Goal: Information Seeking & Learning: Learn about a topic

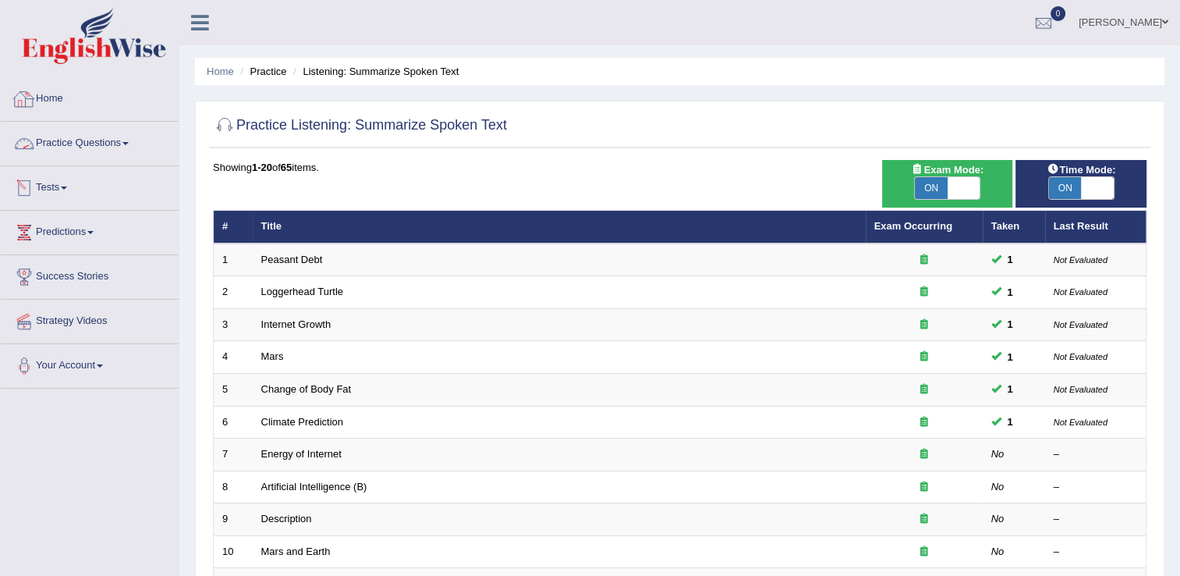
click at [122, 151] on link "Practice Questions" at bounding box center [90, 141] width 178 height 39
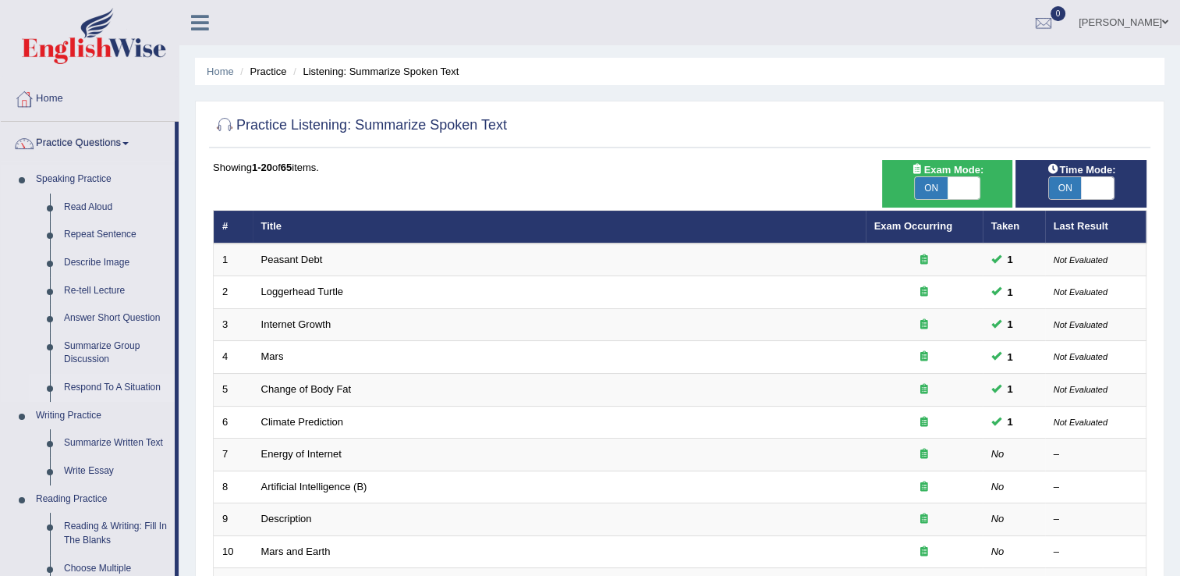
click at [115, 386] on link "Respond To A Situation" at bounding box center [116, 388] width 118 height 28
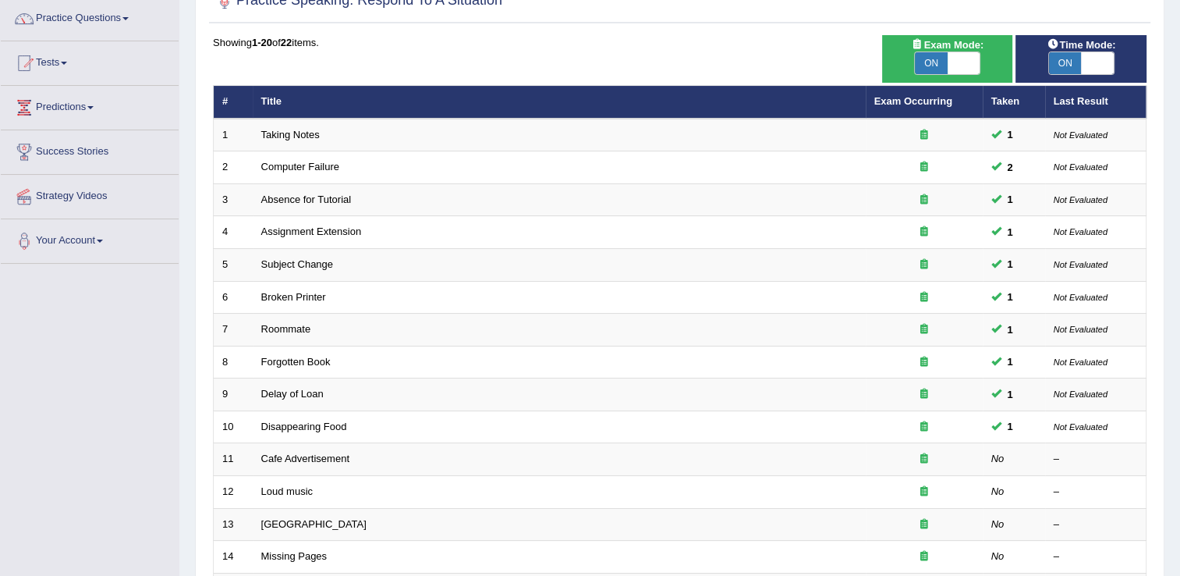
scroll to position [22, 0]
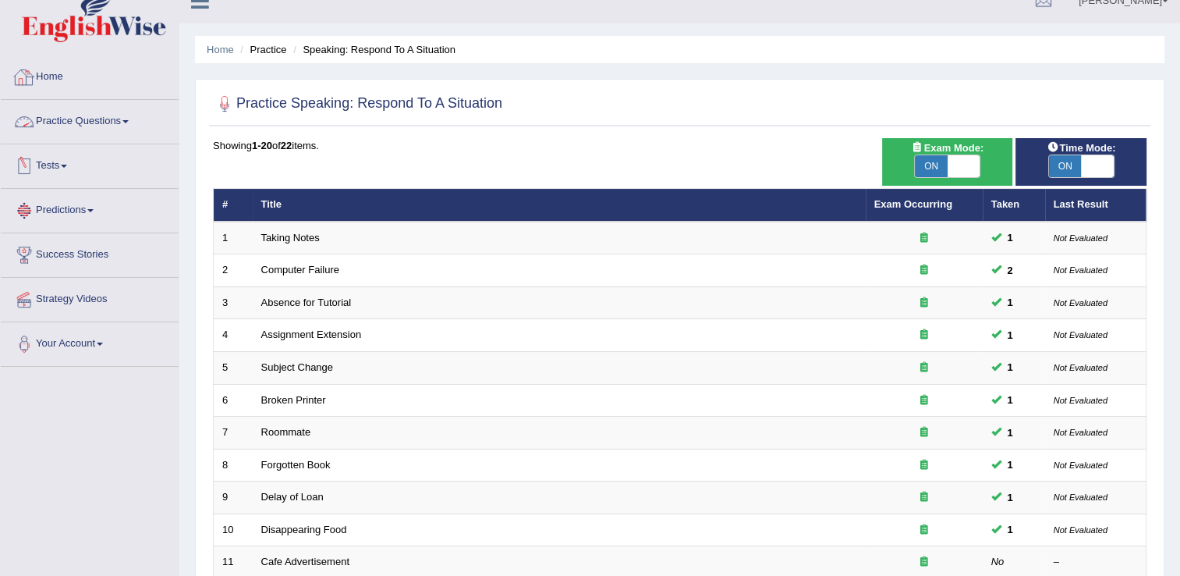
click at [126, 126] on link "Practice Questions" at bounding box center [90, 119] width 178 height 39
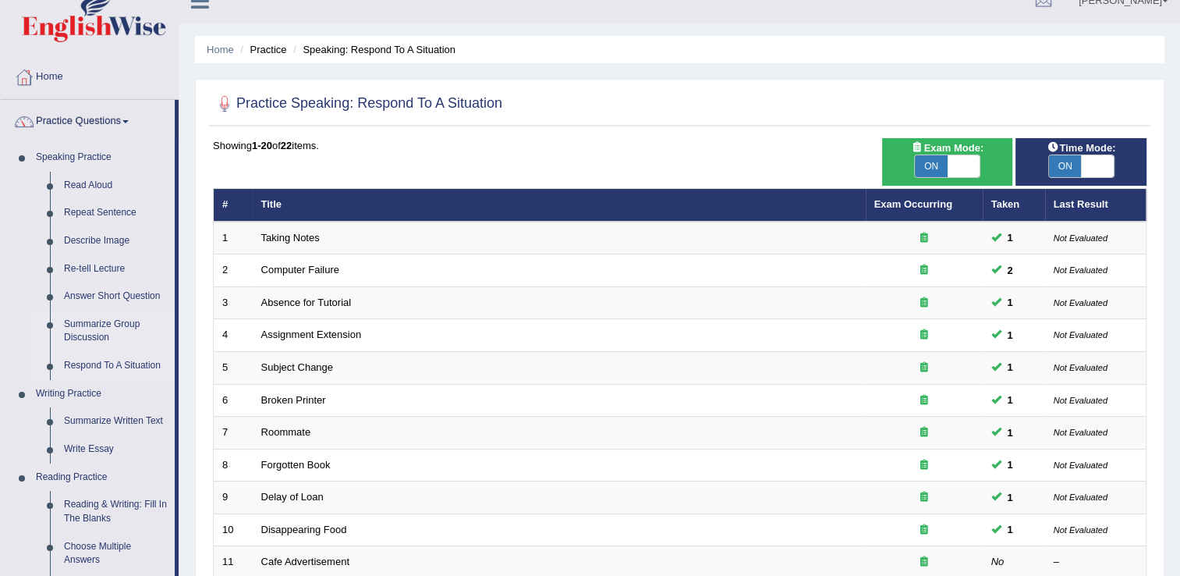
click at [105, 332] on link "Summarize Group Discussion" at bounding box center [116, 330] width 118 height 41
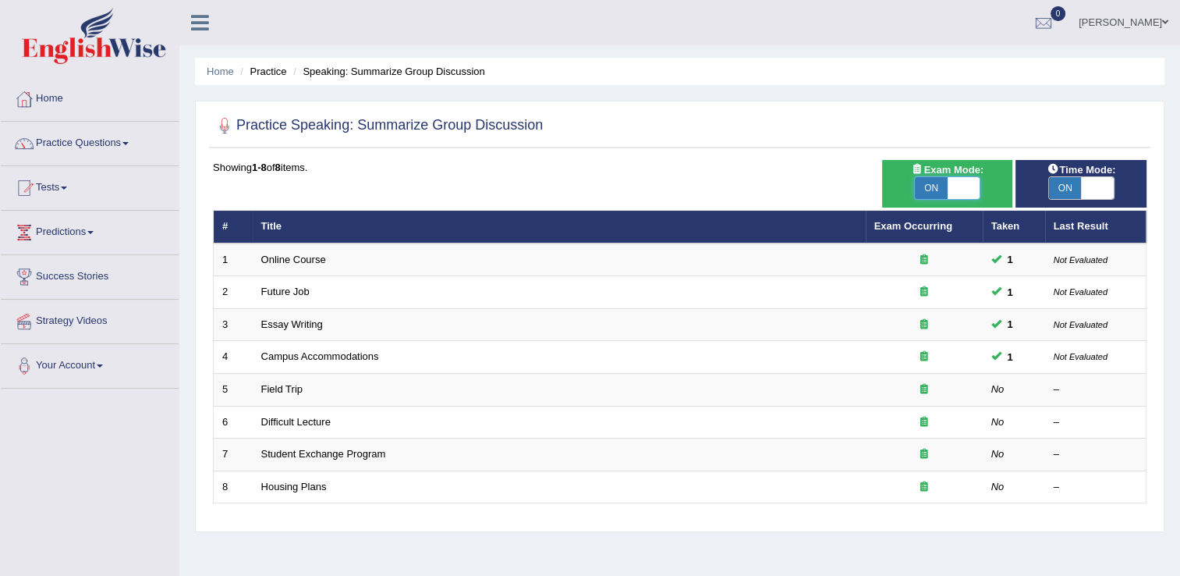
click at [958, 190] on span at bounding box center [964, 188] width 33 height 22
checkbox input "false"
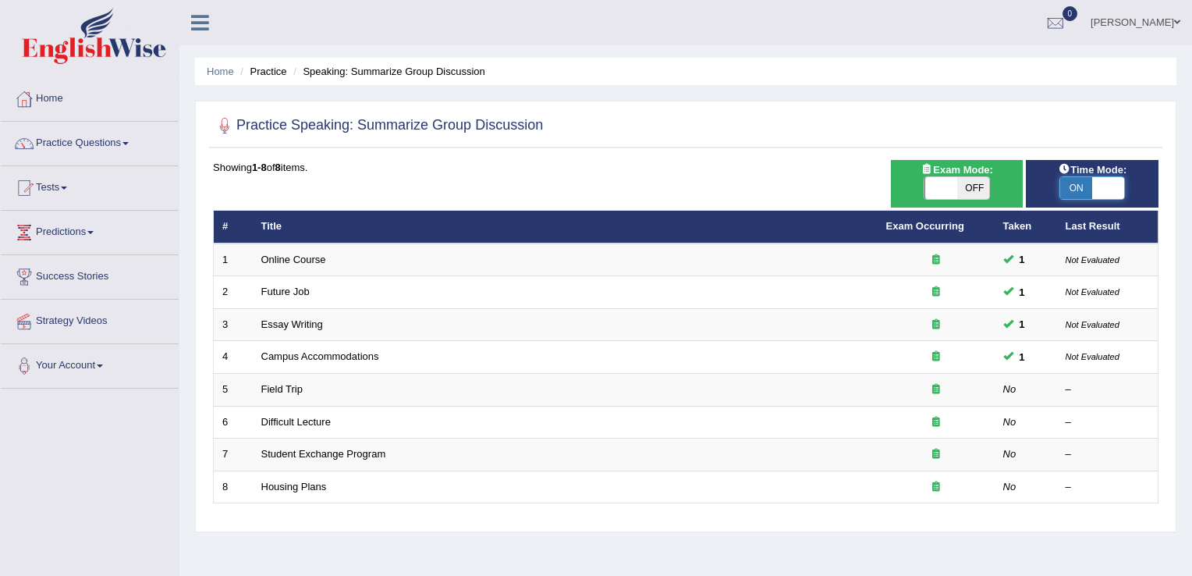
click at [1092, 183] on span at bounding box center [1108, 188] width 33 height 22
checkbox input "false"
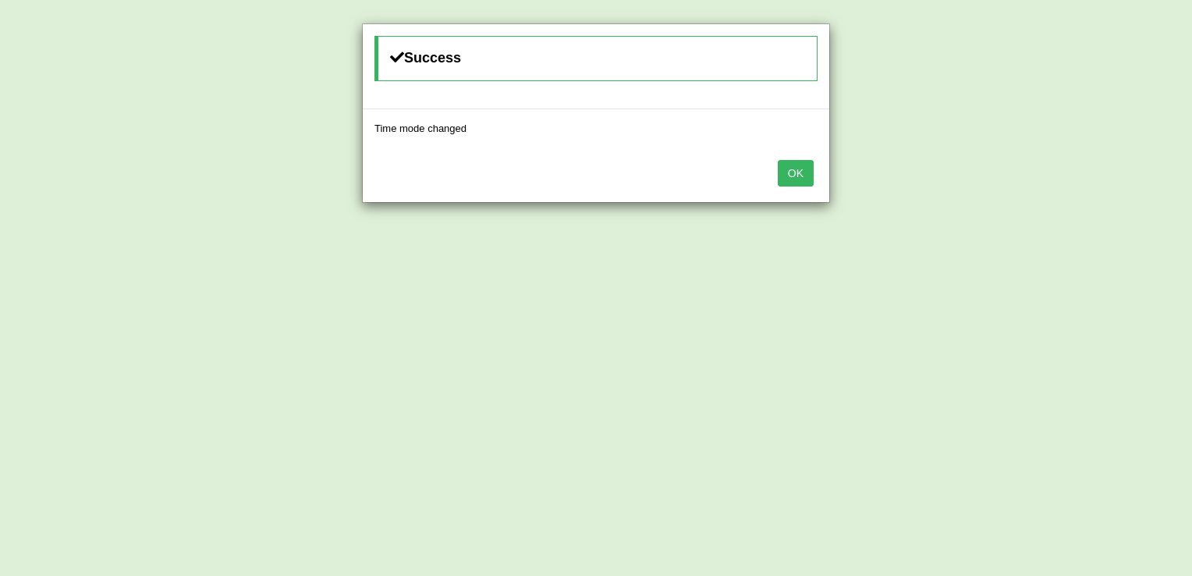
click at [799, 168] on button "OK" at bounding box center [796, 173] width 36 height 27
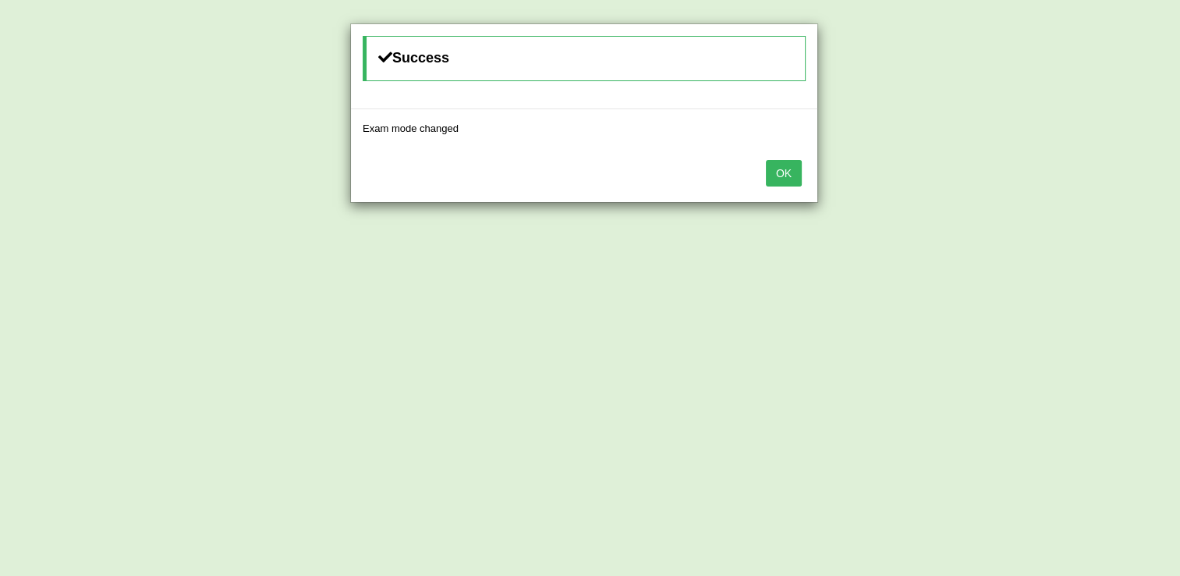
click at [799, 168] on button "OK" at bounding box center [784, 173] width 36 height 27
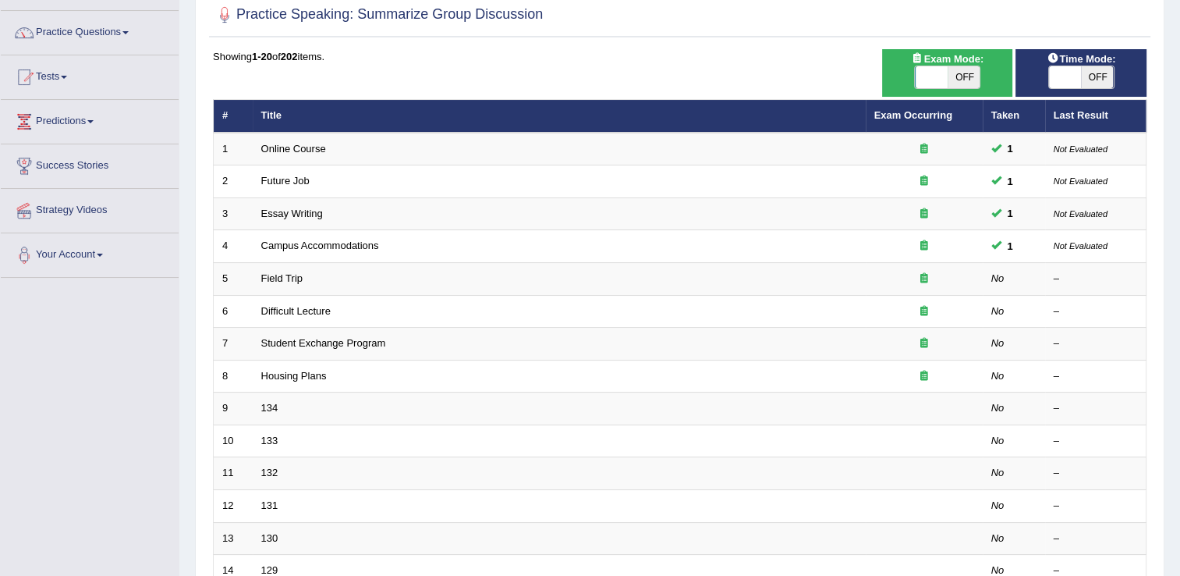
scroll to position [128, 0]
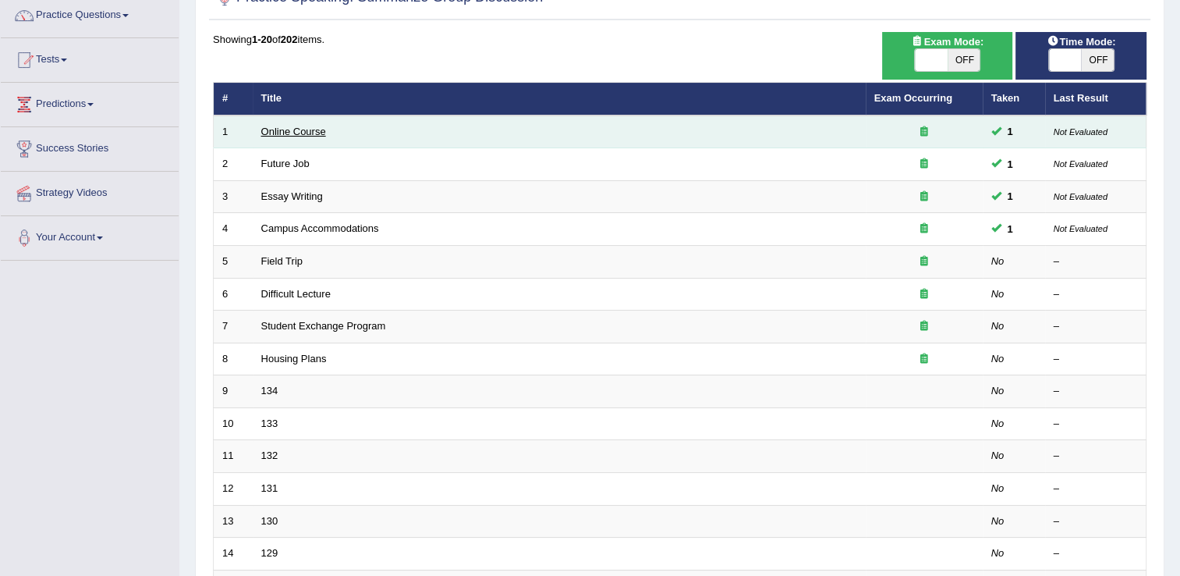
click at [311, 126] on link "Online Course" at bounding box center [293, 132] width 65 height 12
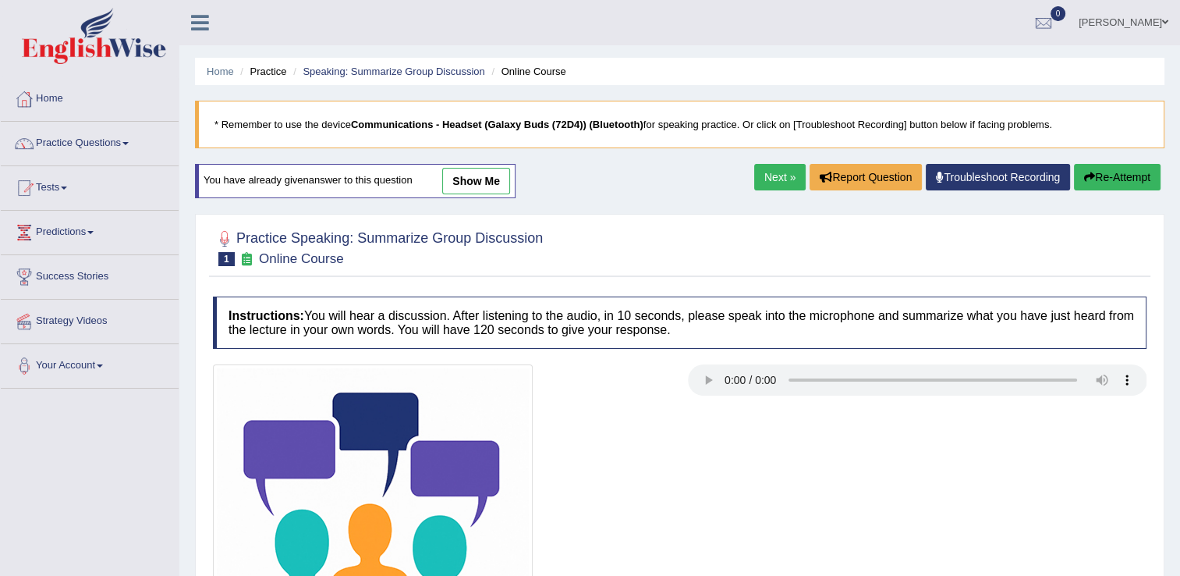
click at [464, 182] on link "show me" at bounding box center [476, 181] width 68 height 27
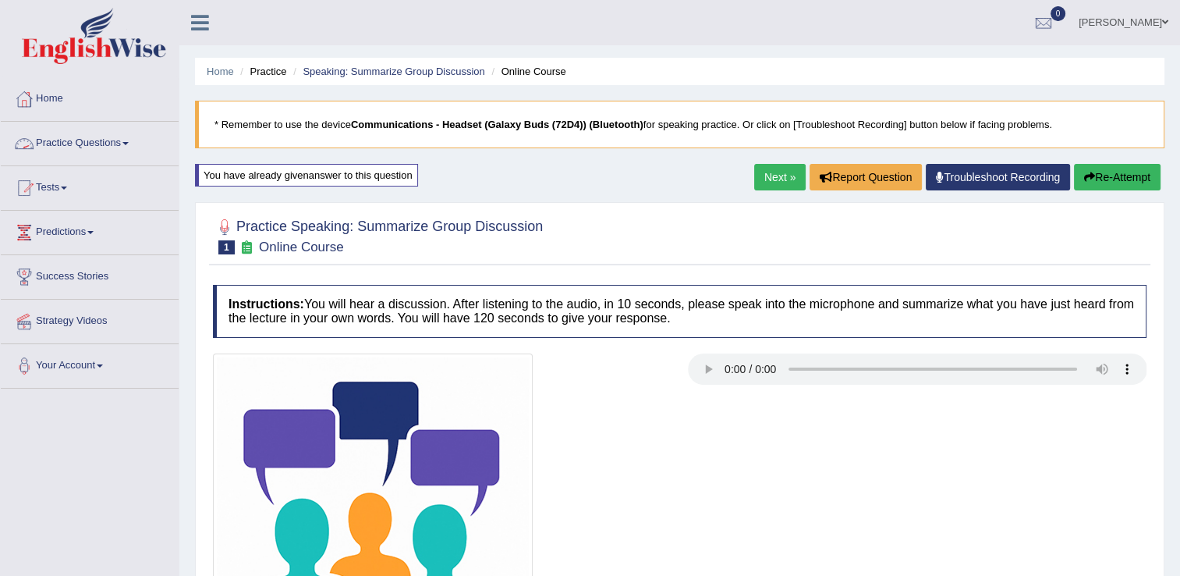
click at [105, 133] on link "Practice Questions" at bounding box center [90, 141] width 178 height 39
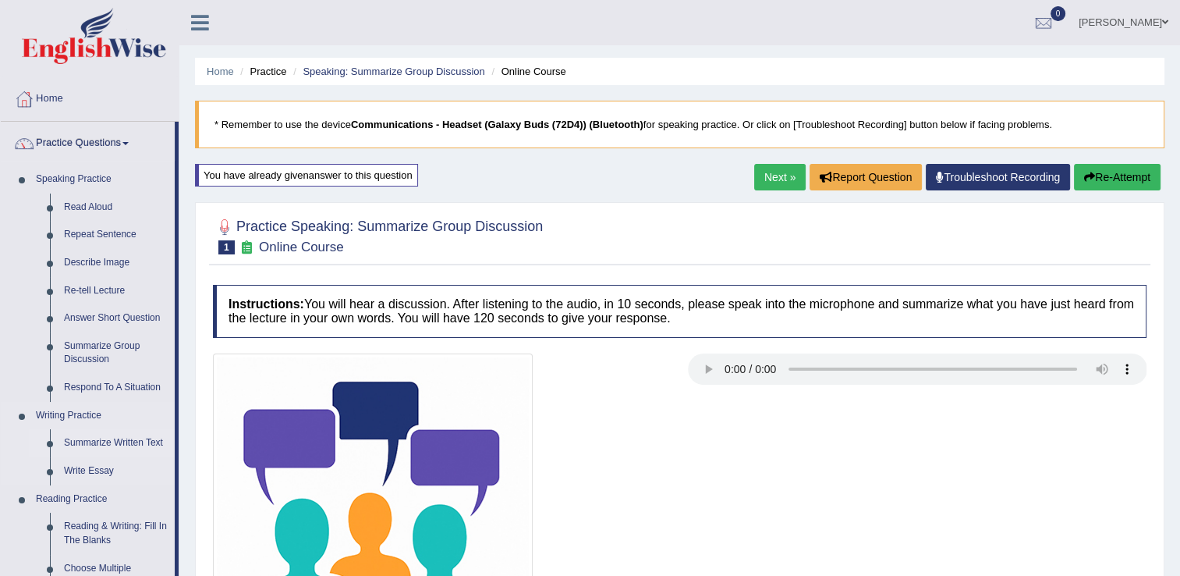
click at [105, 442] on link "Summarize Written Text" at bounding box center [116, 443] width 118 height 28
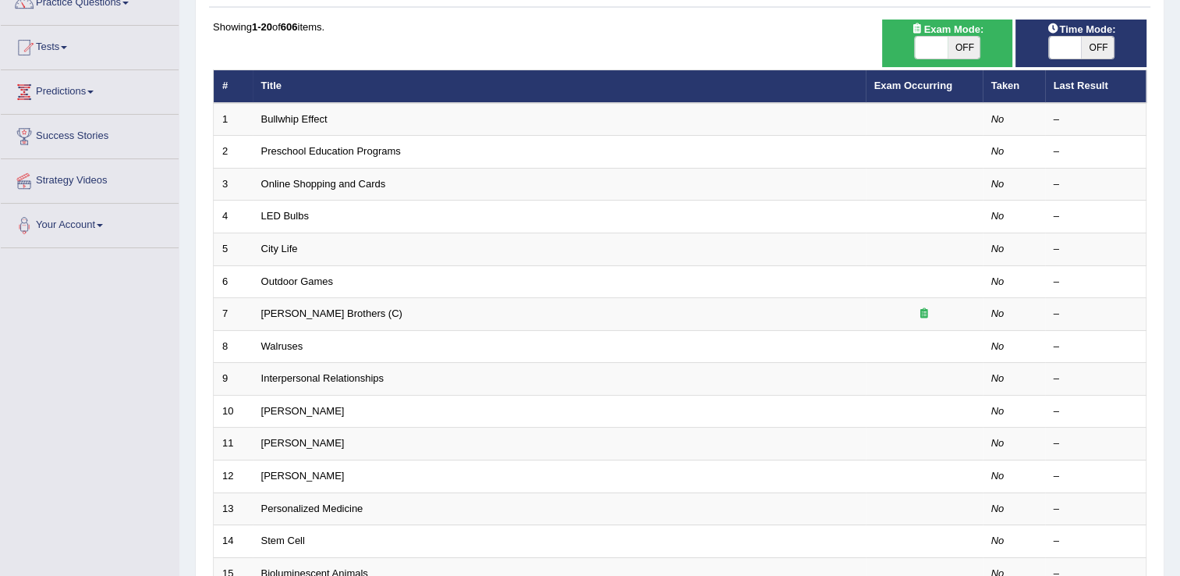
scroll to position [147, 0]
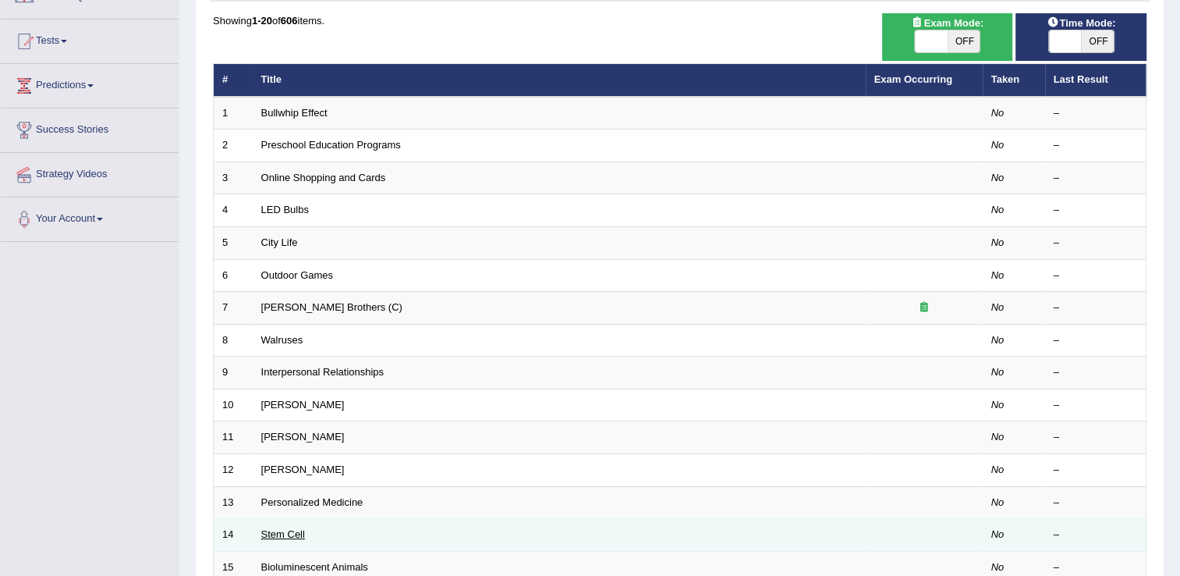
click at [281, 529] on link "Stem Cell" at bounding box center [283, 534] width 44 height 12
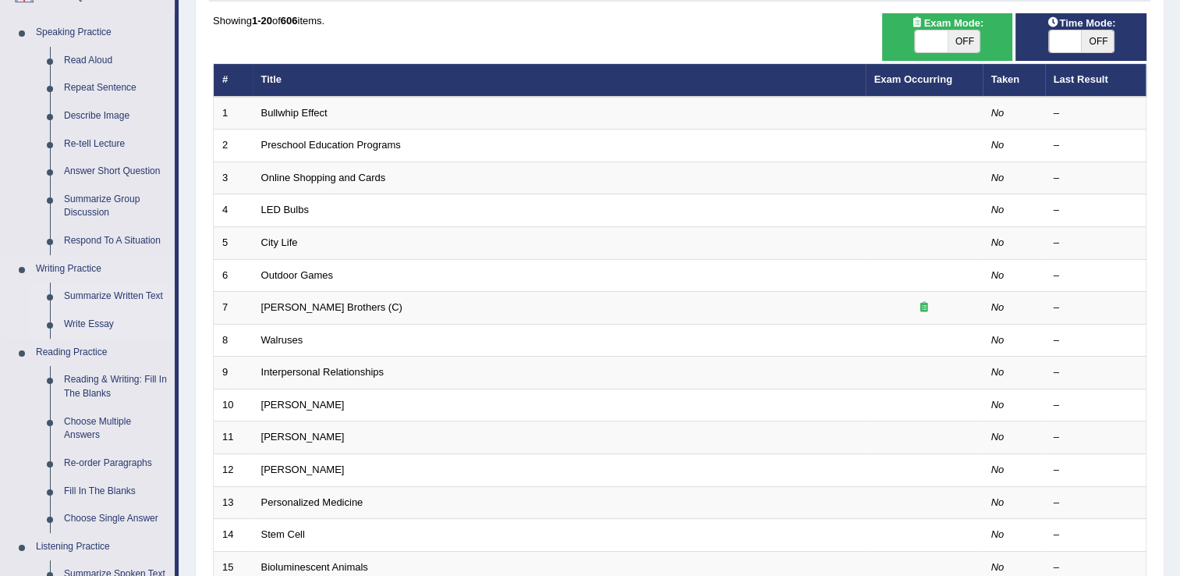
click at [87, 324] on link "Write Essay" at bounding box center [116, 324] width 118 height 28
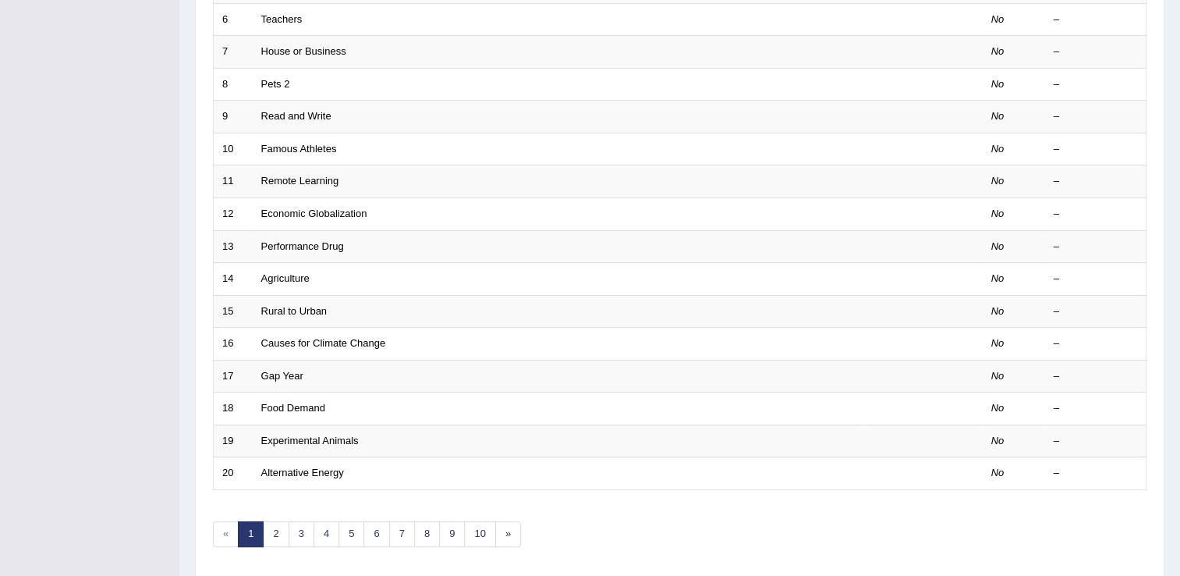
scroll to position [366, 0]
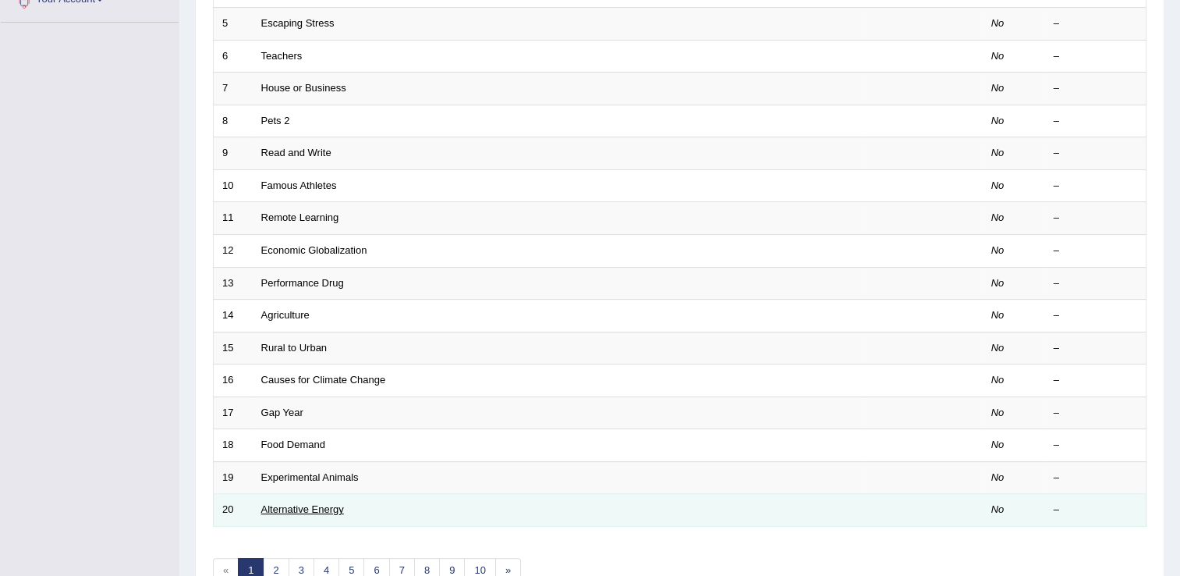
click at [289, 510] on link "Alternative Energy" at bounding box center [302, 509] width 83 height 12
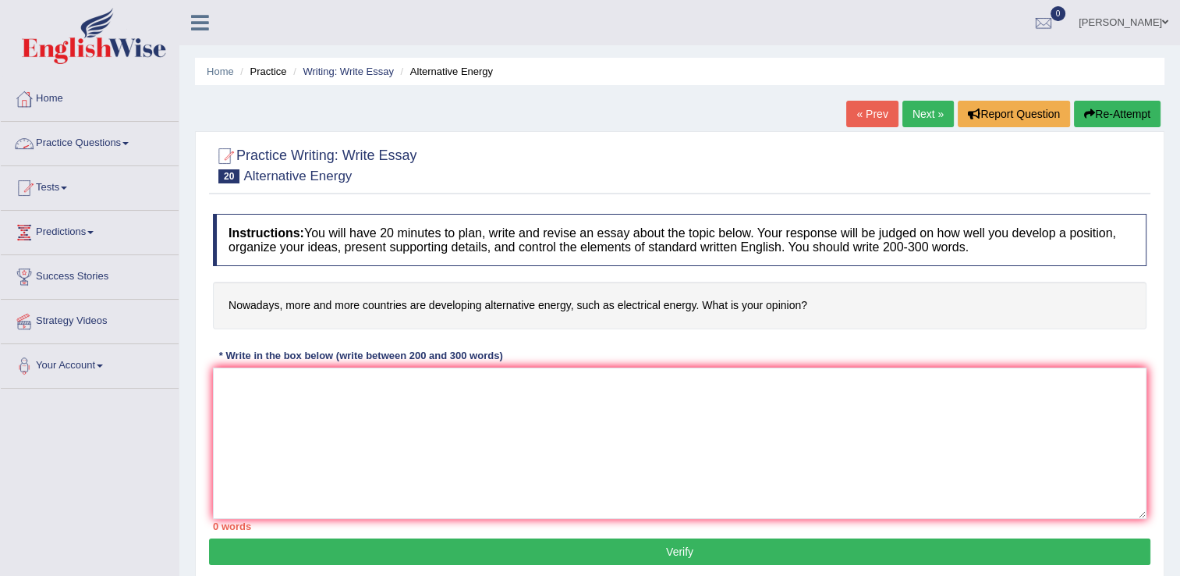
click at [88, 142] on link "Practice Questions" at bounding box center [90, 141] width 178 height 39
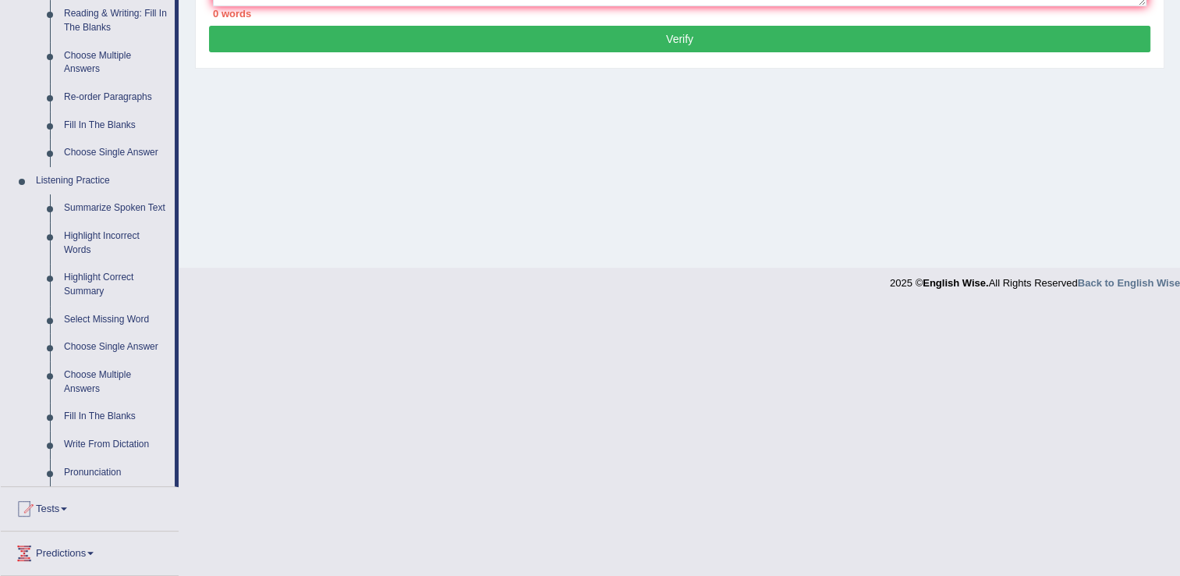
scroll to position [521, 0]
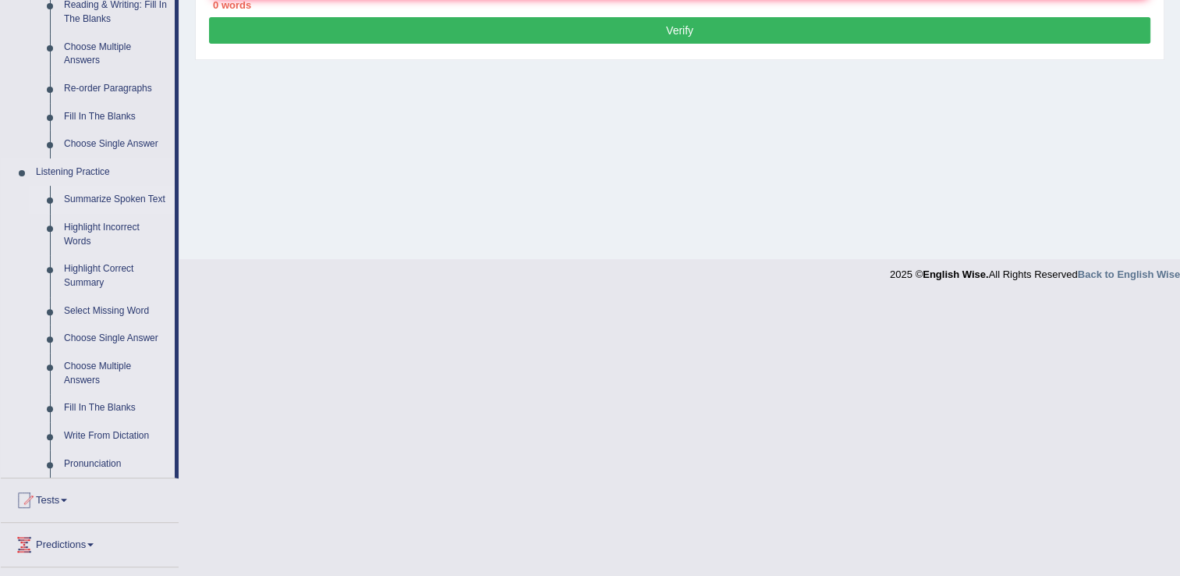
click at [98, 208] on link "Summarize Spoken Text" at bounding box center [116, 200] width 118 height 28
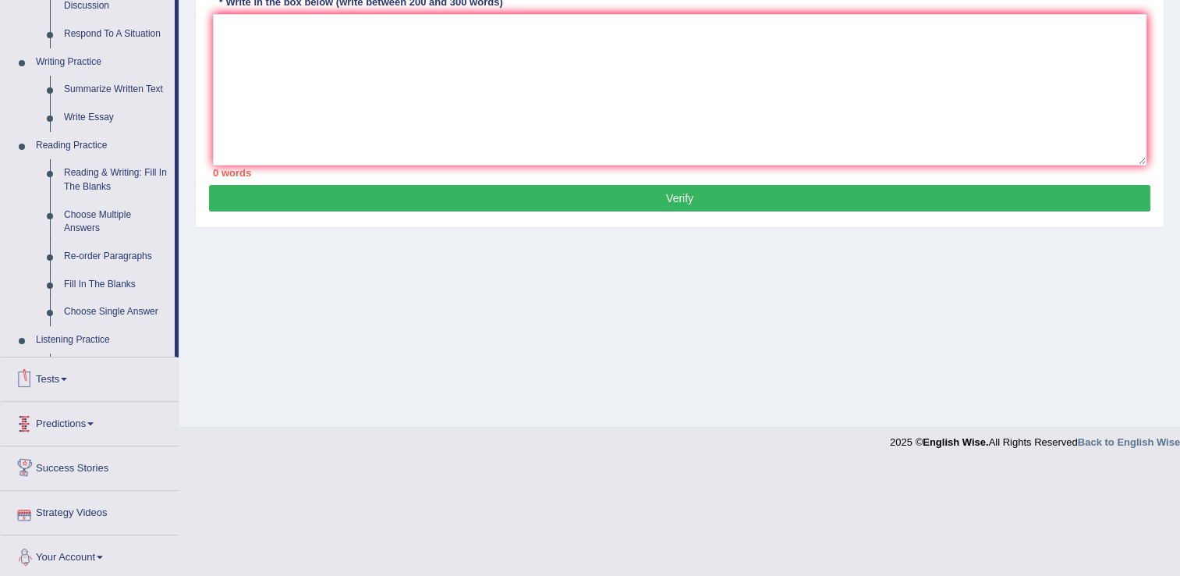
scroll to position [415, 0]
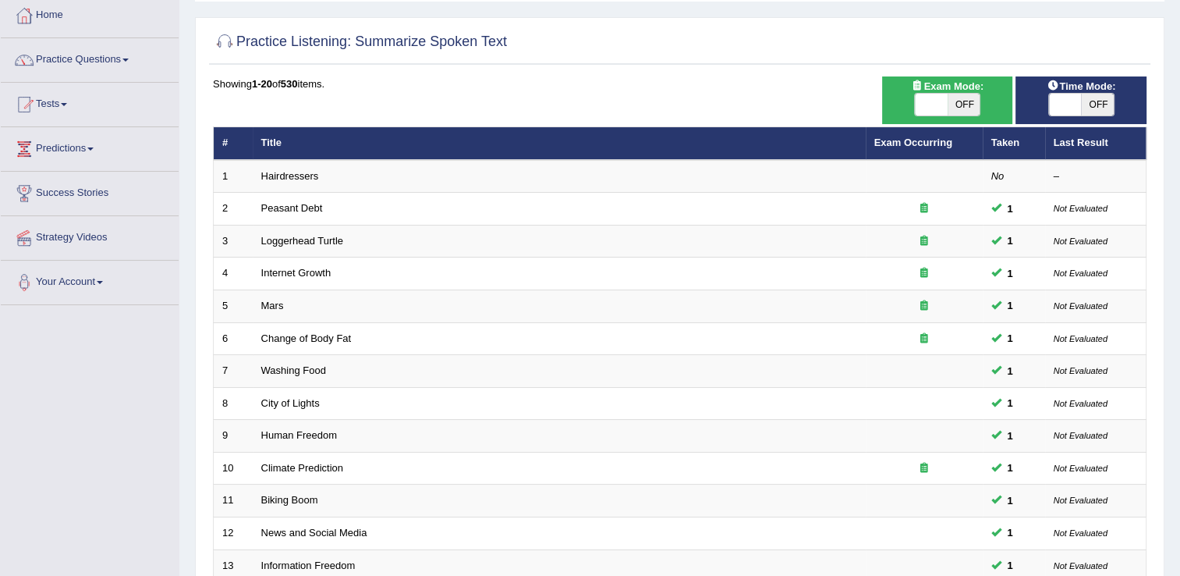
scroll to position [84, 0]
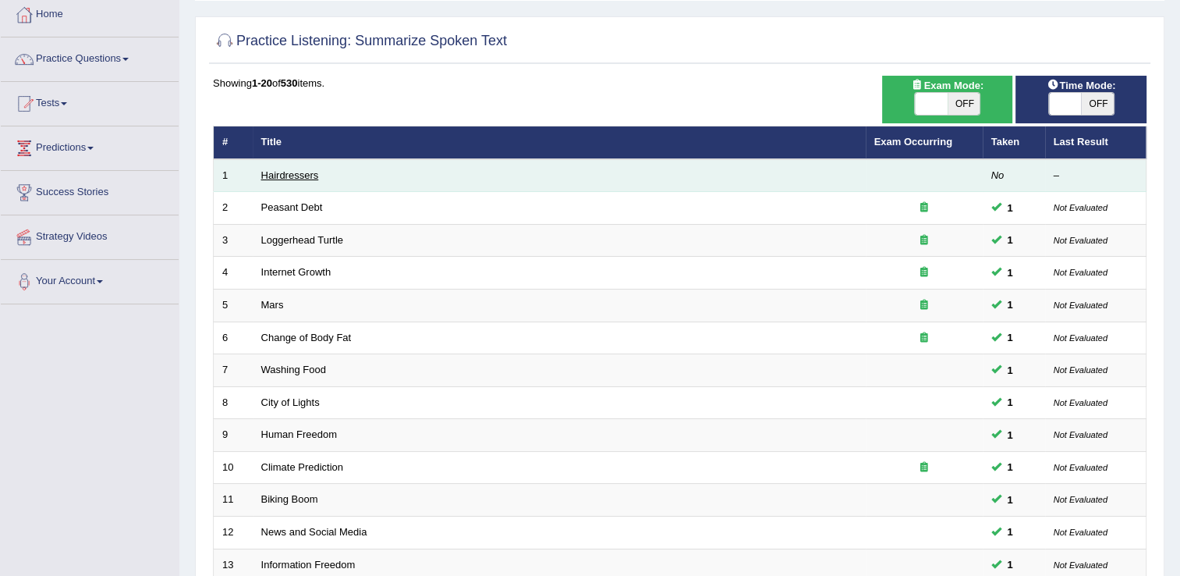
click at [312, 173] on link "Hairdressers" at bounding box center [290, 175] width 58 height 12
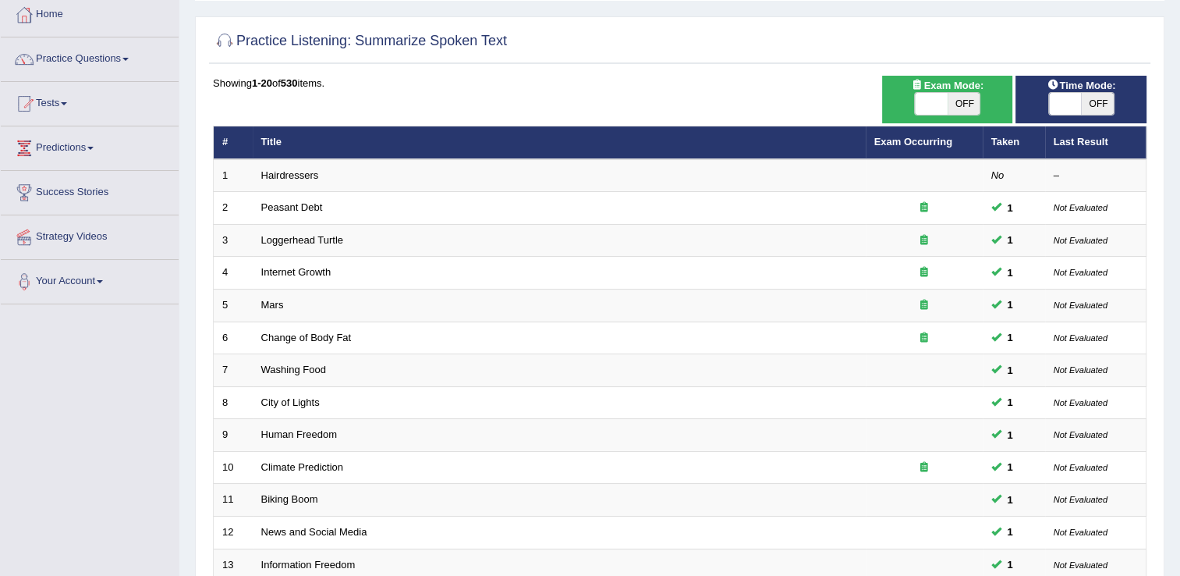
click at [943, 101] on span at bounding box center [931, 104] width 33 height 22
checkbox input "true"
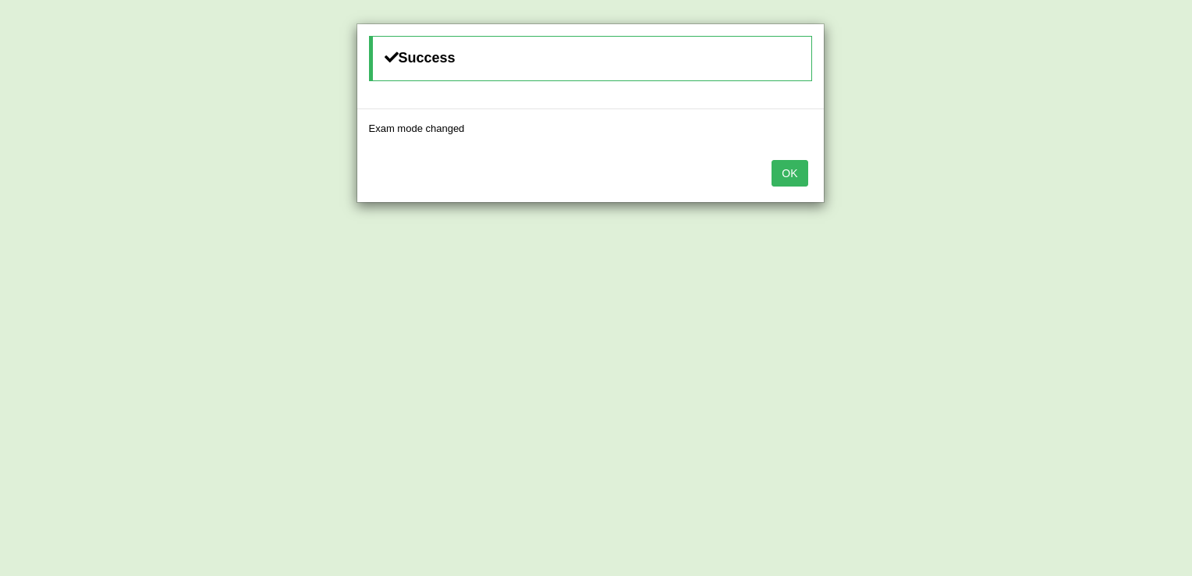
click at [801, 170] on button "OK" at bounding box center [790, 173] width 36 height 27
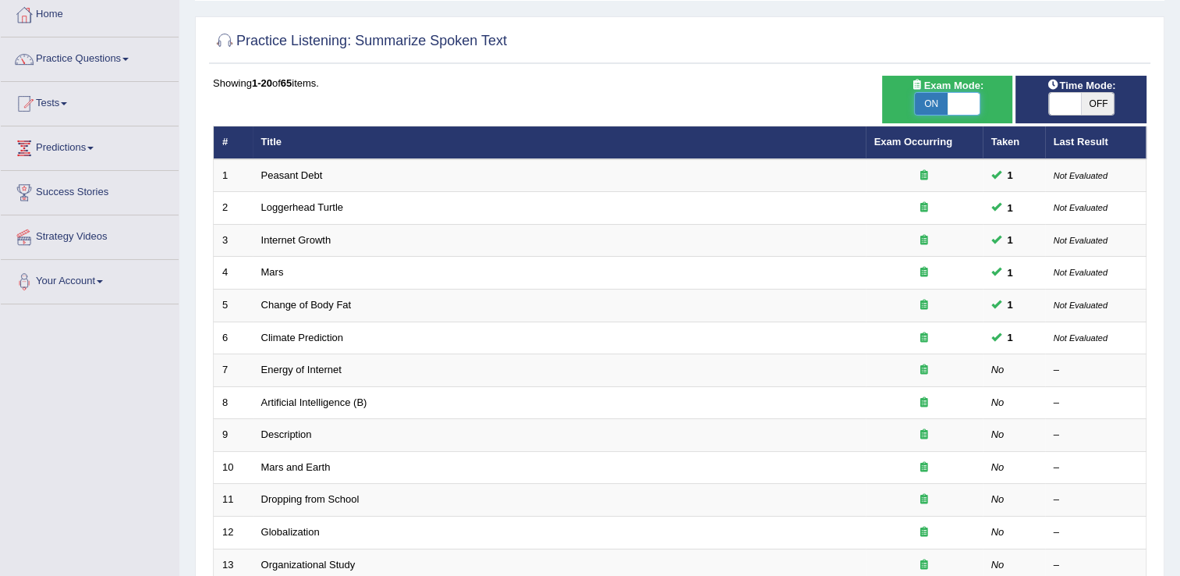
click at [969, 103] on span at bounding box center [964, 104] width 33 height 22
checkbox input "false"
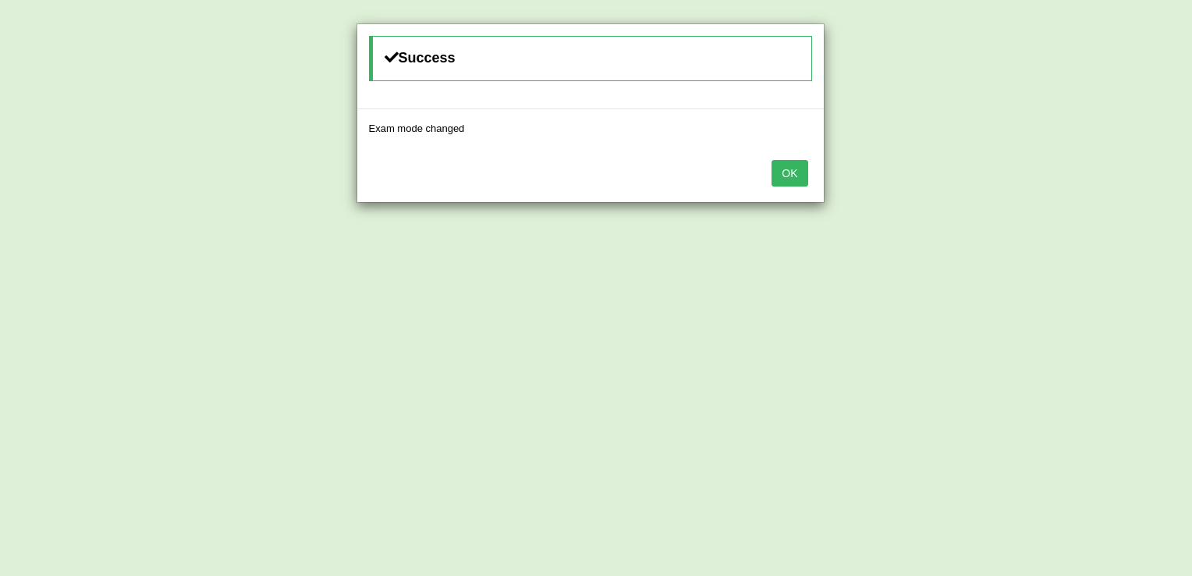
click at [789, 164] on button "OK" at bounding box center [790, 173] width 36 height 27
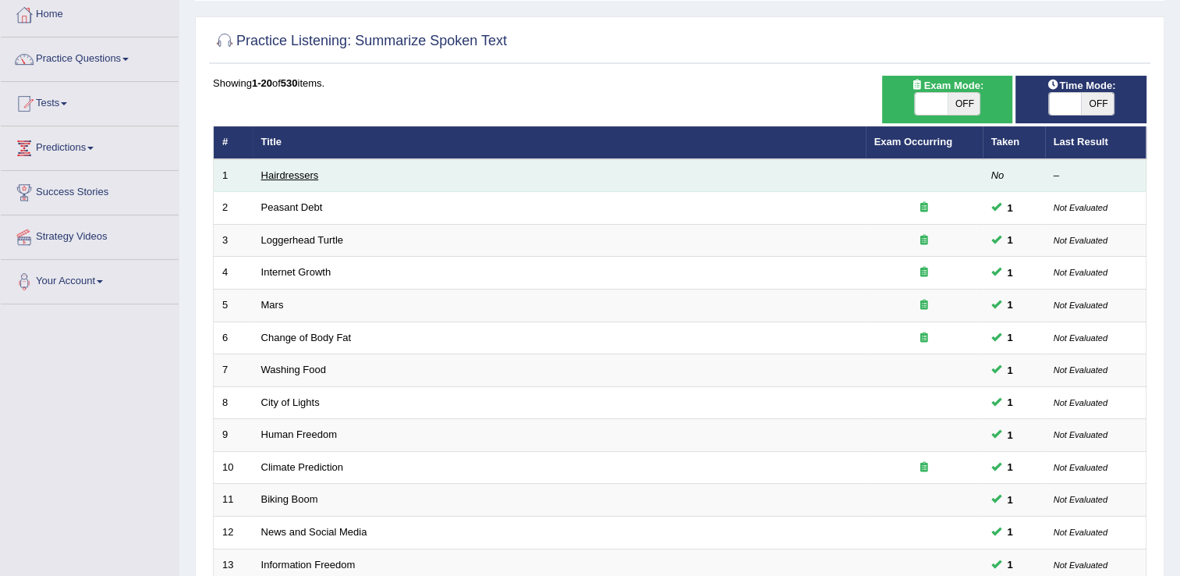
click at [281, 170] on link "Hairdressers" at bounding box center [290, 175] width 58 height 12
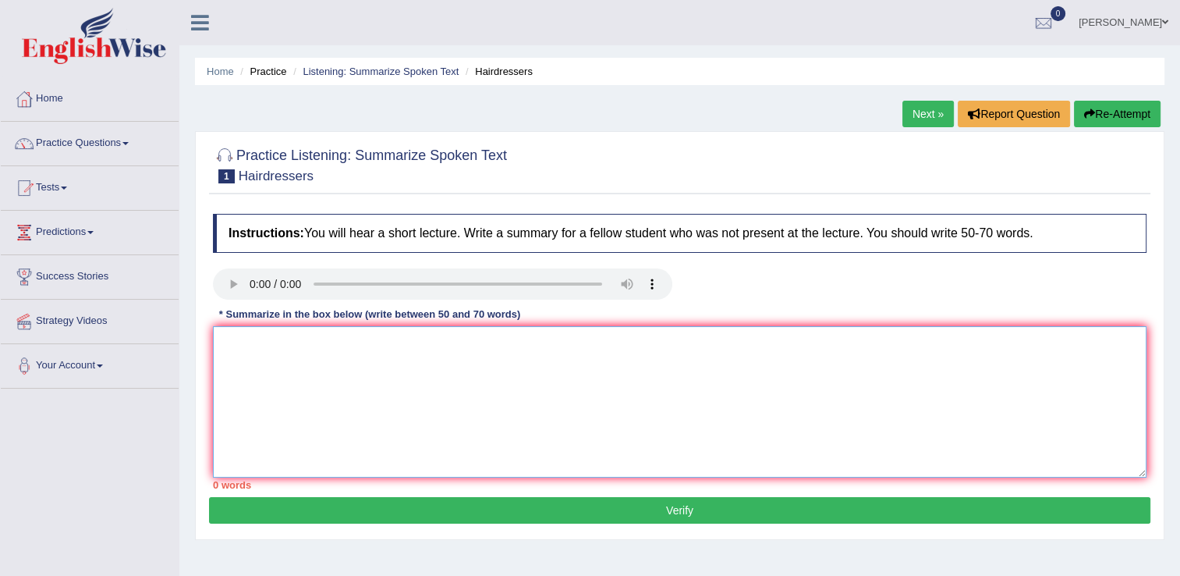
click at [300, 375] on textarea at bounding box center [680, 401] width 934 height 151
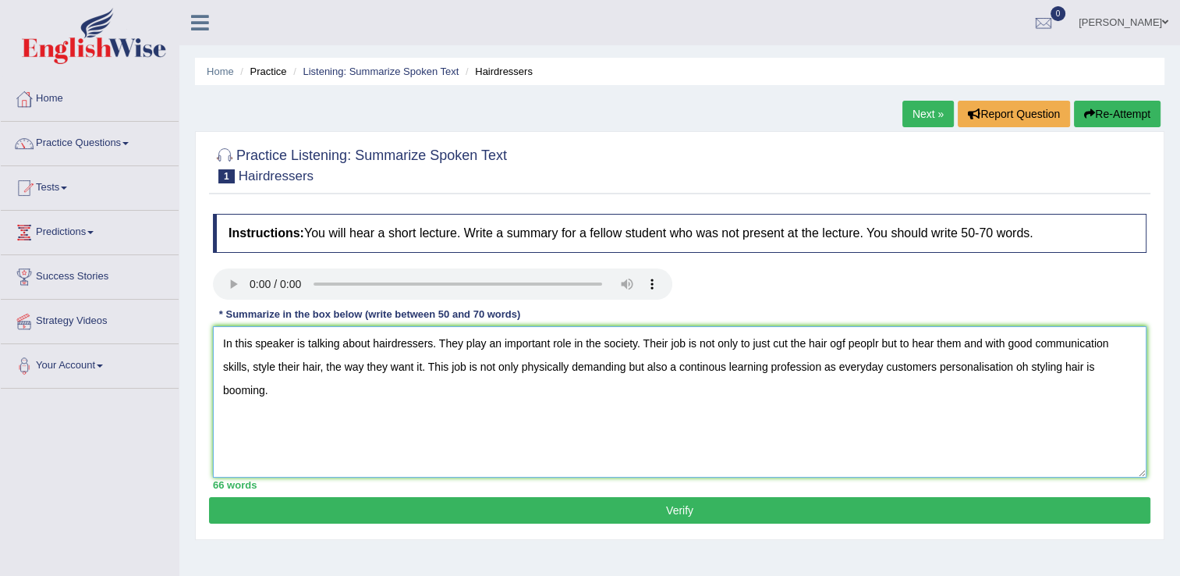
click at [768, 350] on textarea "In this speaker is talking about hairdressers. They play an important role in t…" at bounding box center [680, 401] width 934 height 151
click at [818, 349] on textarea "In this speaker is talking about hairdressers. They play an important role in t…" at bounding box center [680, 401] width 934 height 151
click at [853, 348] on textarea "In this speaker is talking about hairdressers. They play an important role in t…" at bounding box center [680, 401] width 934 height 151
drag, startPoint x: 963, startPoint y: 349, endPoint x: 877, endPoint y: 348, distance: 85.8
click at [877, 348] on textarea "In this speaker is talking about hairdressers. They play an important role in t…" at bounding box center [680, 401] width 934 height 151
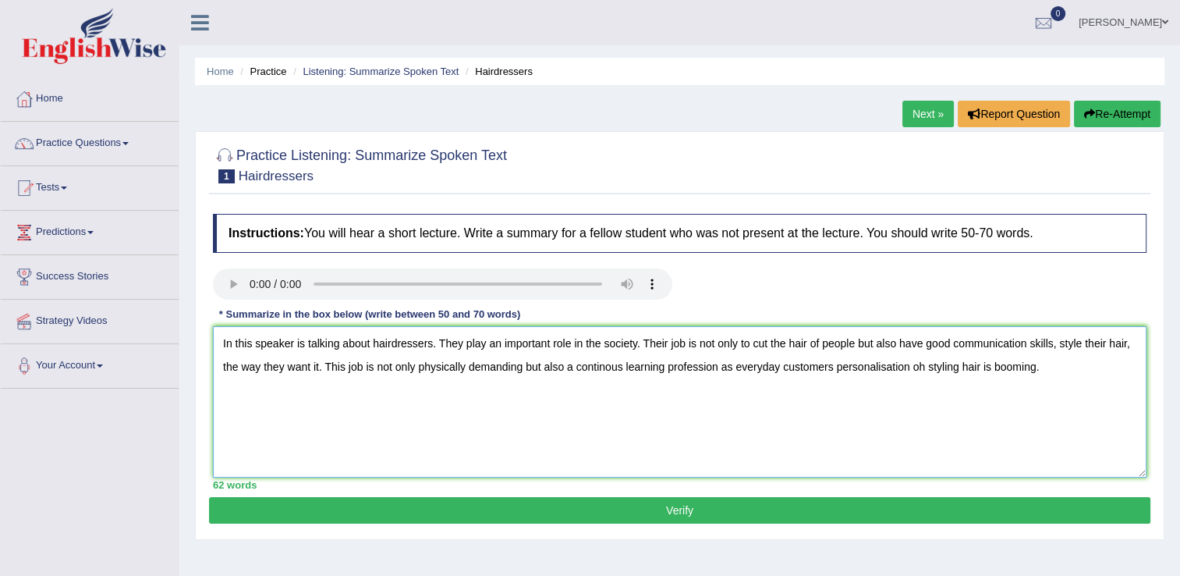
click at [1063, 348] on textarea "In this speaker is talking about hairdressers. They play an important role in t…" at bounding box center [680, 401] width 934 height 151
click at [294, 373] on textarea "In this speaker is talking about hairdressers. They play an important role in t…" at bounding box center [680, 401] width 934 height 151
type textarea "In this speaker is talking about hairdressers. They play an important role in t…"
click at [699, 523] on button "Verify" at bounding box center [680, 510] width 942 height 27
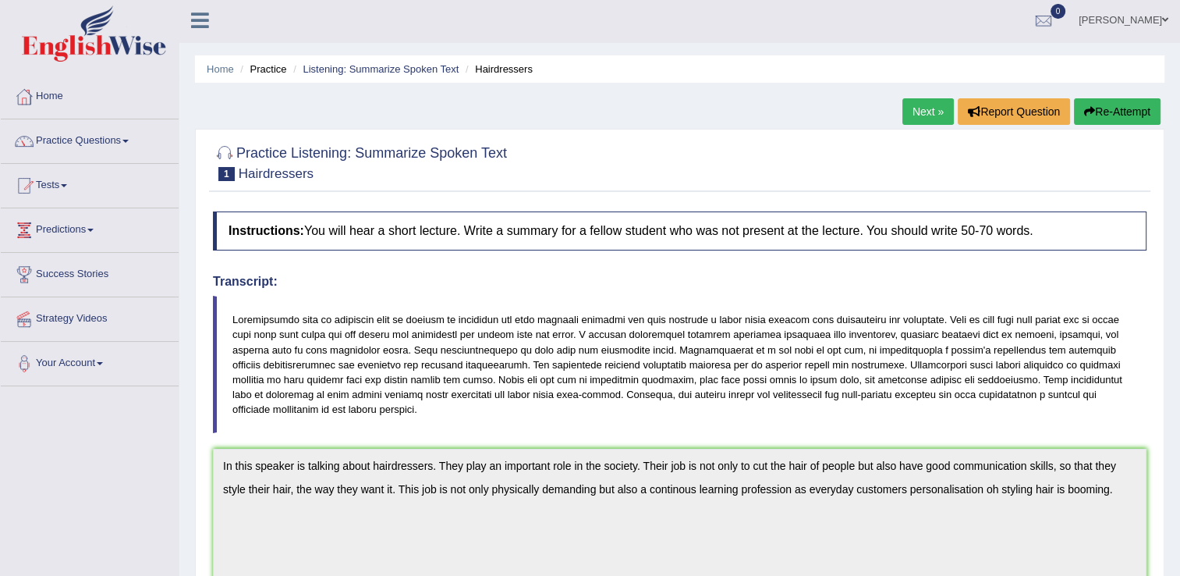
scroll to position [1, 0]
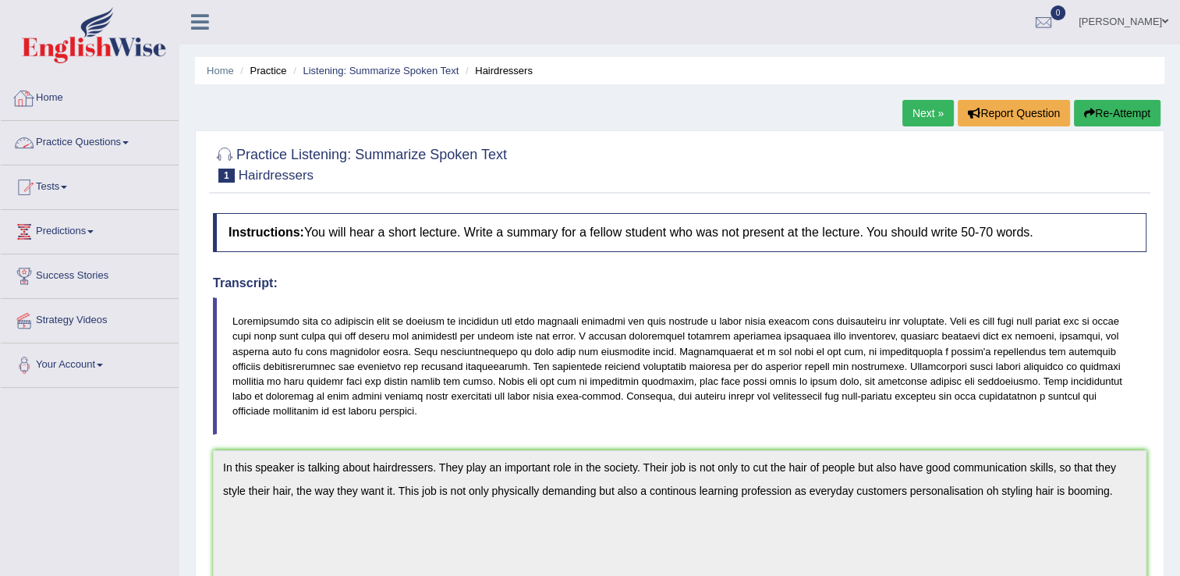
click at [95, 131] on link "Practice Questions" at bounding box center [90, 140] width 178 height 39
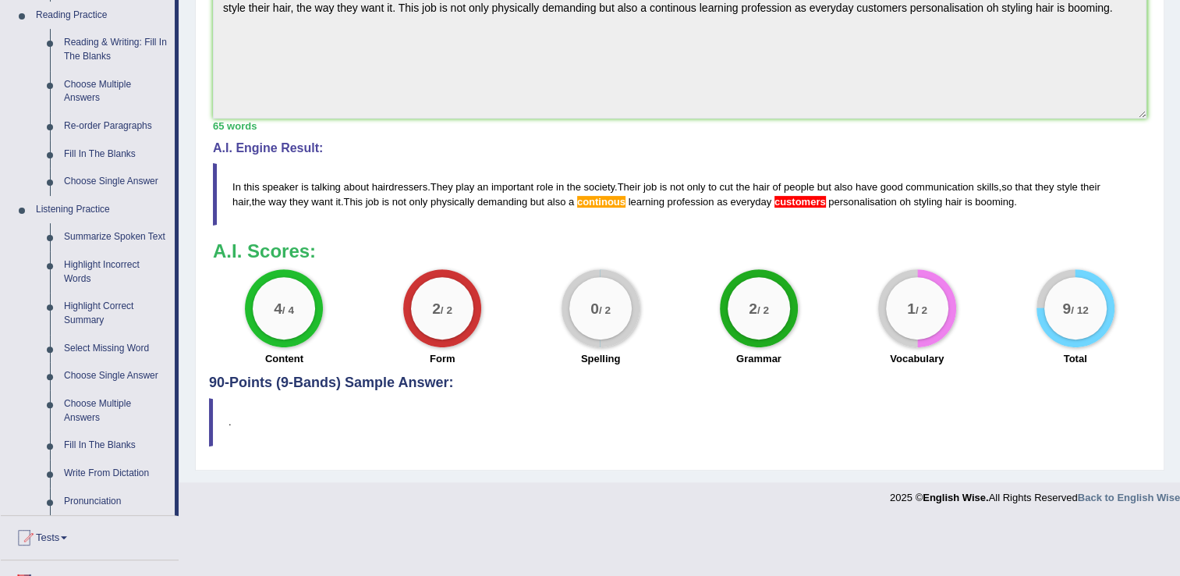
scroll to position [520, 0]
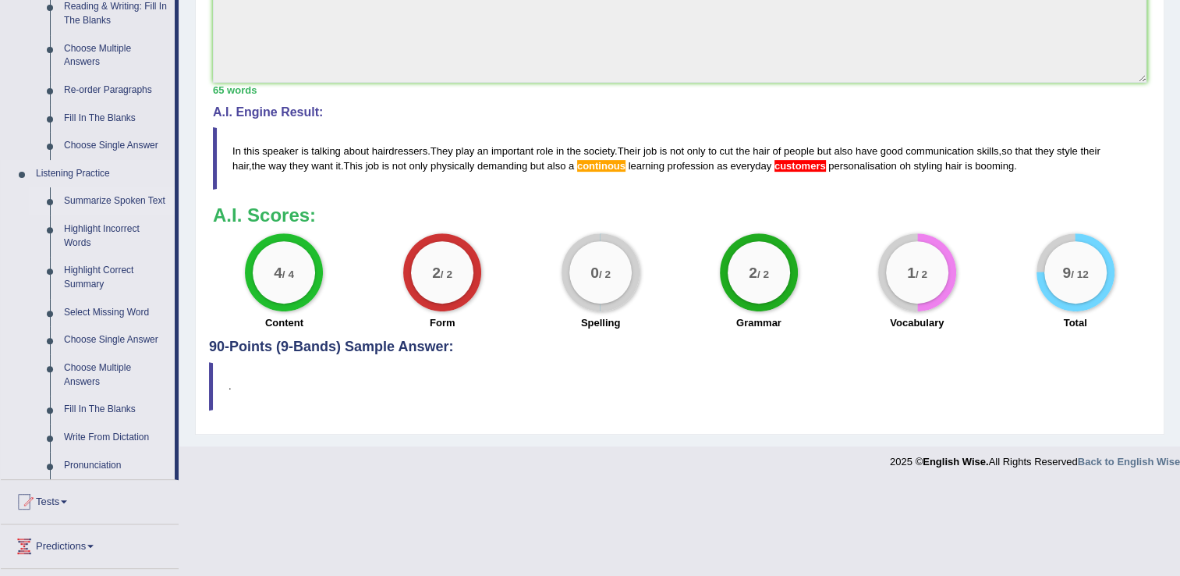
click at [109, 194] on link "Summarize Spoken Text" at bounding box center [116, 201] width 118 height 28
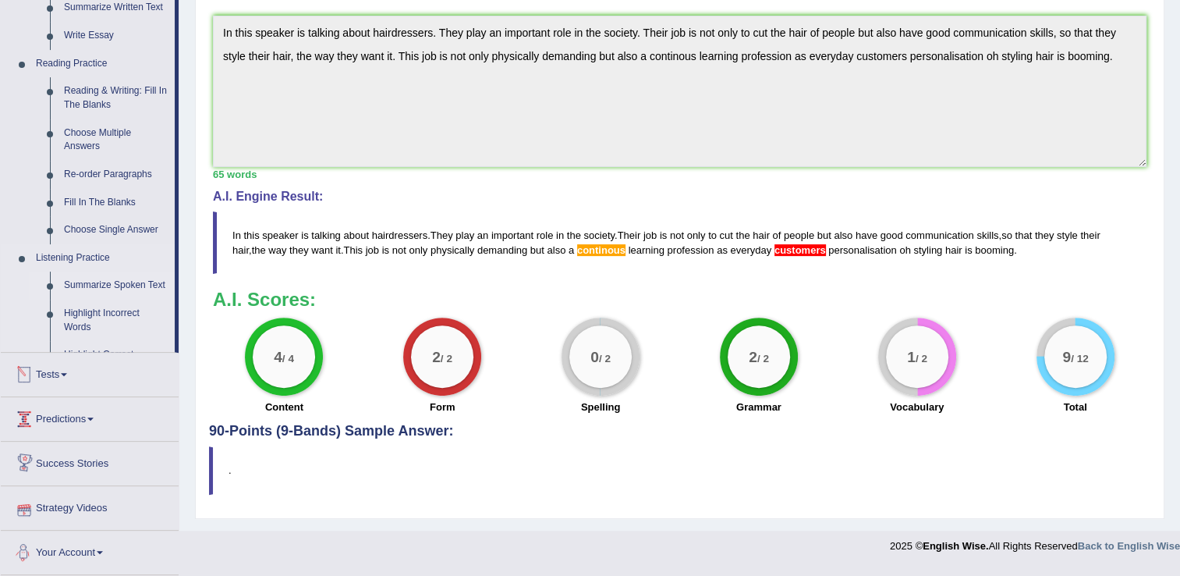
scroll to position [427, 0]
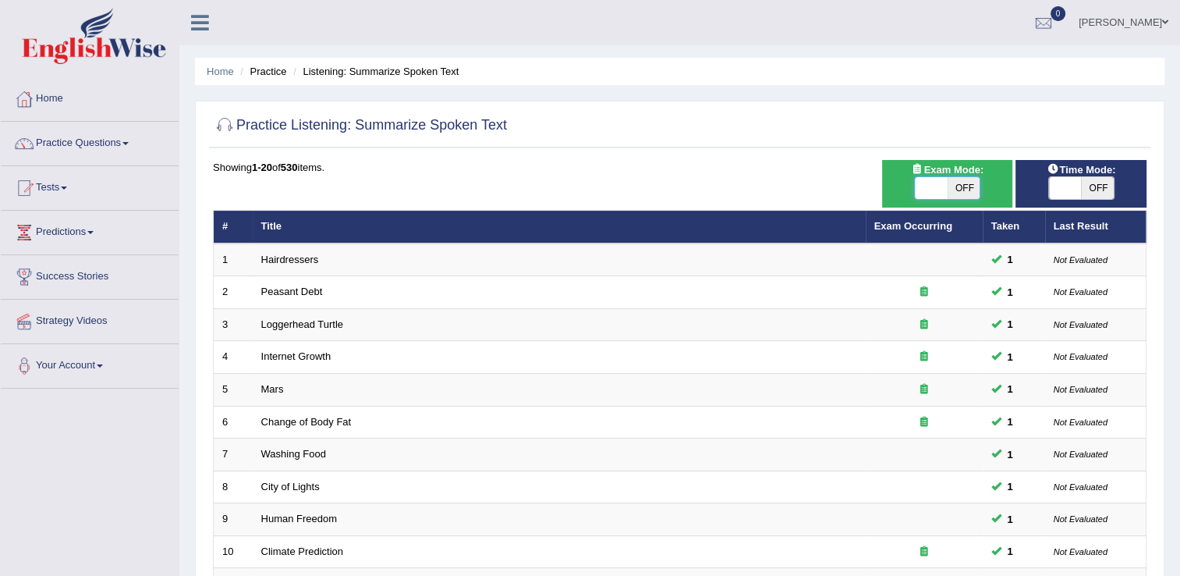
click at [933, 184] on span at bounding box center [931, 188] width 33 height 22
checkbox input "true"
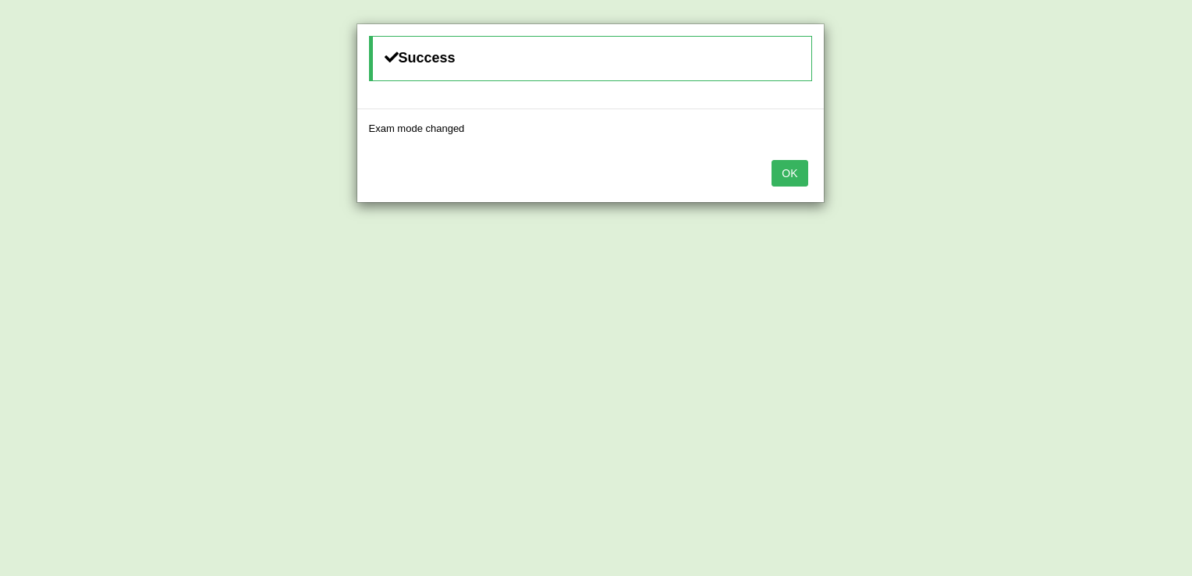
click at [786, 174] on button "OK" at bounding box center [790, 173] width 36 height 27
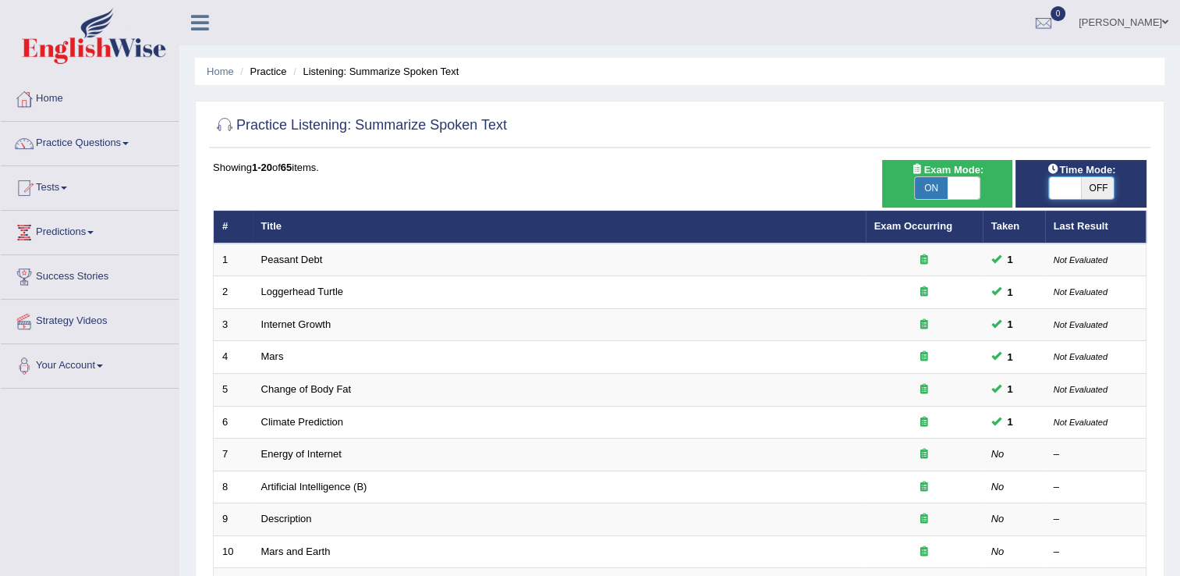
click at [1062, 198] on span at bounding box center [1065, 188] width 33 height 22
checkbox input "true"
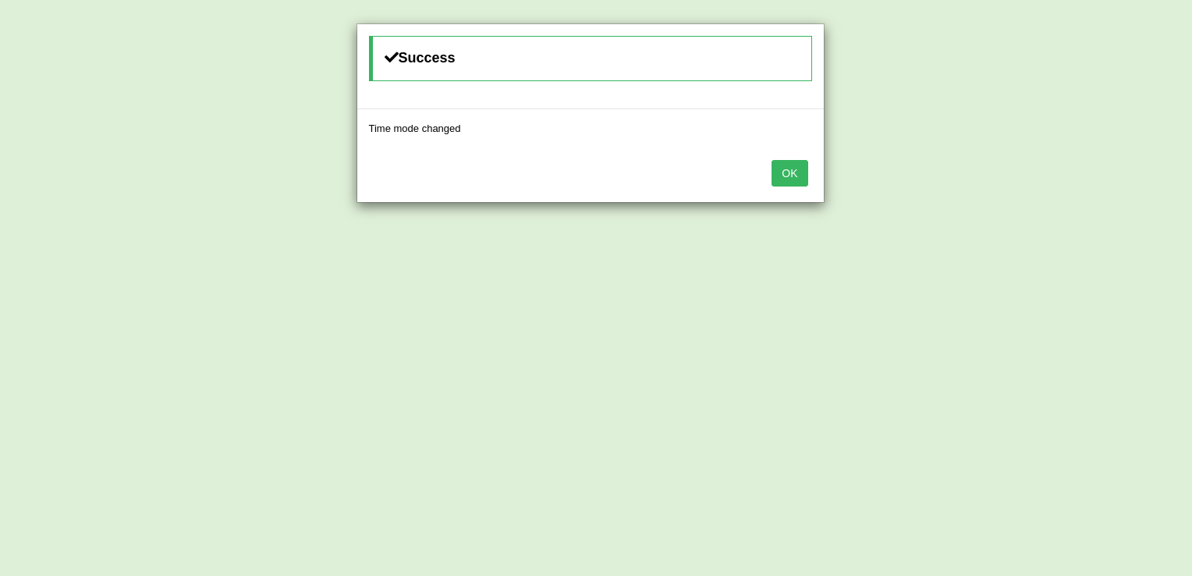
click at [792, 161] on button "OK" at bounding box center [790, 173] width 36 height 27
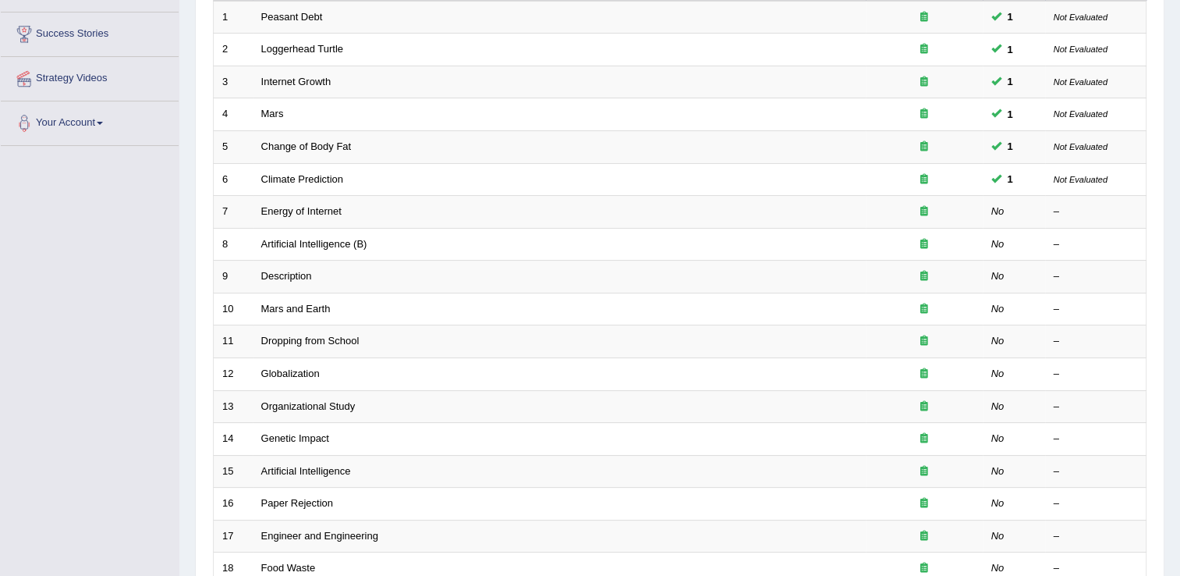
scroll to position [218, 0]
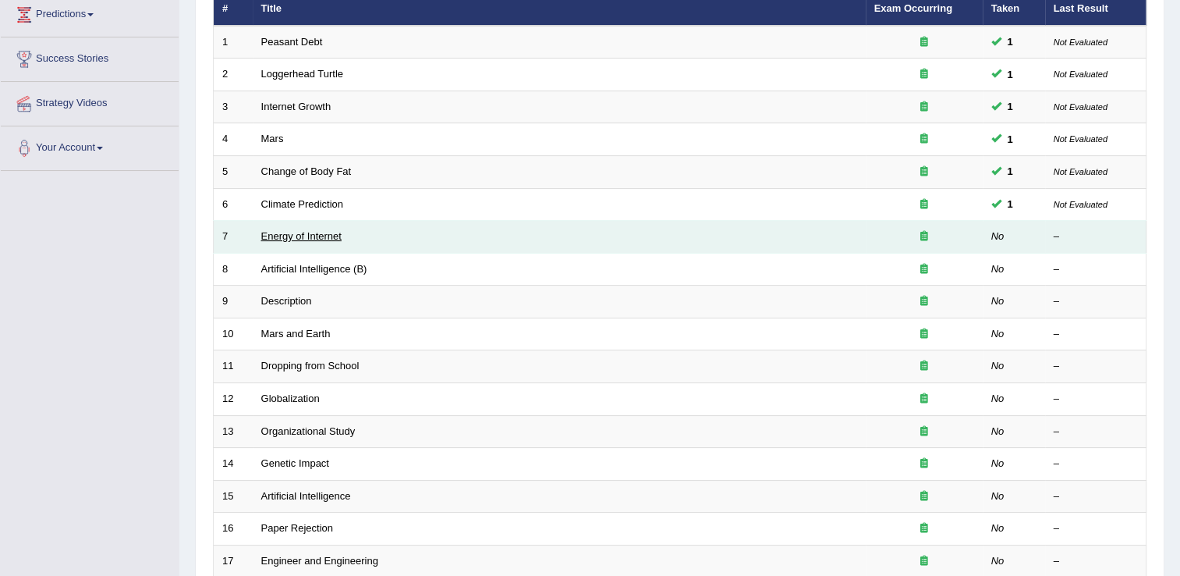
click at [315, 232] on link "Energy of Internet" at bounding box center [301, 236] width 80 height 12
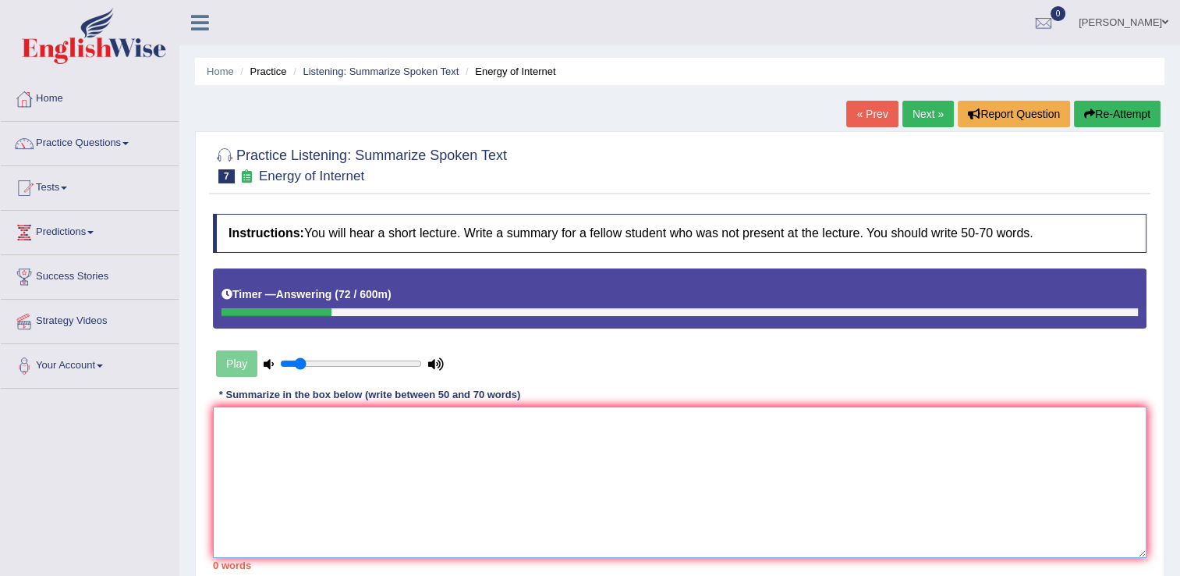
click at [321, 500] on textarea at bounding box center [680, 481] width 934 height 151
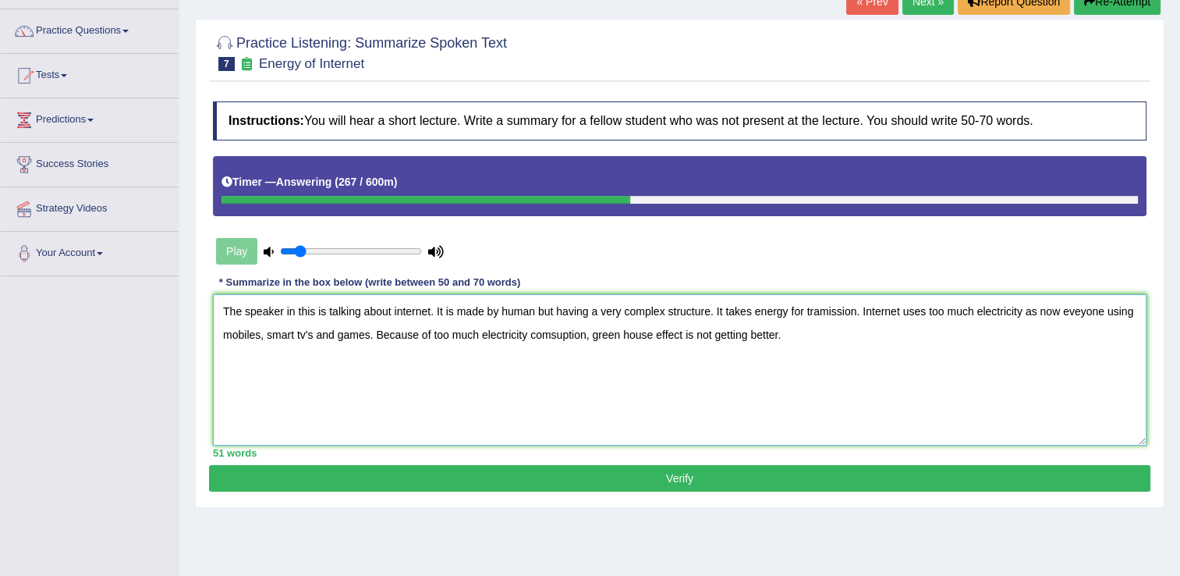
scroll to position [114, 0]
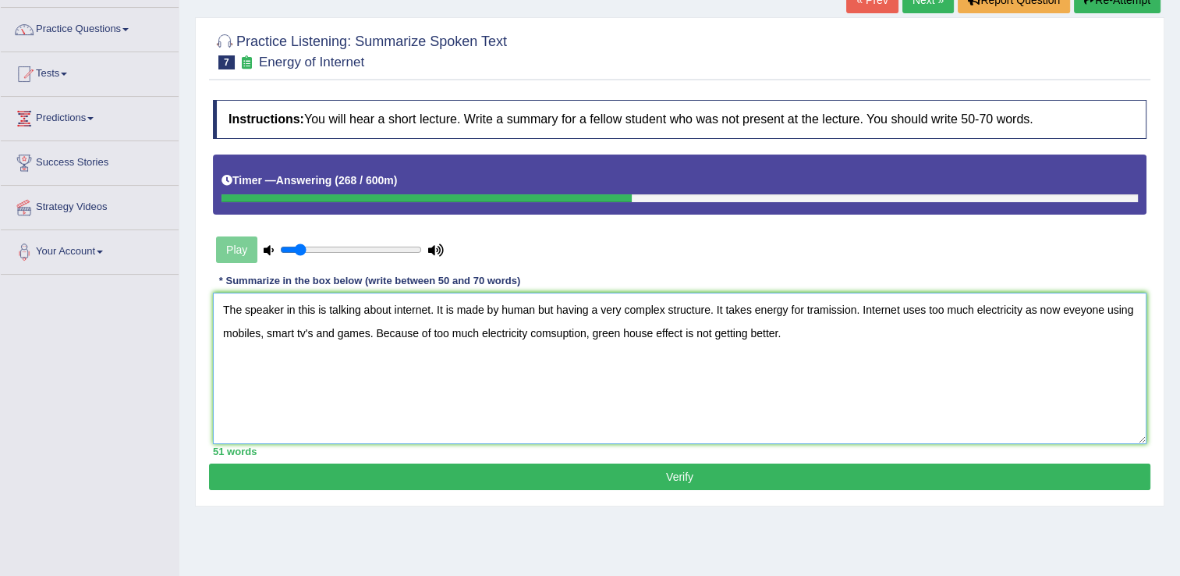
type textarea "The speaker in this is talking about internet. It is made by human but having a…"
click at [761, 479] on button "Verify" at bounding box center [680, 476] width 942 height 27
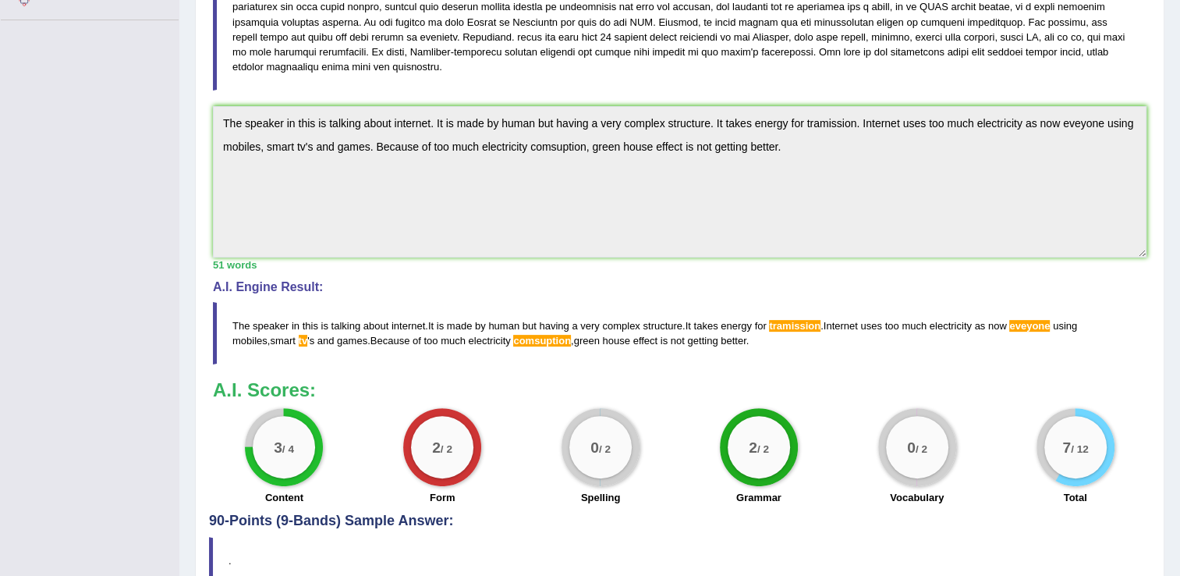
scroll to position [369, 0]
click at [513, 335] on span "comsuption" at bounding box center [542, 340] width 58 height 12
click at [513, 342] on span "comsuption" at bounding box center [542, 340] width 58 height 12
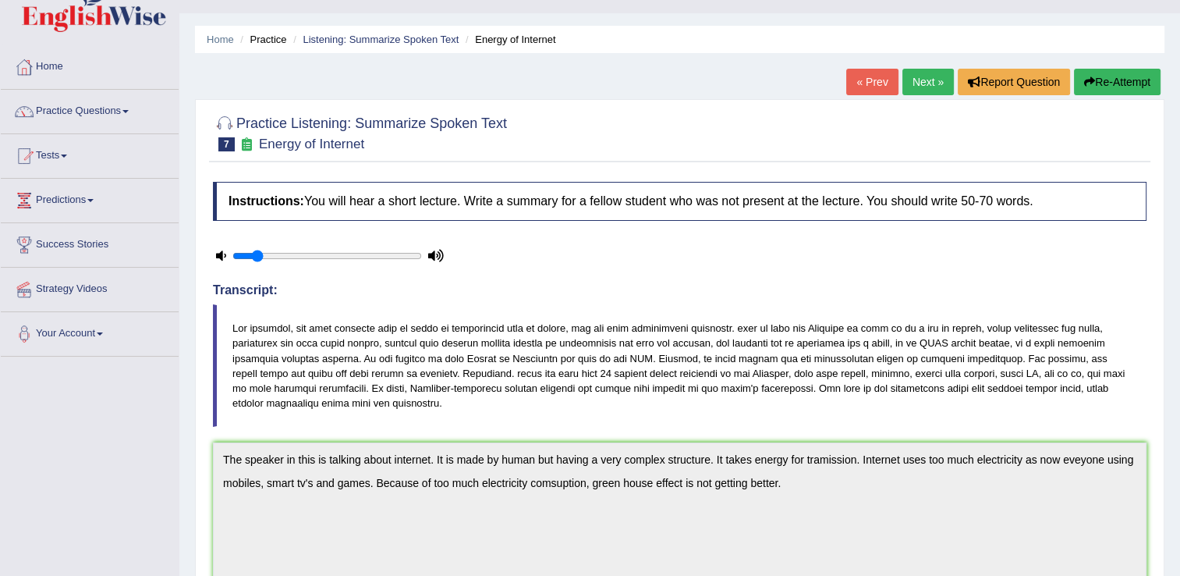
scroll to position [0, 0]
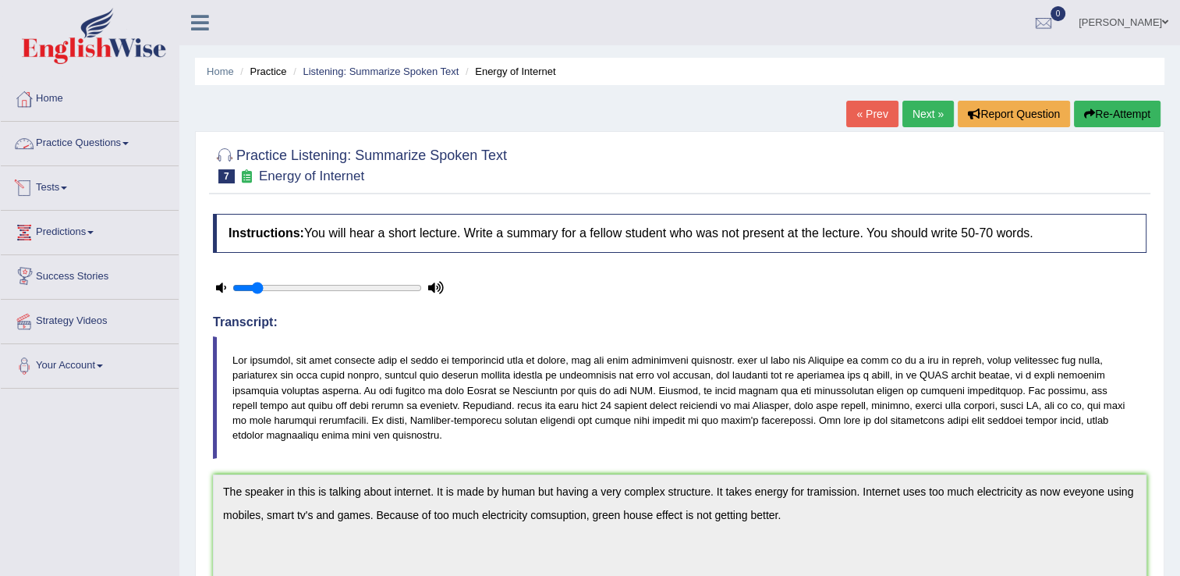
click at [91, 147] on link "Practice Questions" at bounding box center [90, 141] width 178 height 39
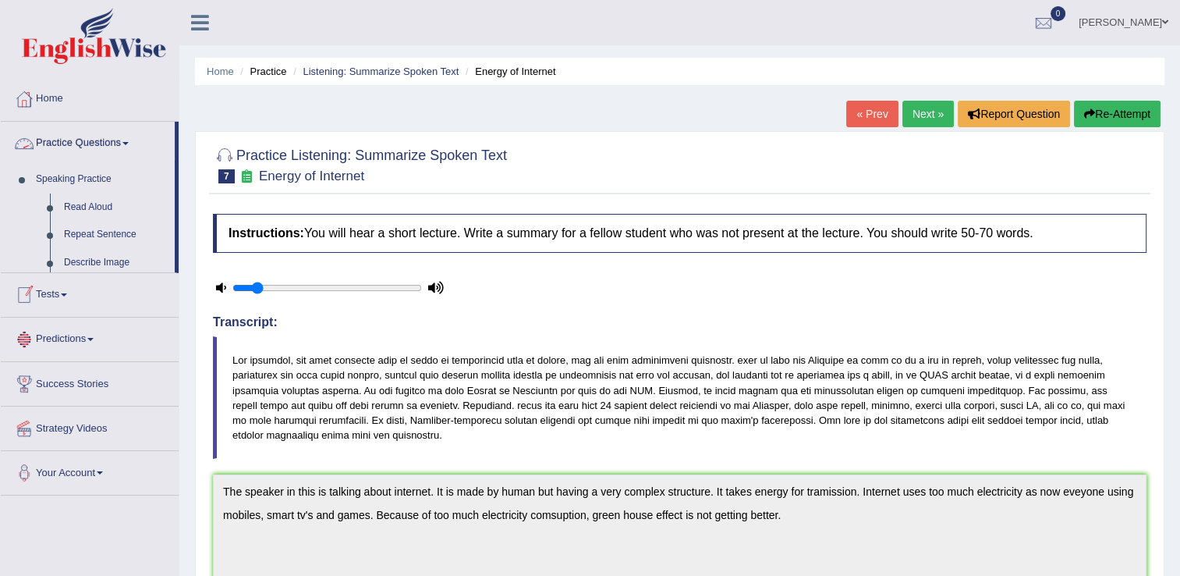
drag, startPoint x: 91, startPoint y: 147, endPoint x: 783, endPoint y: 158, distance: 692.0
click at [783, 158] on div "Toggle navigation Home Practice Questions Speaking Practice Read Aloud Repeat S…" at bounding box center [590, 510] width 1180 height 1020
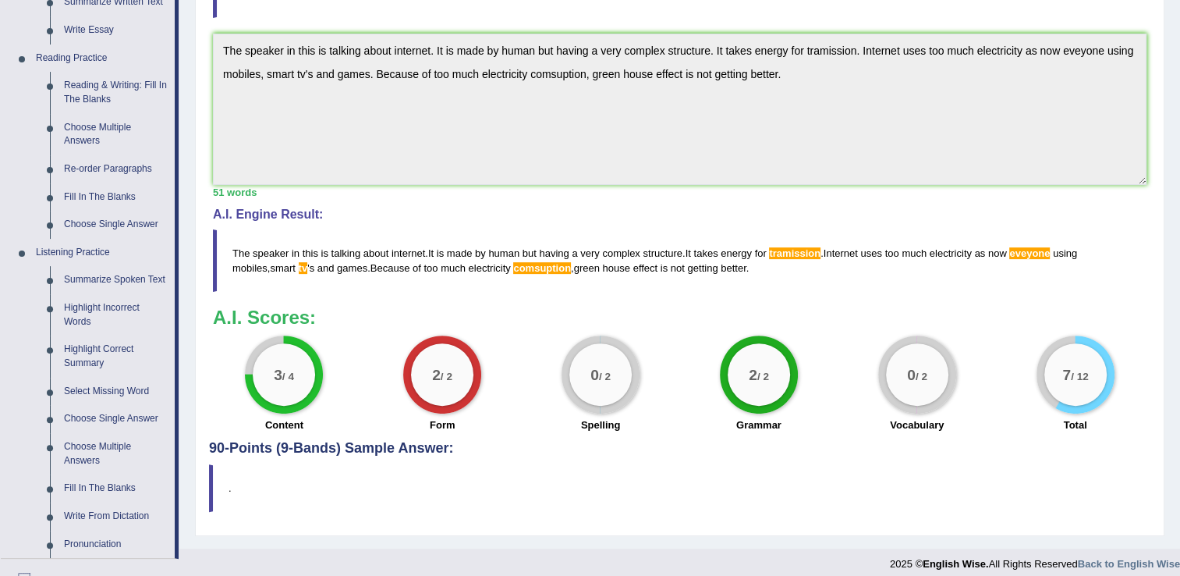
scroll to position [442, 0]
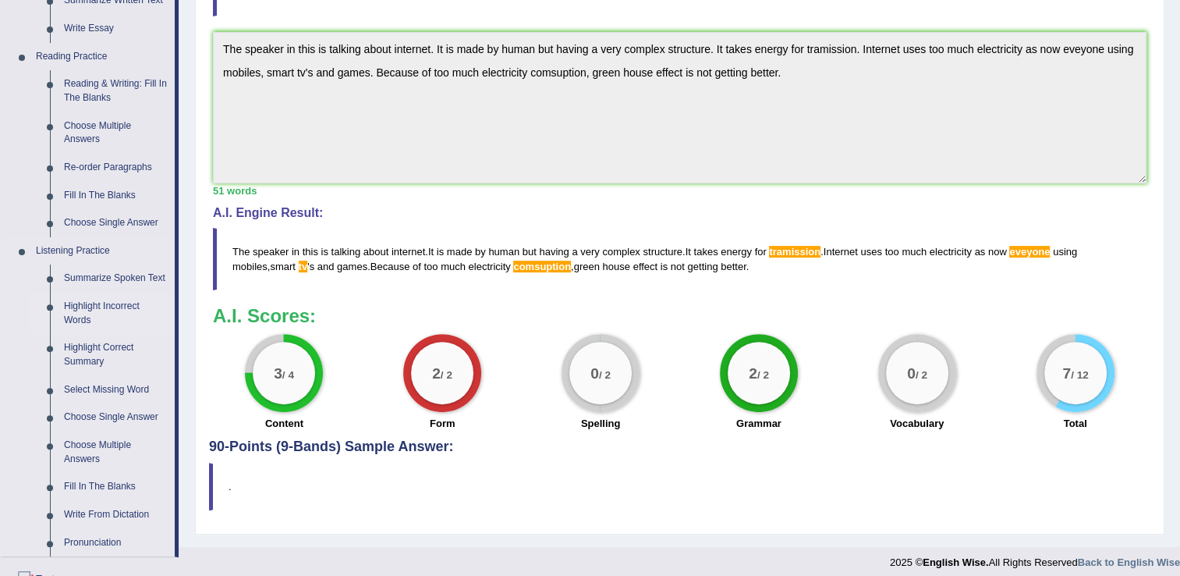
click at [79, 322] on link "Highlight Incorrect Words" at bounding box center [116, 313] width 118 height 41
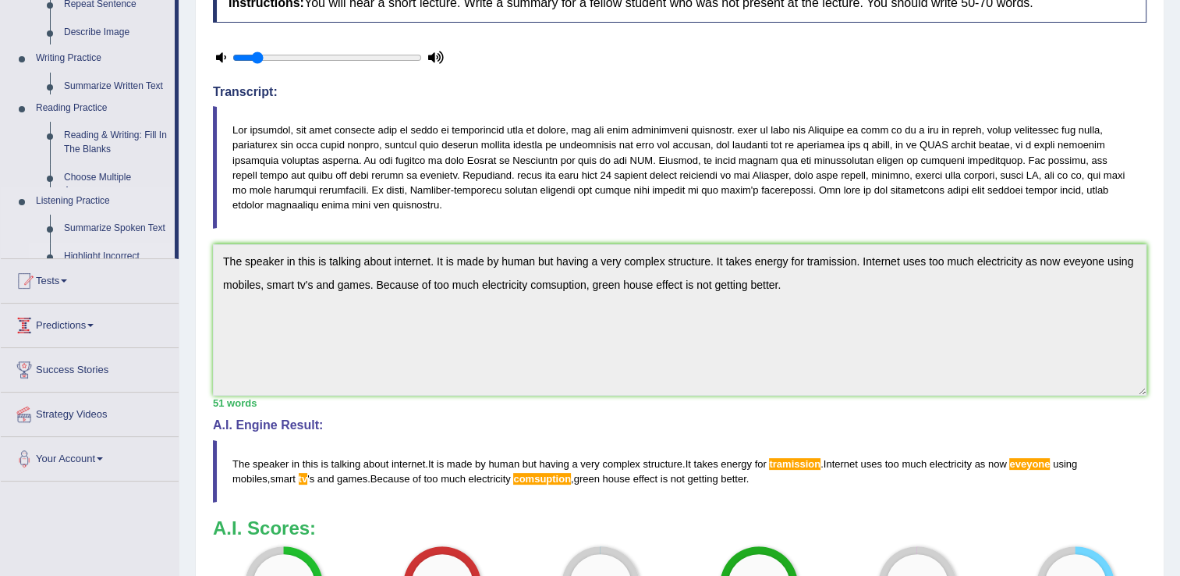
scroll to position [178, 0]
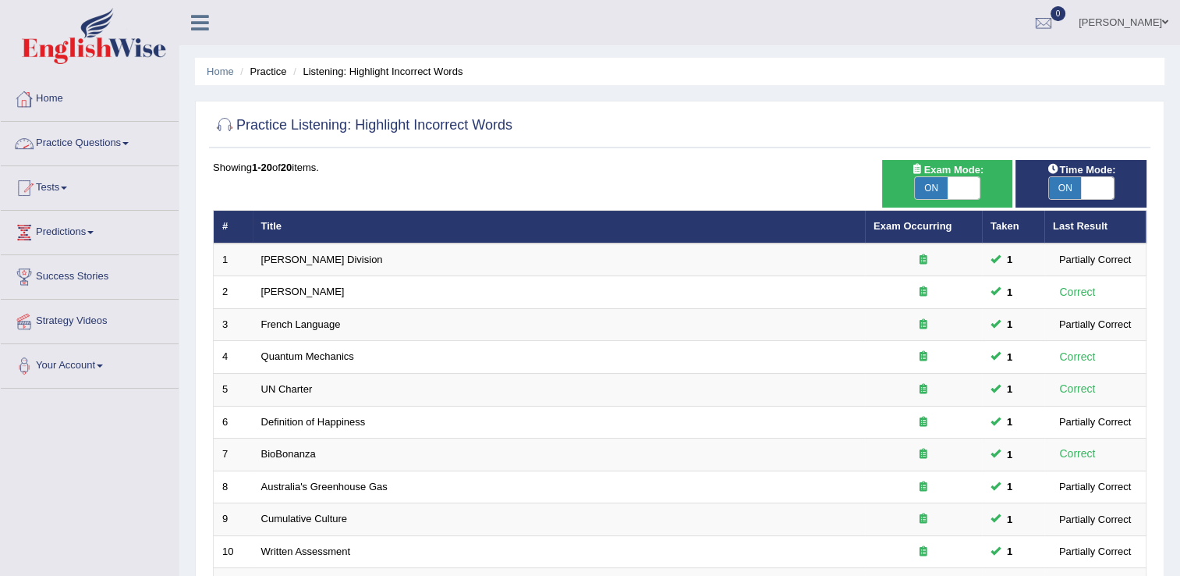
click at [96, 141] on link "Practice Questions" at bounding box center [90, 141] width 178 height 39
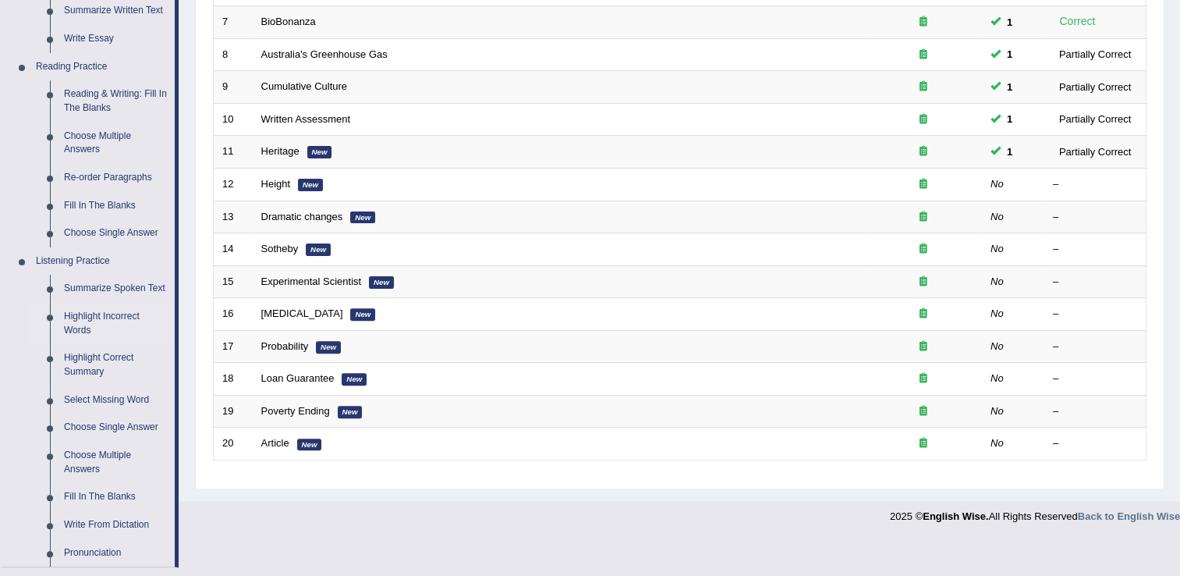
scroll to position [456, 0]
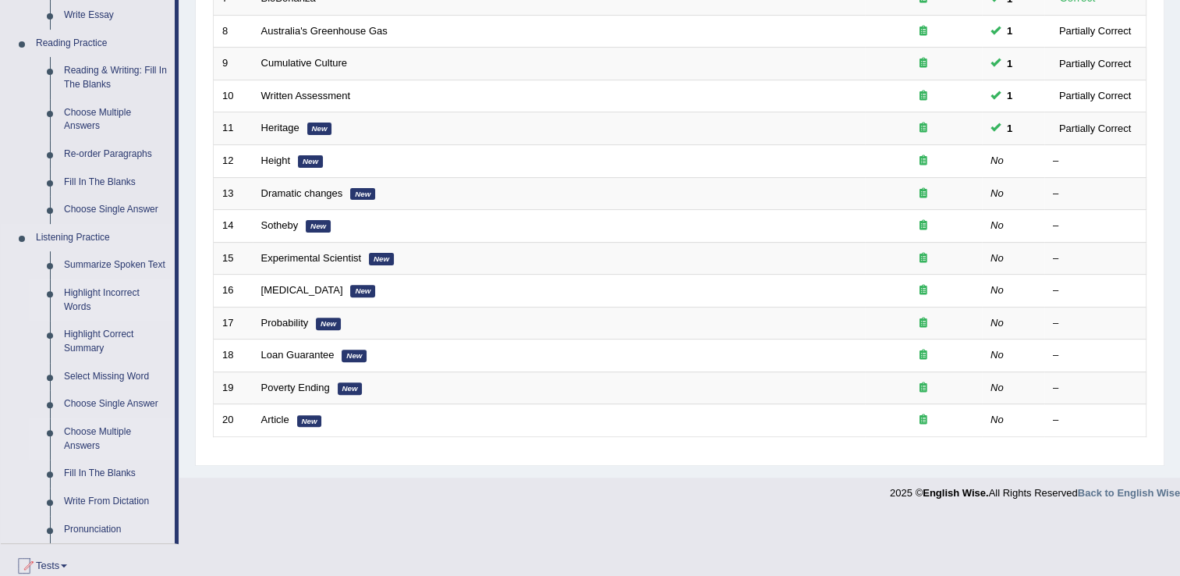
click at [95, 437] on link "Choose Multiple Answers" at bounding box center [116, 438] width 118 height 41
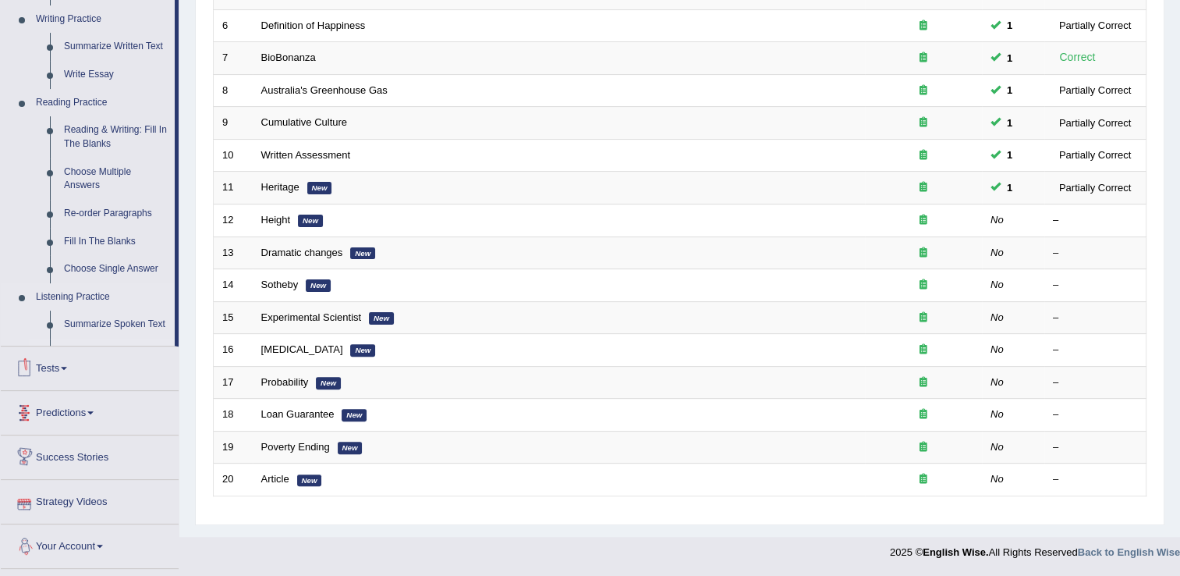
scroll to position [392, 0]
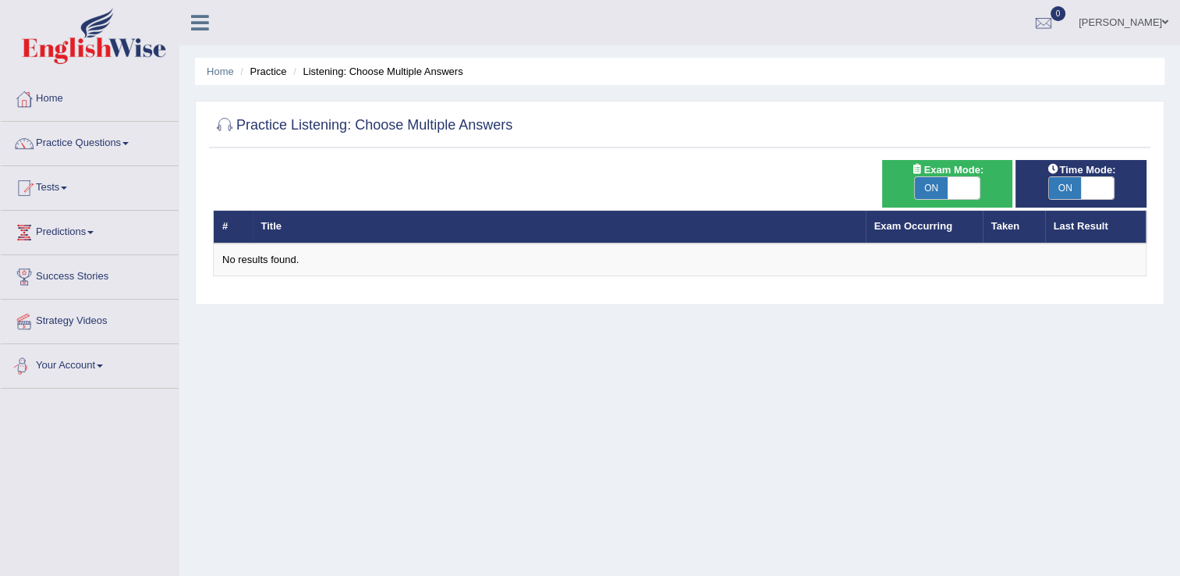
click at [92, 370] on link "Your Account" at bounding box center [90, 363] width 178 height 39
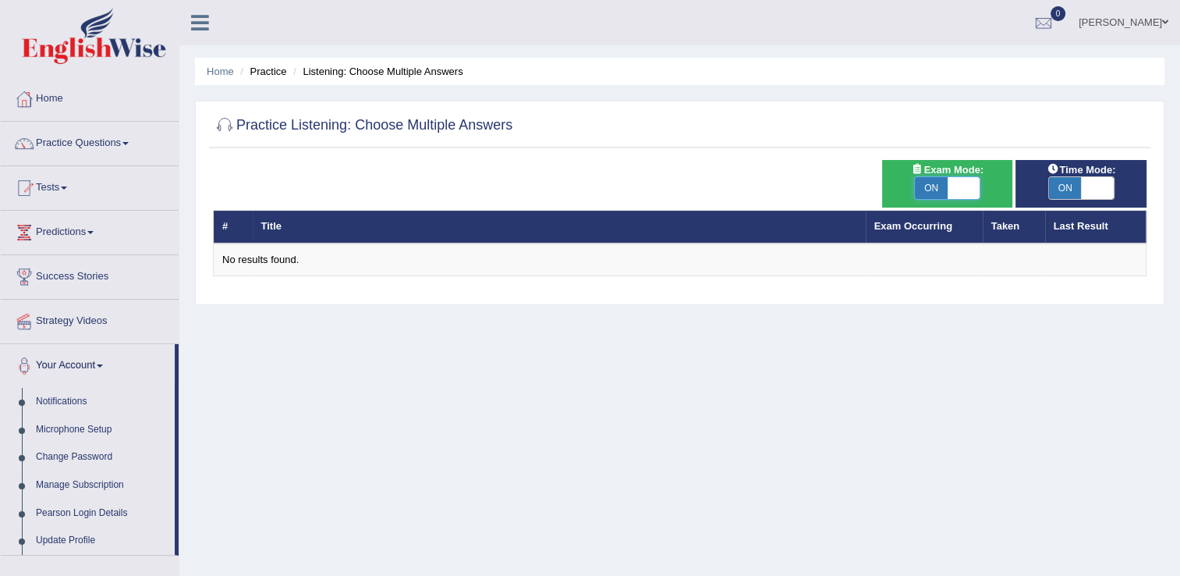
click at [960, 183] on span at bounding box center [964, 188] width 33 height 22
checkbox input "false"
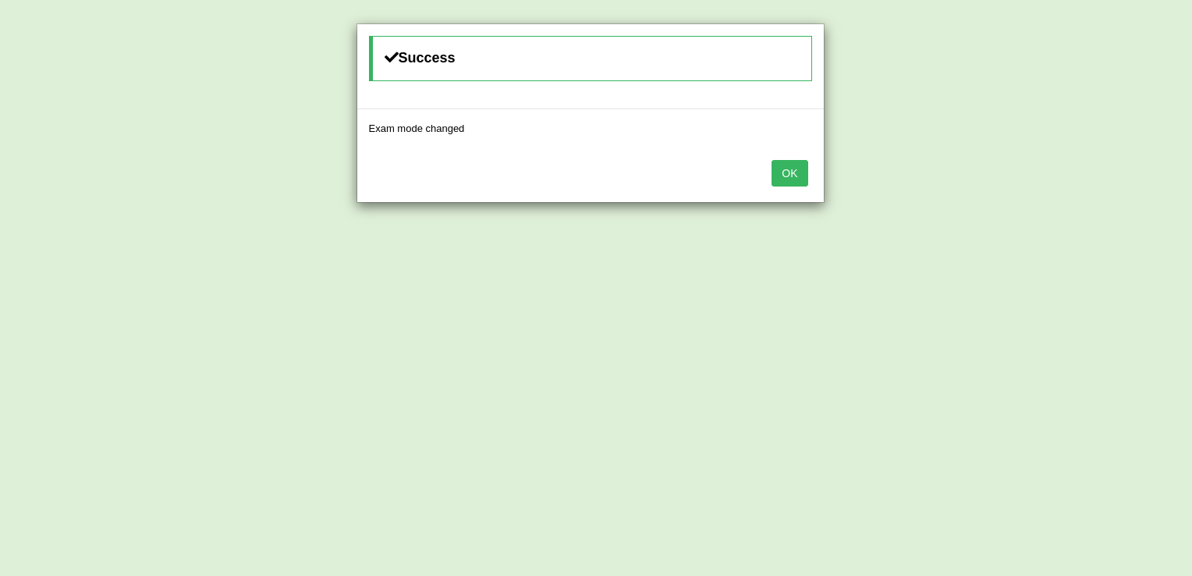
click at [1110, 181] on div "Success Exam mode changed OK" at bounding box center [596, 288] width 1192 height 576
click at [782, 166] on button "OK" at bounding box center [790, 173] width 36 height 27
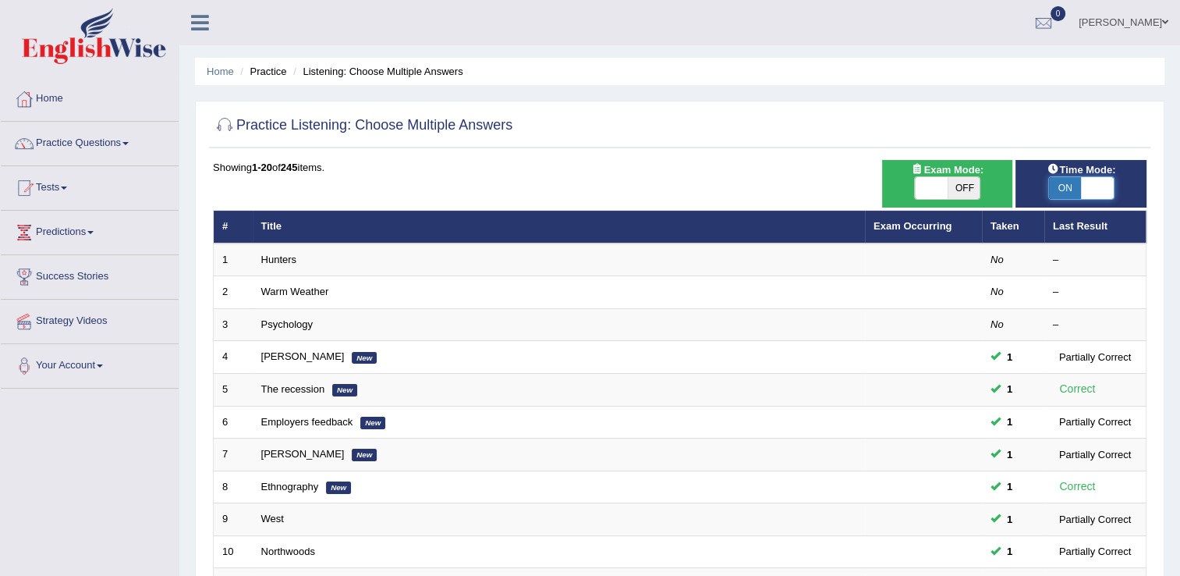
click at [1094, 194] on span at bounding box center [1097, 188] width 33 height 22
checkbox input "false"
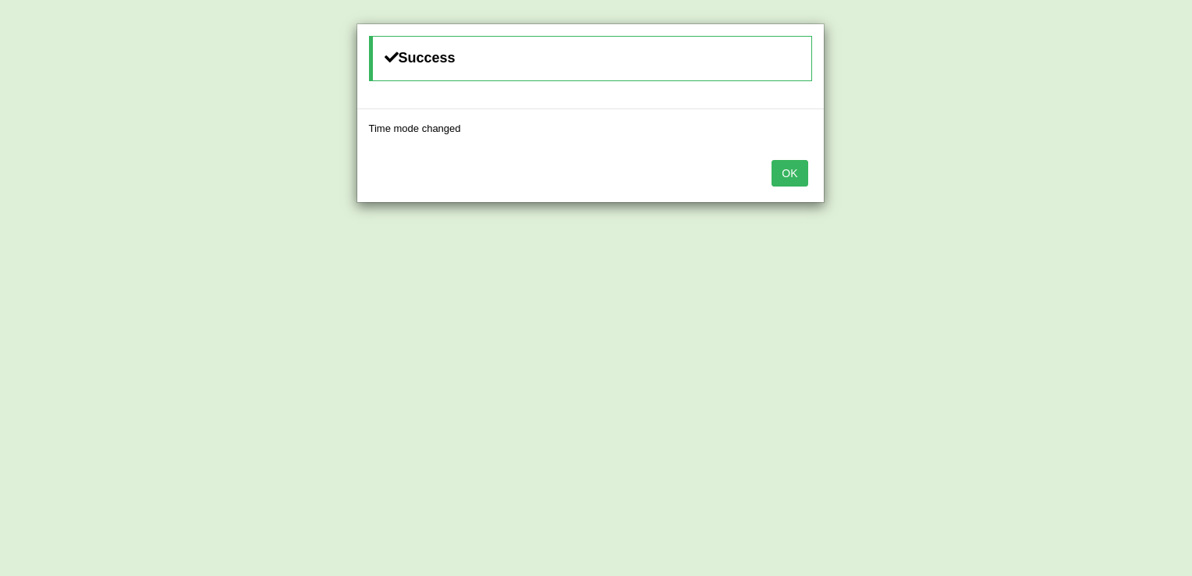
click at [785, 176] on button "OK" at bounding box center [790, 173] width 36 height 27
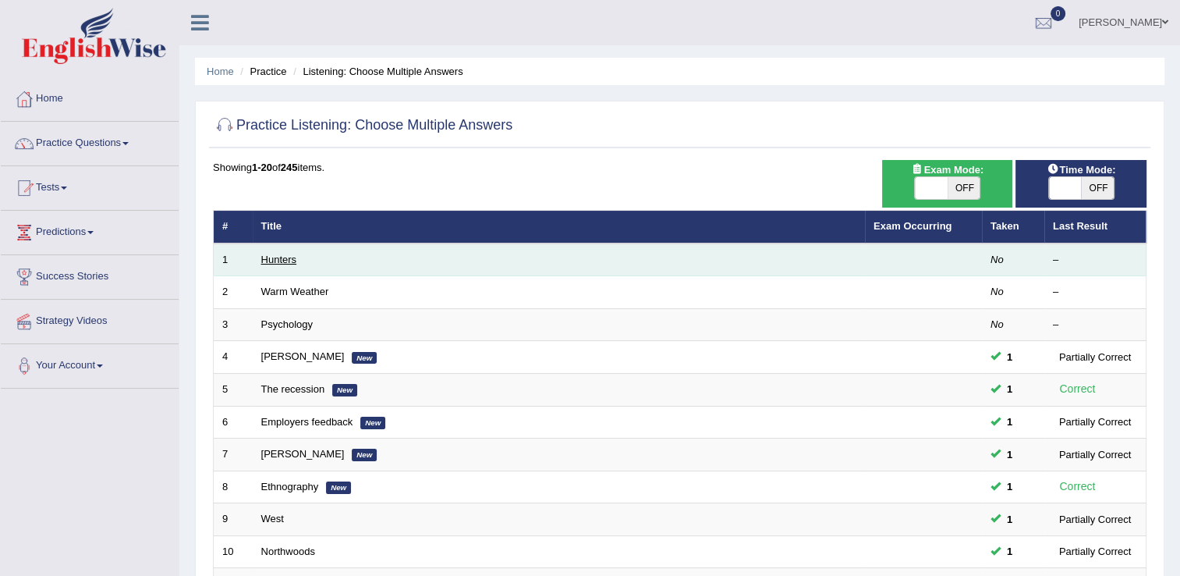
click at [268, 264] on link "Hunters" at bounding box center [279, 260] width 36 height 12
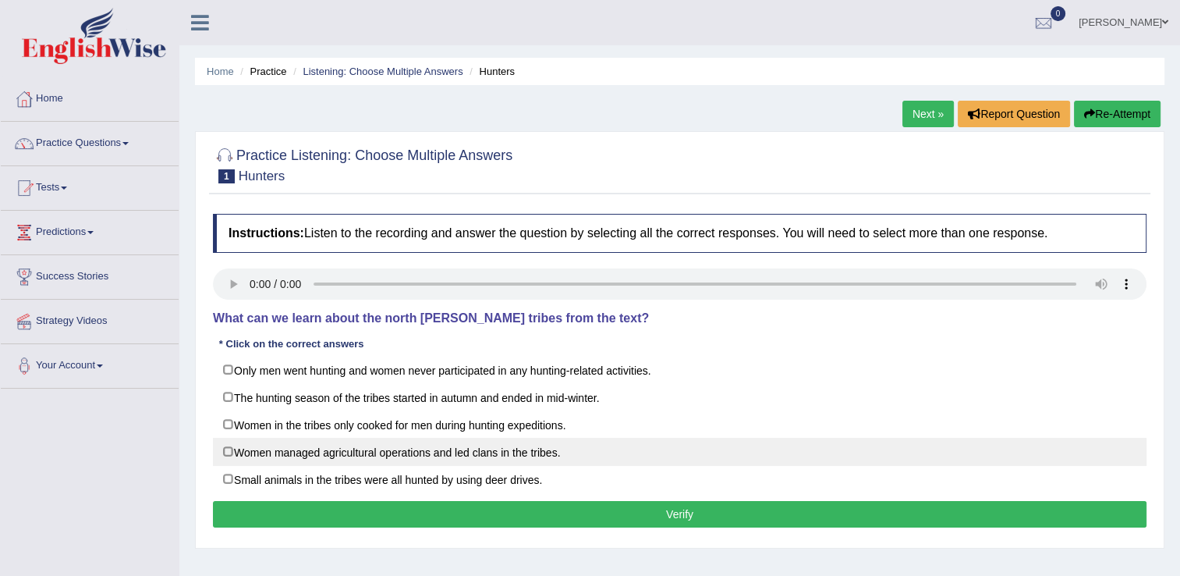
click at [228, 453] on label "Women managed agricultural operations and led clans in the tribes." at bounding box center [680, 452] width 934 height 28
checkbox input "true"
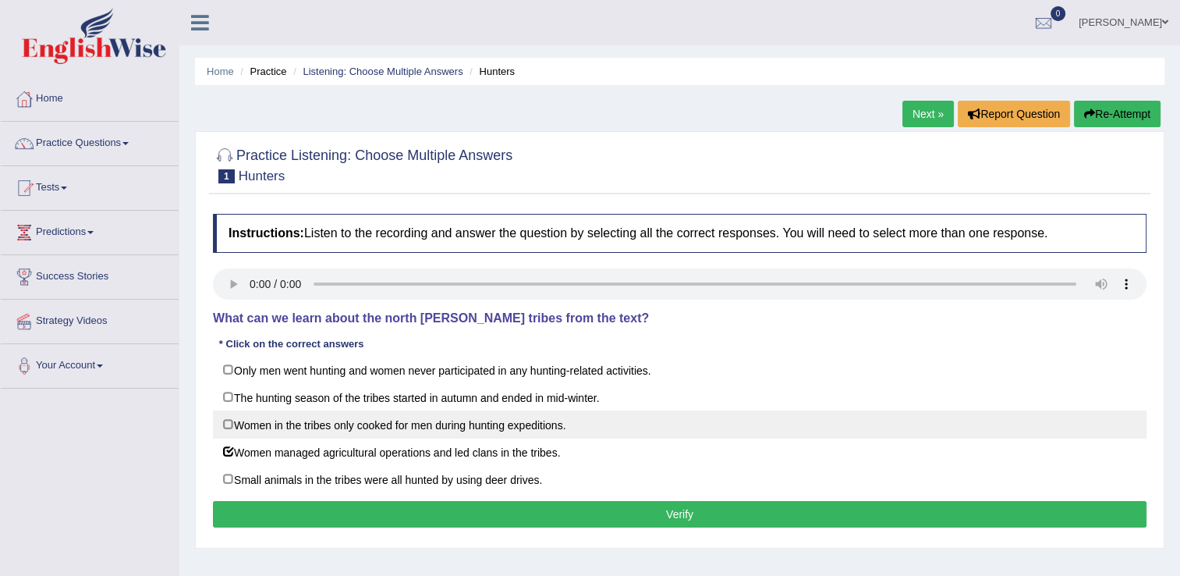
click at [229, 427] on label "Women in the tribes only cooked for men during hunting expeditions." at bounding box center [680, 424] width 934 height 28
checkbox input "true"
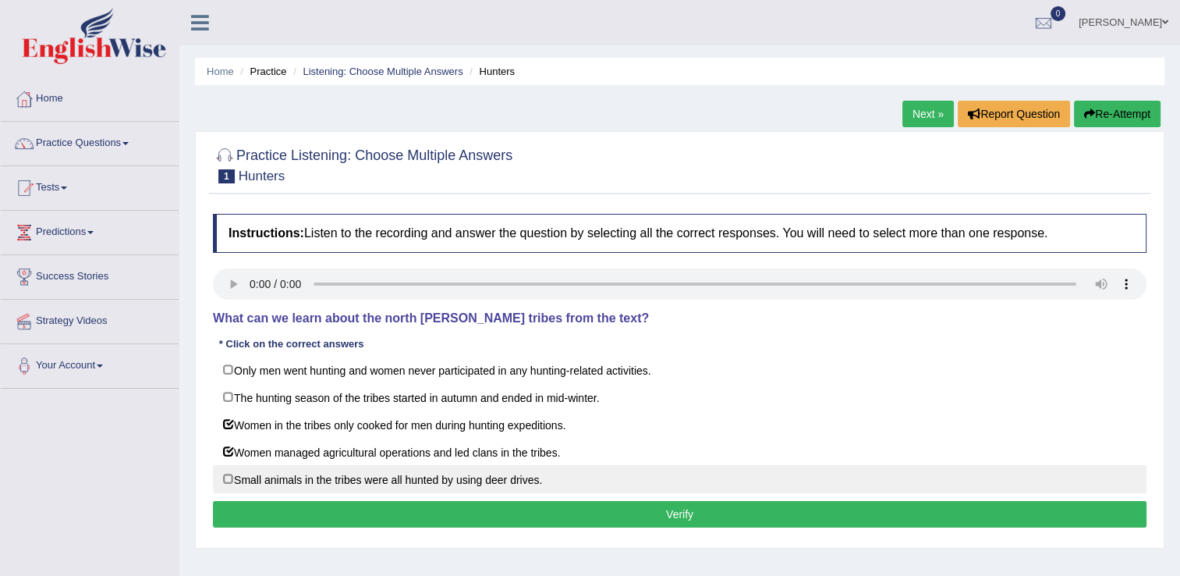
click at [225, 473] on label "Small animals in the tribes were all hunted by using deer drives." at bounding box center [680, 479] width 934 height 28
checkbox input "true"
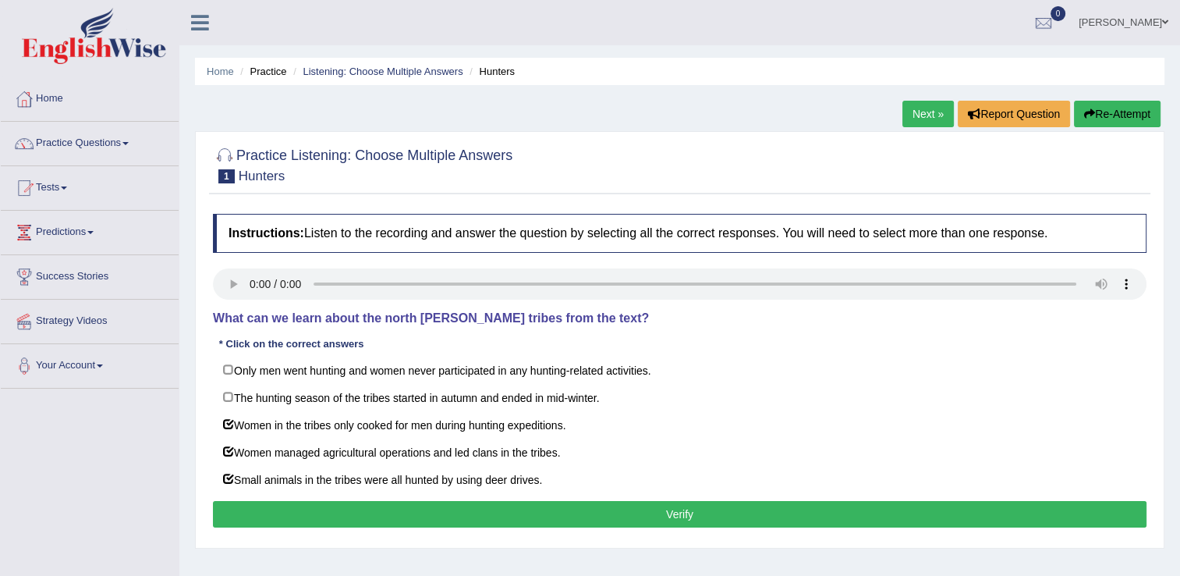
drag, startPoint x: 290, startPoint y: 524, endPoint x: 290, endPoint y: 491, distance: 32.8
click at [290, 491] on div "Instructions: Listen to the recording and answer the question by selecting all …" at bounding box center [680, 373] width 942 height 334
click at [295, 504] on button "Verify" at bounding box center [680, 514] width 934 height 27
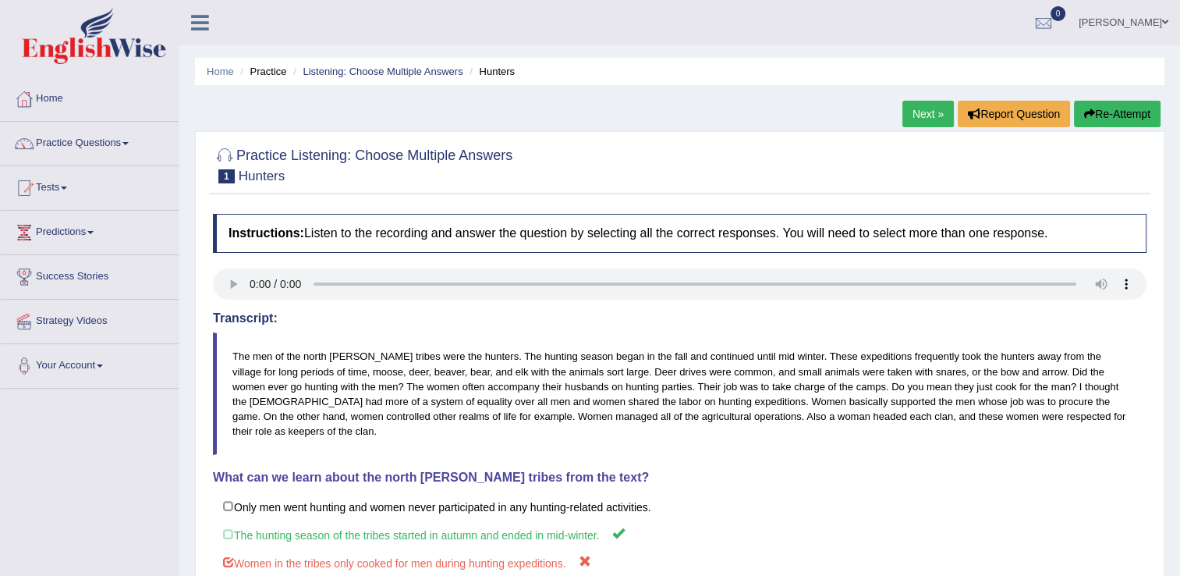
click at [920, 120] on link "Next »" at bounding box center [928, 114] width 51 height 27
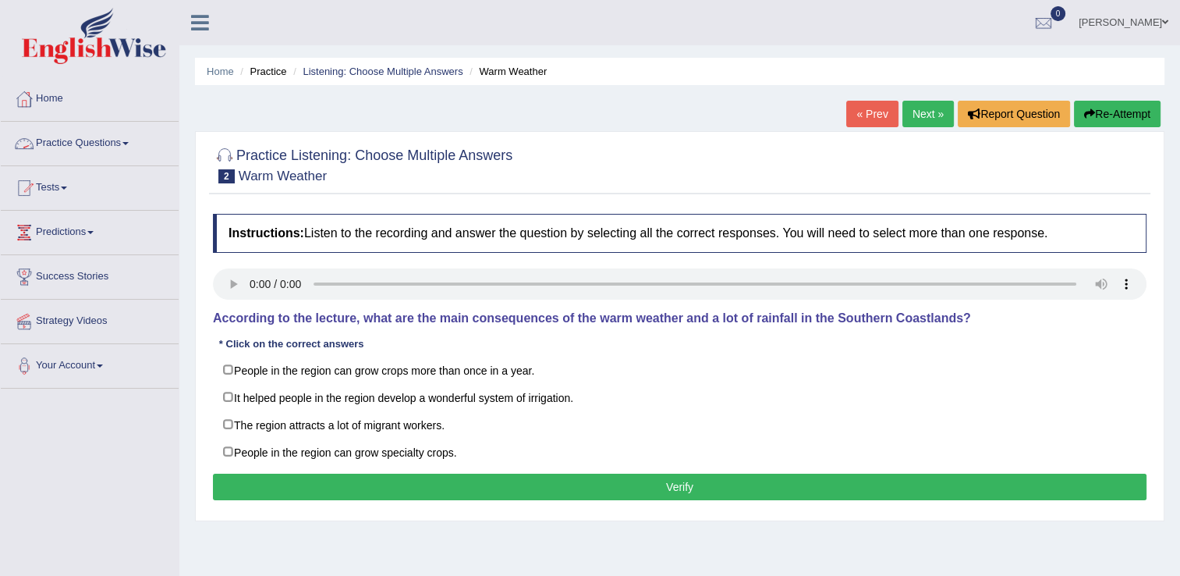
click at [122, 144] on link "Practice Questions" at bounding box center [90, 141] width 178 height 39
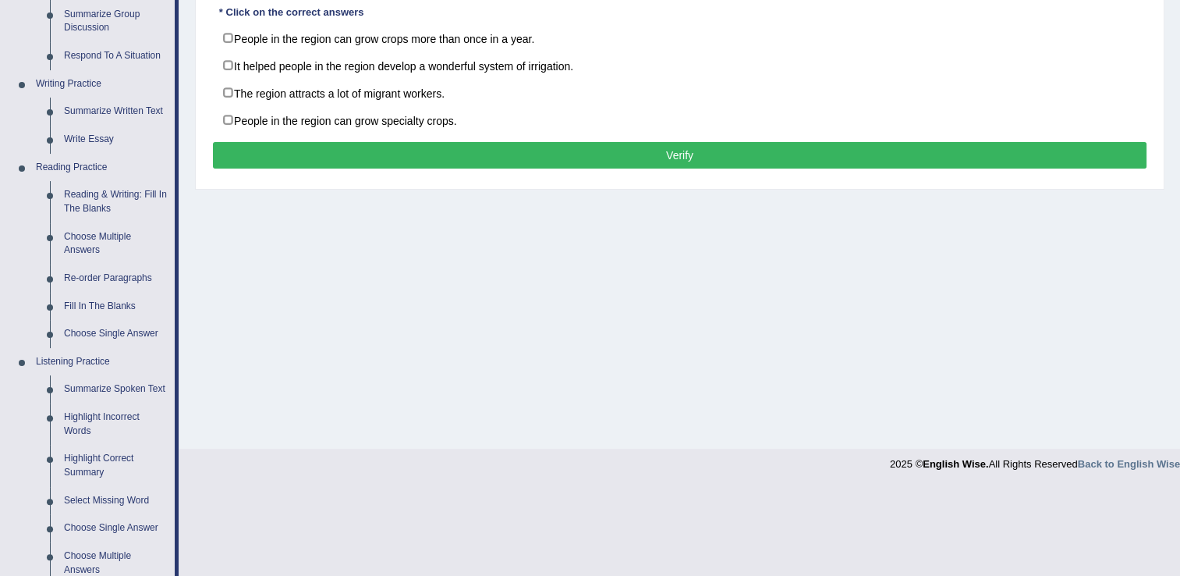
scroll to position [396, 0]
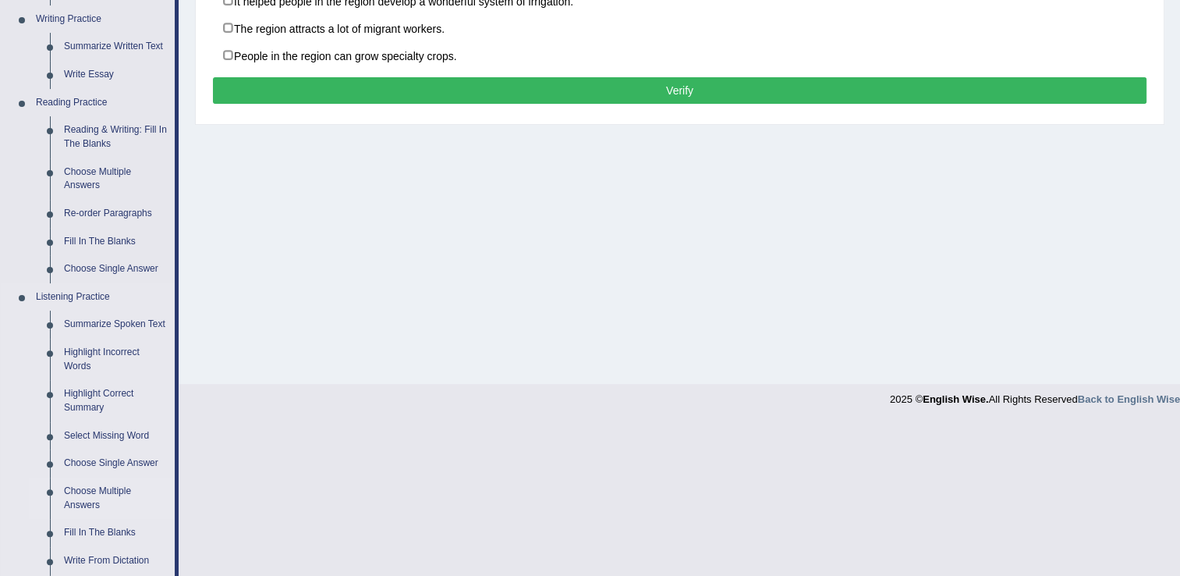
click at [101, 494] on link "Choose Multiple Answers" at bounding box center [116, 497] width 118 height 41
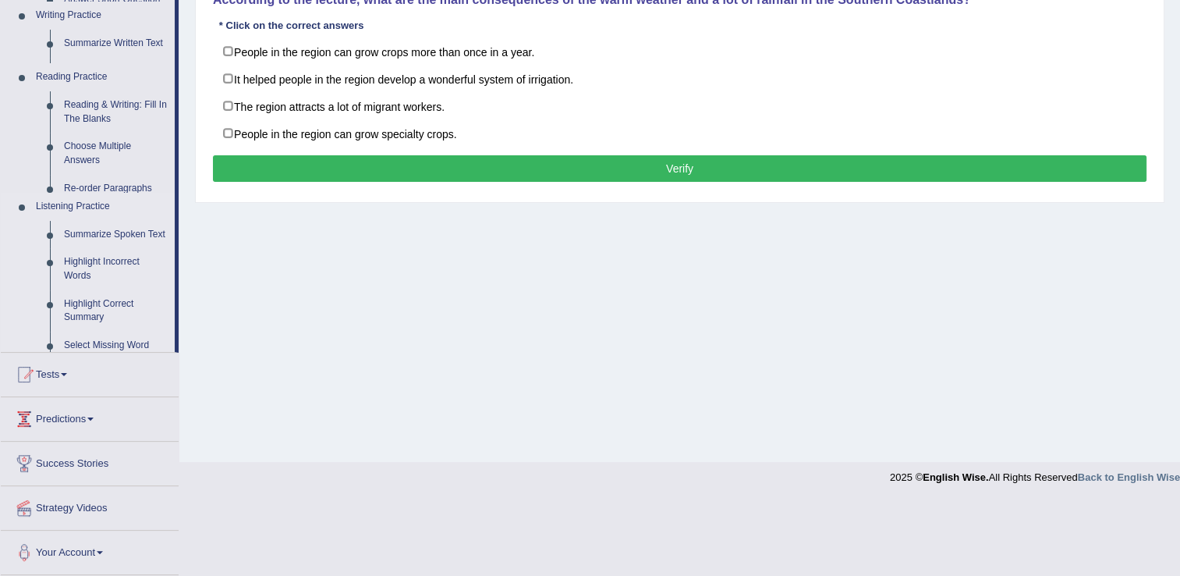
scroll to position [243, 0]
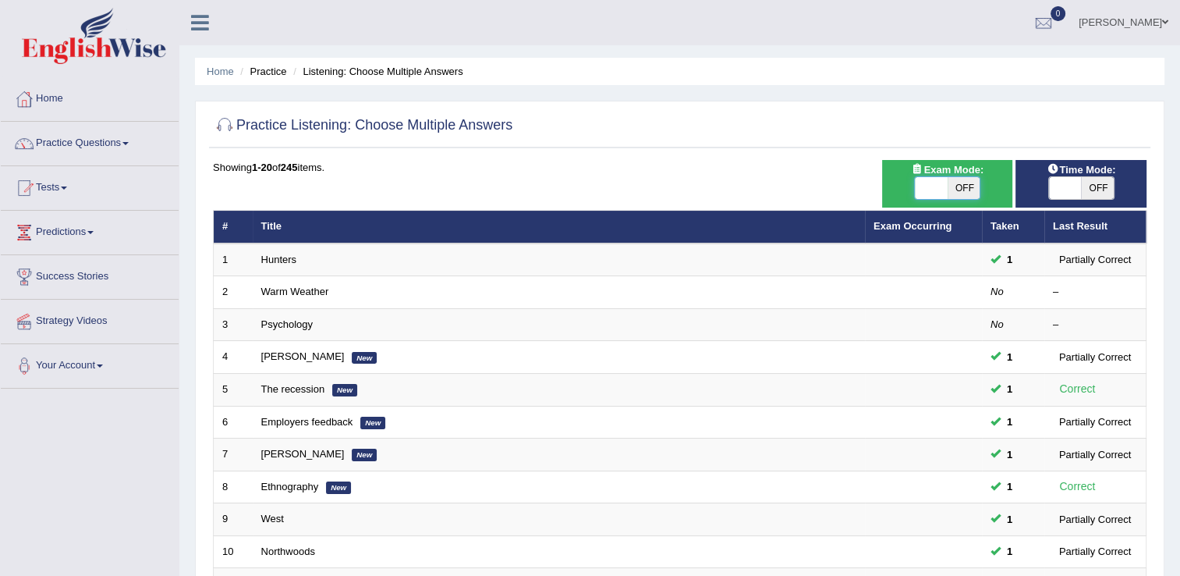
click at [929, 183] on span at bounding box center [931, 188] width 33 height 22
checkbox input "true"
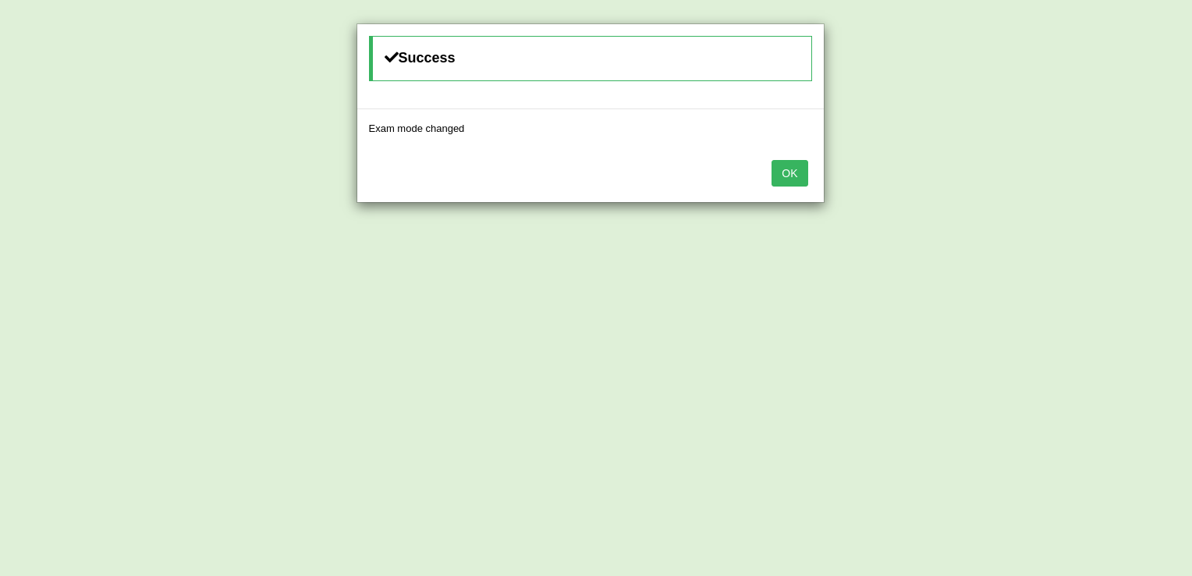
click at [781, 176] on button "OK" at bounding box center [790, 173] width 36 height 27
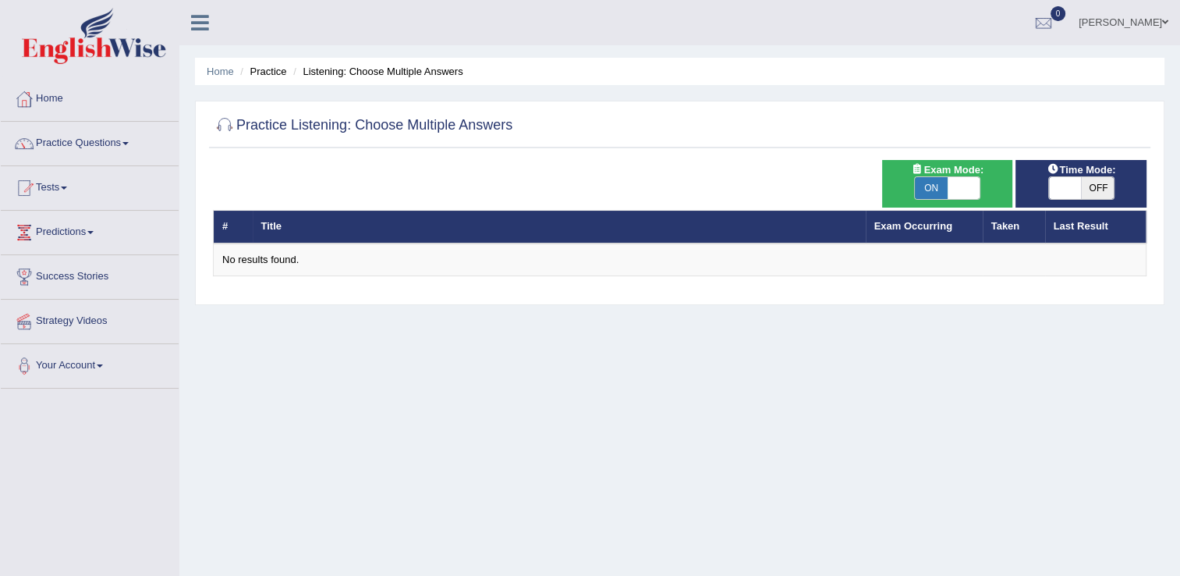
click at [972, 189] on span at bounding box center [964, 188] width 33 height 22
checkbox input "false"
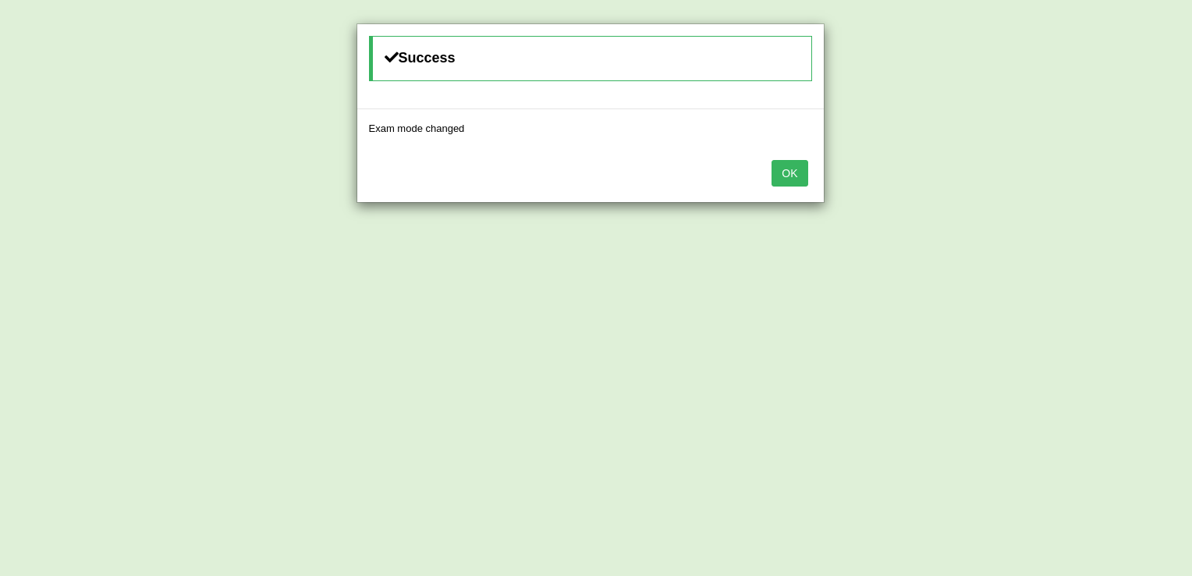
click at [807, 176] on button "OK" at bounding box center [790, 173] width 36 height 27
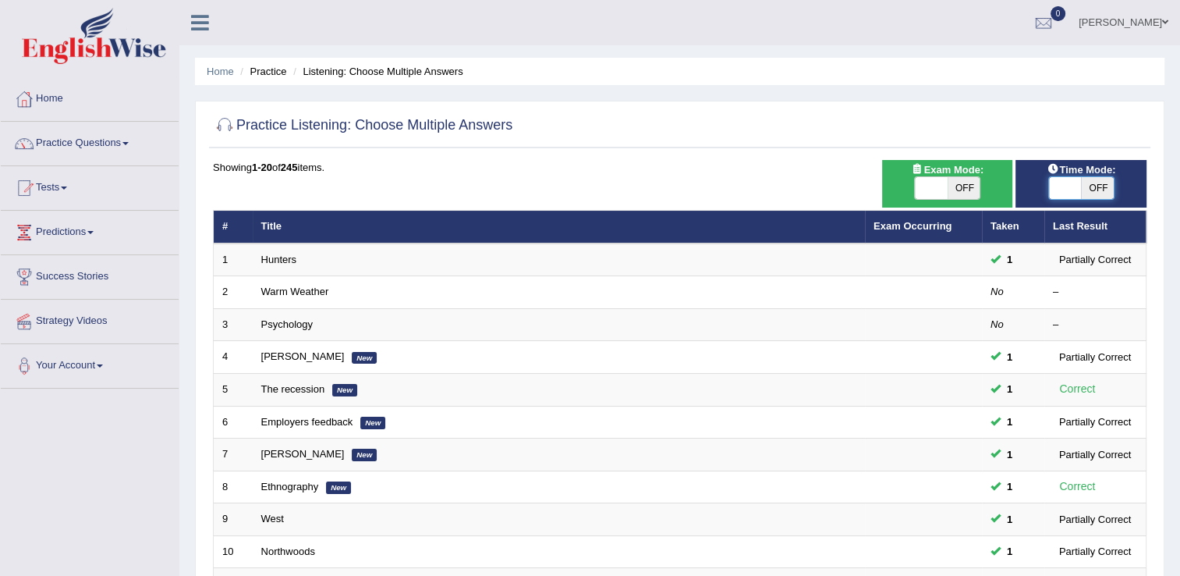
click at [1052, 189] on span at bounding box center [1065, 188] width 33 height 22
checkbox input "true"
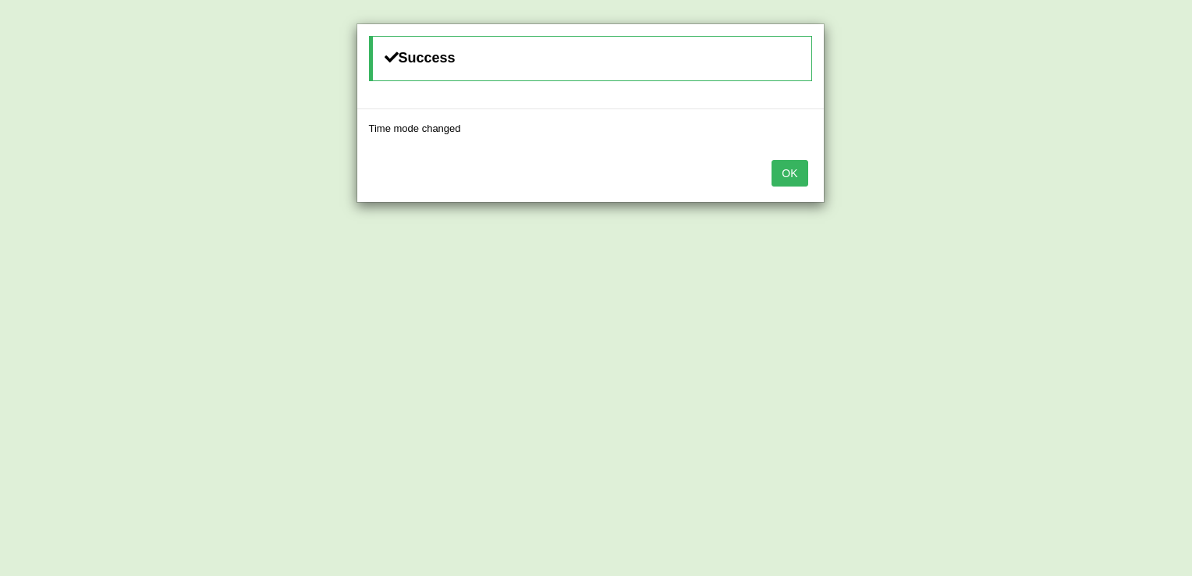
click at [789, 173] on button "OK" at bounding box center [790, 173] width 36 height 27
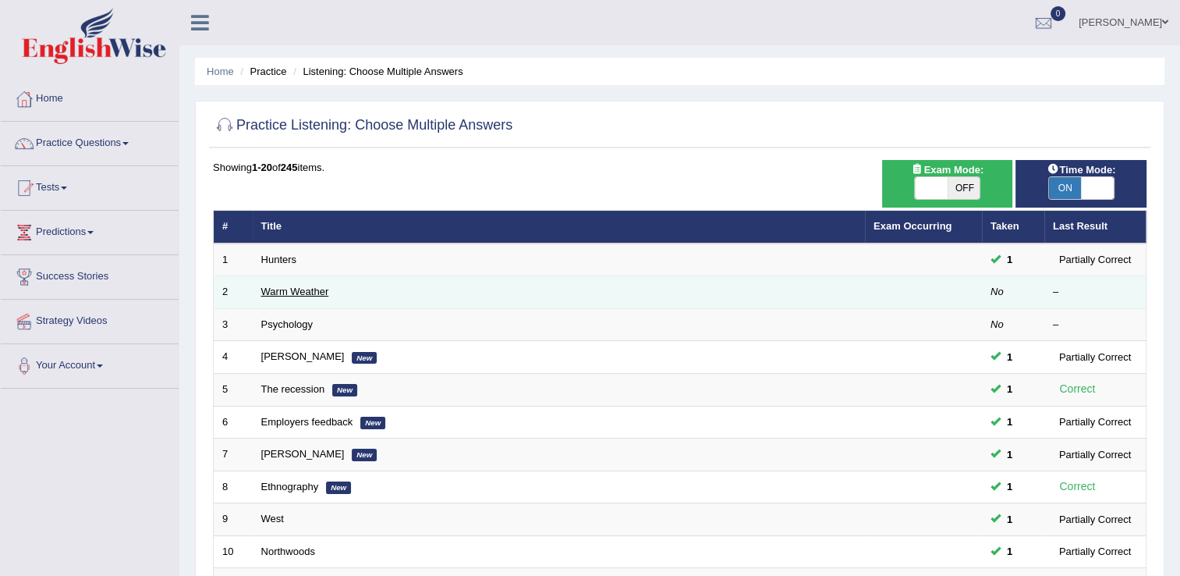
click at [278, 295] on link "Warm Weather" at bounding box center [295, 292] width 68 height 12
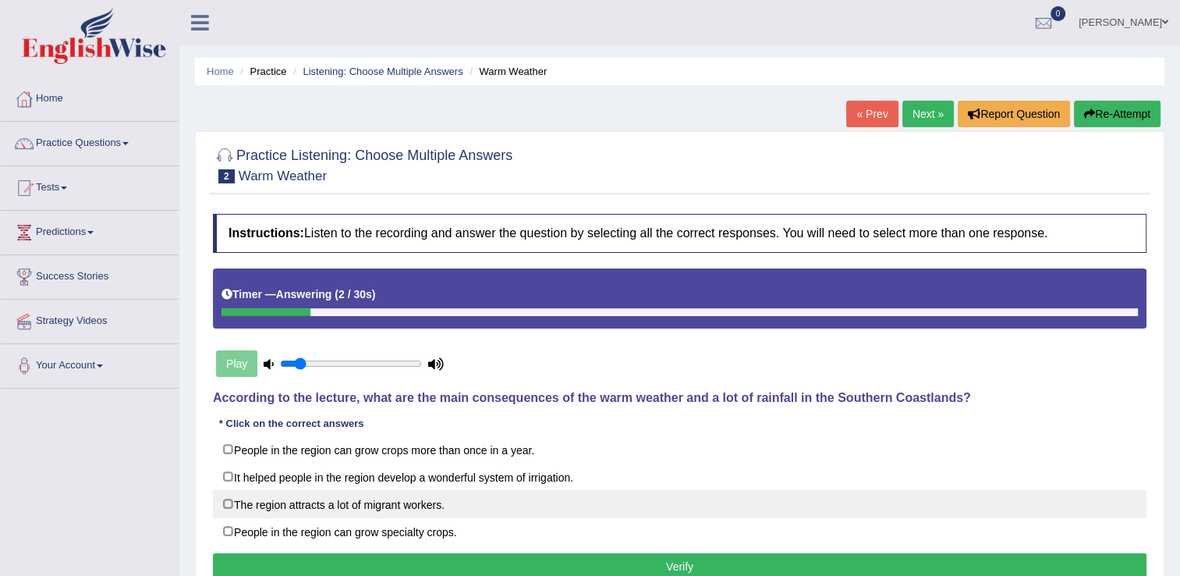
click at [225, 502] on label "The region attracts a lot of migrant workers." at bounding box center [680, 504] width 934 height 28
checkbox input "true"
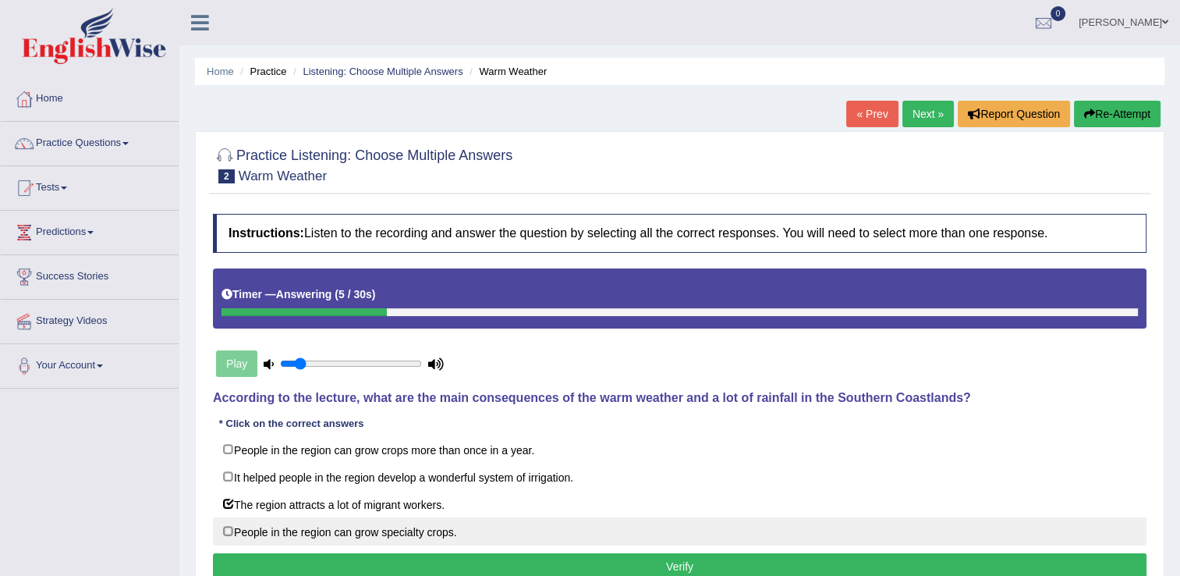
click at [229, 525] on label "People in the region can grow specialty crops." at bounding box center [680, 531] width 934 height 28
checkbox input "true"
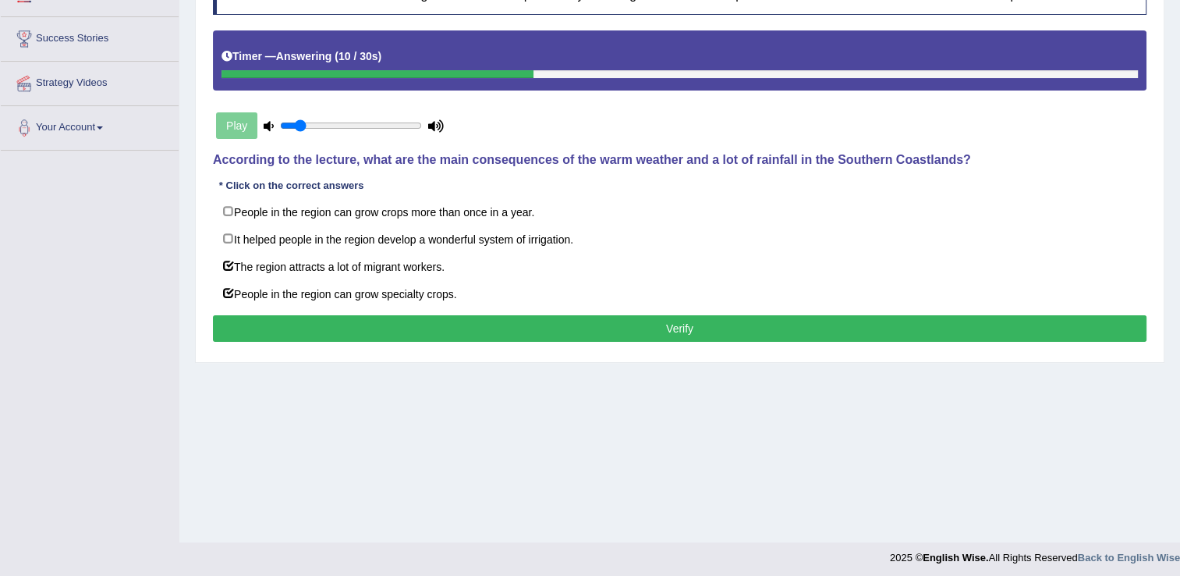
scroll to position [243, 0]
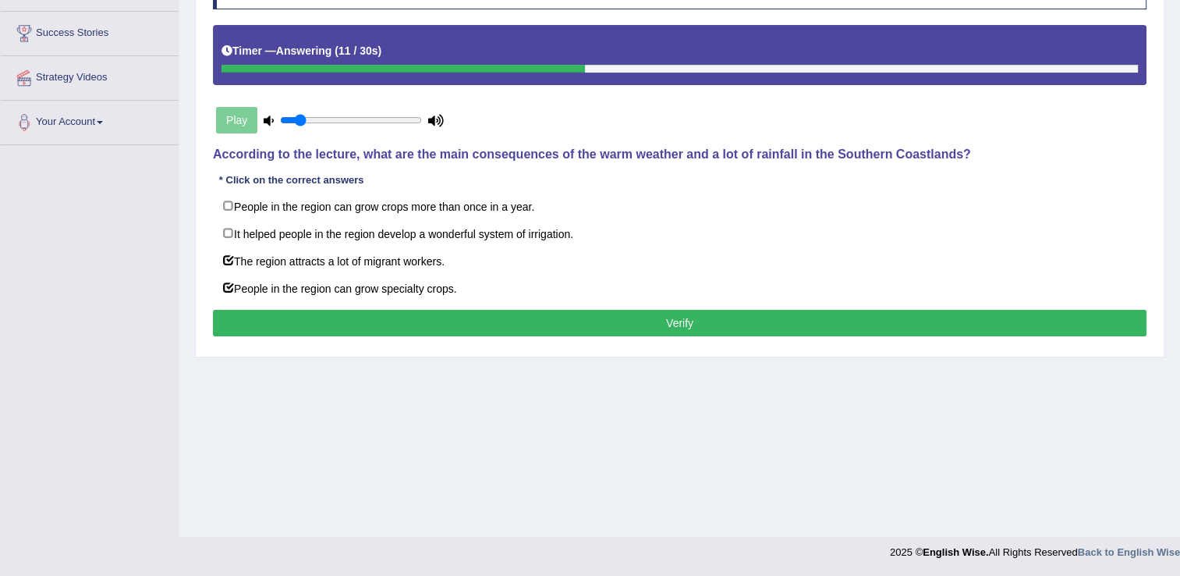
click at [889, 326] on button "Verify" at bounding box center [680, 323] width 934 height 27
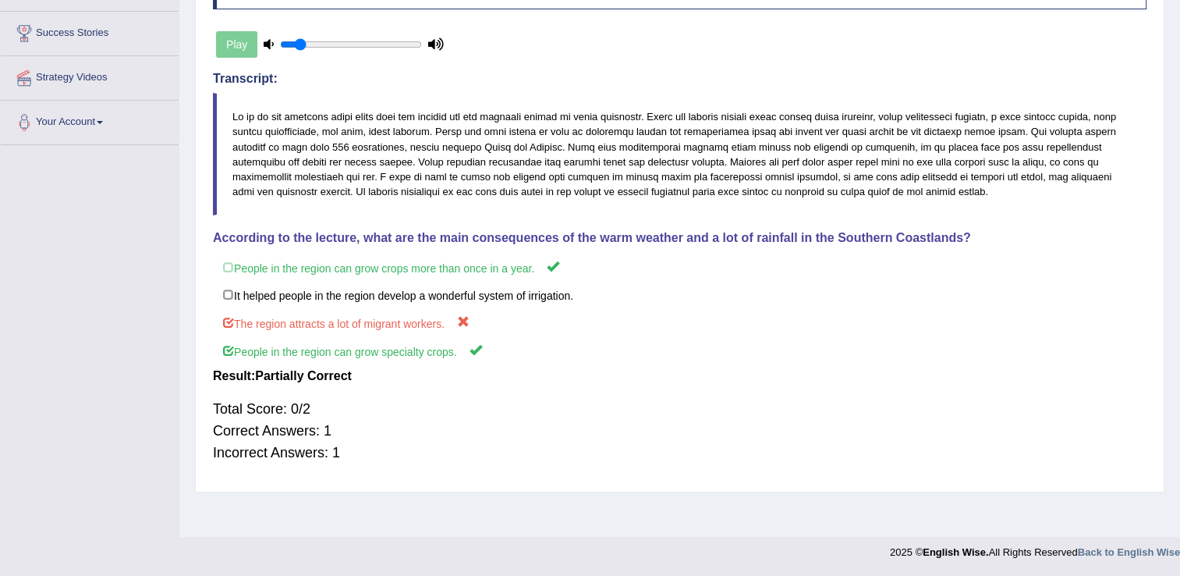
drag, startPoint x: 1179, startPoint y: 266, endPoint x: 1186, endPoint y: 229, distance: 37.3
click at [1179, 229] on html "Toggle navigation Home Practice Questions Speaking Practice Read Aloud Repeat S…" at bounding box center [590, 45] width 1180 height 576
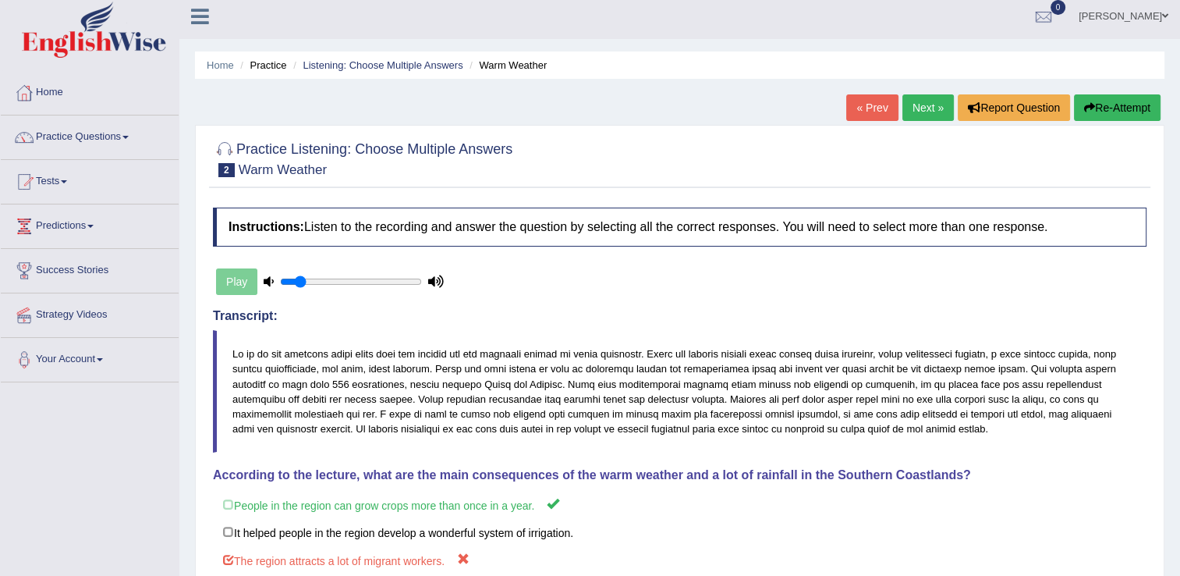
scroll to position [4, 0]
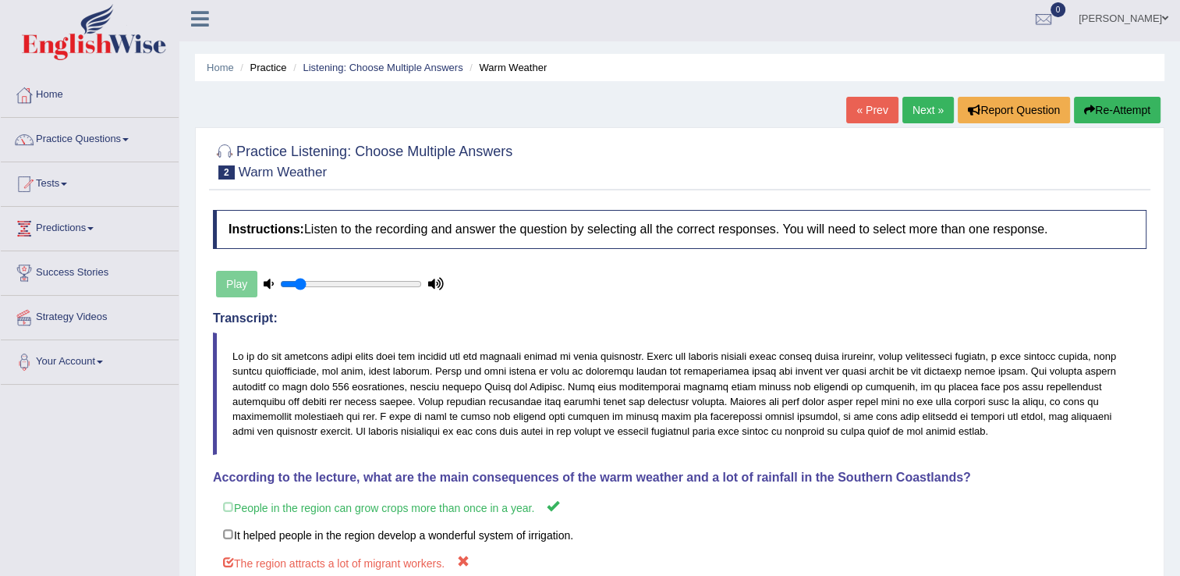
click at [924, 108] on link "Next »" at bounding box center [928, 110] width 51 height 27
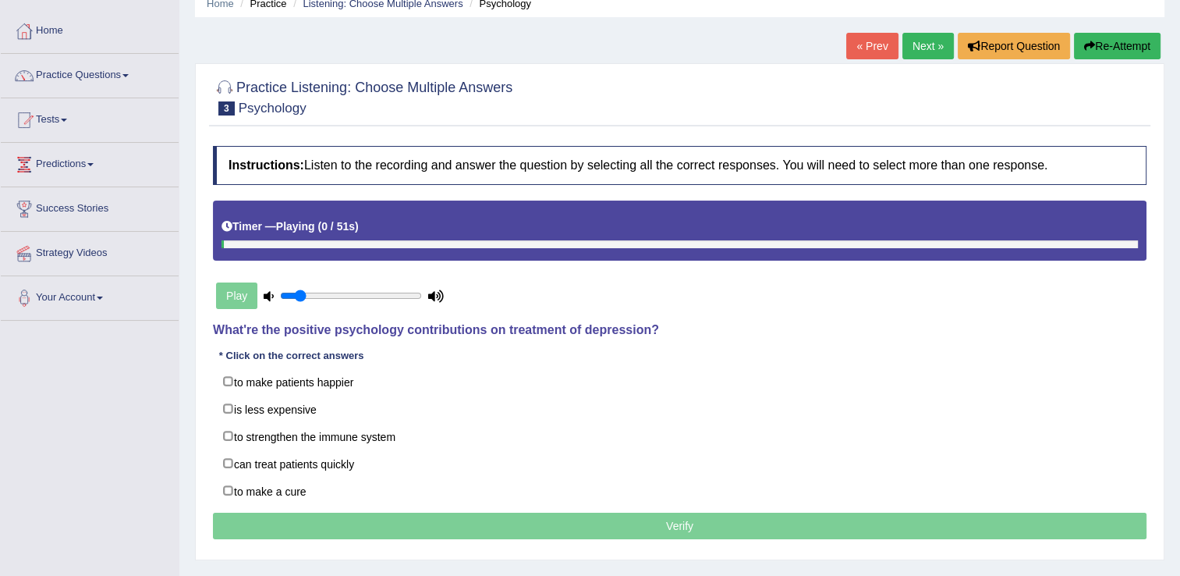
scroll to position [72, 0]
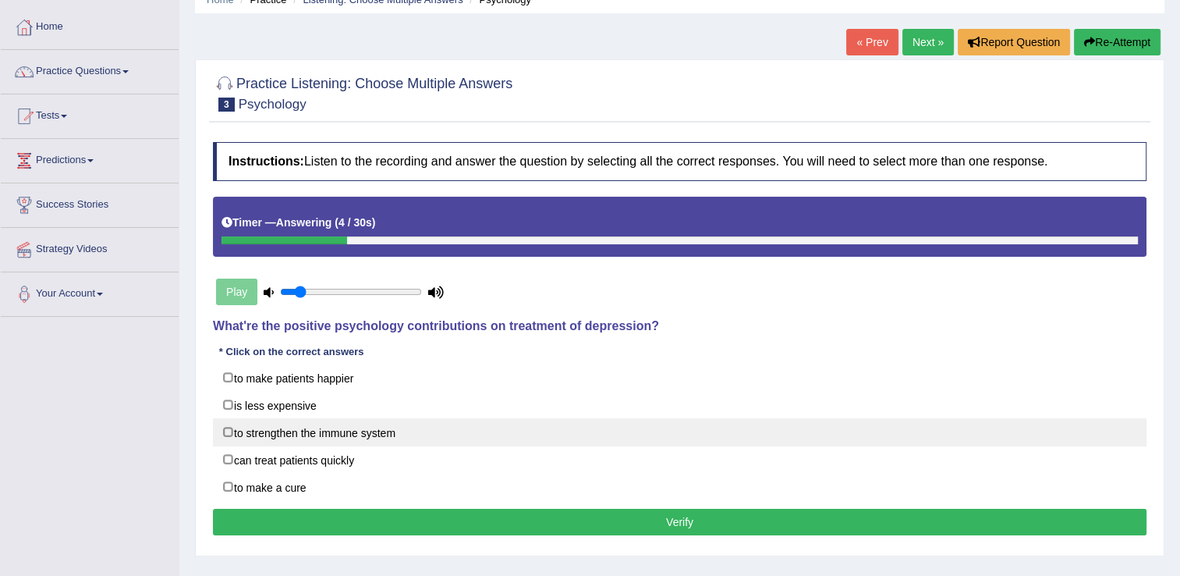
click at [231, 428] on label "to strengthen the immune system" at bounding box center [680, 432] width 934 height 28
checkbox input "true"
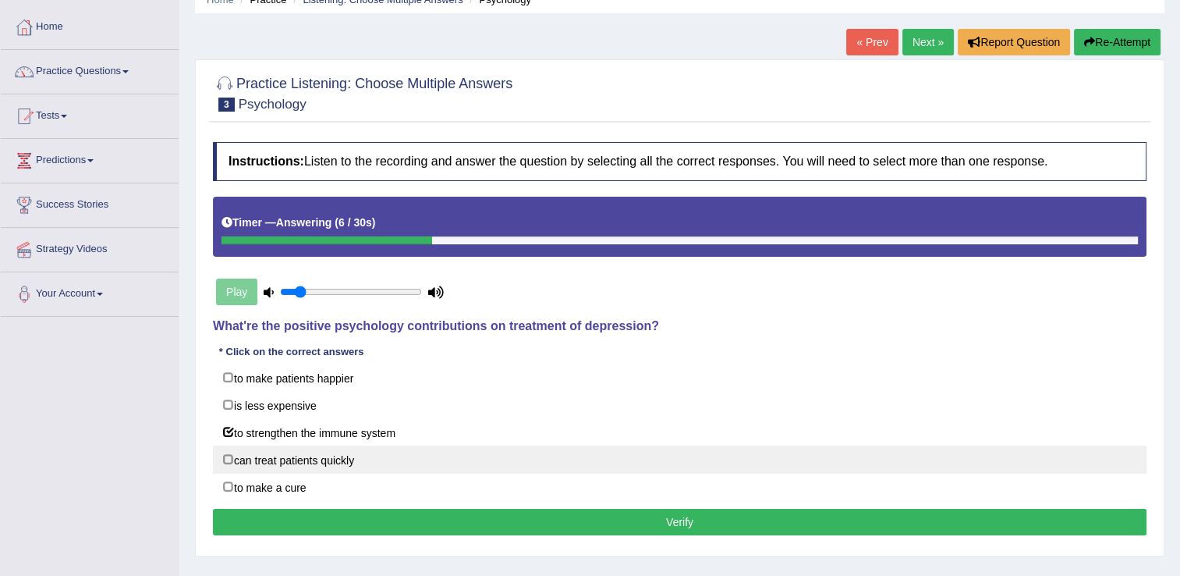
click at [231, 457] on label "can treat patients quickly" at bounding box center [680, 459] width 934 height 28
checkbox input "true"
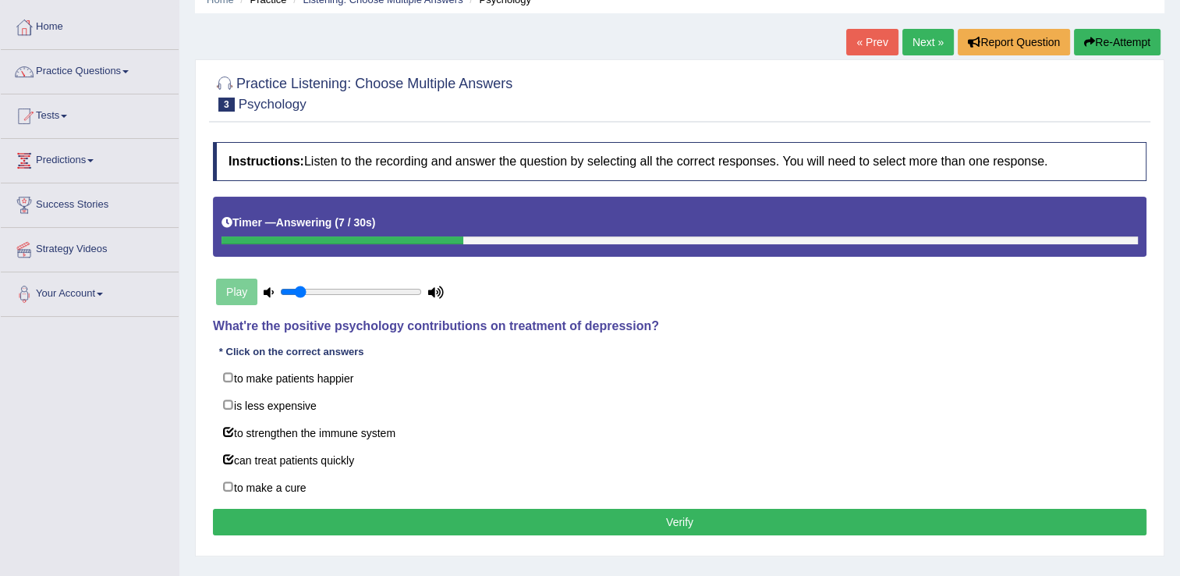
click at [303, 509] on button "Verify" at bounding box center [680, 522] width 934 height 27
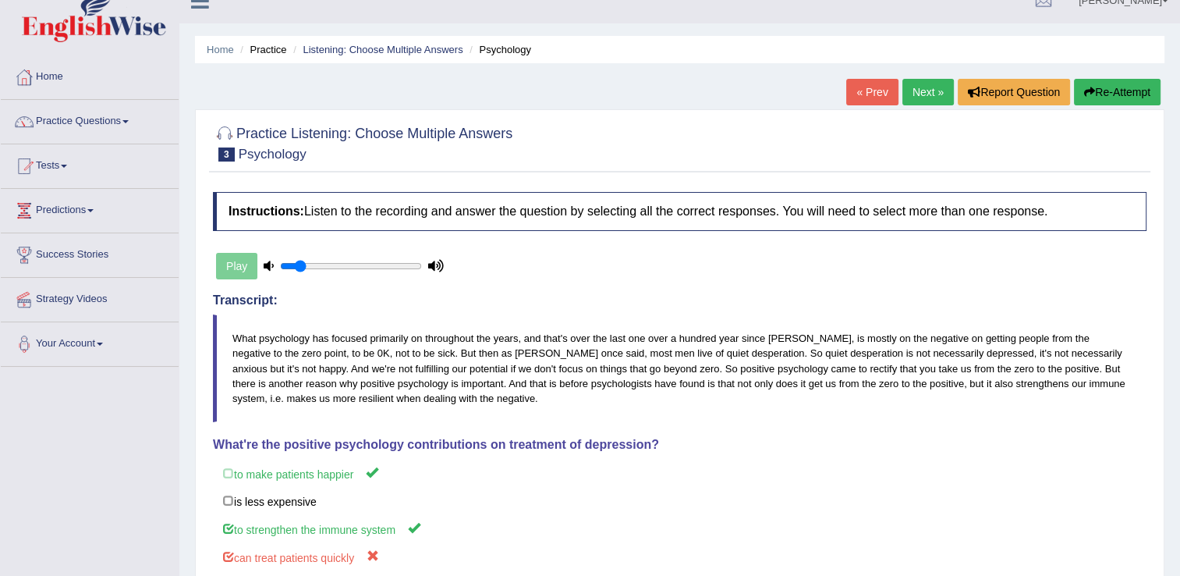
scroll to position [19, 0]
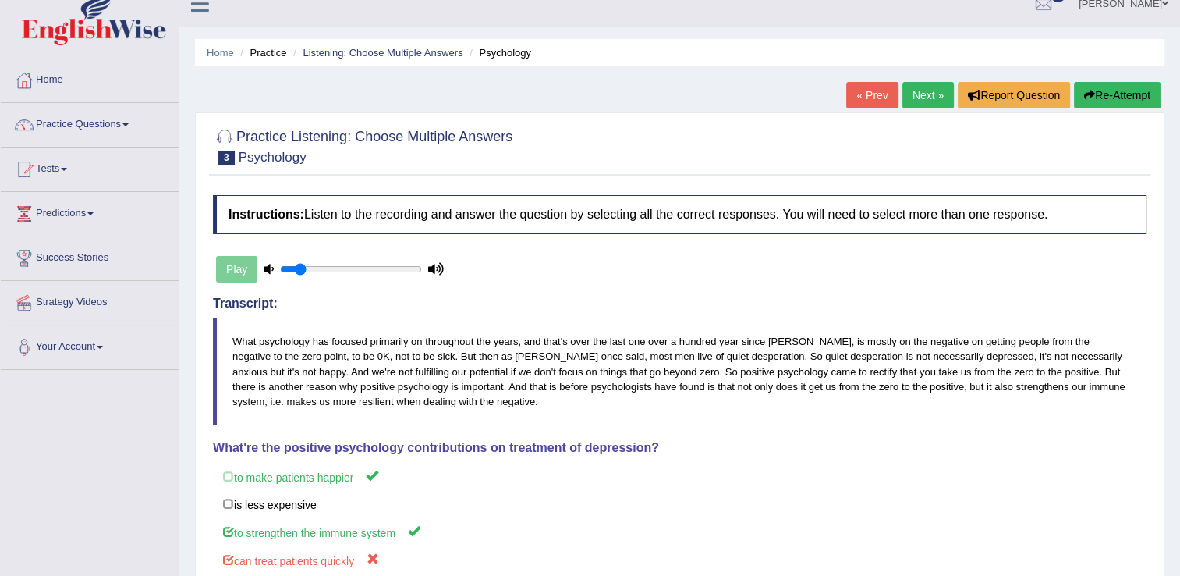
click at [920, 101] on link "Next »" at bounding box center [928, 95] width 51 height 27
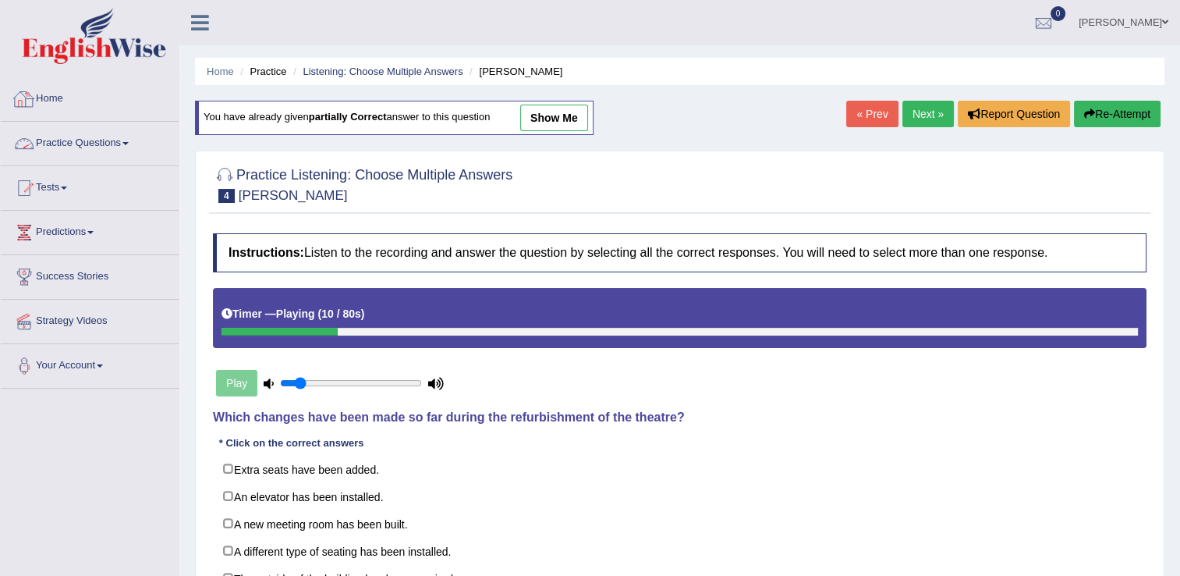
click at [131, 151] on link "Practice Questions" at bounding box center [90, 141] width 178 height 39
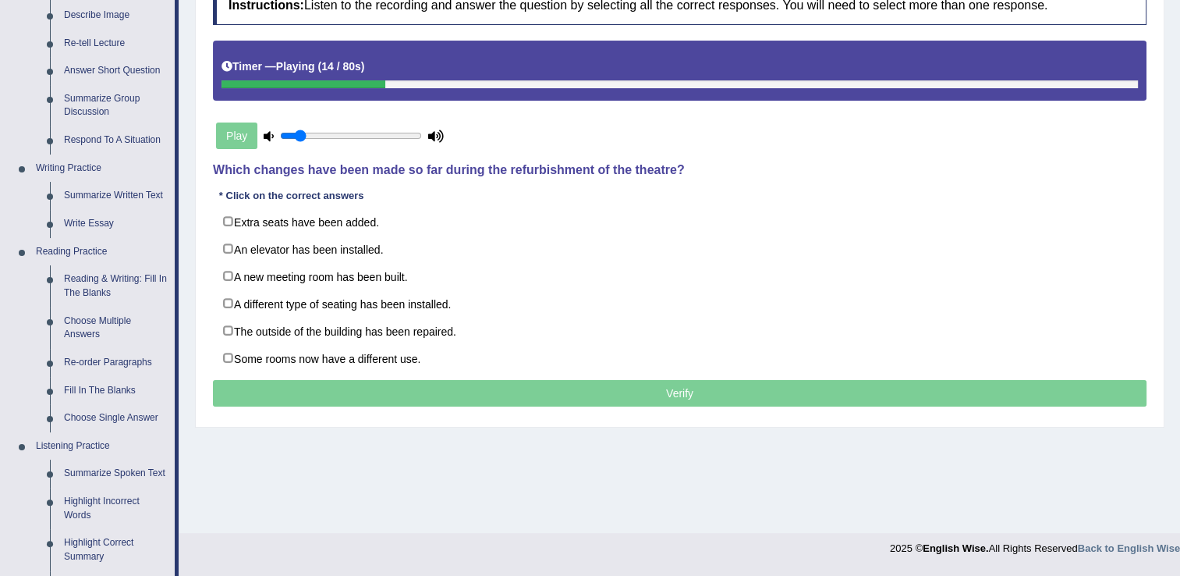
scroll to position [236, 0]
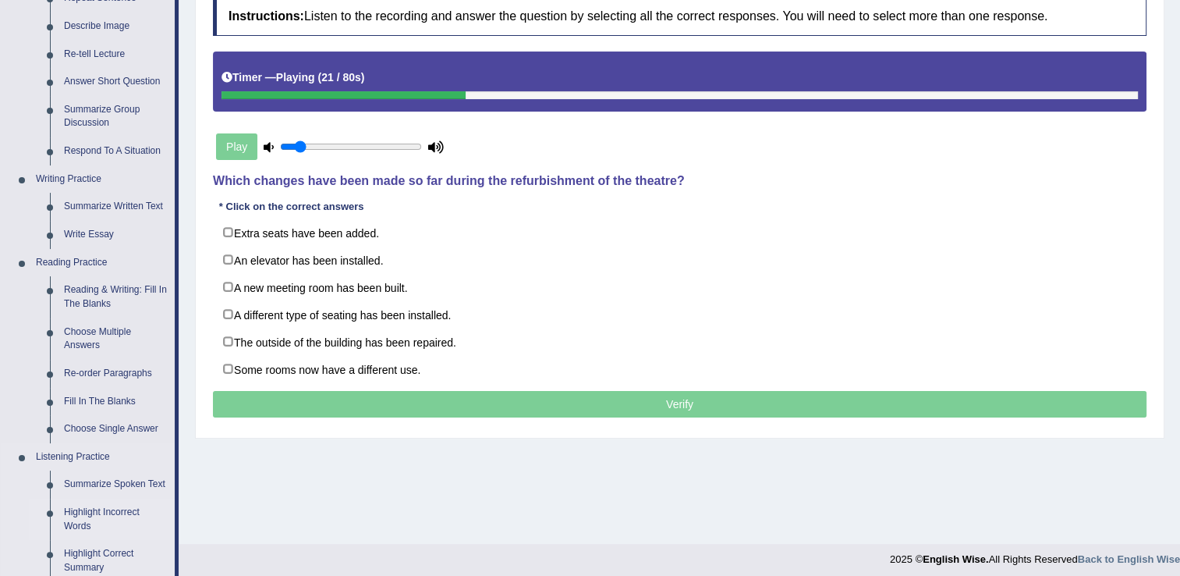
click at [118, 506] on link "Highlight Incorrect Words" at bounding box center [116, 518] width 118 height 41
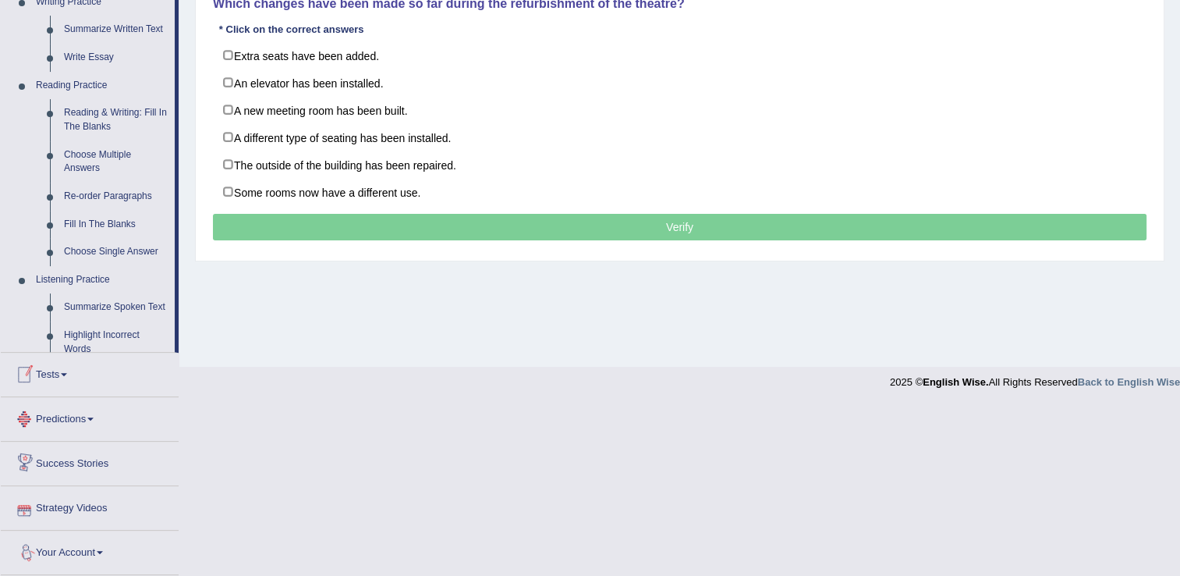
scroll to position [615, 0]
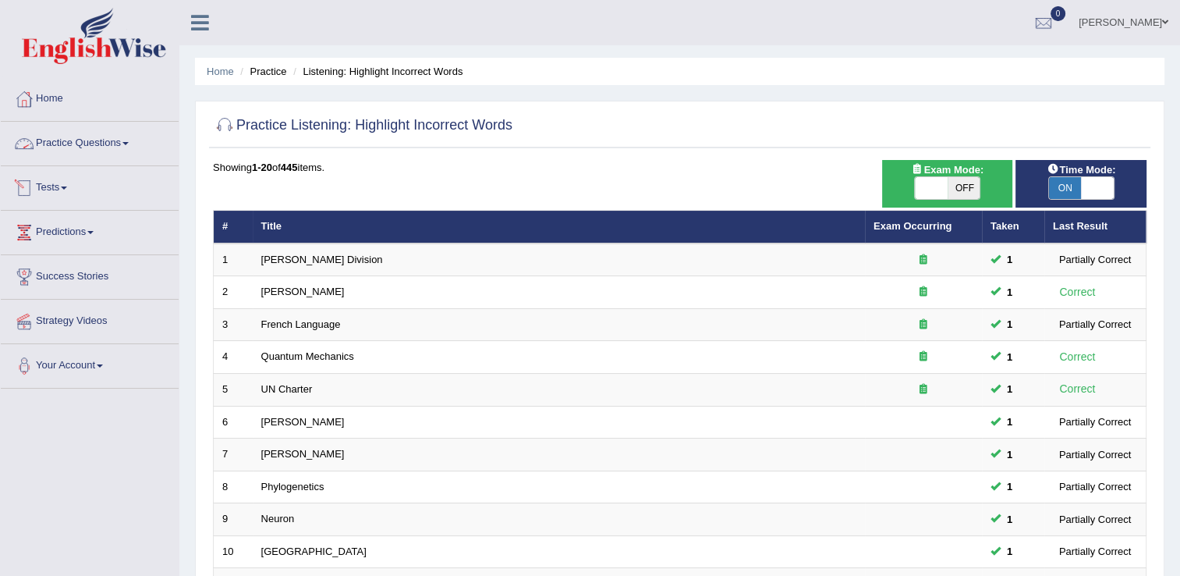
click at [129, 140] on link "Practice Questions" at bounding box center [90, 141] width 178 height 39
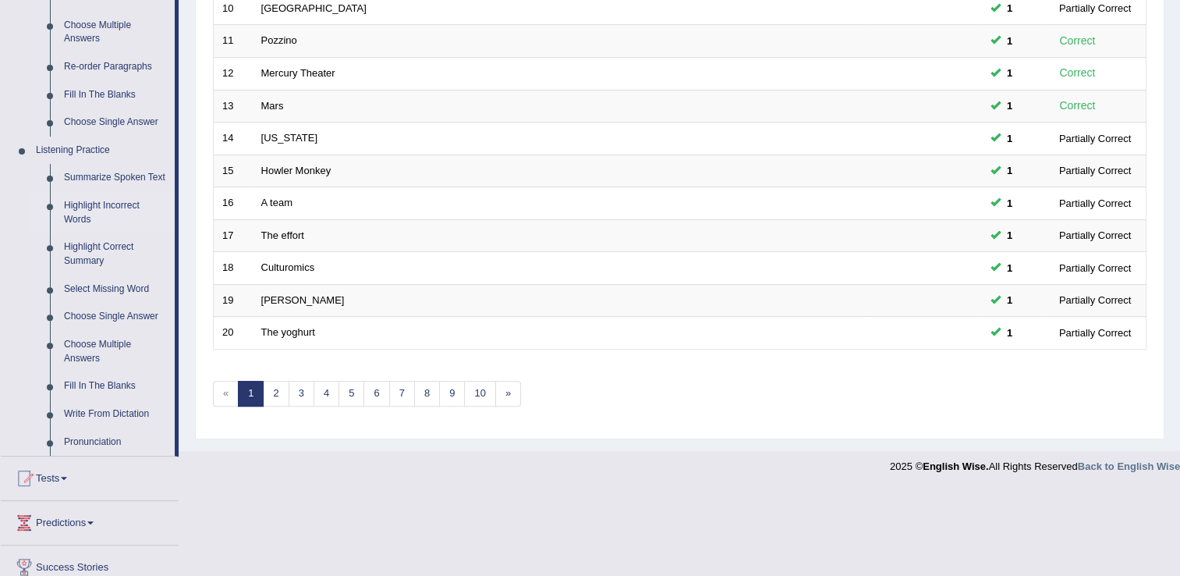
scroll to position [544, 0]
click at [126, 379] on link "Fill In The Blanks" at bounding box center [116, 385] width 118 height 28
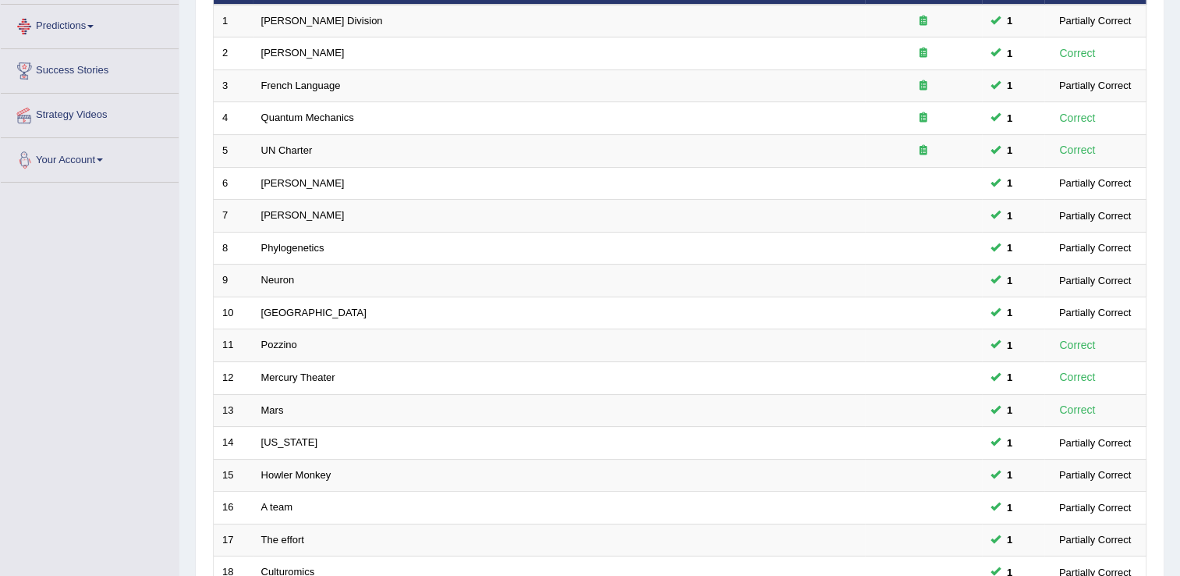
scroll to position [452, 0]
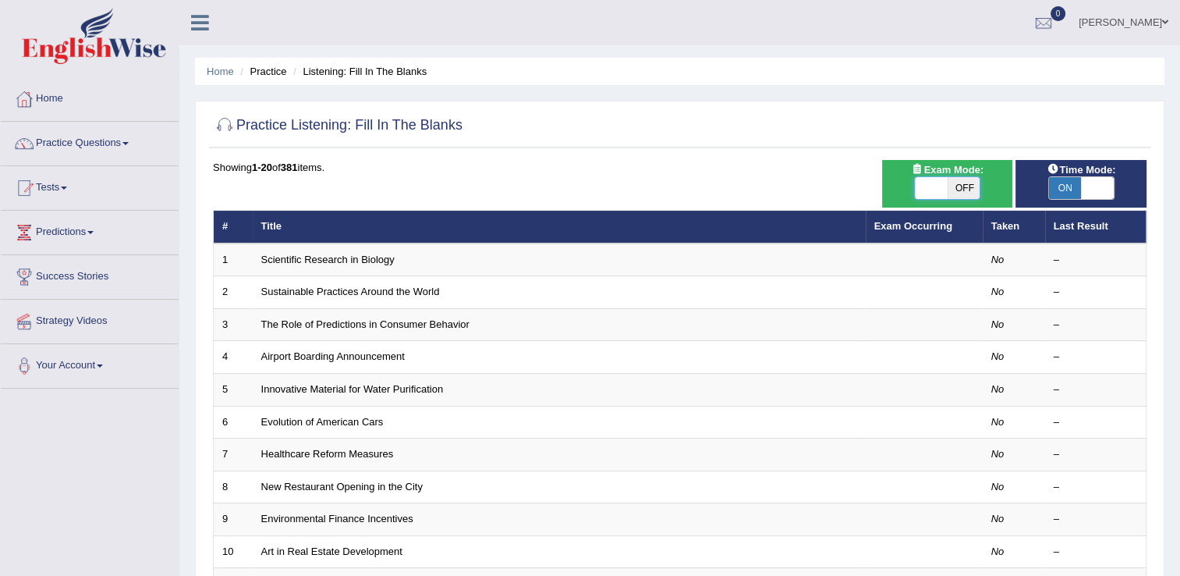
click at [928, 177] on span at bounding box center [932, 188] width 33 height 22
click at [958, 185] on span "OFF" at bounding box center [964, 188] width 33 height 22
checkbox input "true"
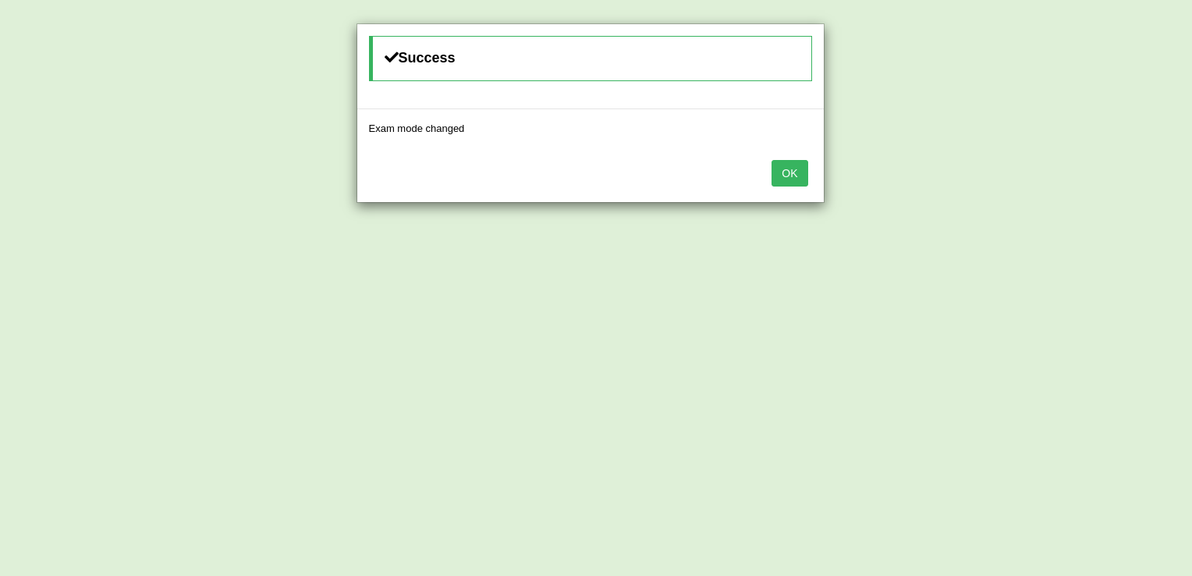
click at [788, 168] on button "OK" at bounding box center [790, 173] width 36 height 27
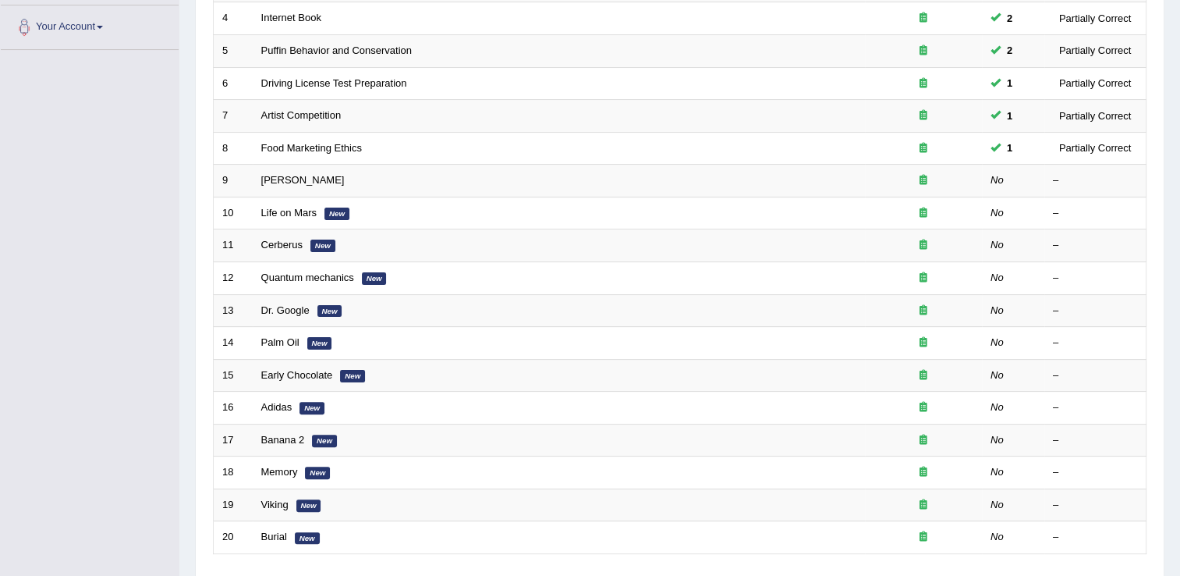
scroll to position [337, 0]
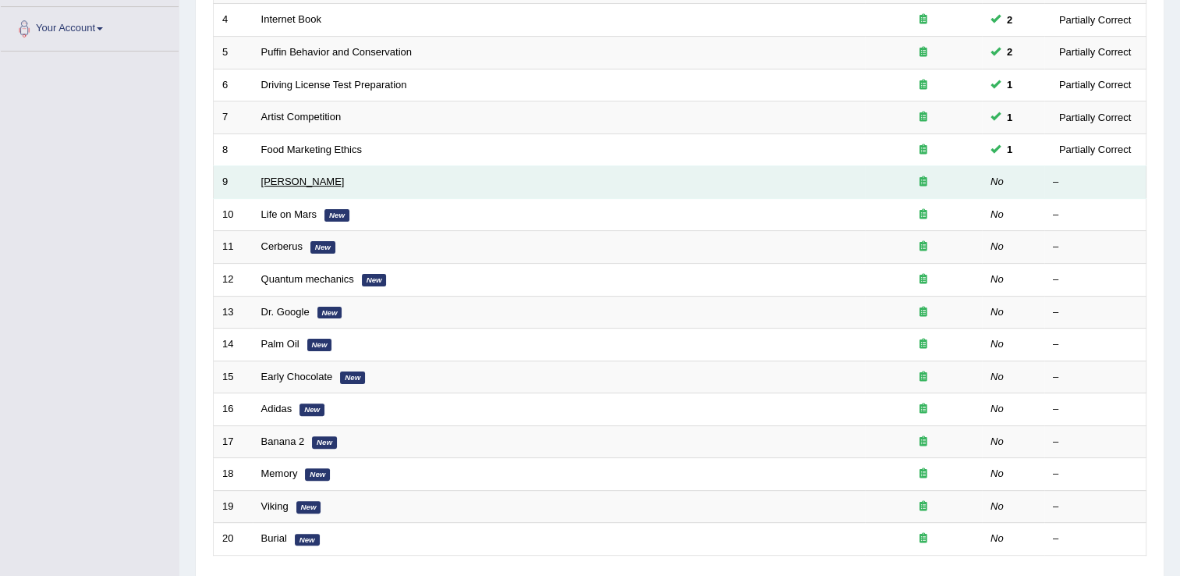
click at [270, 179] on link "Curie" at bounding box center [302, 182] width 83 height 12
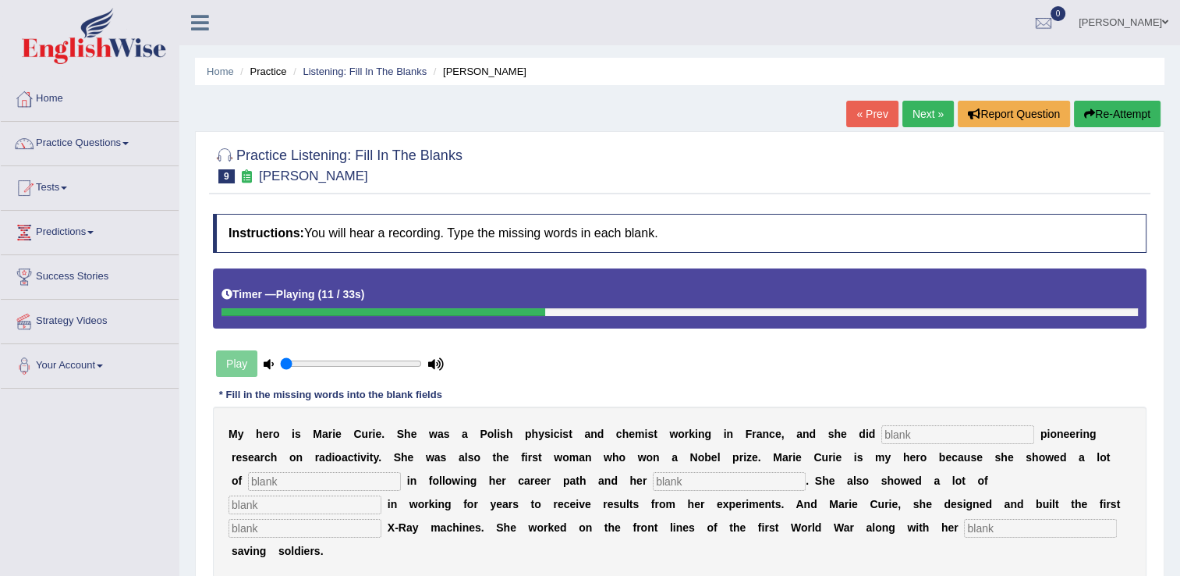
type input "0.05"
click at [281, 367] on input "range" at bounding box center [351, 363] width 142 height 12
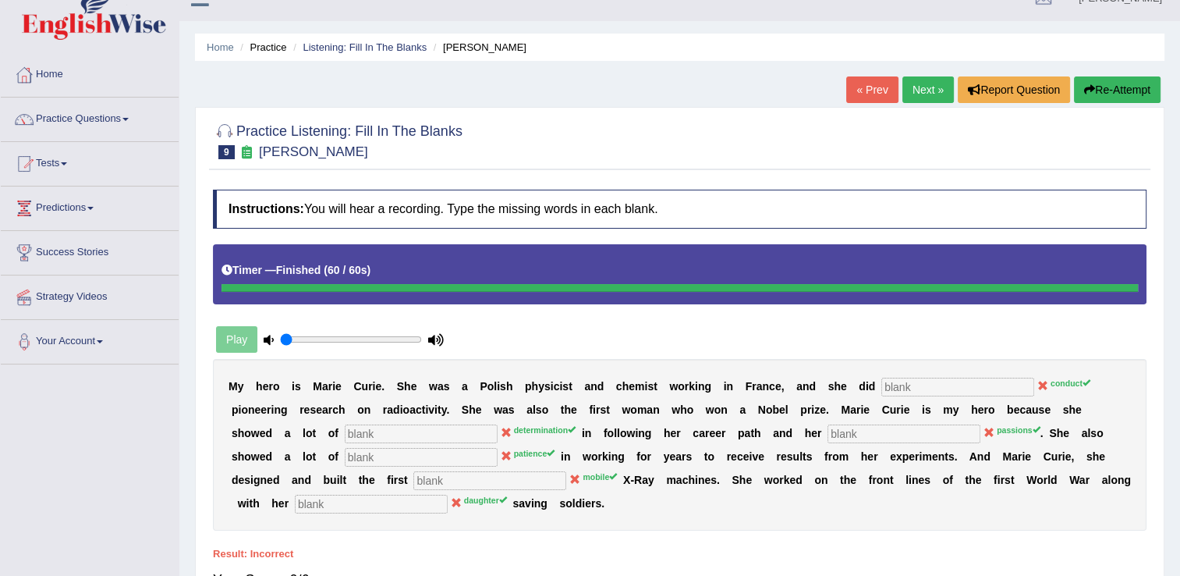
scroll to position [2, 0]
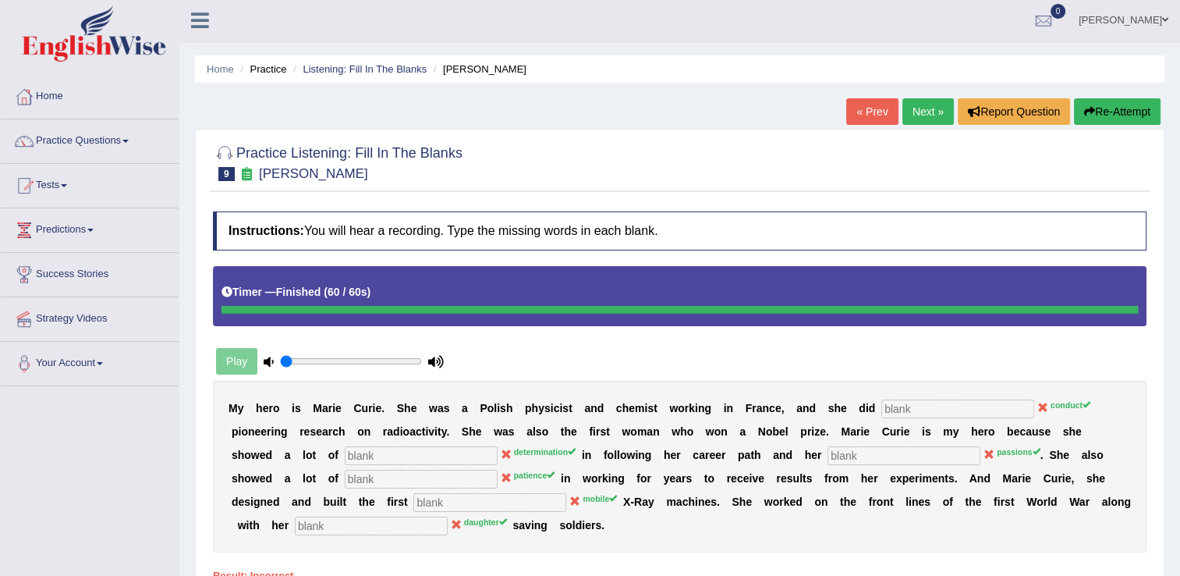
click at [911, 109] on link "Next »" at bounding box center [928, 111] width 51 height 27
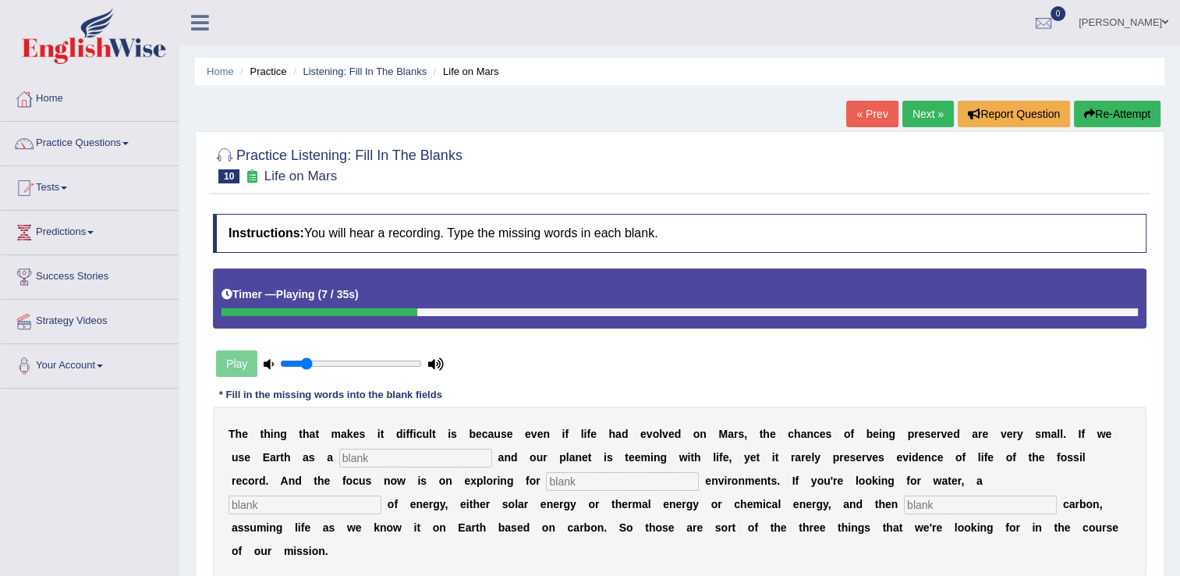
type input "0.2"
click at [307, 364] on input "range" at bounding box center [351, 363] width 142 height 12
click at [356, 463] on input "text" at bounding box center [415, 458] width 153 height 19
type input "reference"
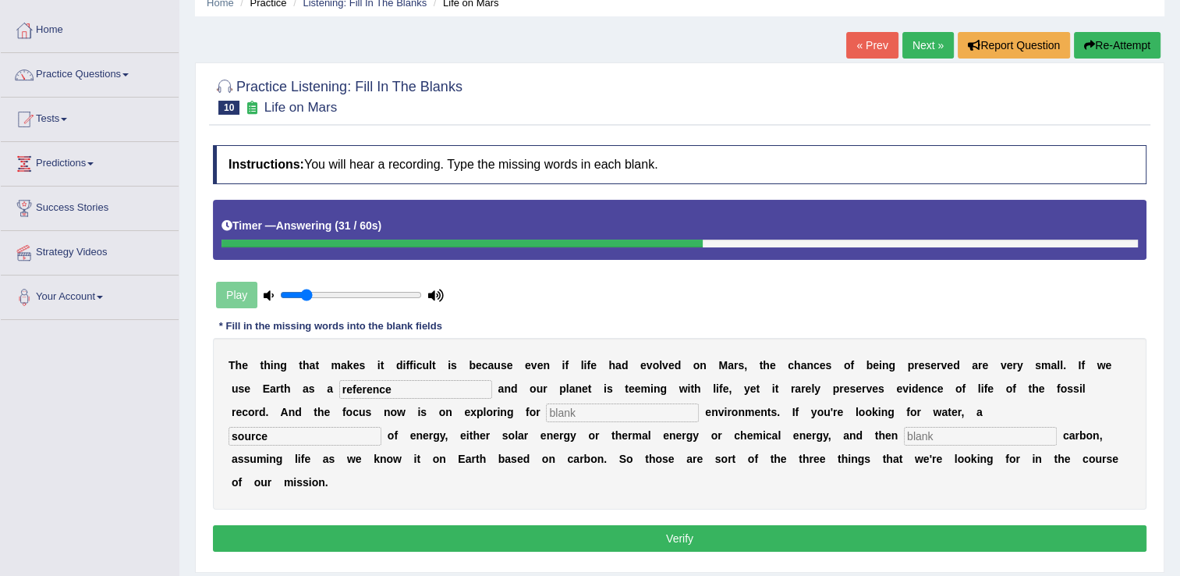
scroll to position [73, 0]
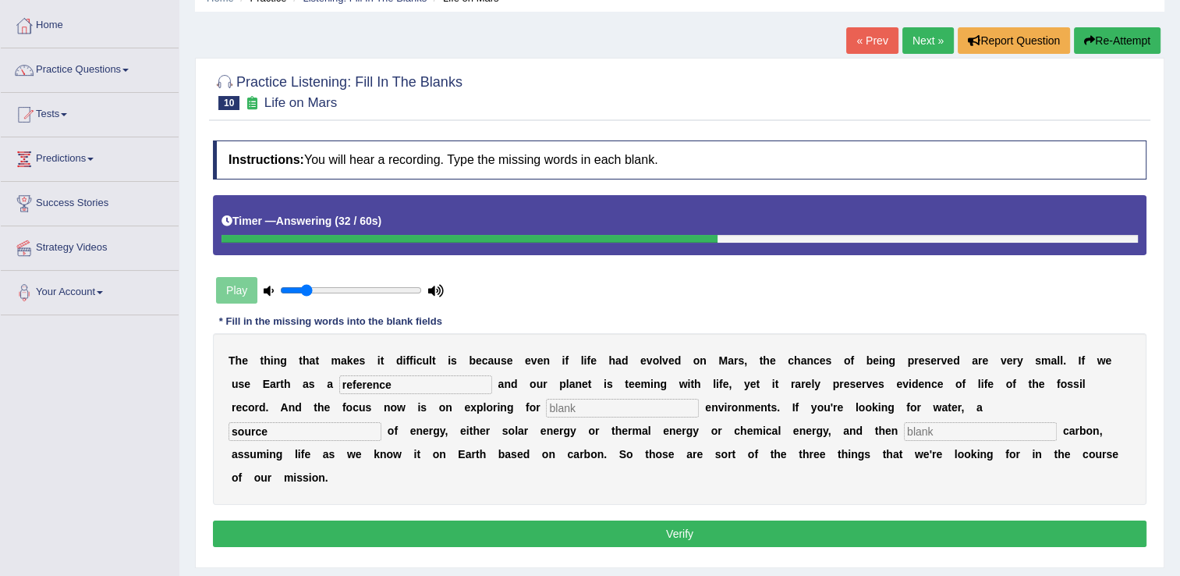
type input "source"
click at [818, 520] on button "Verify" at bounding box center [680, 533] width 934 height 27
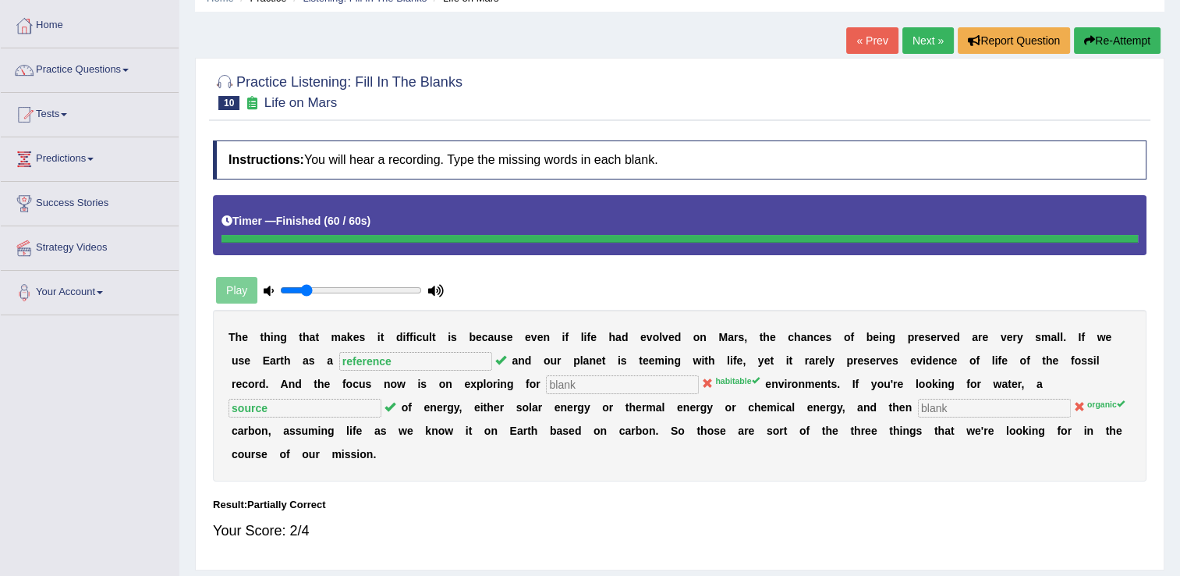
click at [911, 44] on link "Next »" at bounding box center [928, 40] width 51 height 27
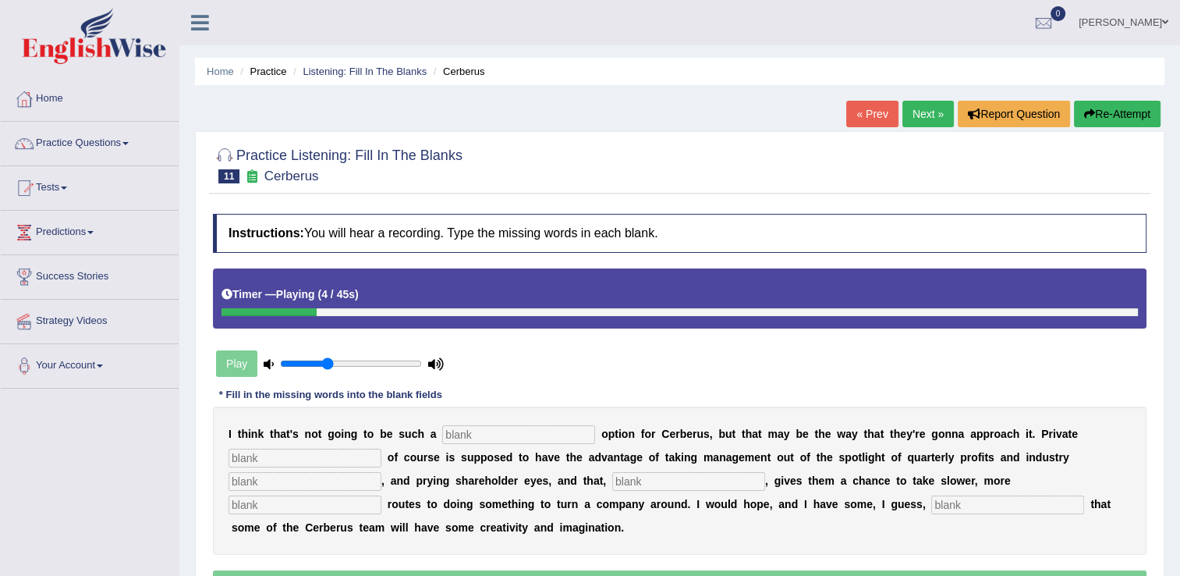
type input "0.35"
click at [329, 364] on input "range" at bounding box center [351, 363] width 142 height 12
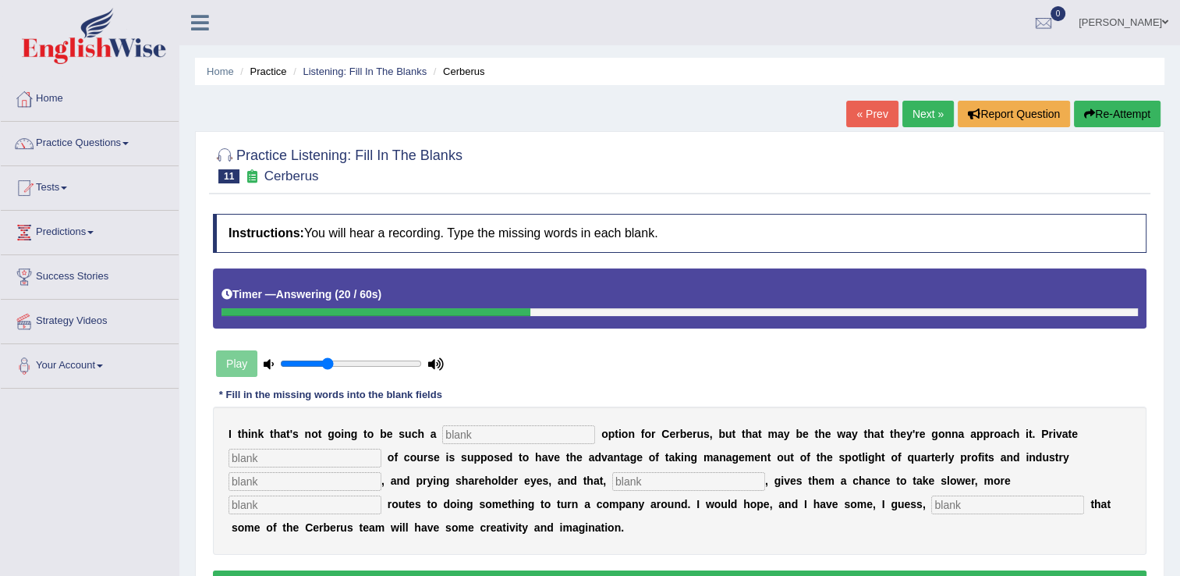
click at [481, 435] on input "text" at bounding box center [518, 434] width 153 height 19
type input "viable"
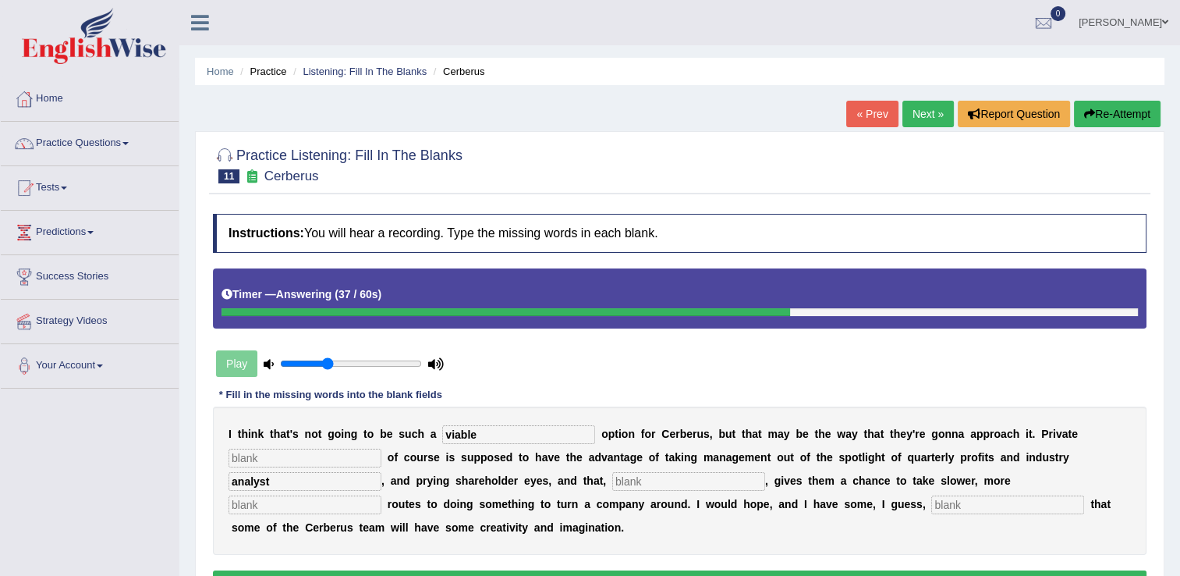
type input "analyst"
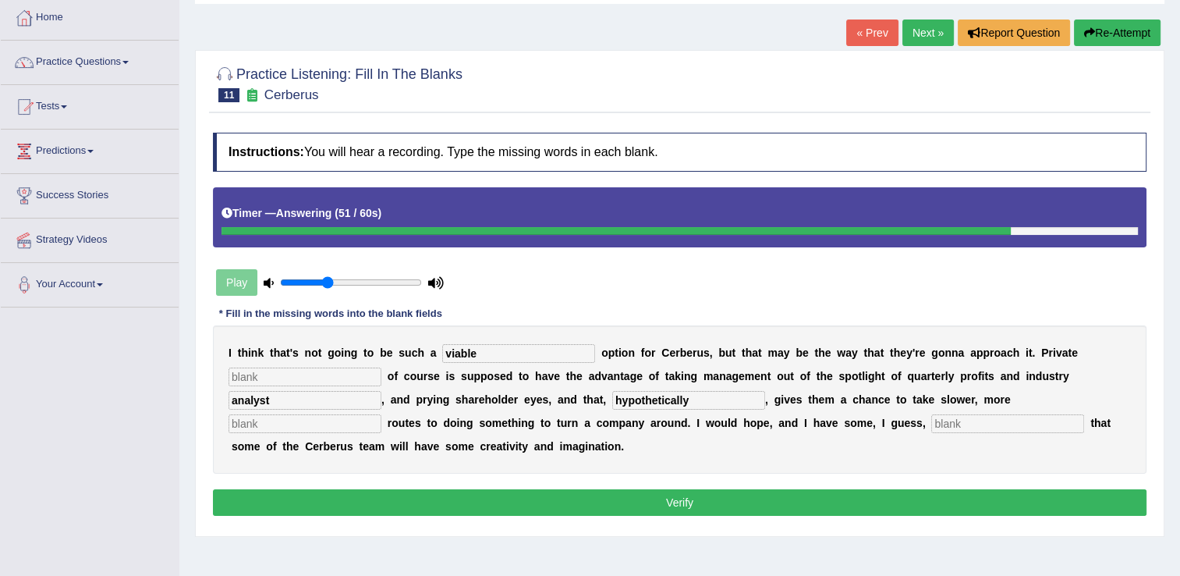
scroll to position [122, 0]
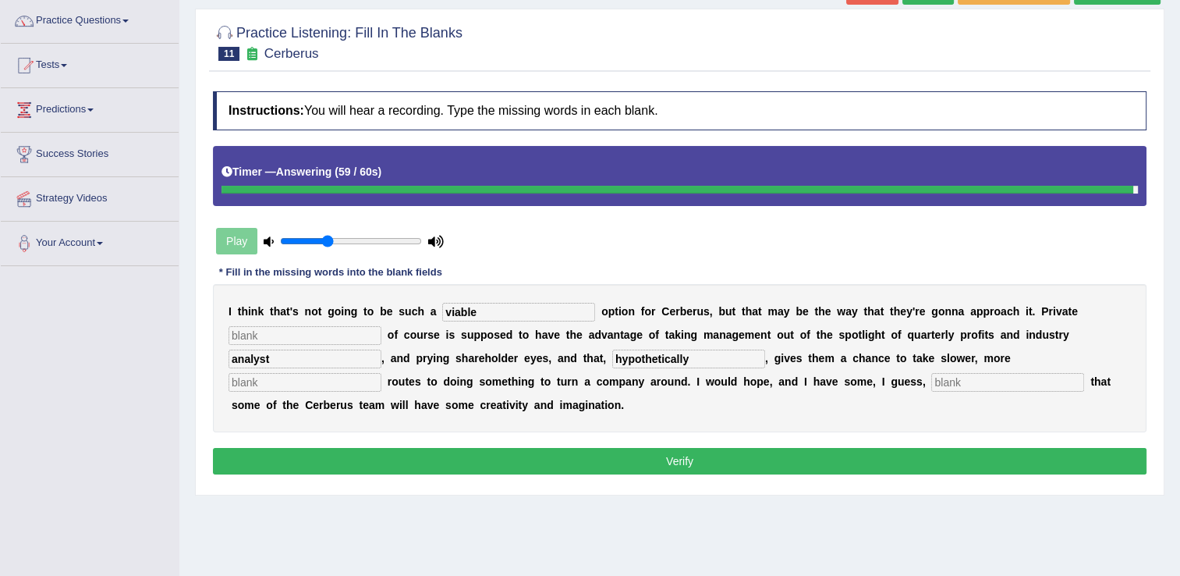
type input "hypothetically"
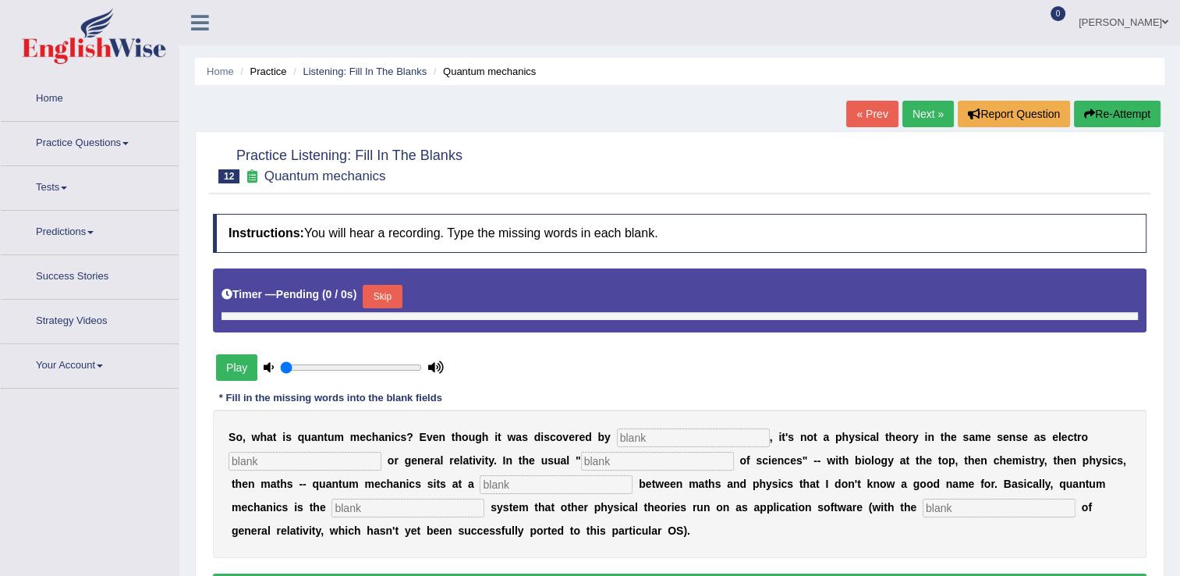
type input "0.35"
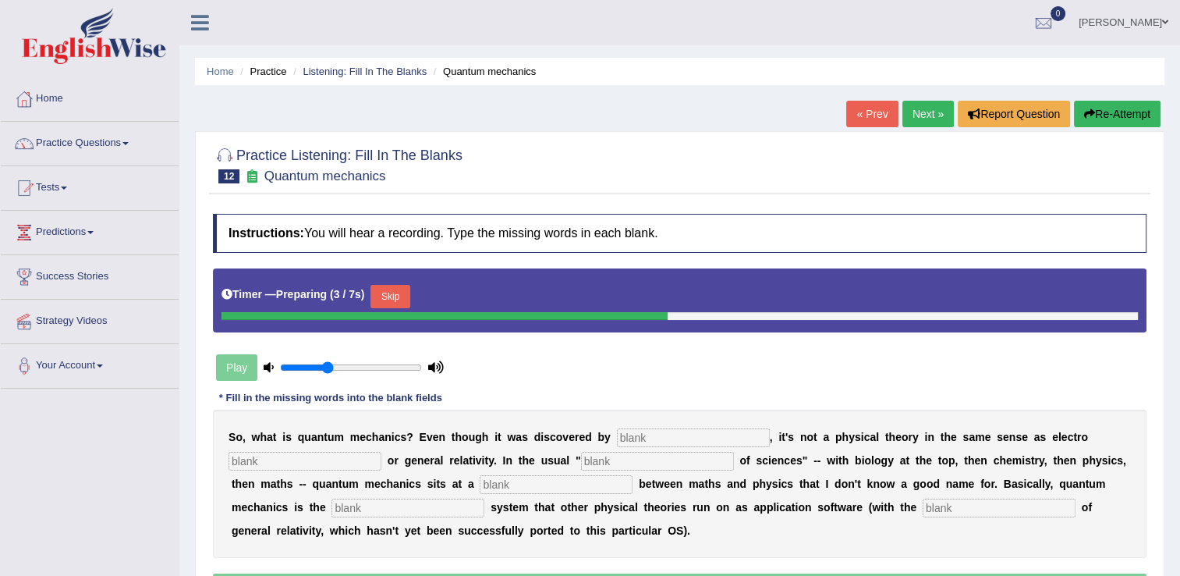
click at [387, 300] on button "Skip" at bounding box center [390, 296] width 39 height 23
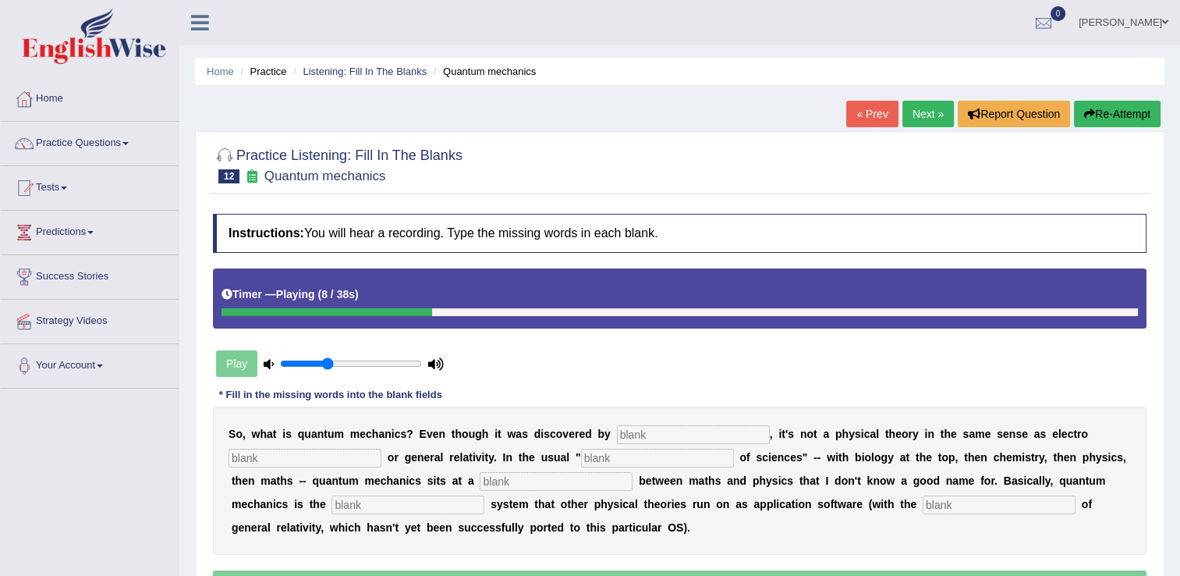
scroll to position [243, 0]
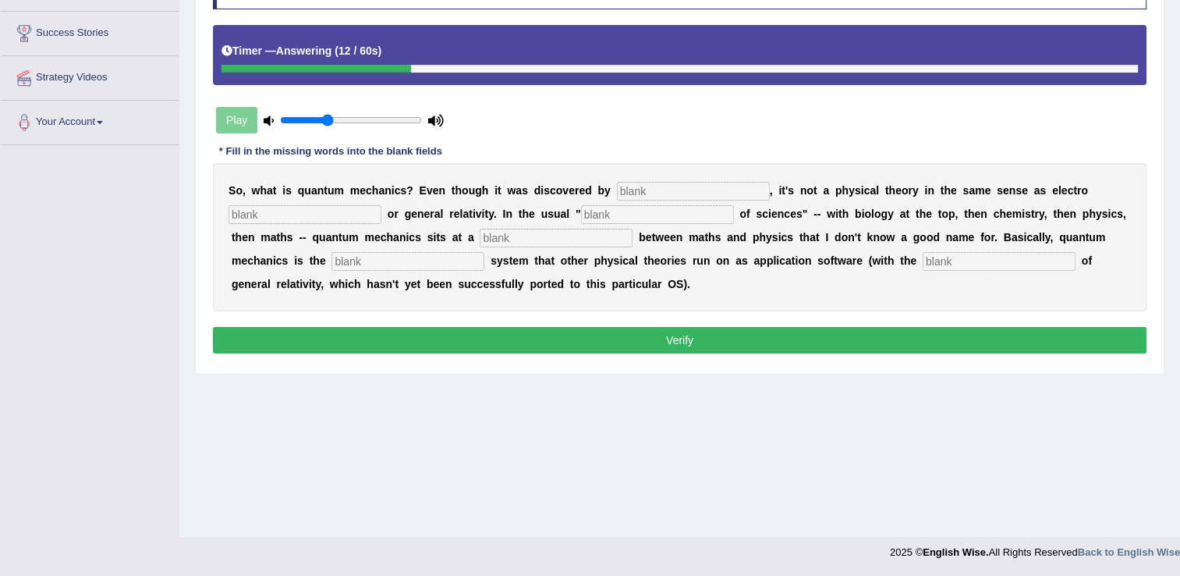
click at [617, 188] on input "text" at bounding box center [693, 191] width 153 height 19
type input "physicts"
type input "magnetism"
type input "hierarchy"
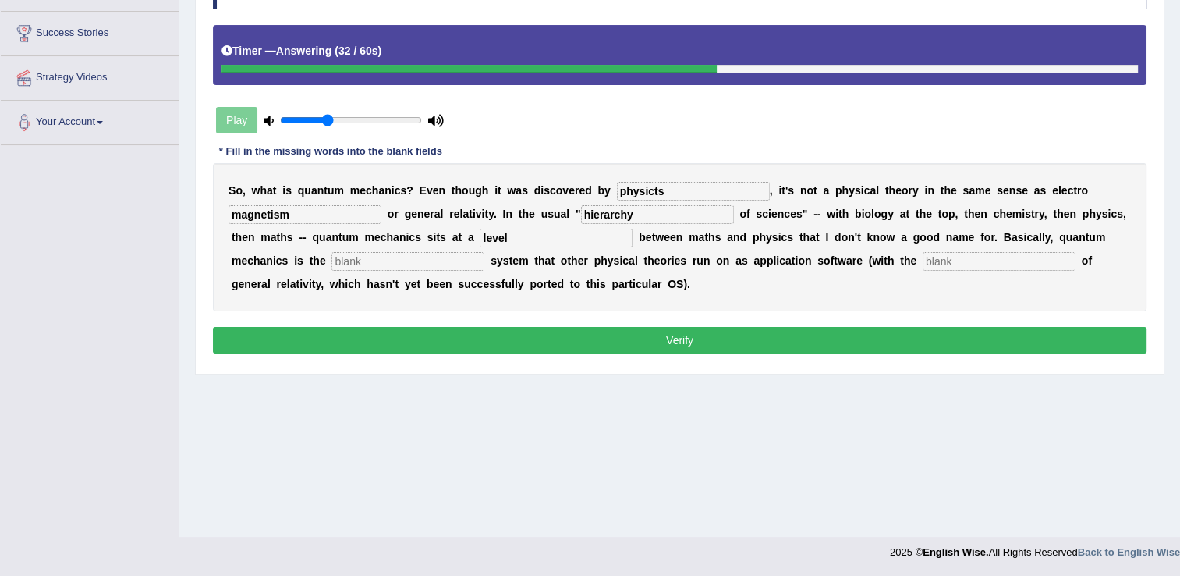
type input "level"
click at [332, 261] on input "perating" at bounding box center [408, 261] width 153 height 19
type input "operating"
click at [923, 261] on input "text" at bounding box center [999, 261] width 153 height 19
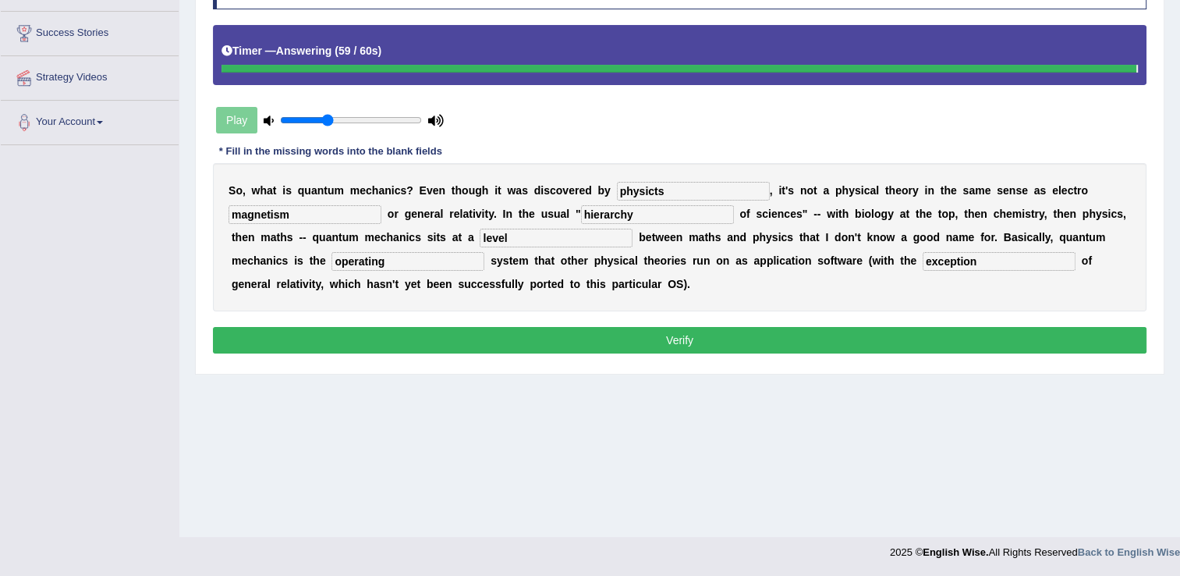
type input "exception"
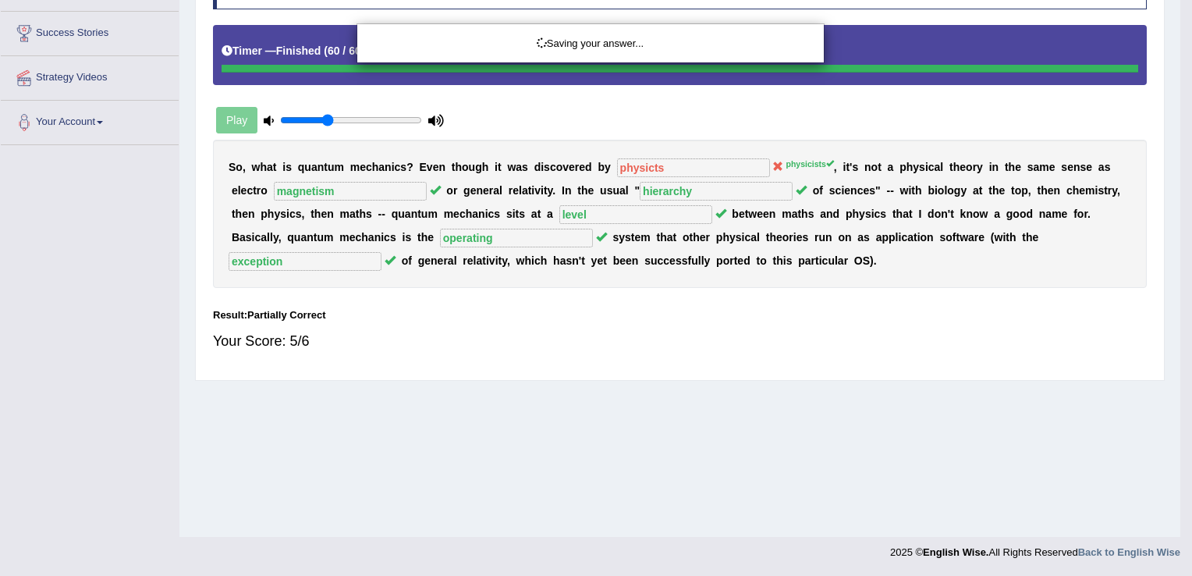
click at [627, 195] on div "Saving your answer..." at bounding box center [596, 288] width 1192 height 576
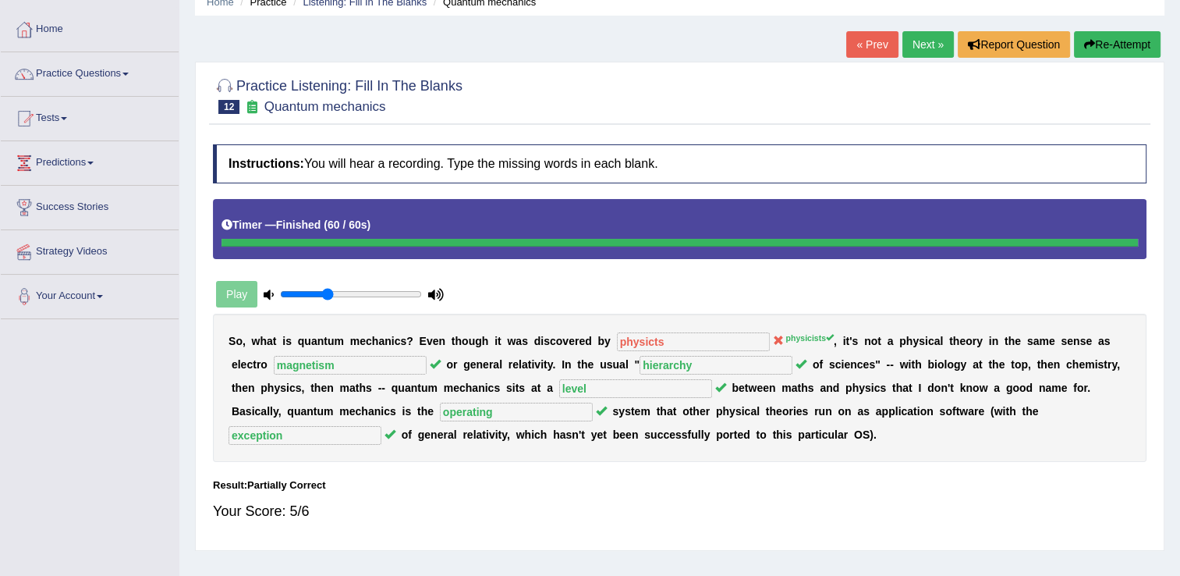
scroll to position [0, 0]
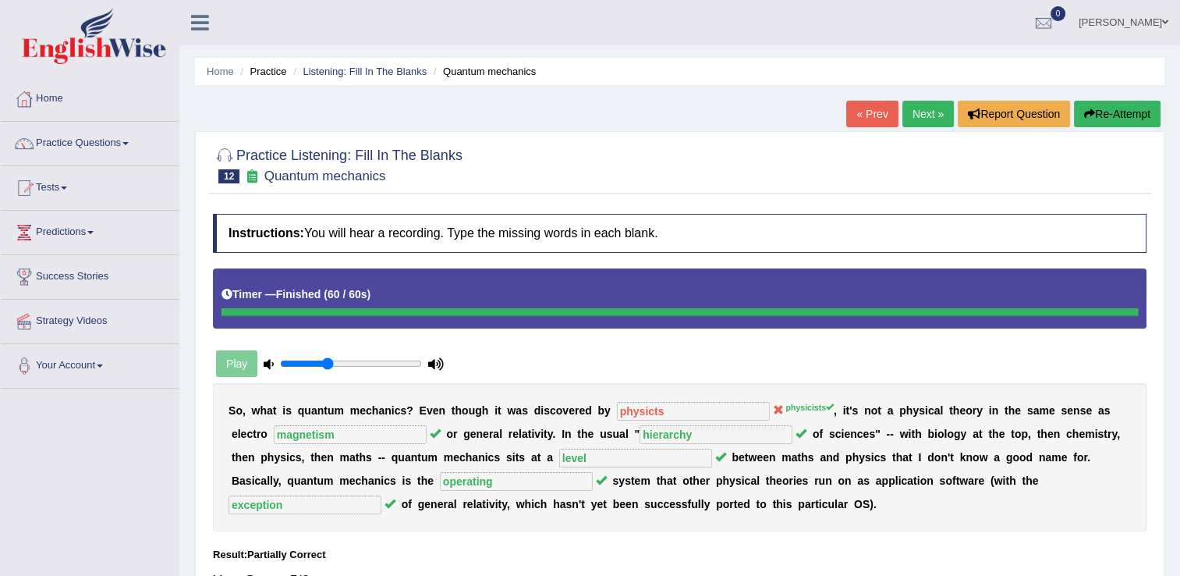
click at [928, 117] on link "Next »" at bounding box center [928, 114] width 51 height 27
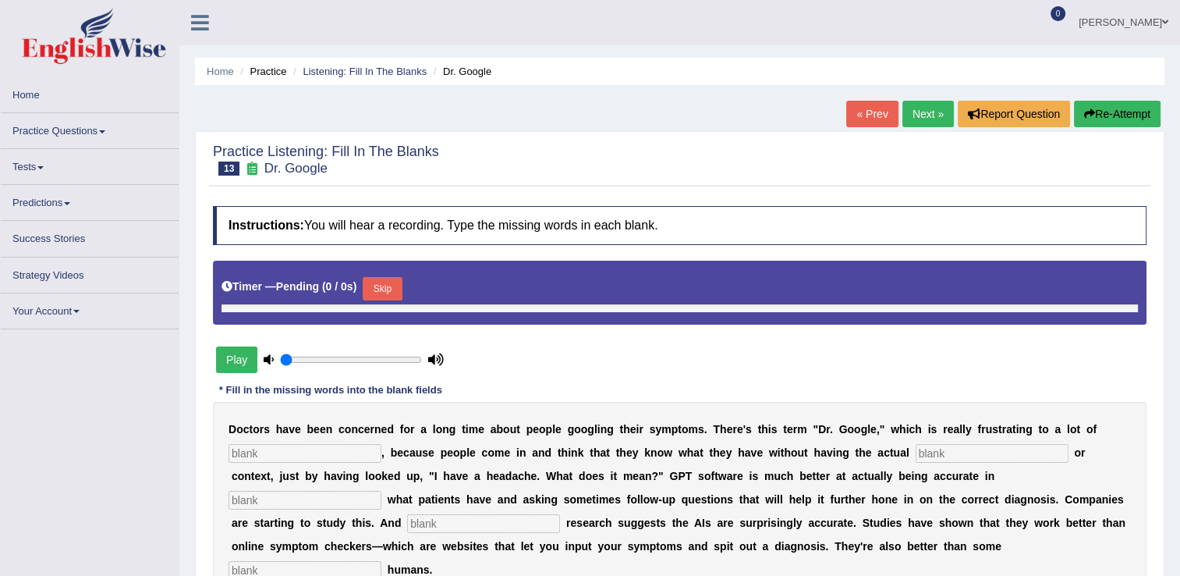
type input "0.35"
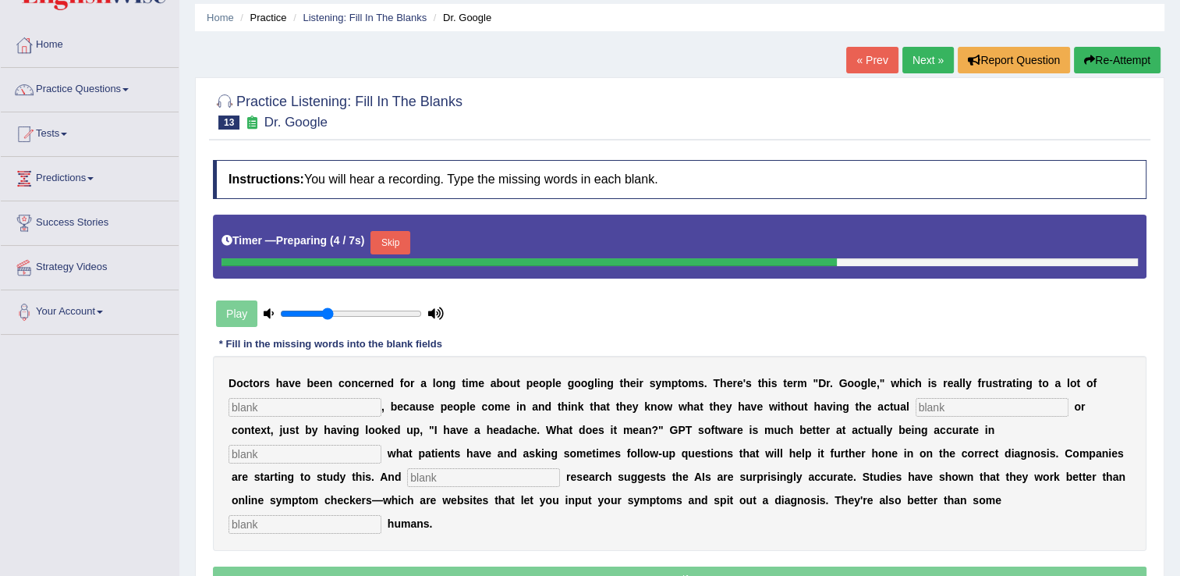
scroll to position [63, 0]
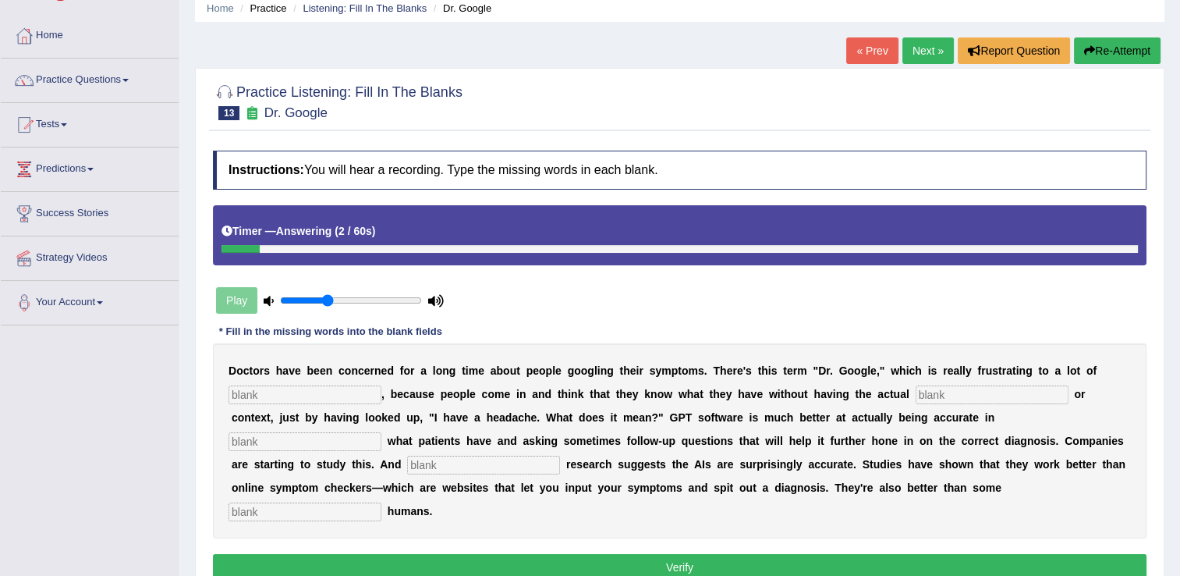
click at [803, 554] on button "Verify" at bounding box center [680, 567] width 934 height 27
type input "d"
type input "r"
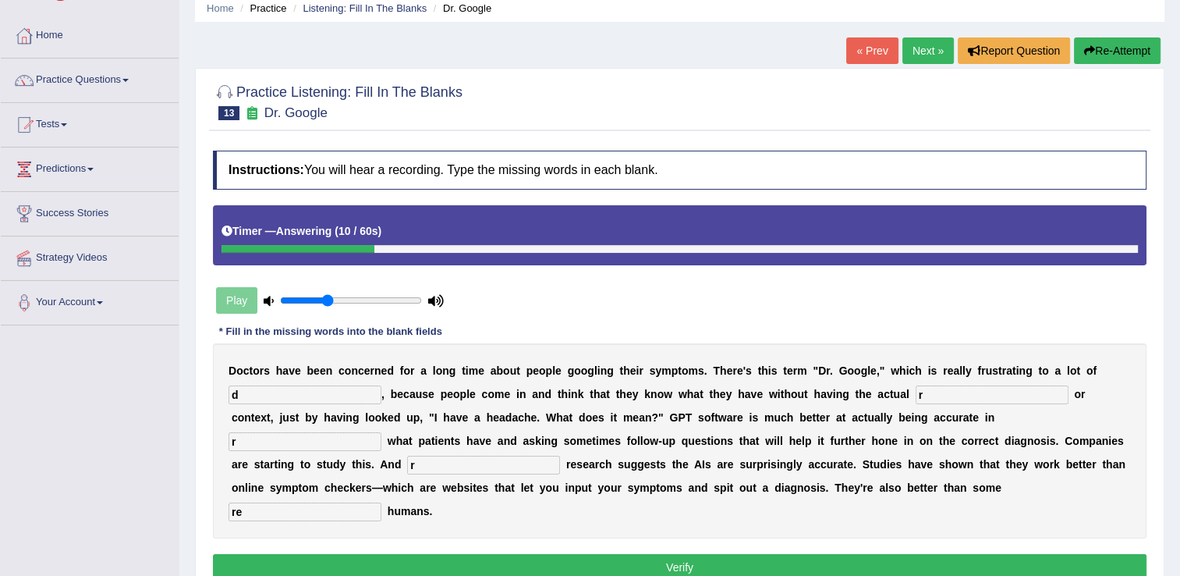
type input "re"
click at [548, 554] on button "Verify" at bounding box center [680, 567] width 934 height 27
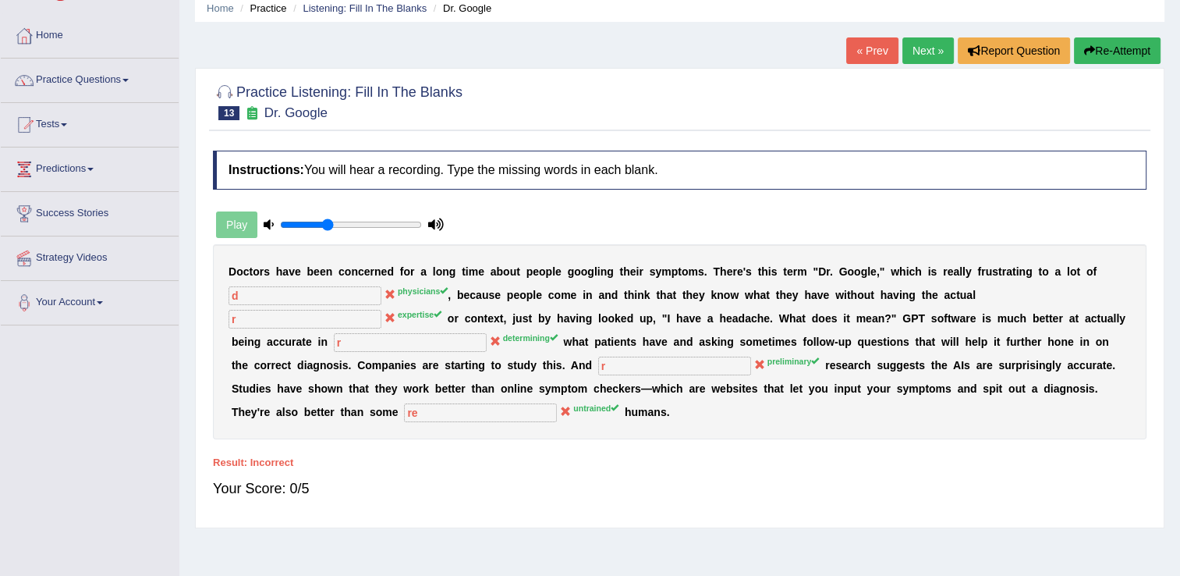
click at [936, 46] on link "Next »" at bounding box center [928, 50] width 51 height 27
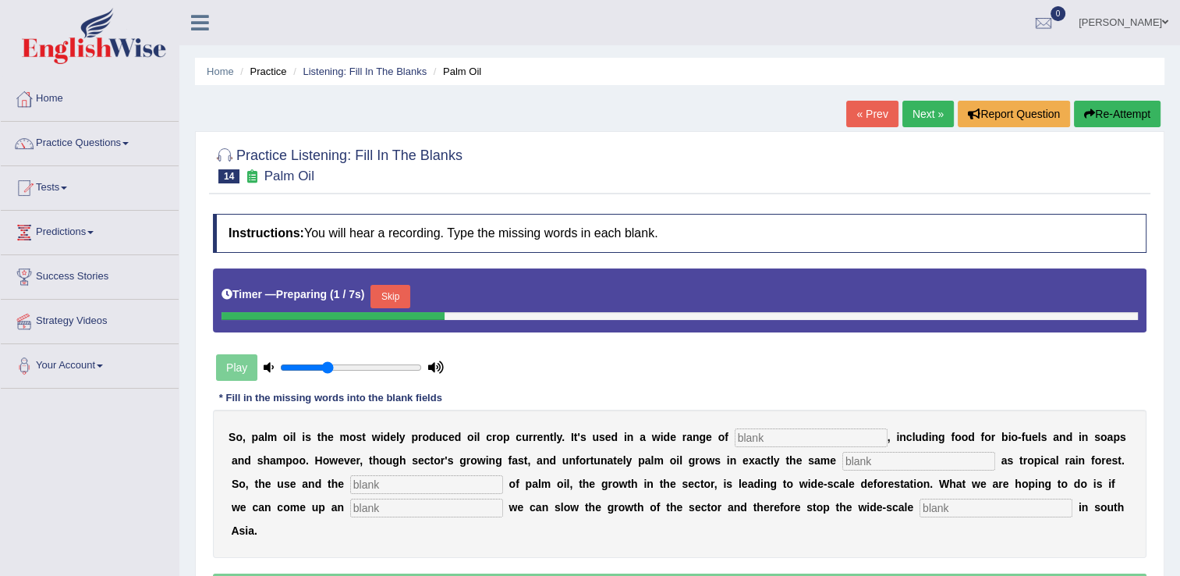
click at [936, 46] on div "Home Practice Listening: Fill In The Blanks Palm Oil « Prev Next » Report Quest…" at bounding box center [679, 390] width 1001 height 780
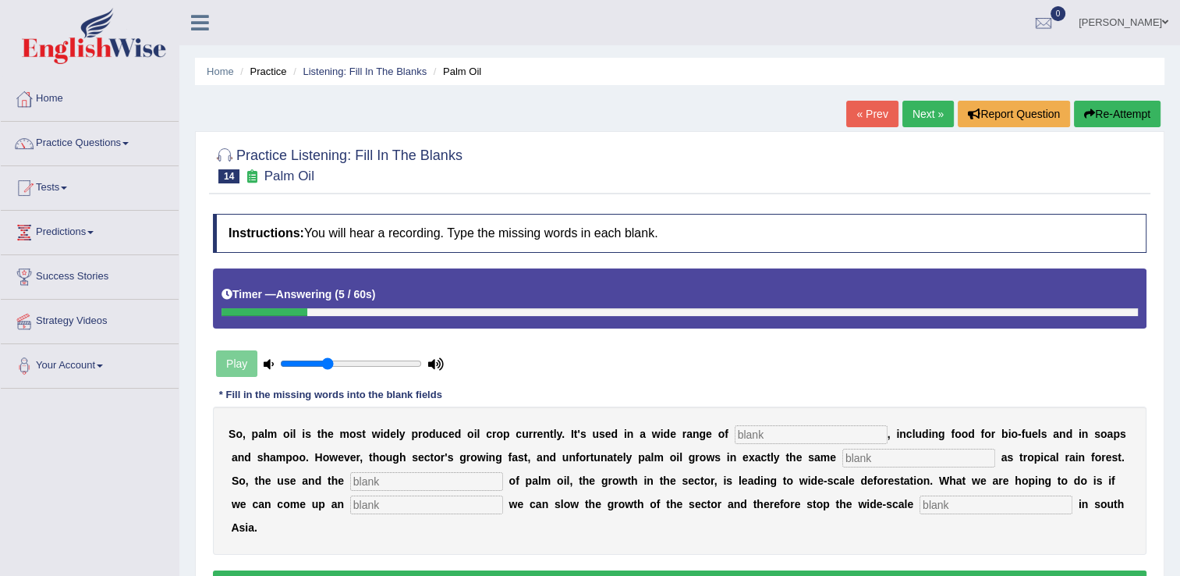
click at [735, 429] on input "text" at bounding box center [811, 434] width 153 height 19
type input "industries"
type input "environment"
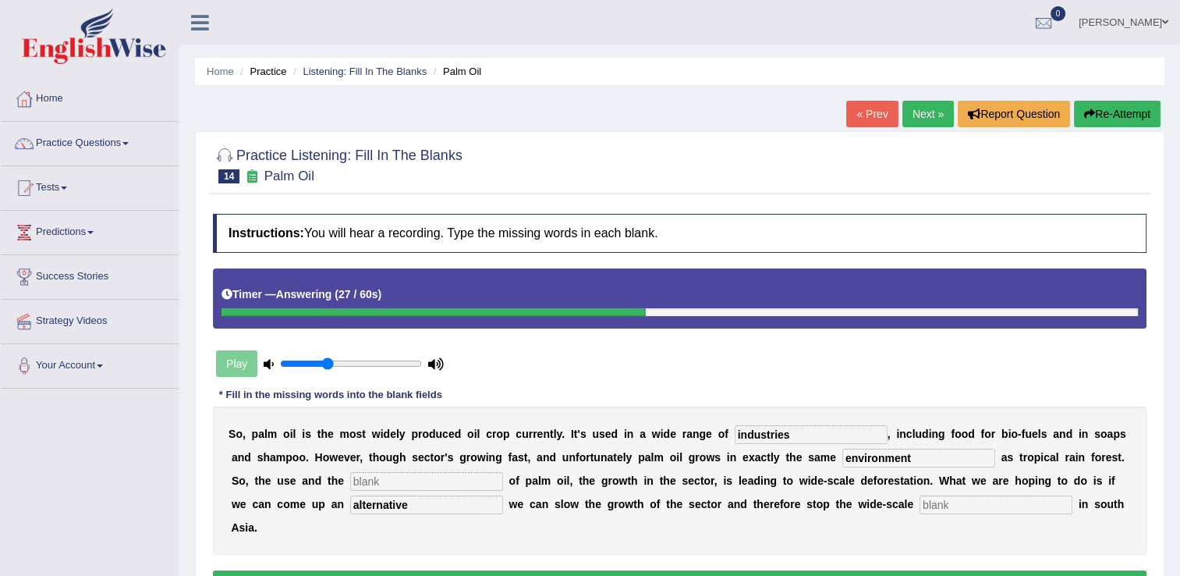
type input "alternative"
type input "deforestation"
click at [350, 485] on input "text" at bounding box center [426, 481] width 153 height 19
type input "w"
click at [321, 570] on button "Verify" at bounding box center [680, 583] width 934 height 27
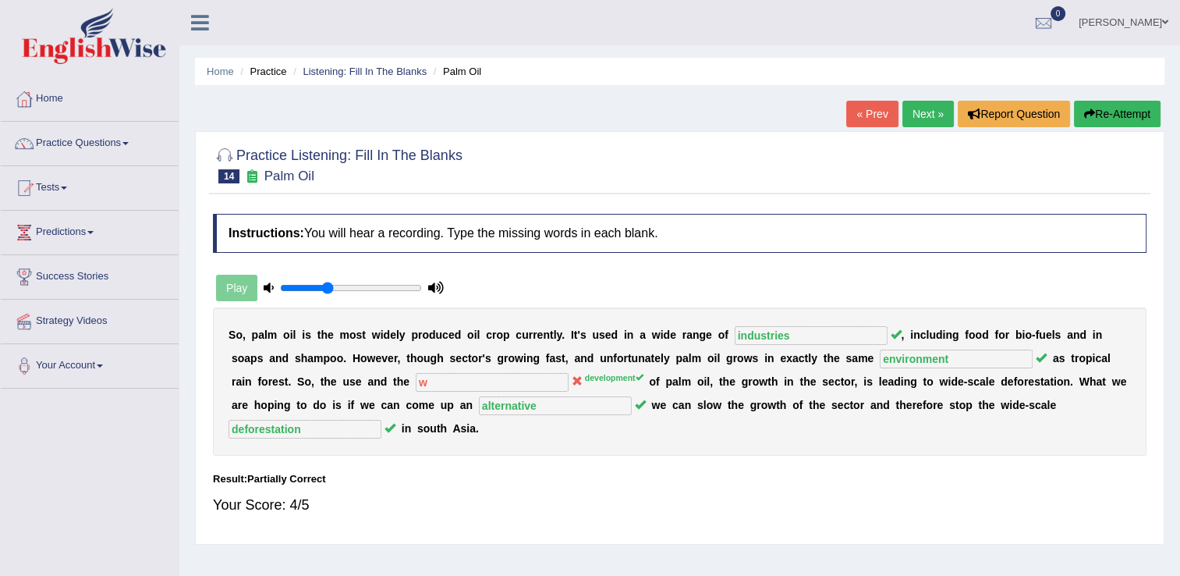
click at [921, 123] on link "Next »" at bounding box center [928, 114] width 51 height 27
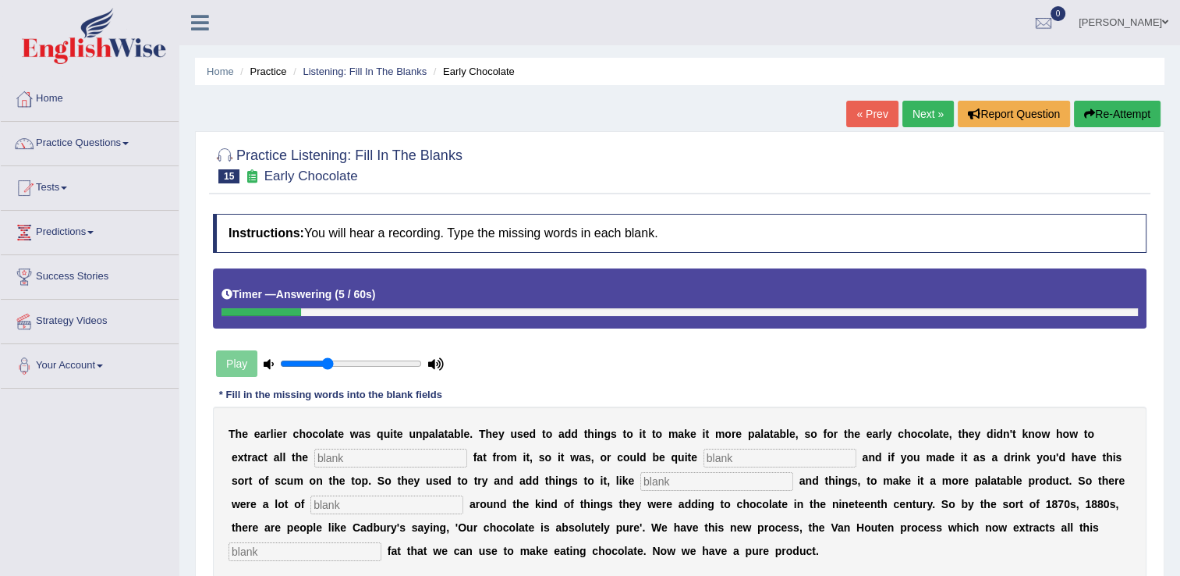
click at [314, 456] on input "text" at bounding box center [390, 458] width 153 height 19
type input "cocco"
type input "grecey"
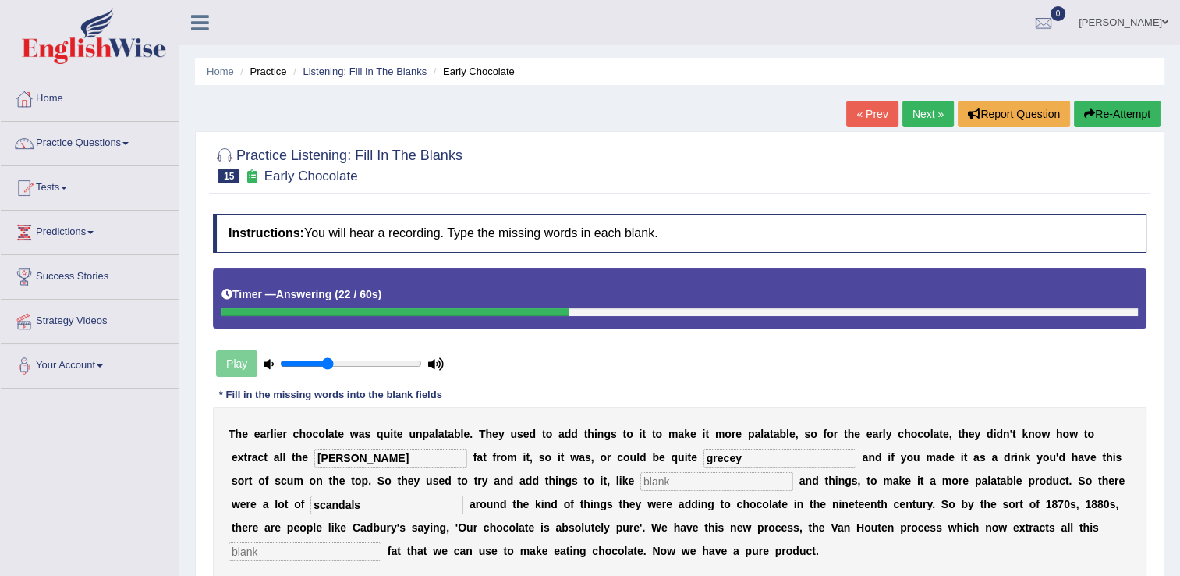
type input "scandals"
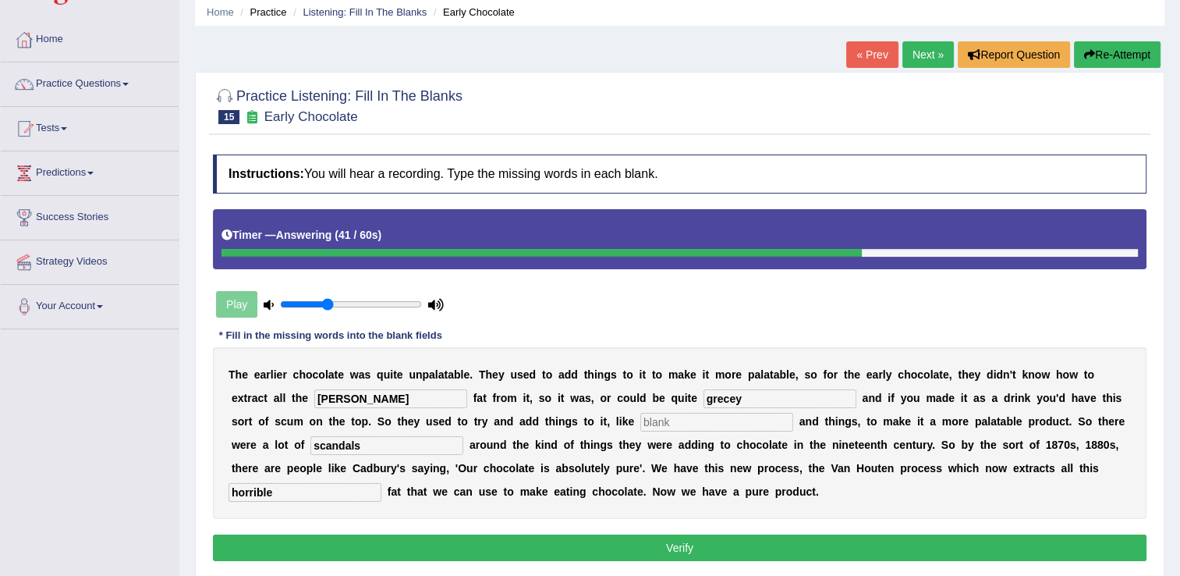
scroll to position [73, 0]
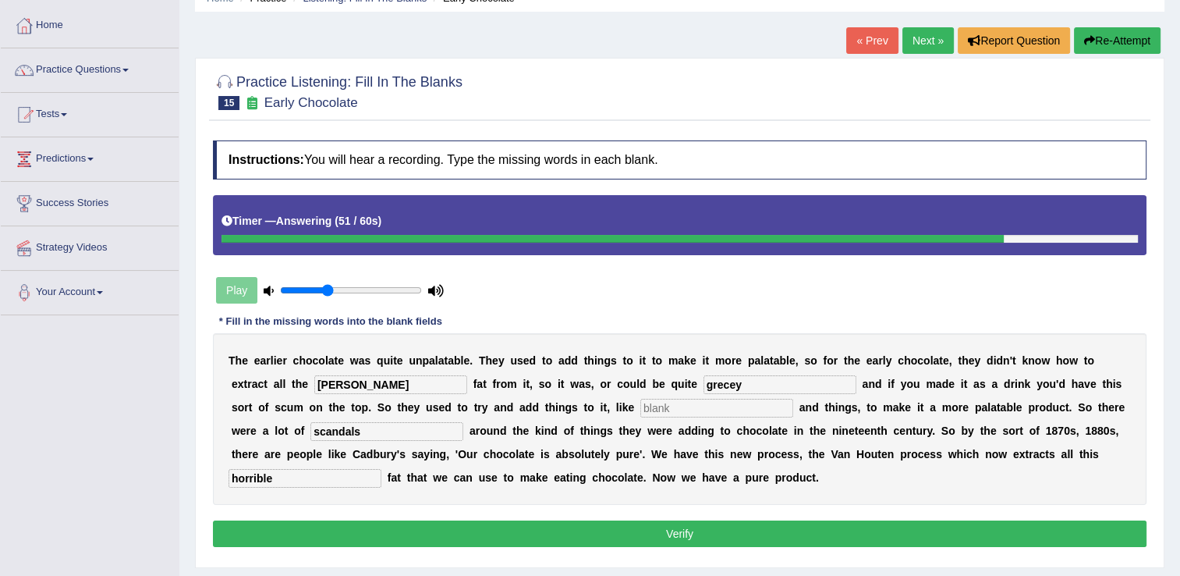
type input "horrible"
click at [640, 403] on input "text" at bounding box center [716, 408] width 153 height 19
type input "d"
click at [489, 534] on button "Verify" at bounding box center [680, 533] width 934 height 27
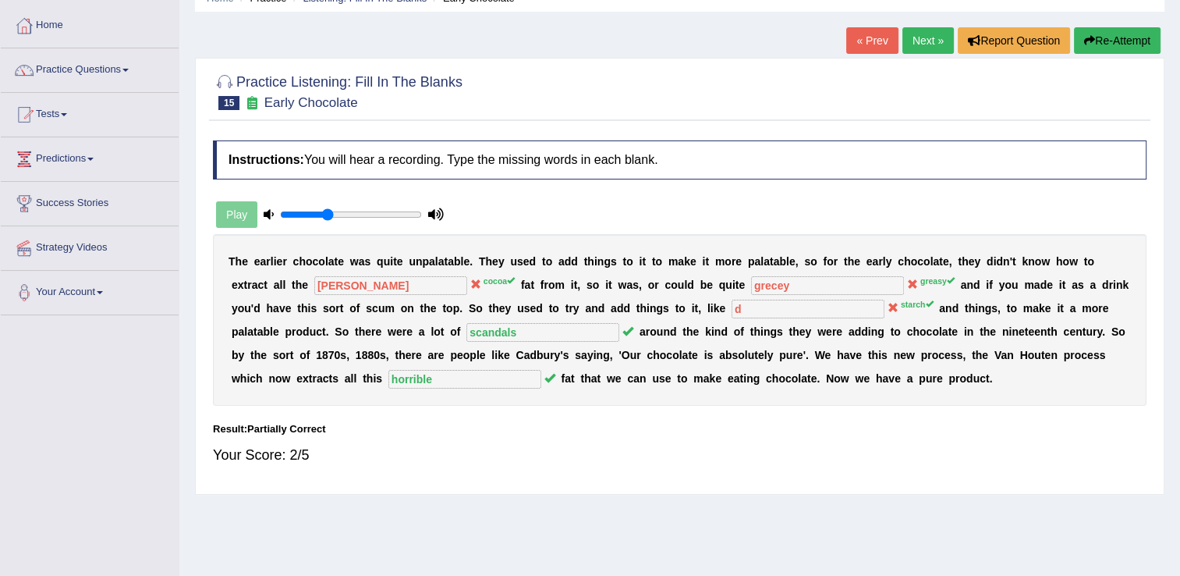
click at [935, 44] on link "Next »" at bounding box center [928, 40] width 51 height 27
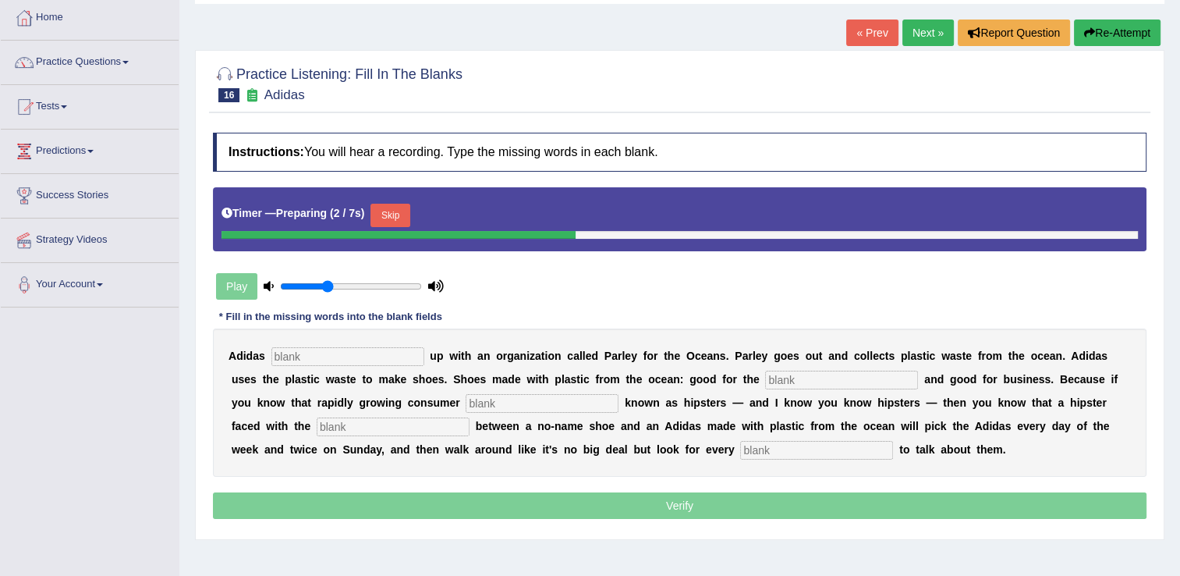
scroll to position [84, 0]
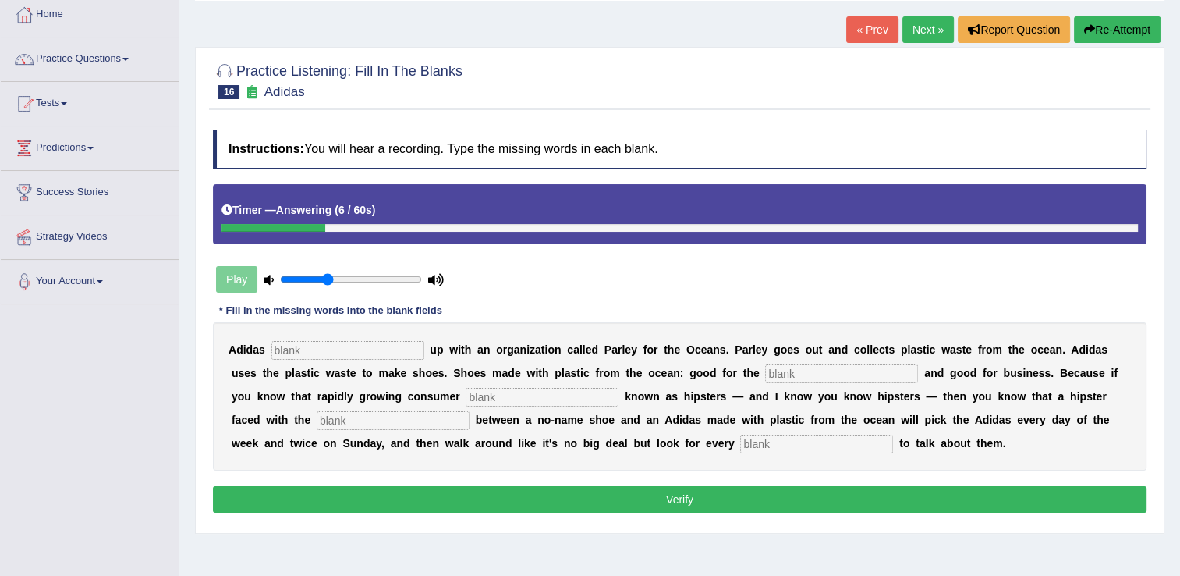
click at [314, 346] on input "text" at bounding box center [347, 350] width 153 height 19
type input "teamed"
type input "environment"
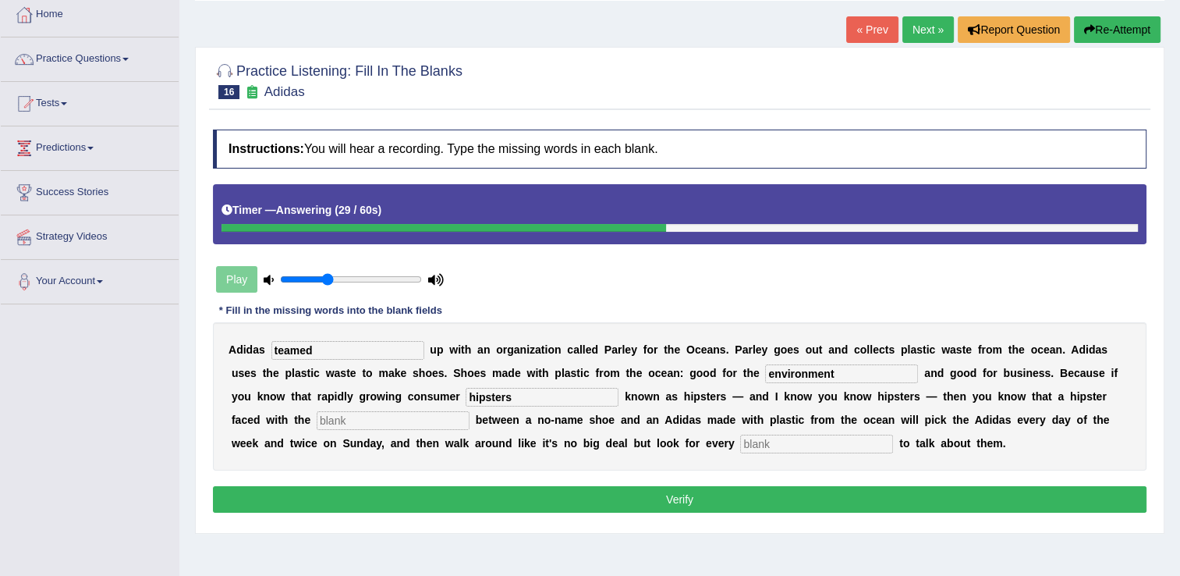
type input "hipsters"
type input "jj"
type input "opportunity"
click at [356, 493] on button "Verify" at bounding box center [680, 499] width 934 height 27
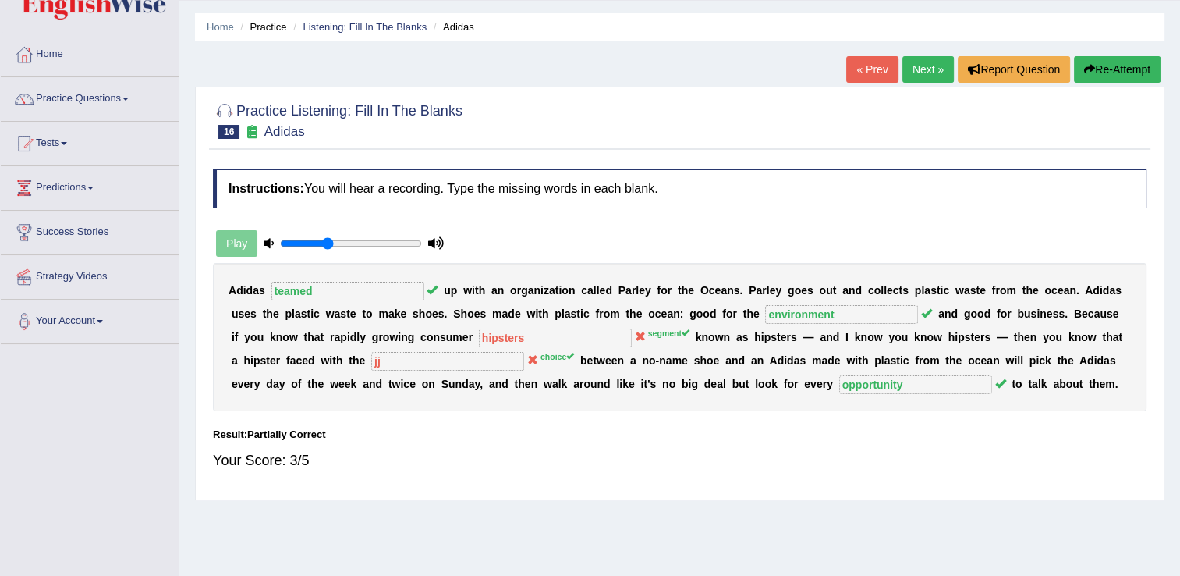
scroll to position [0, 0]
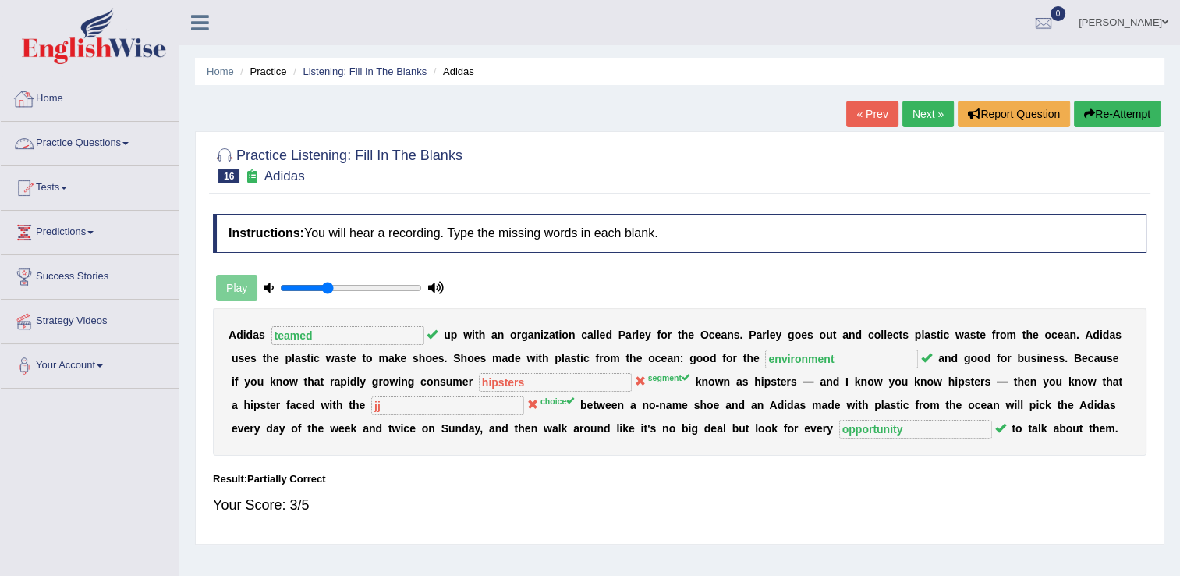
click at [81, 144] on link "Practice Questions" at bounding box center [90, 141] width 178 height 39
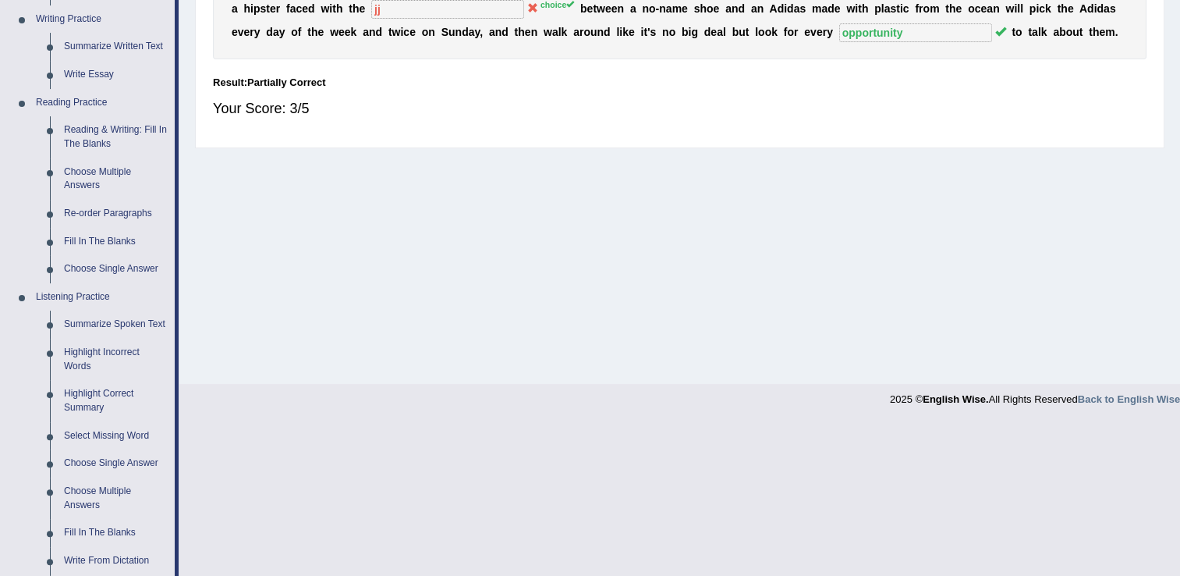
scroll to position [489, 0]
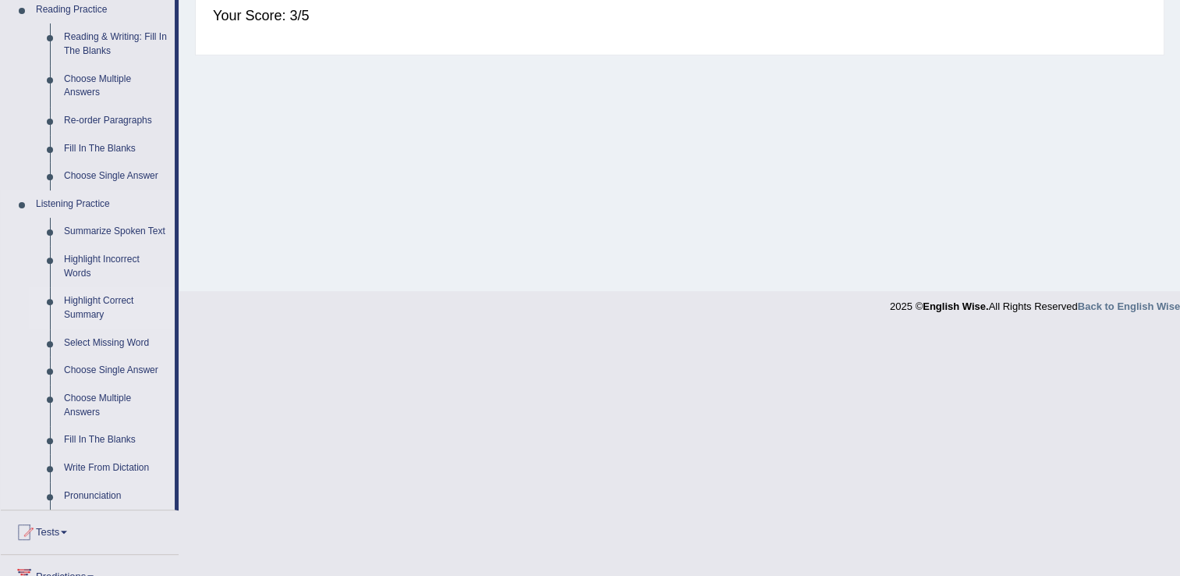
click at [104, 310] on link "Highlight Correct Summary" at bounding box center [116, 307] width 118 height 41
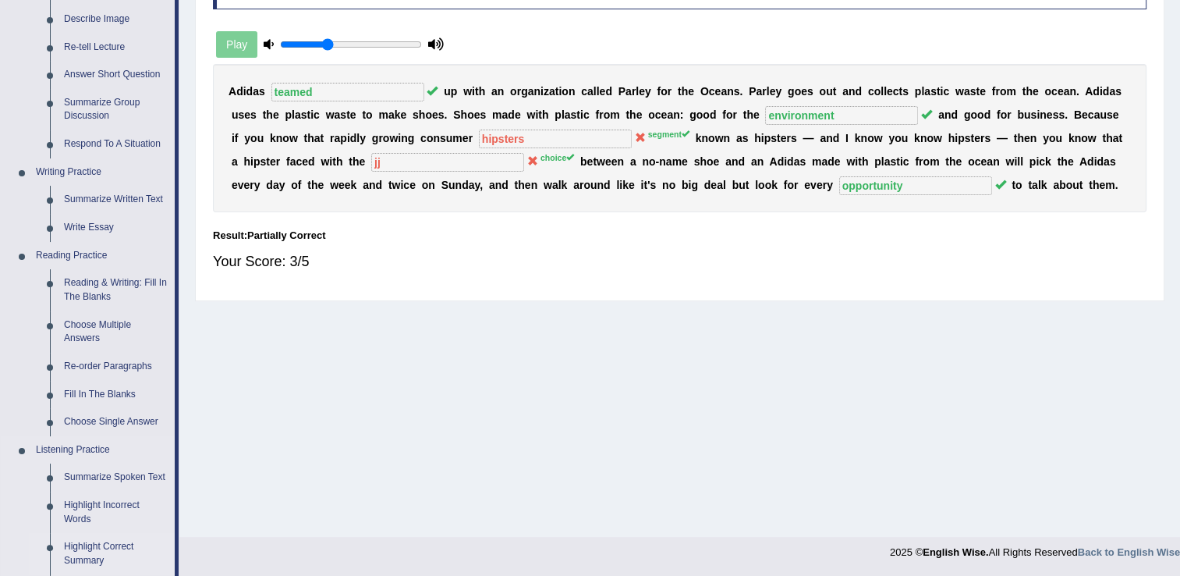
scroll to position [554, 0]
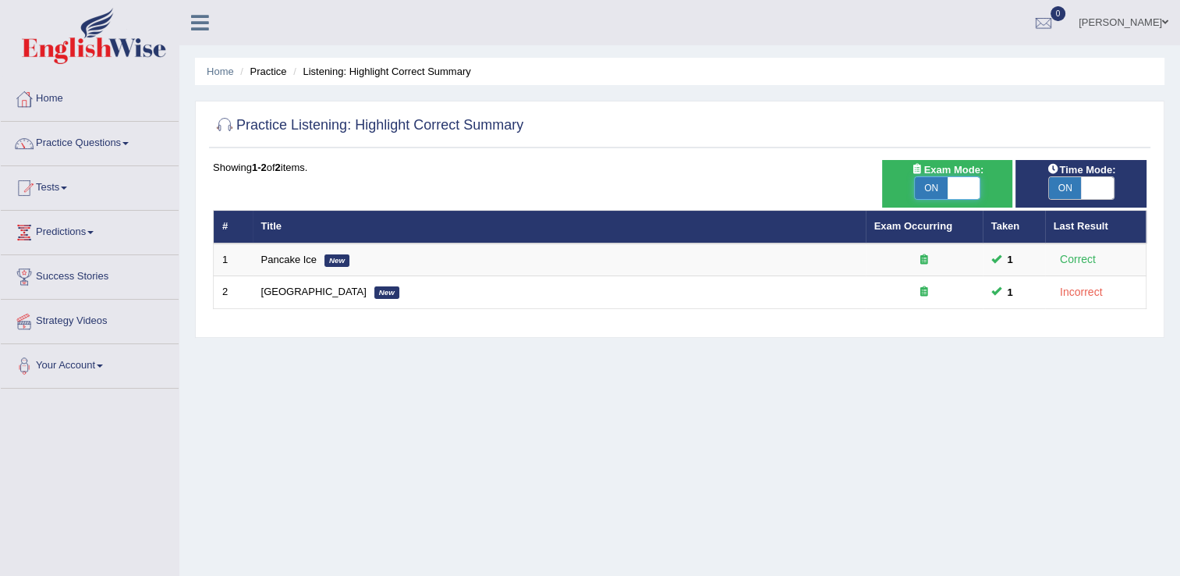
click at [970, 183] on span at bounding box center [964, 188] width 33 height 22
checkbox input "false"
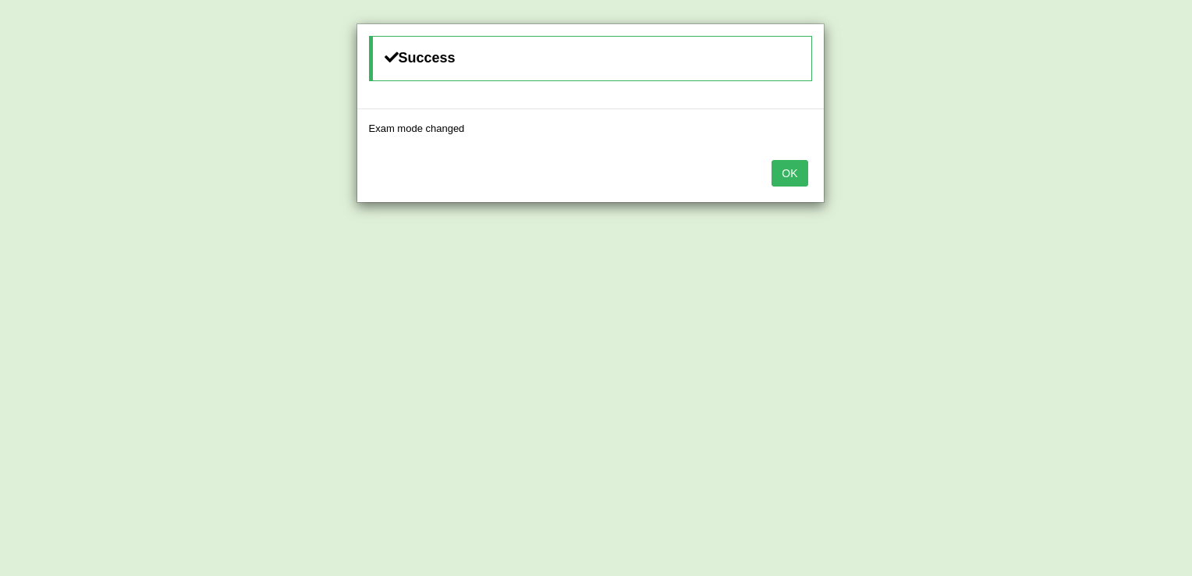
click at [793, 170] on button "OK" at bounding box center [790, 173] width 36 height 27
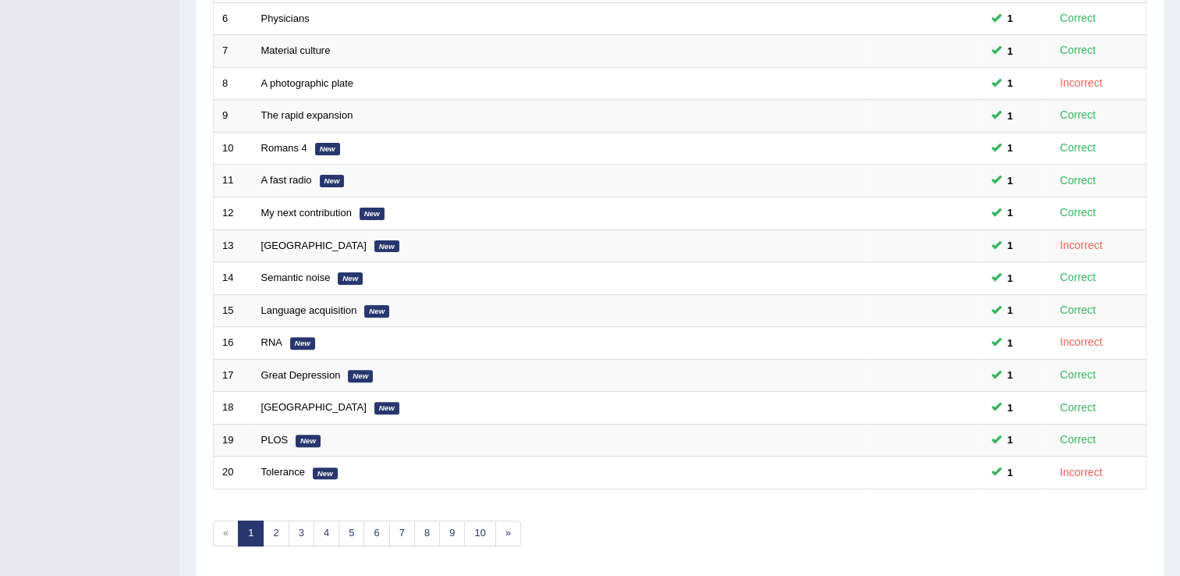
scroll to position [415, 0]
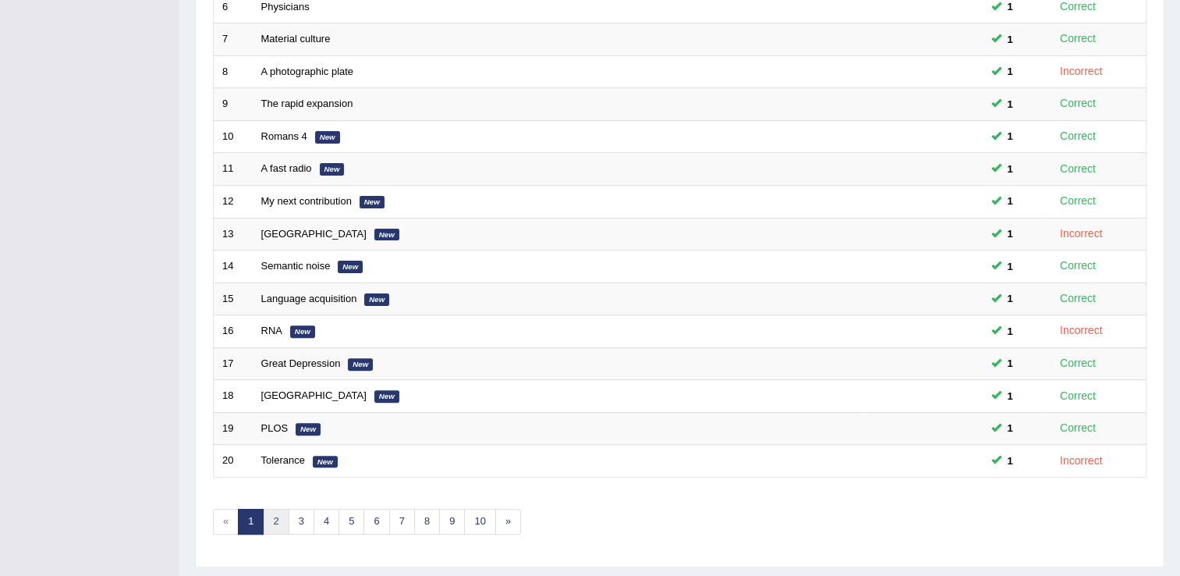
click at [278, 510] on link "2" at bounding box center [276, 522] width 26 height 26
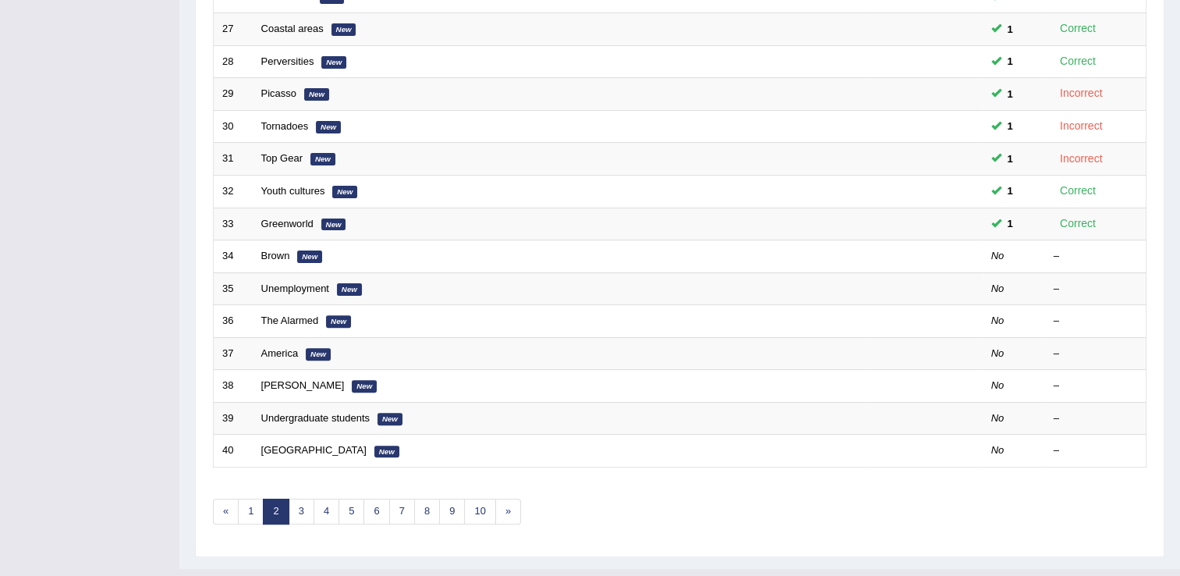
scroll to position [427, 0]
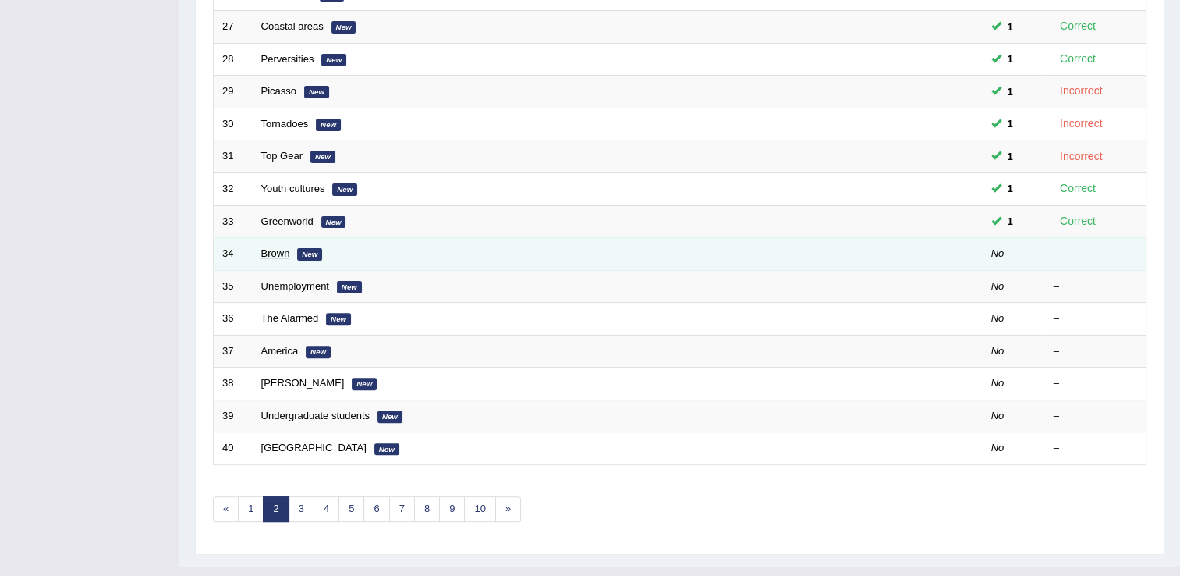
click at [282, 251] on link "Brown" at bounding box center [275, 253] width 29 height 12
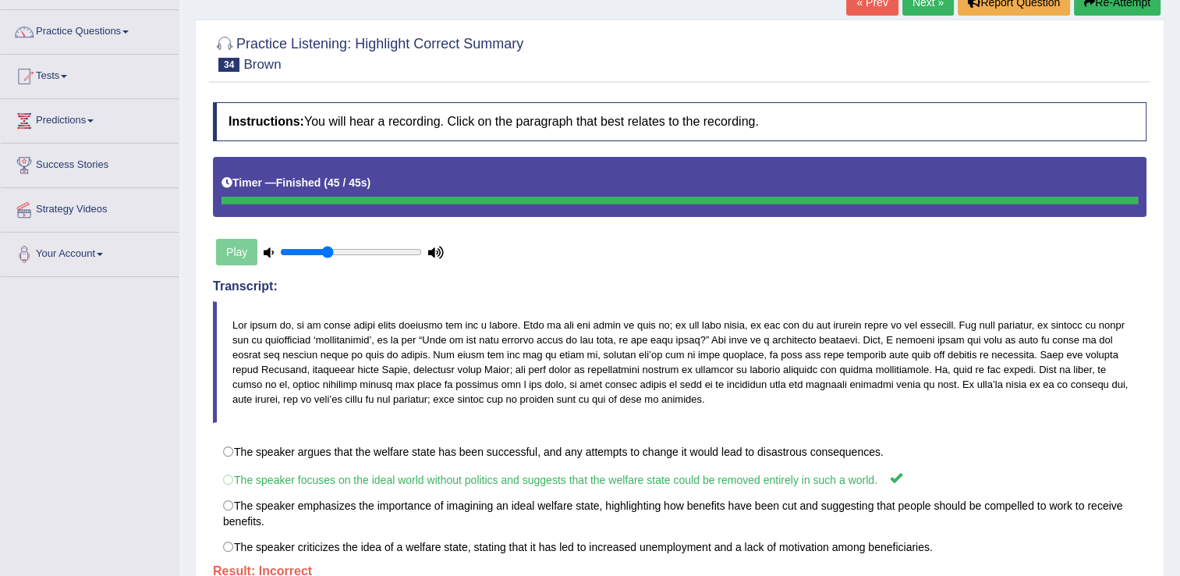
scroll to position [101, 0]
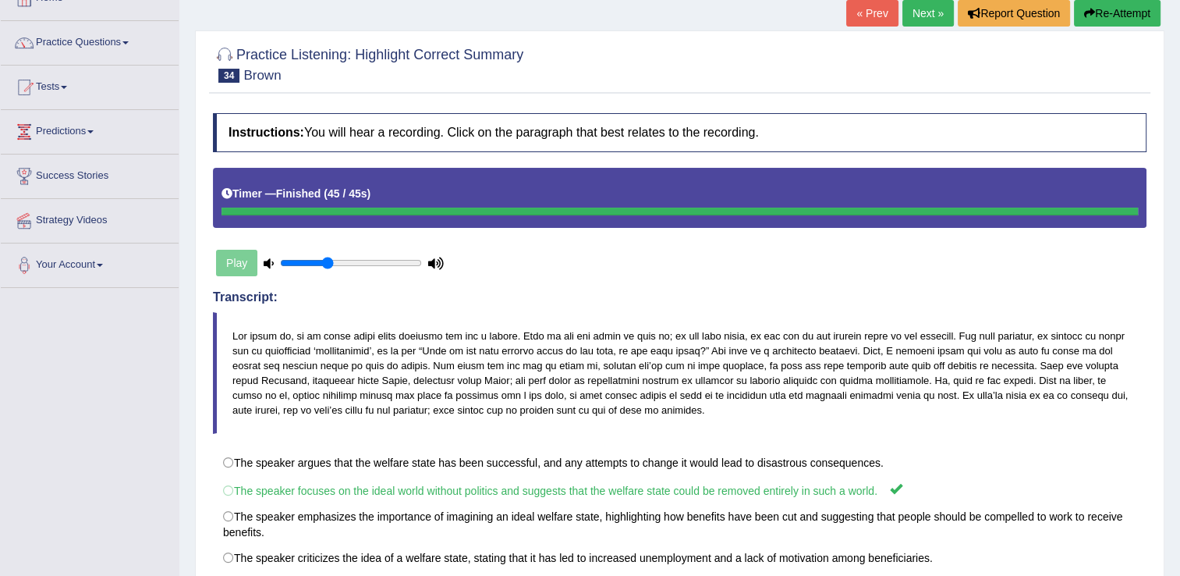
click at [925, 20] on link "Next »" at bounding box center [928, 13] width 51 height 27
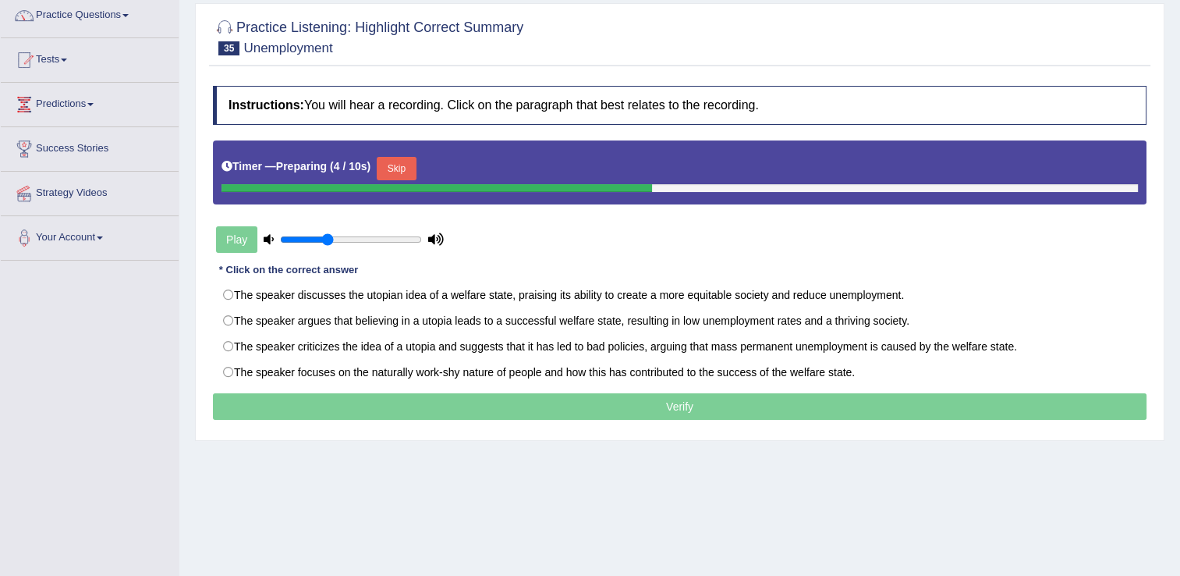
scroll to position [134, 0]
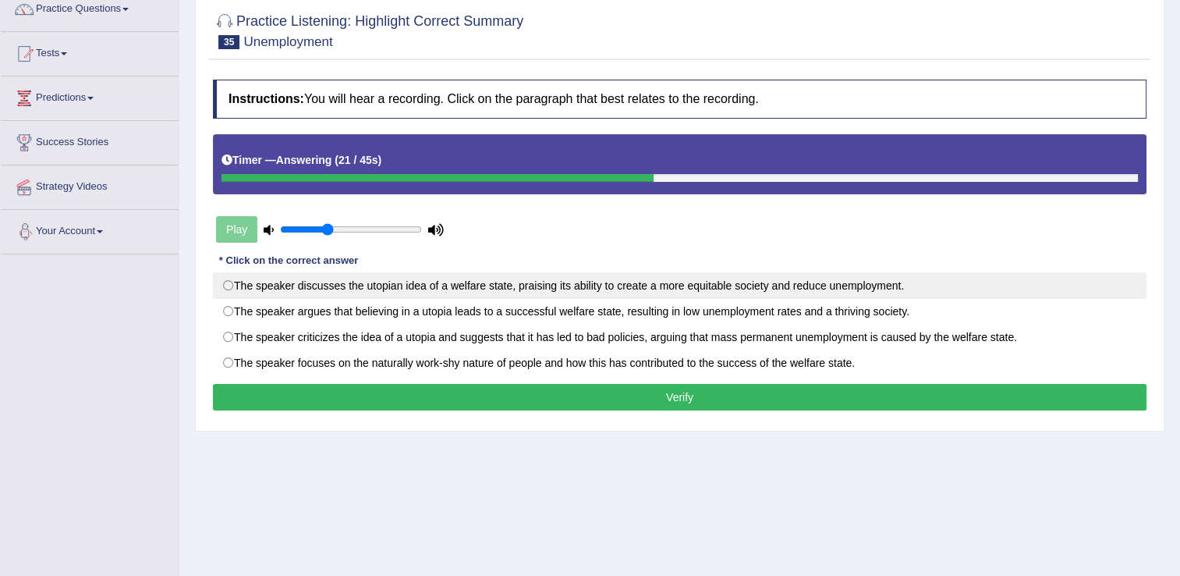
click at [225, 288] on label "The speaker discusses the utopian idea of a welfare state, praising its ability…" at bounding box center [680, 285] width 934 height 27
radio input "true"
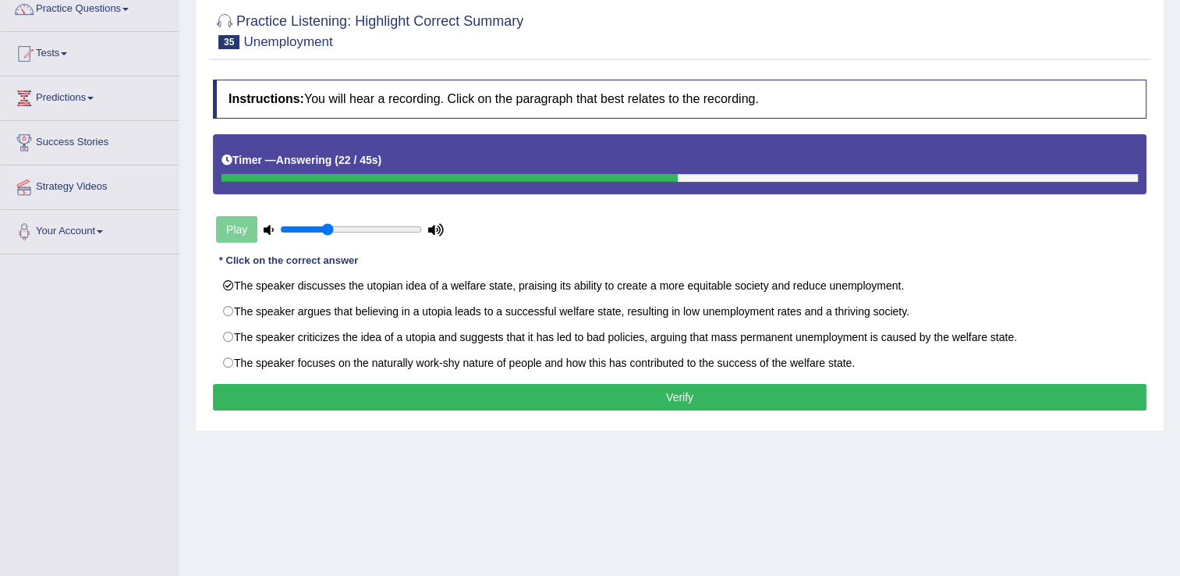
click at [319, 398] on button "Verify" at bounding box center [680, 397] width 934 height 27
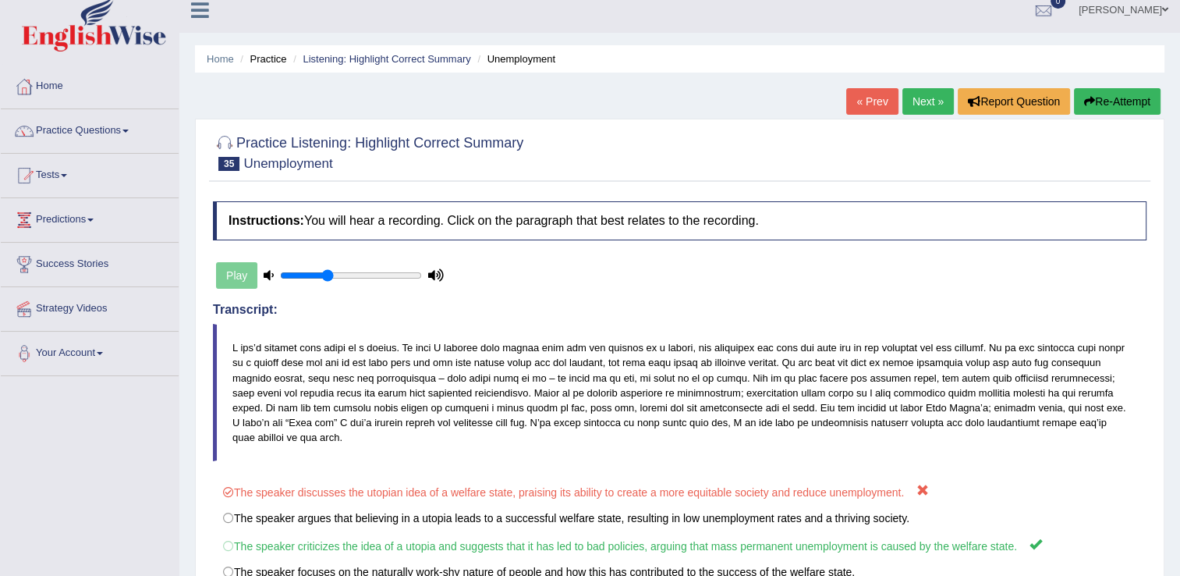
scroll to position [0, 0]
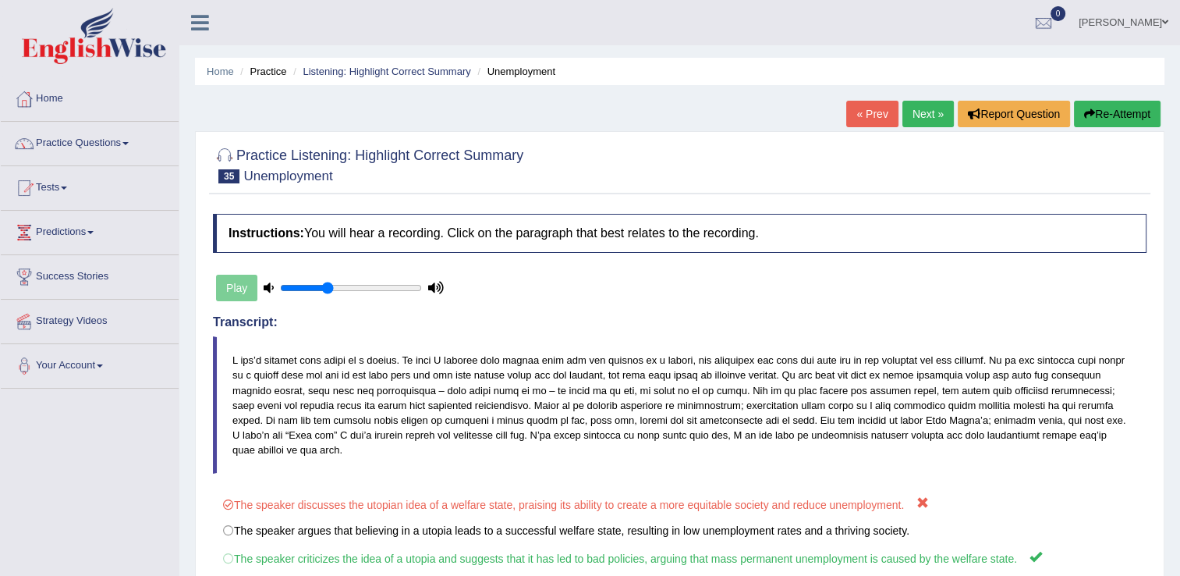
click at [924, 111] on link "Next »" at bounding box center [928, 114] width 51 height 27
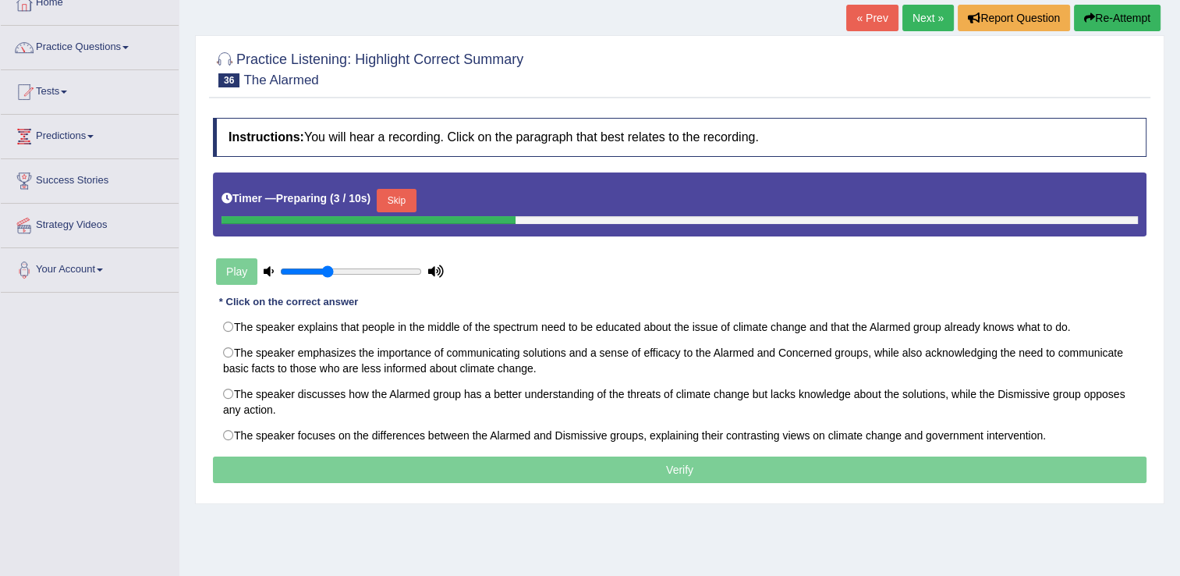
scroll to position [115, 0]
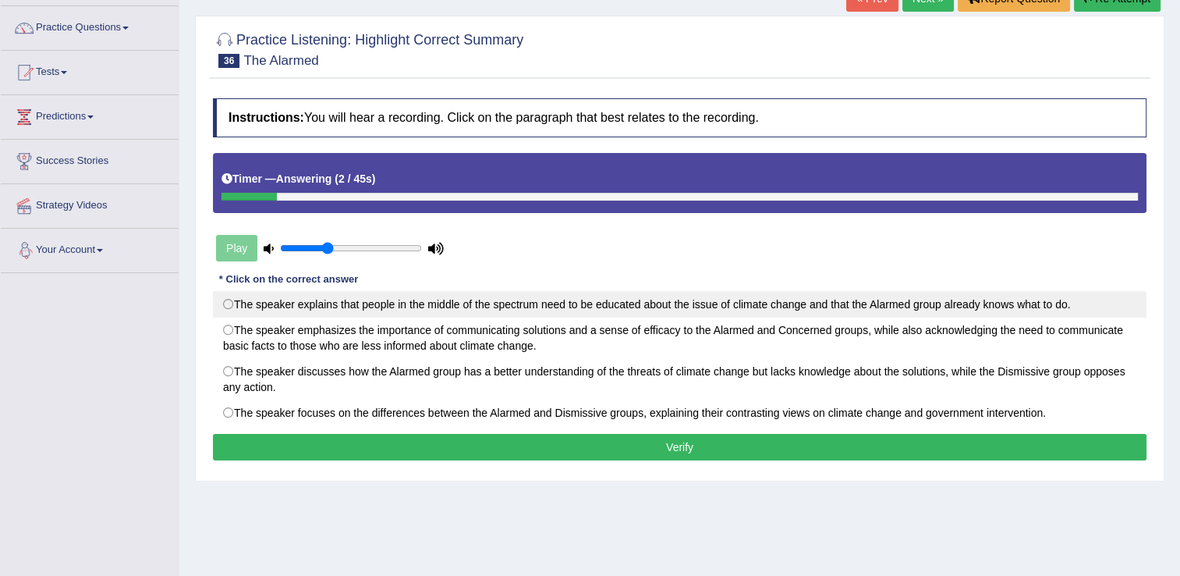
click at [234, 303] on label "The speaker explains that people in the middle of the spectrum need to be educa…" at bounding box center [680, 304] width 934 height 27
radio input "true"
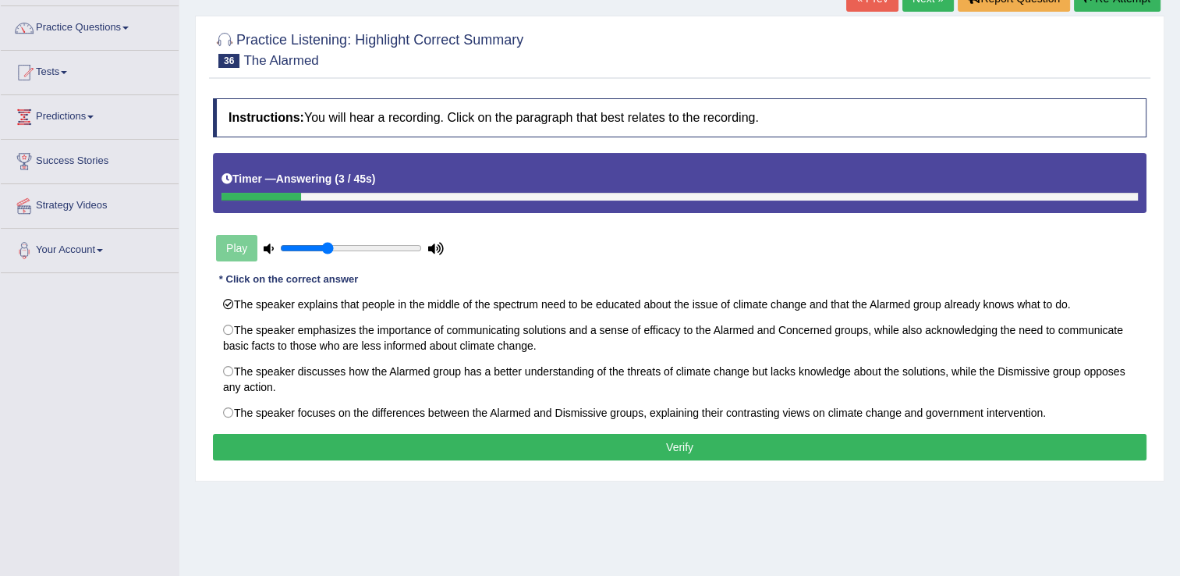
click at [289, 446] on button "Verify" at bounding box center [680, 447] width 934 height 27
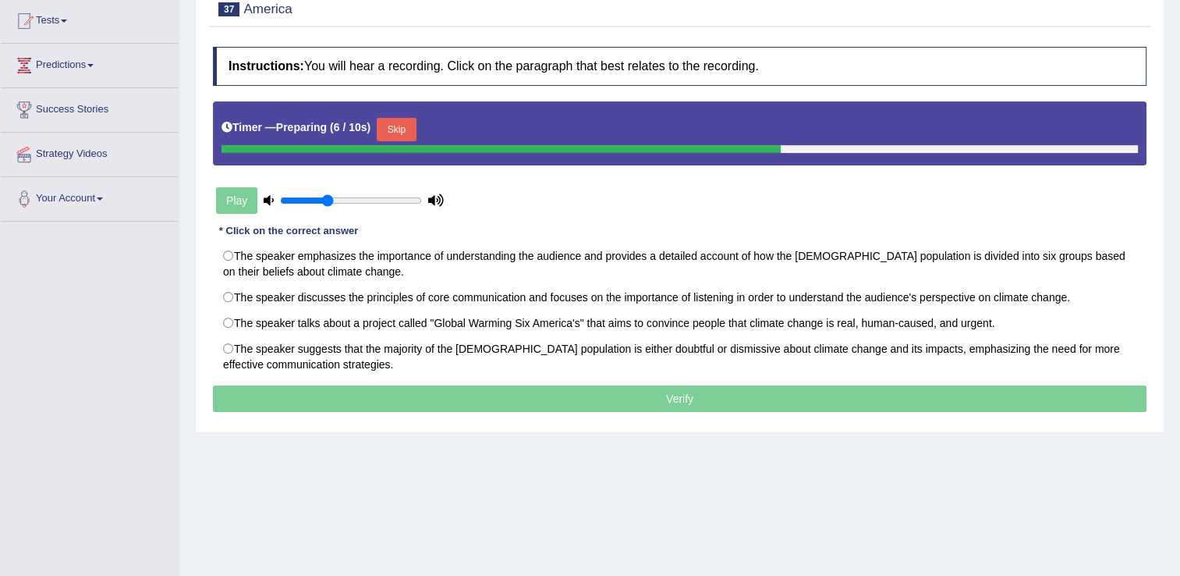
scroll to position [165, 0]
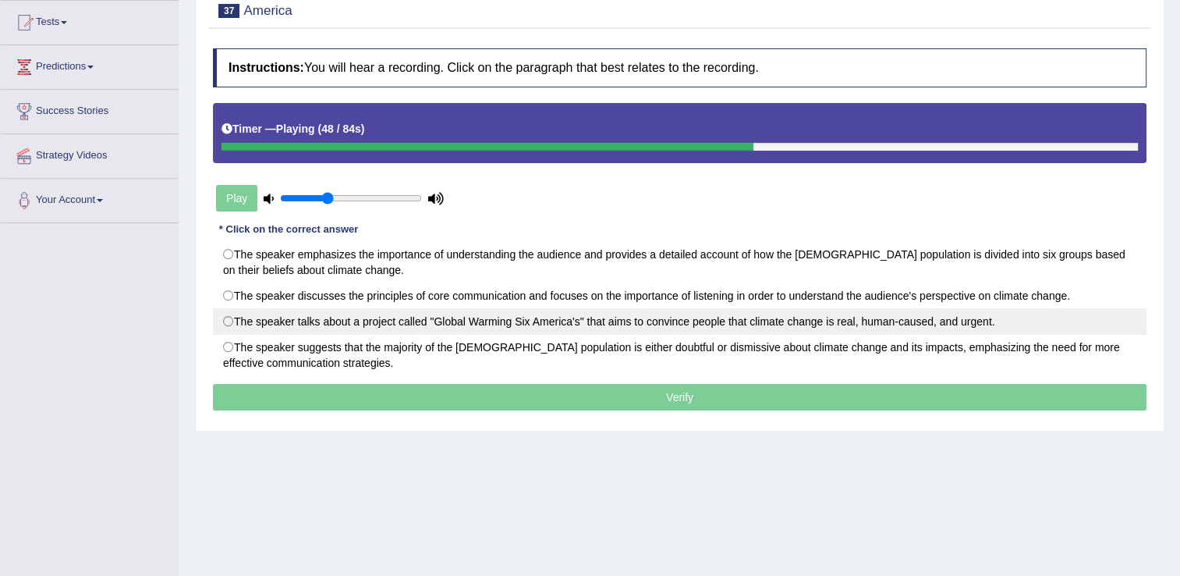
click at [225, 321] on label "The speaker talks about a project called "Global Warming Six America's" that ai…" at bounding box center [680, 321] width 934 height 27
radio input "true"
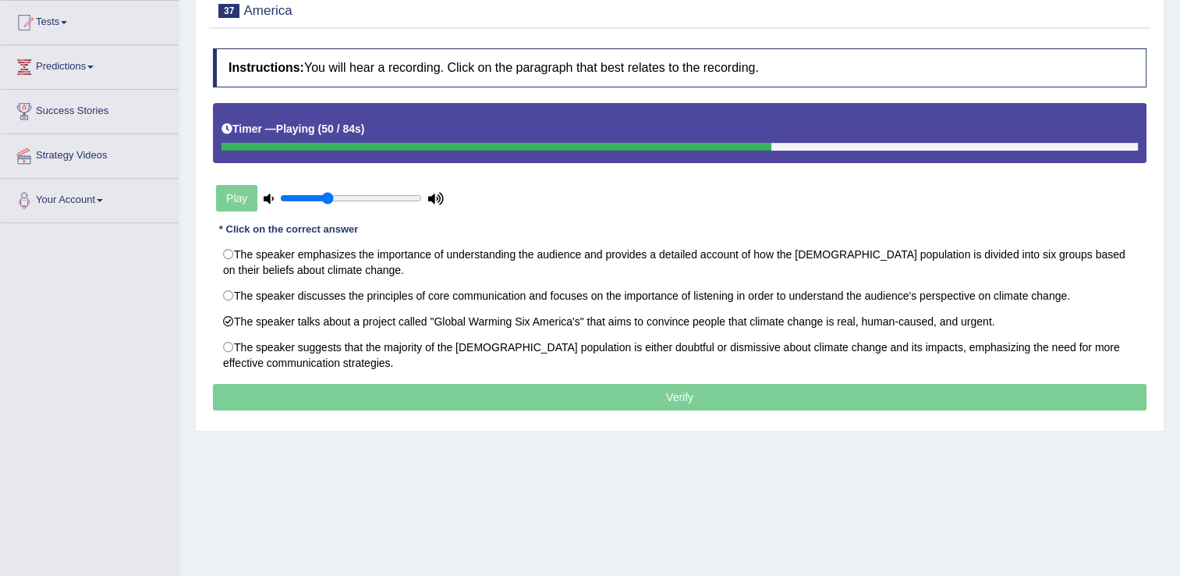
click at [349, 388] on p "Verify" at bounding box center [680, 397] width 934 height 27
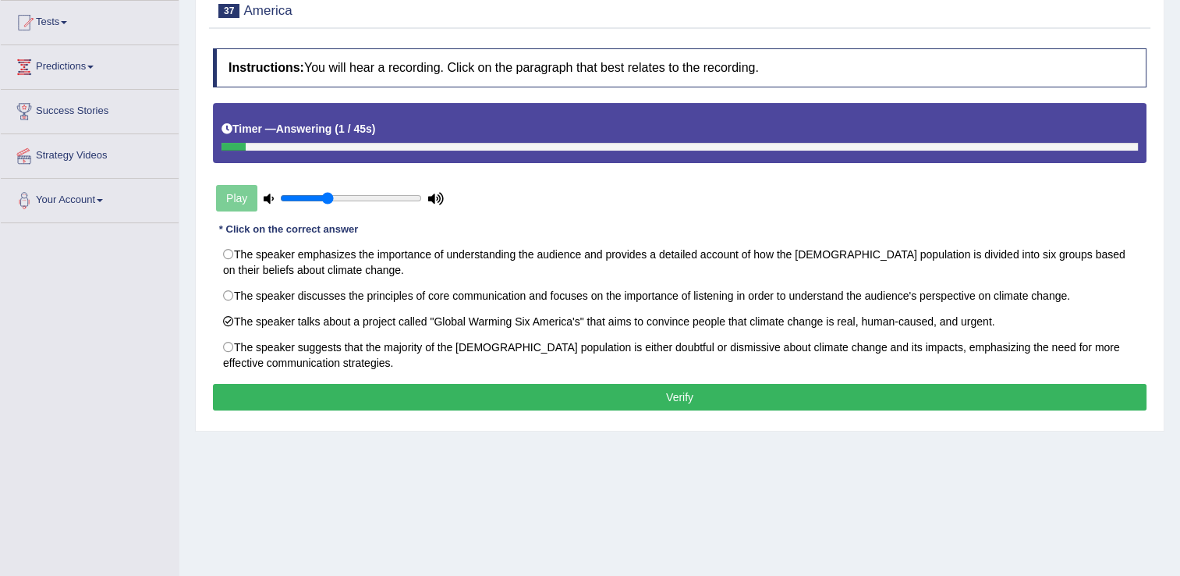
click at [378, 395] on button "Verify" at bounding box center [680, 397] width 934 height 27
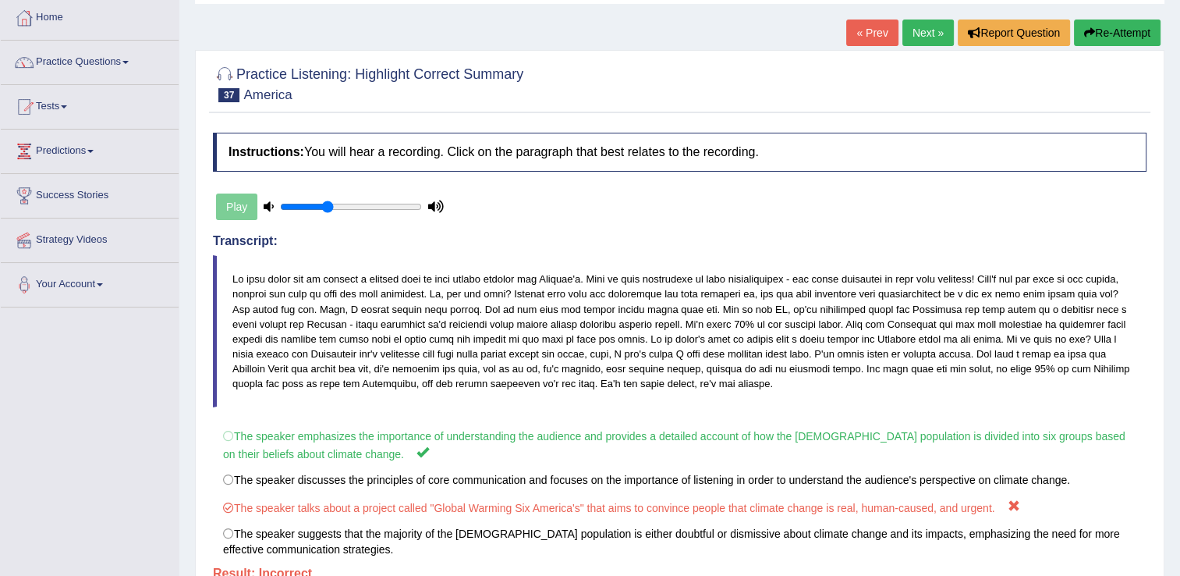
scroll to position [59, 0]
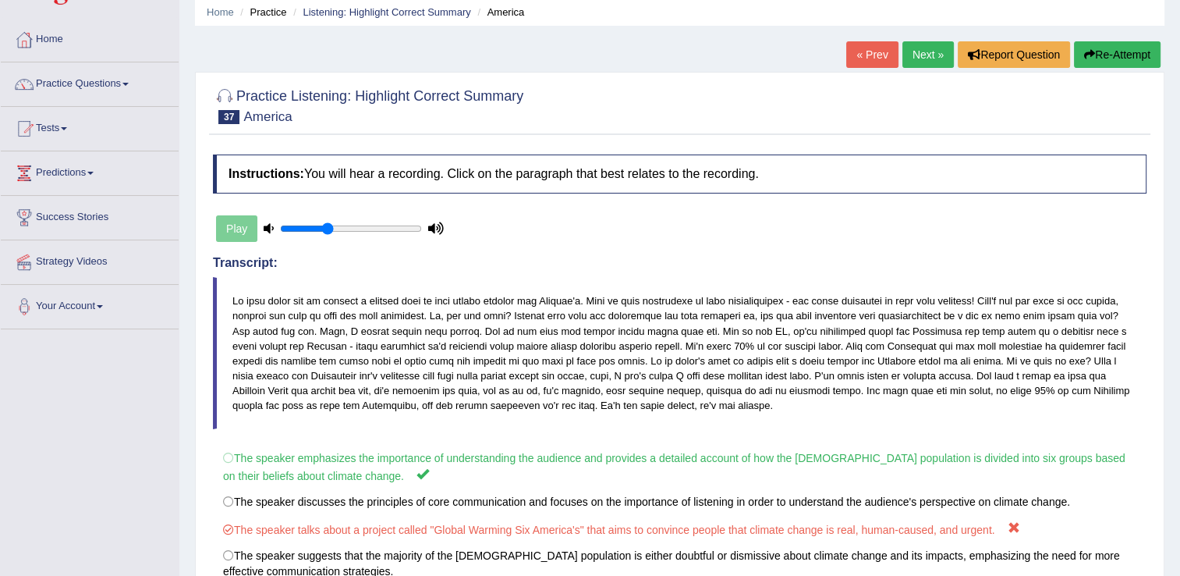
click at [926, 50] on link "Next »" at bounding box center [928, 54] width 51 height 27
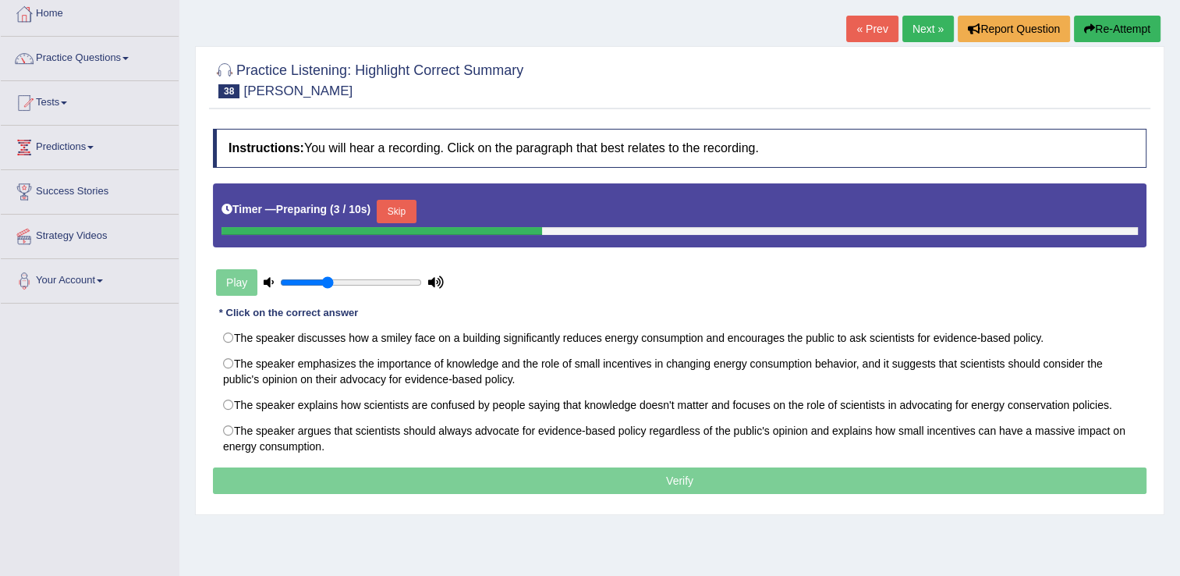
scroll to position [101, 0]
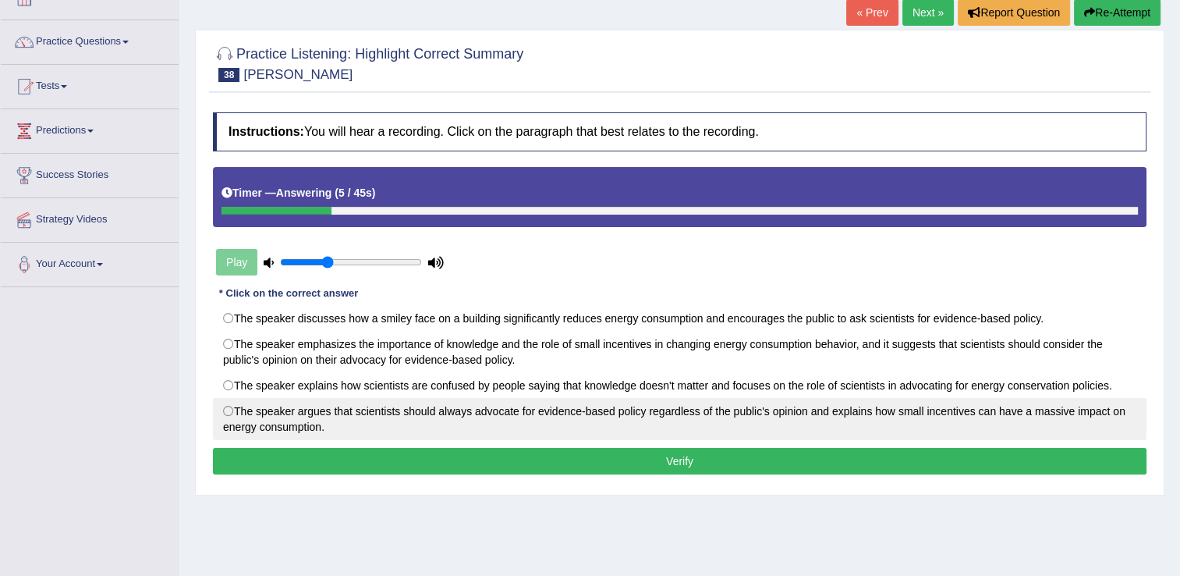
click at [228, 410] on label "The speaker argues that scientists should always advocate for evidence-based po…" at bounding box center [680, 419] width 934 height 42
radio input "true"
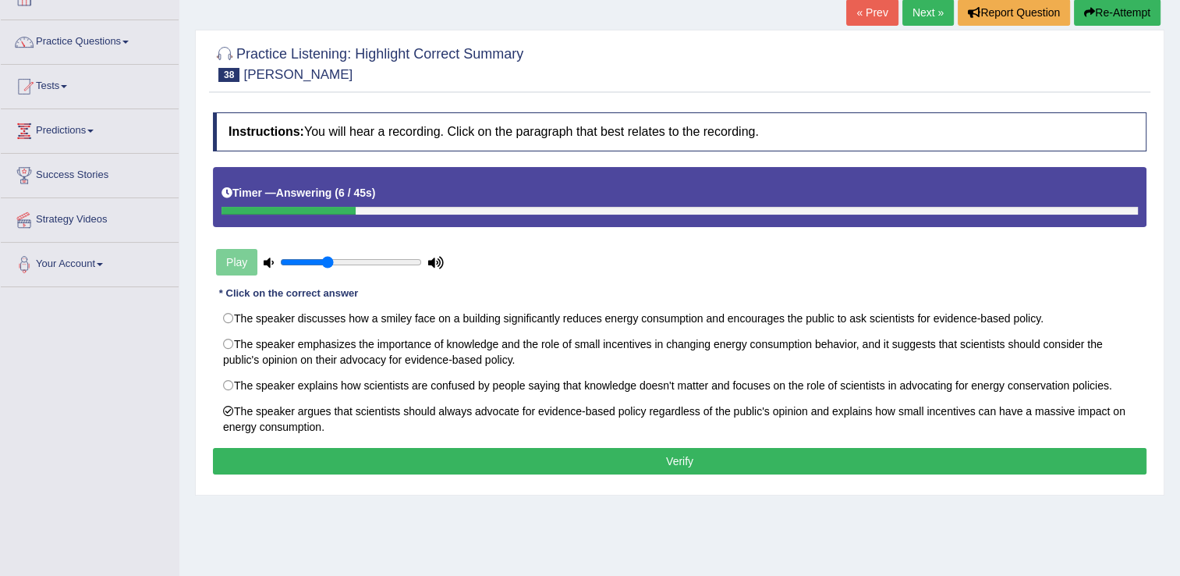
click at [259, 459] on button "Verify" at bounding box center [680, 461] width 934 height 27
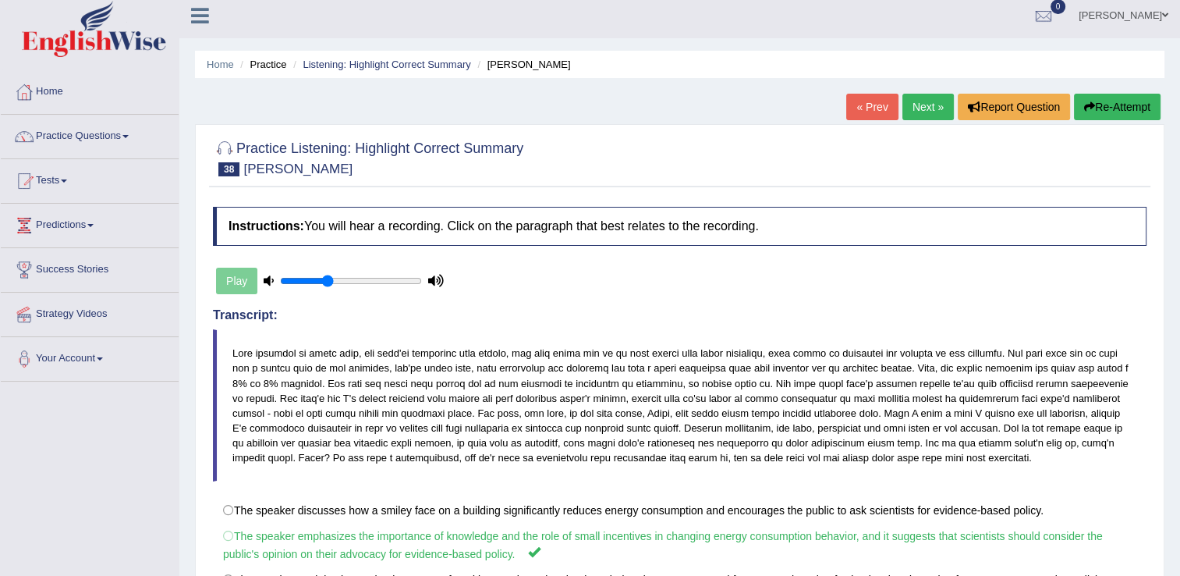
scroll to position [2, 0]
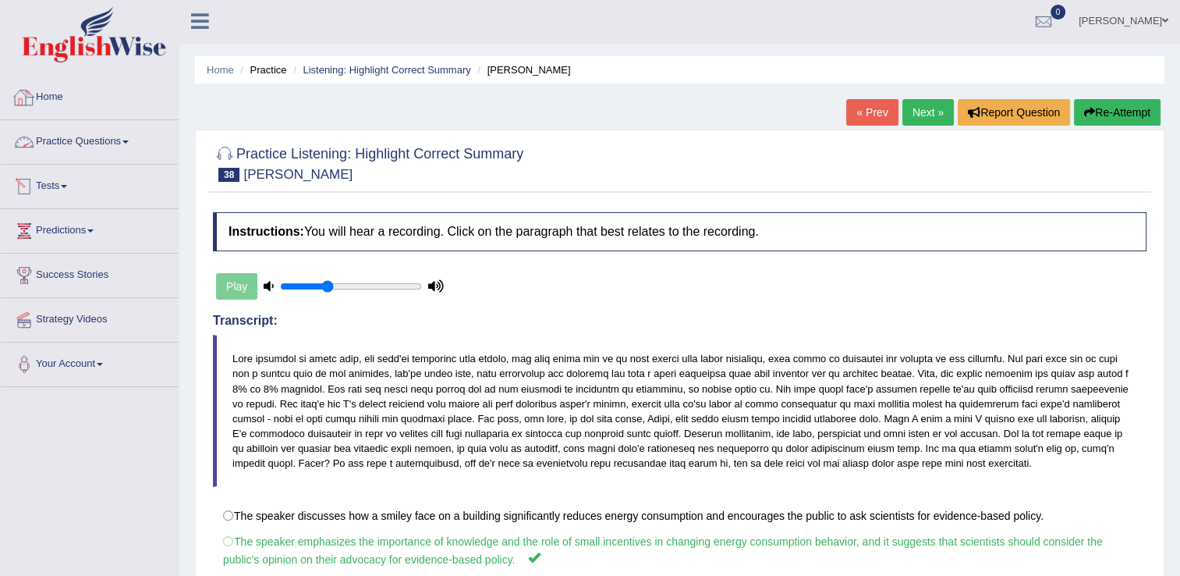
click at [90, 147] on link "Practice Questions" at bounding box center [90, 139] width 178 height 39
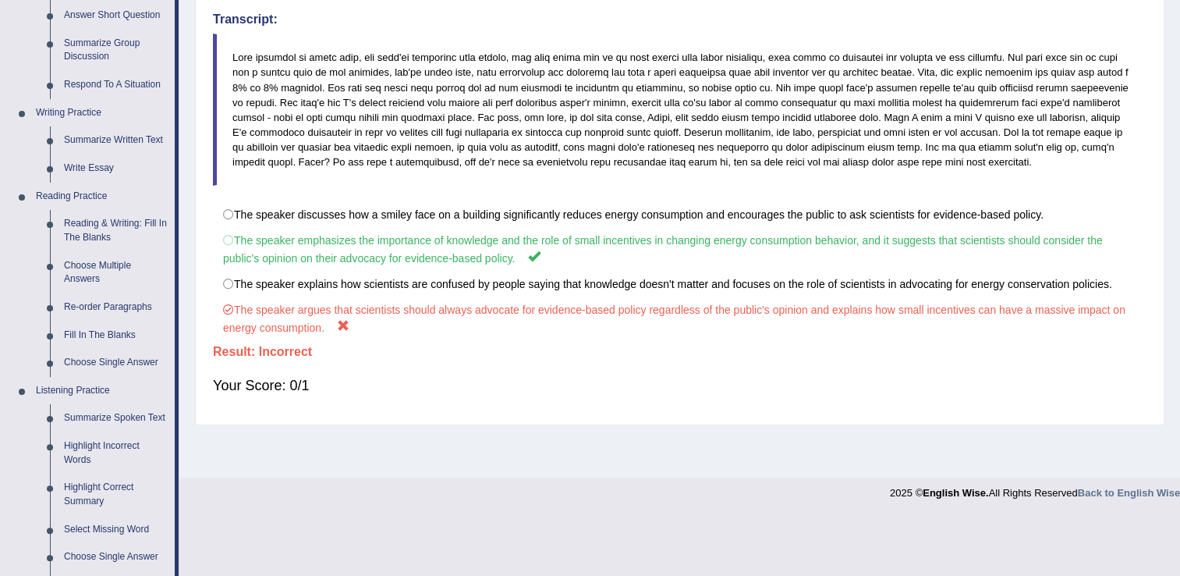
scroll to position [346, 0]
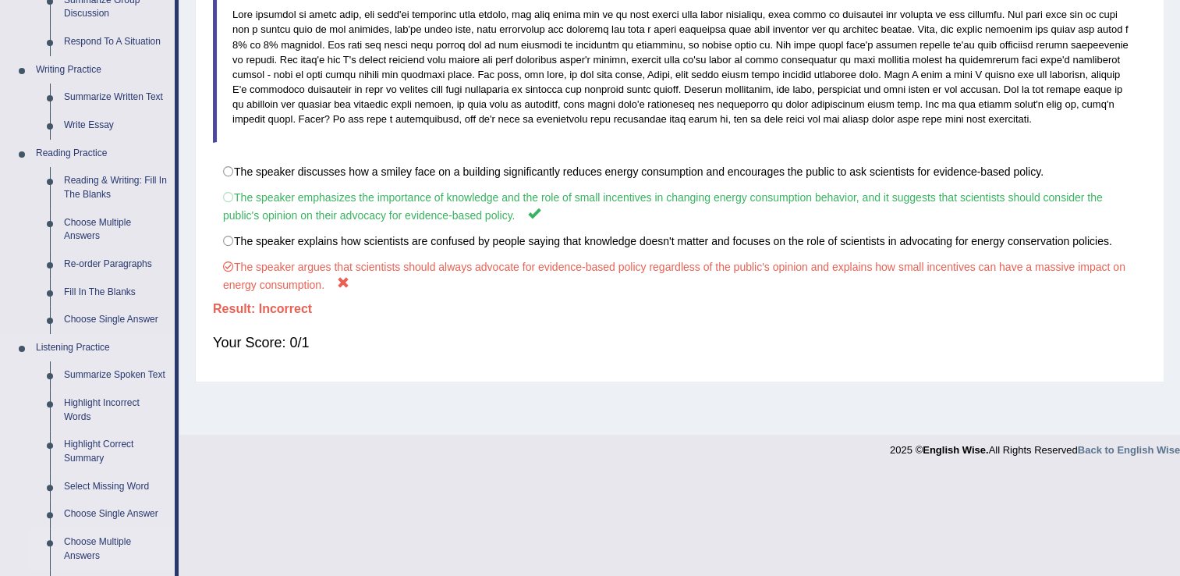
click at [60, 548] on link "Choose Multiple Answers" at bounding box center [116, 548] width 118 height 41
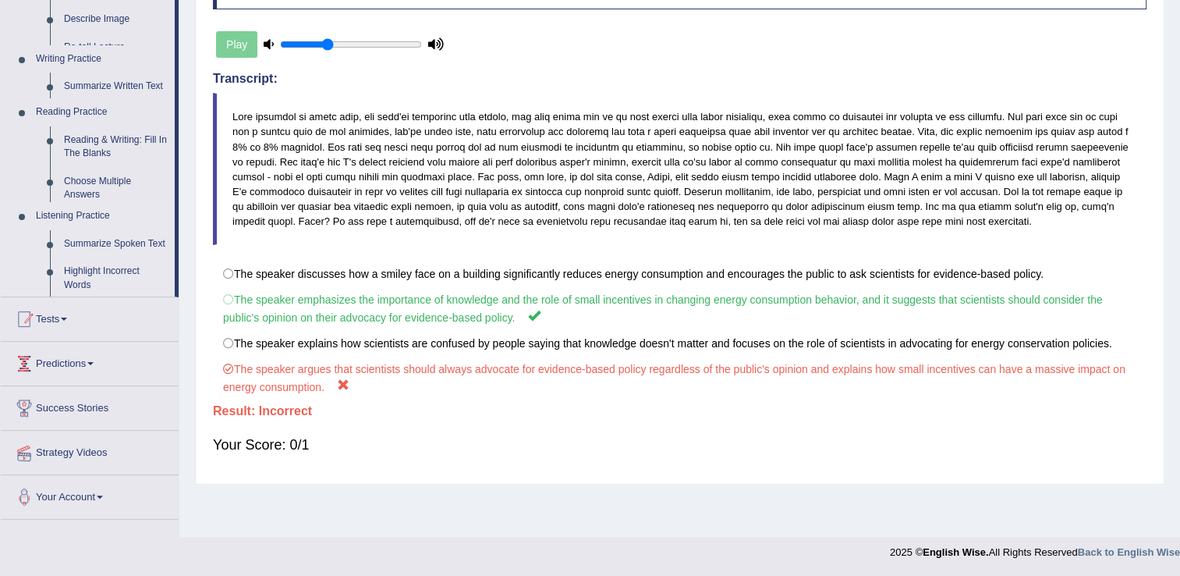
scroll to position [243, 0]
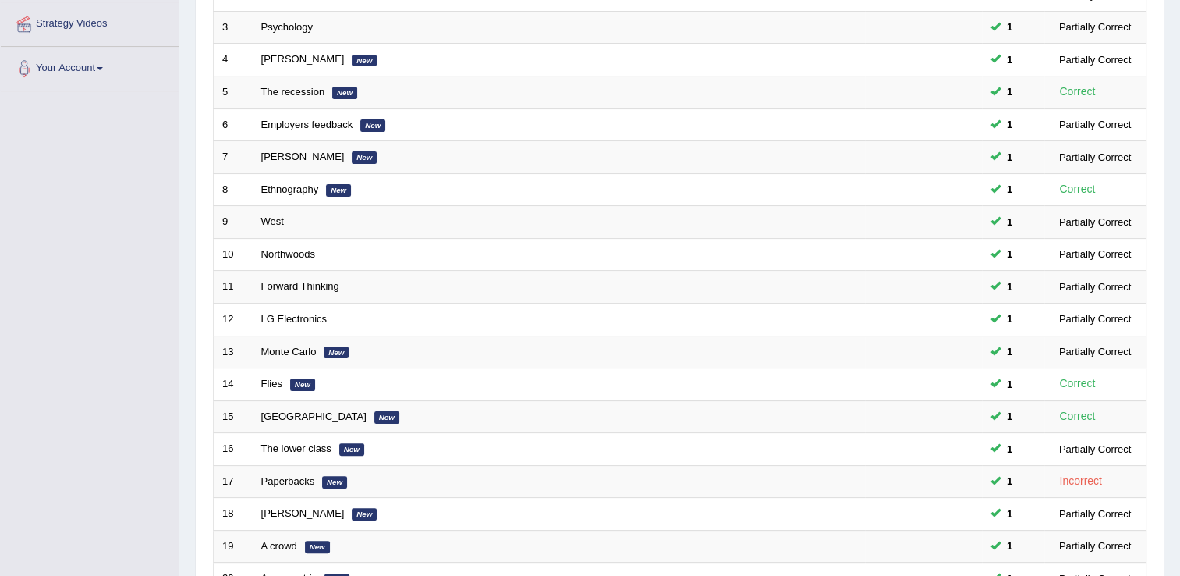
scroll to position [452, 0]
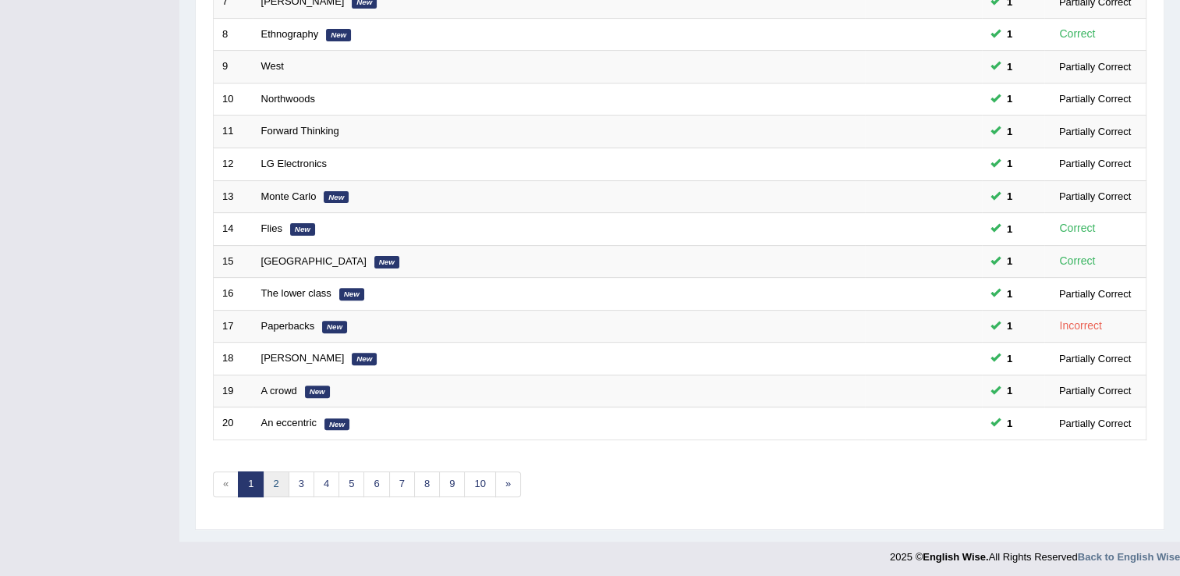
click at [273, 479] on link "2" at bounding box center [276, 484] width 26 height 26
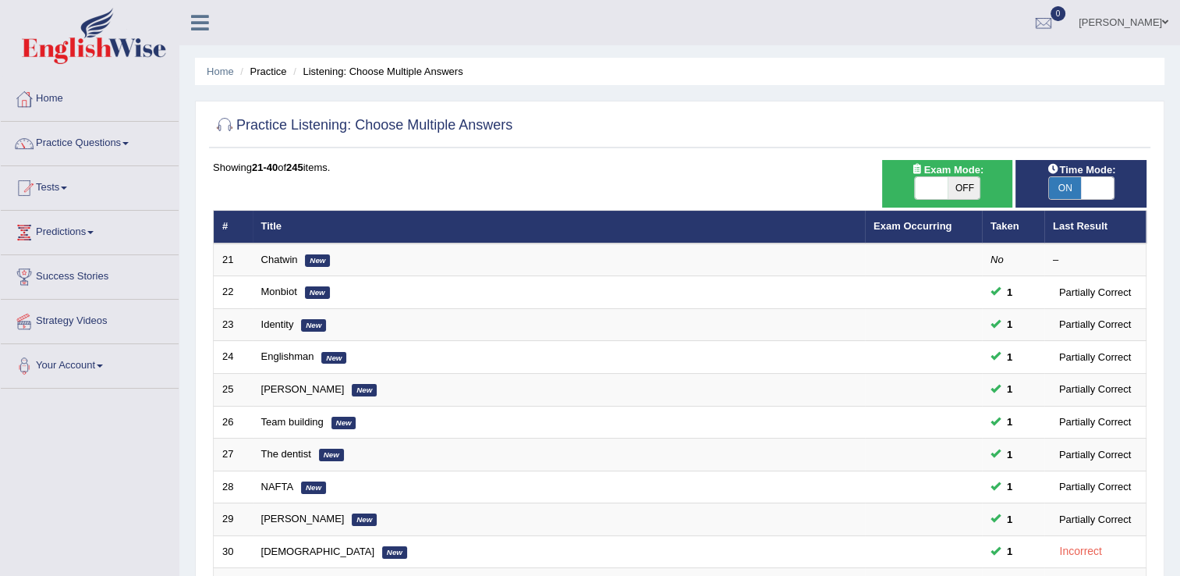
scroll to position [452, 0]
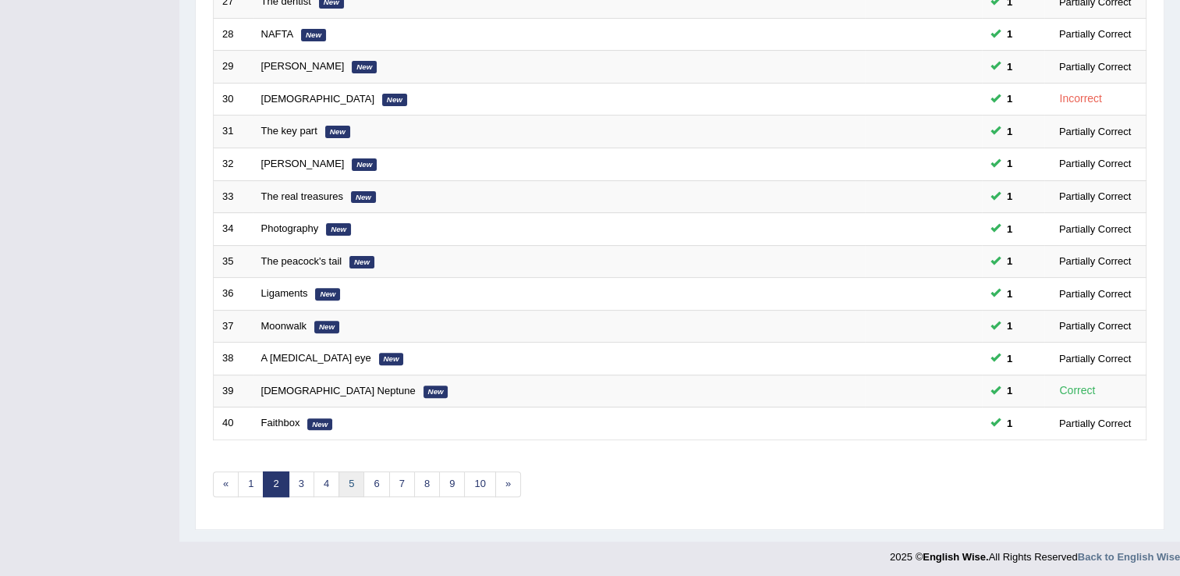
click at [347, 486] on link "5" at bounding box center [352, 484] width 26 height 26
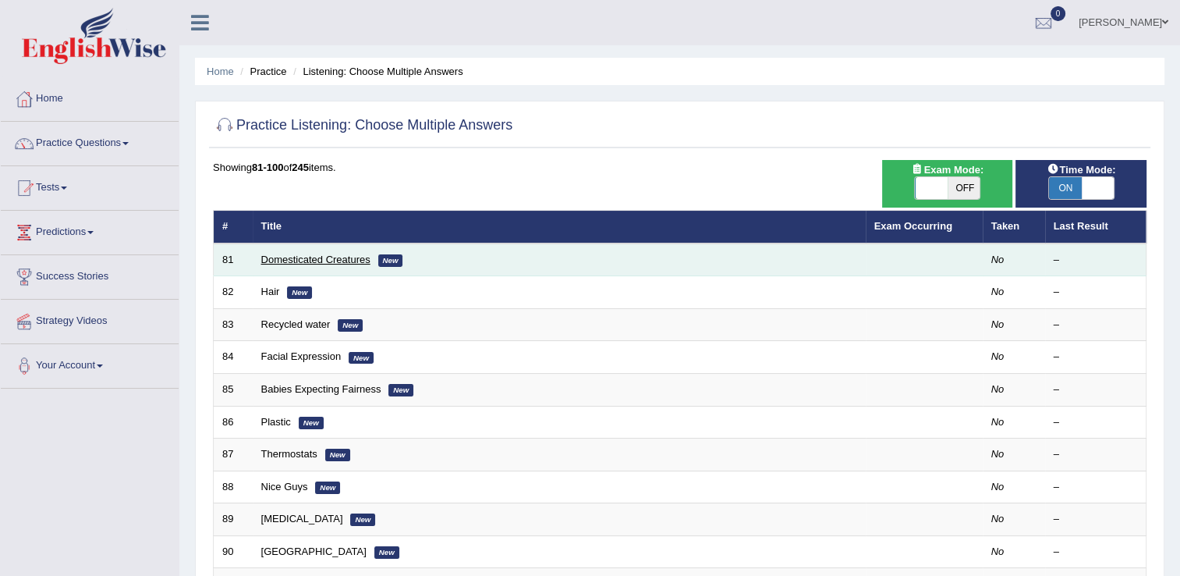
click at [296, 257] on link "Domesticated Creatures" at bounding box center [315, 260] width 109 height 12
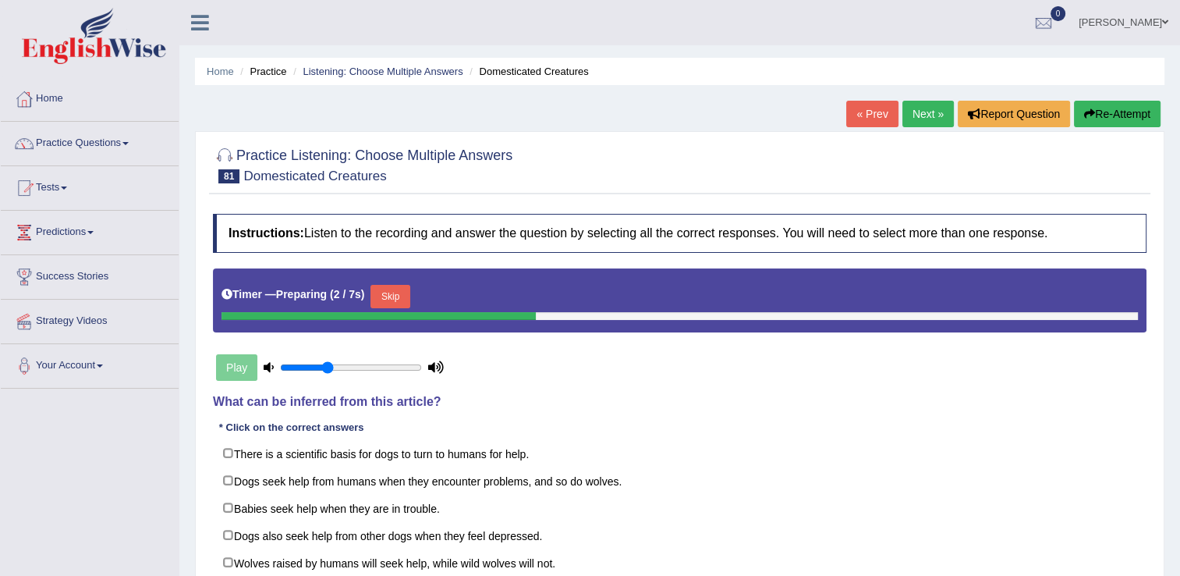
click at [384, 298] on button "Skip" at bounding box center [390, 296] width 39 height 23
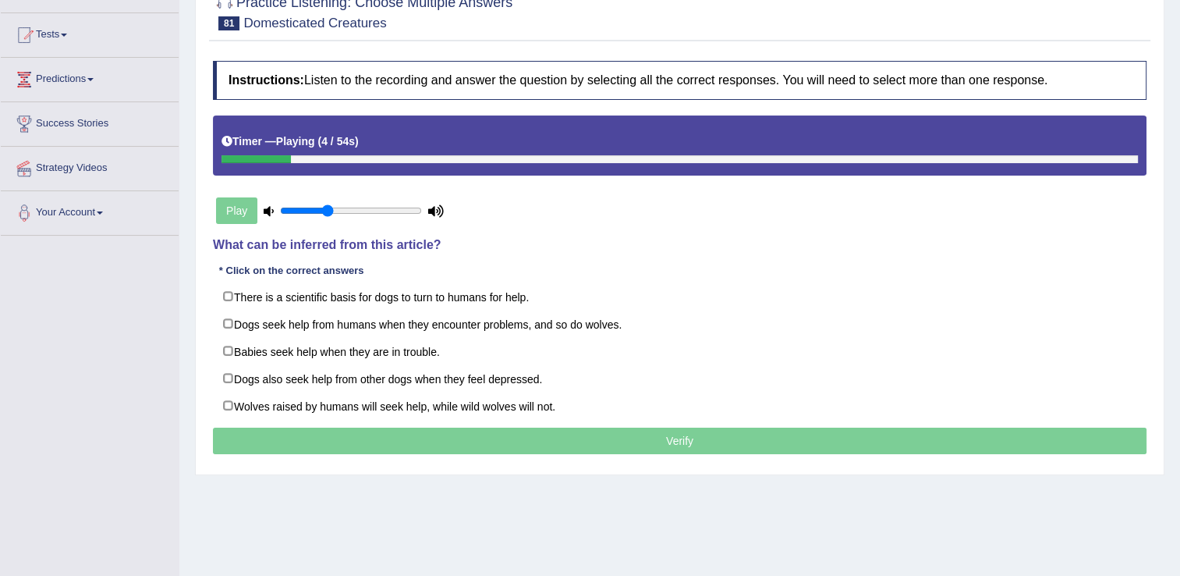
scroll to position [154, 0]
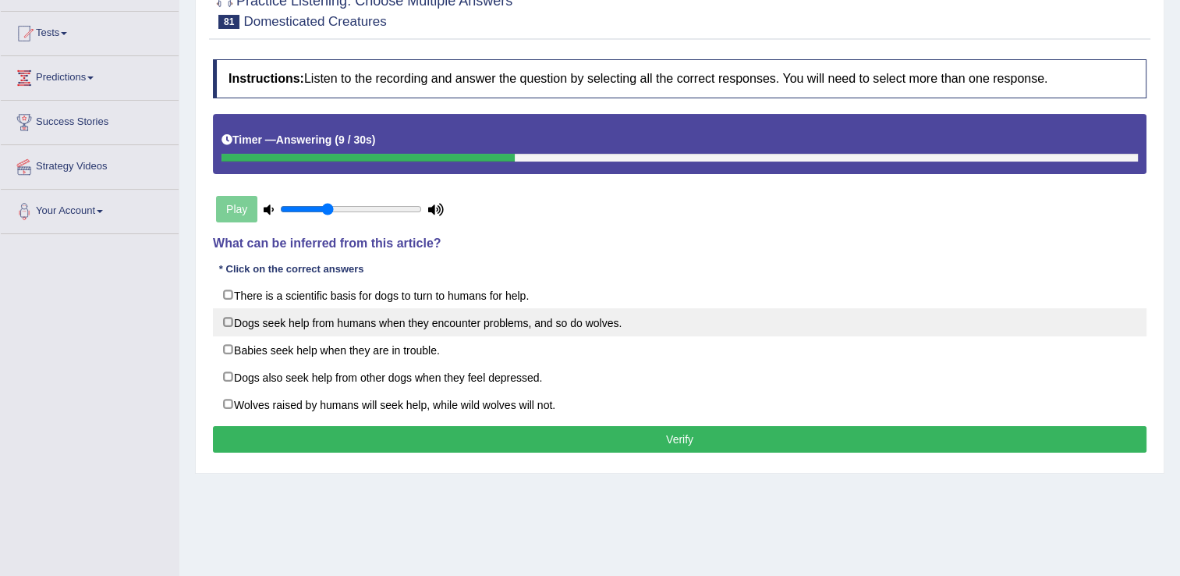
click at [232, 323] on label "Dogs seek help from humans when they encounter problems, and so do wolves." at bounding box center [680, 322] width 934 height 28
checkbox input "true"
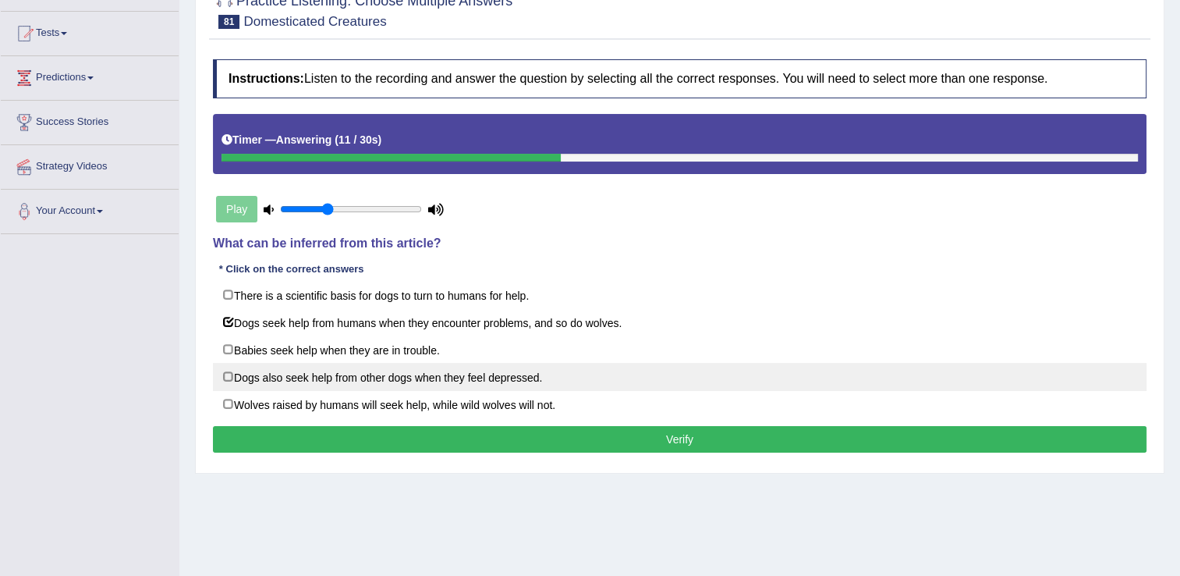
click at [228, 381] on label "Dogs also seek help from other dogs when they feel depressed." at bounding box center [680, 377] width 934 height 28
checkbox input "true"
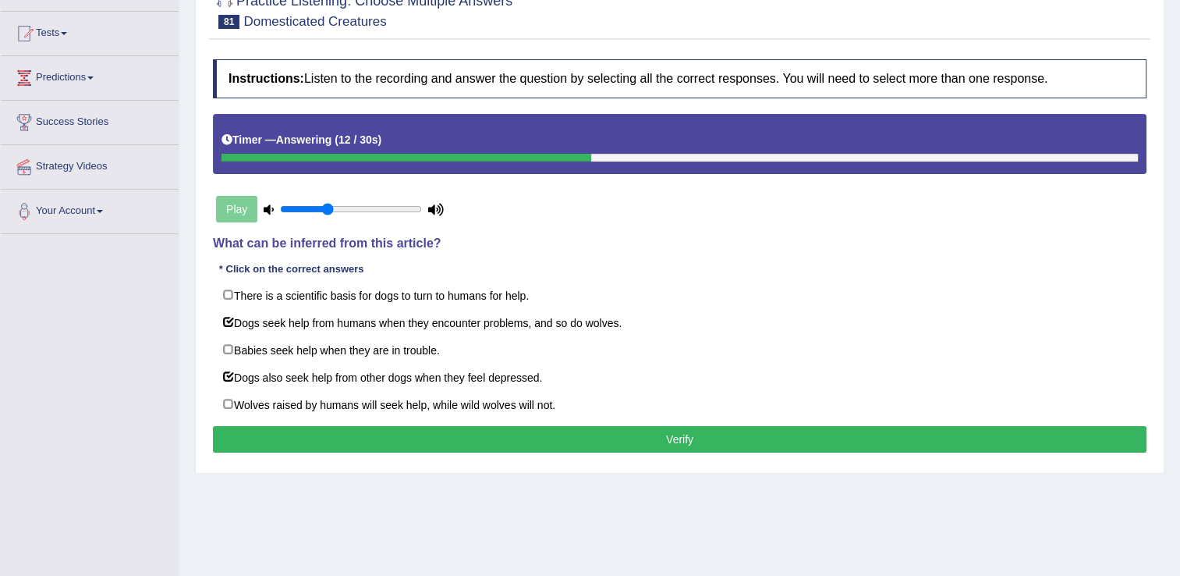
click at [261, 437] on button "Verify" at bounding box center [680, 439] width 934 height 27
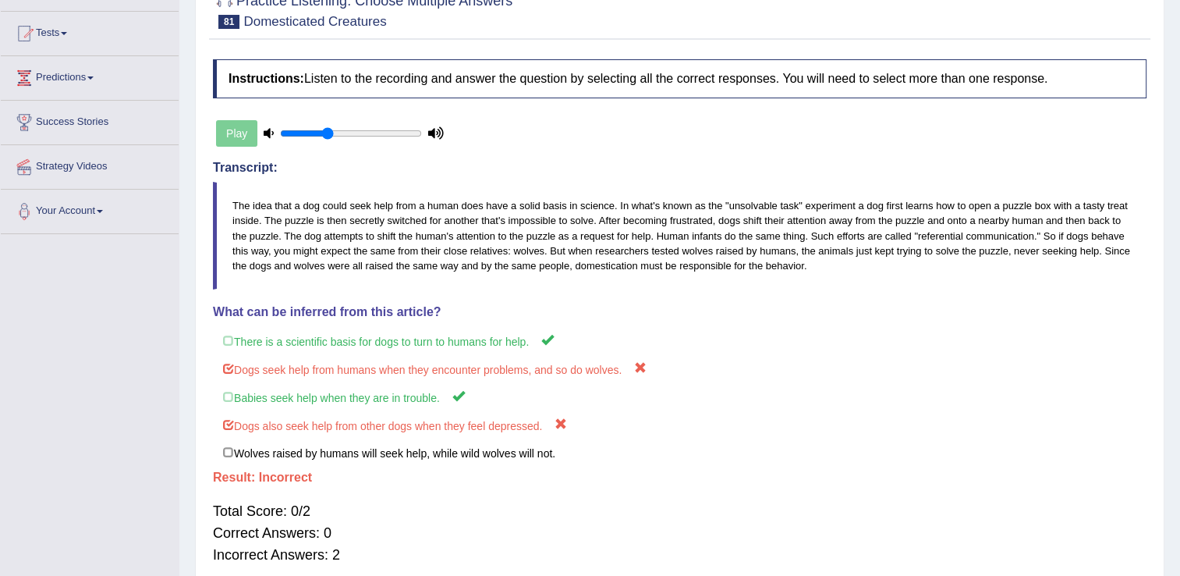
scroll to position [0, 0]
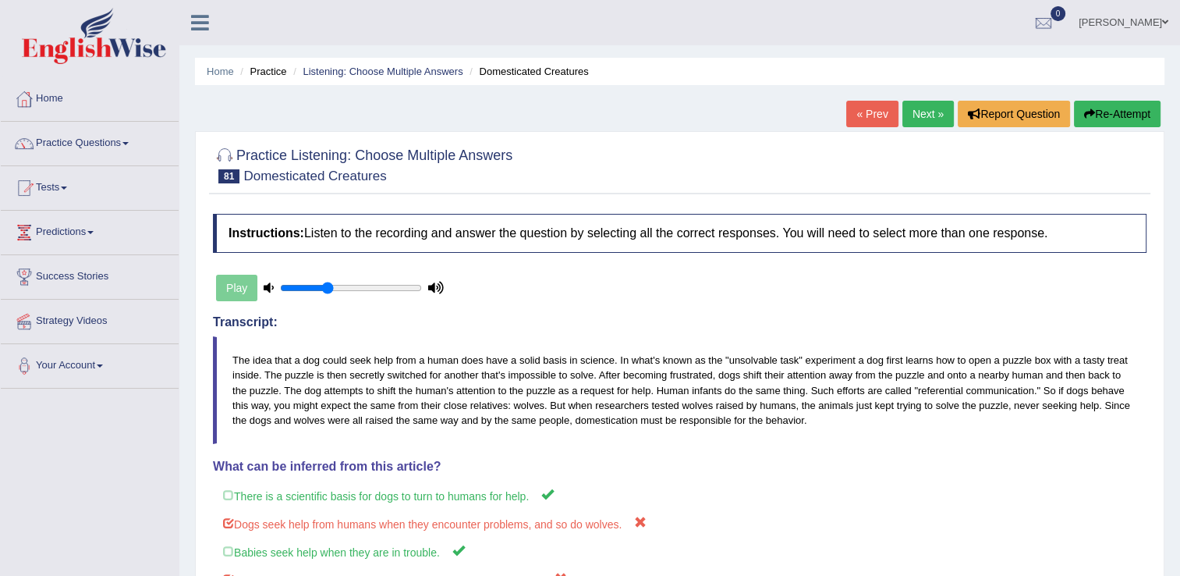
click at [929, 107] on link "Next »" at bounding box center [928, 114] width 51 height 27
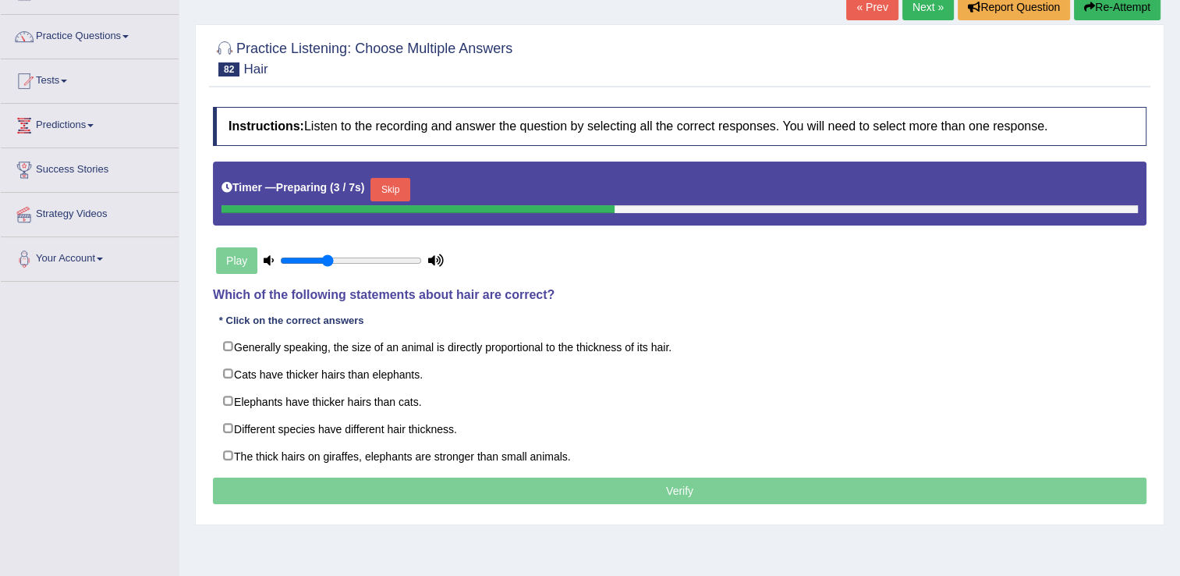
scroll to position [108, 0]
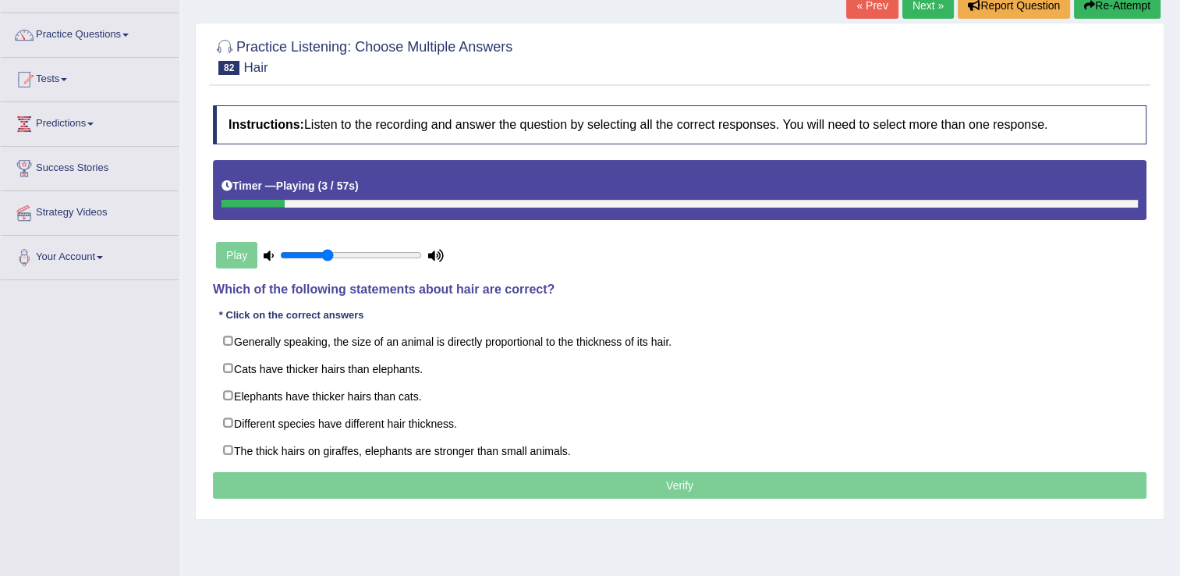
click at [935, 9] on link "Next »" at bounding box center [928, 5] width 51 height 27
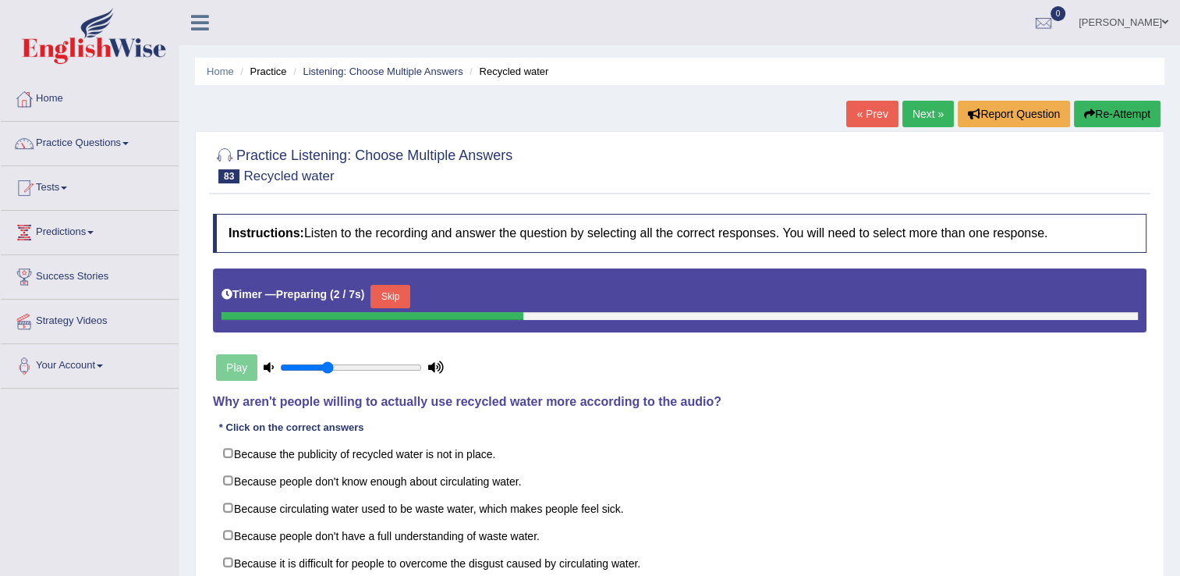
click at [398, 301] on button "Skip" at bounding box center [390, 296] width 39 height 23
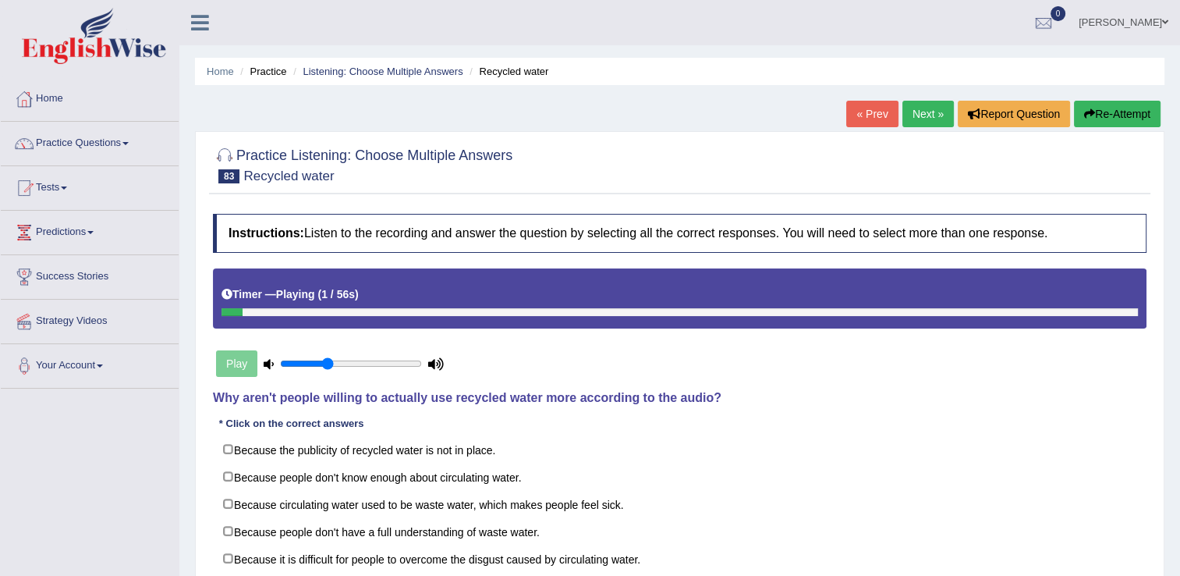
click at [939, 119] on link "Next »" at bounding box center [928, 114] width 51 height 27
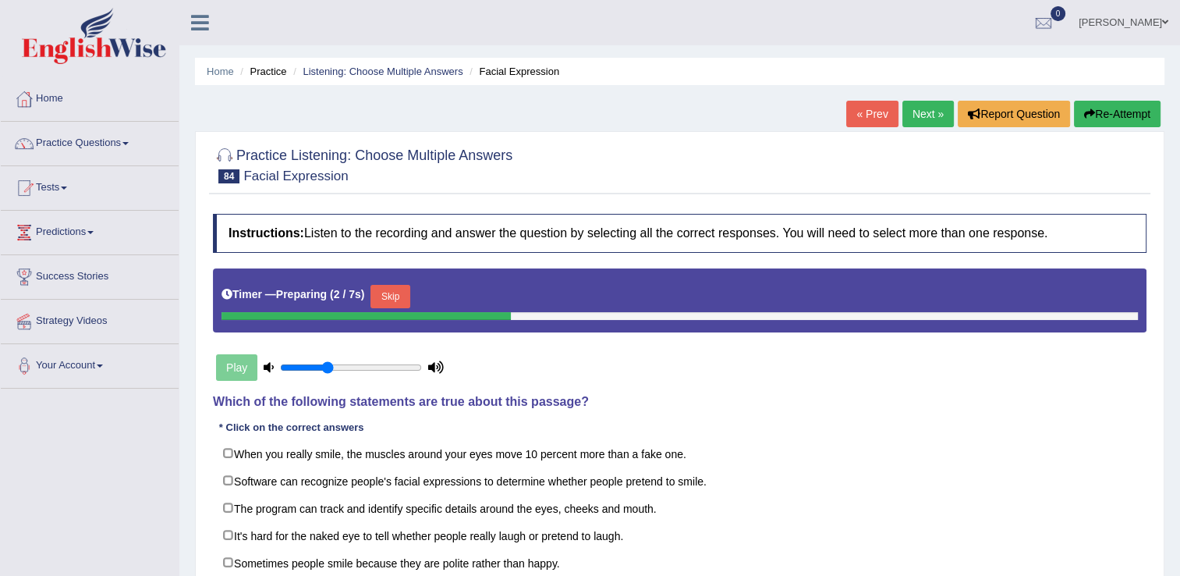
click at [390, 301] on button "Skip" at bounding box center [390, 296] width 39 height 23
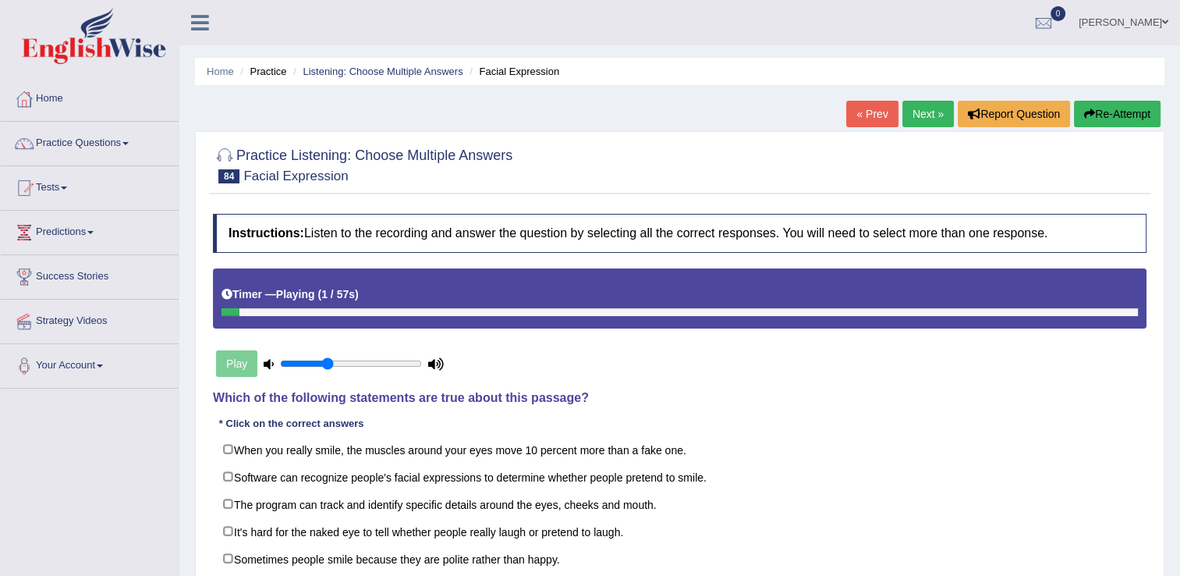
click at [921, 121] on link "Next »" at bounding box center [928, 114] width 51 height 27
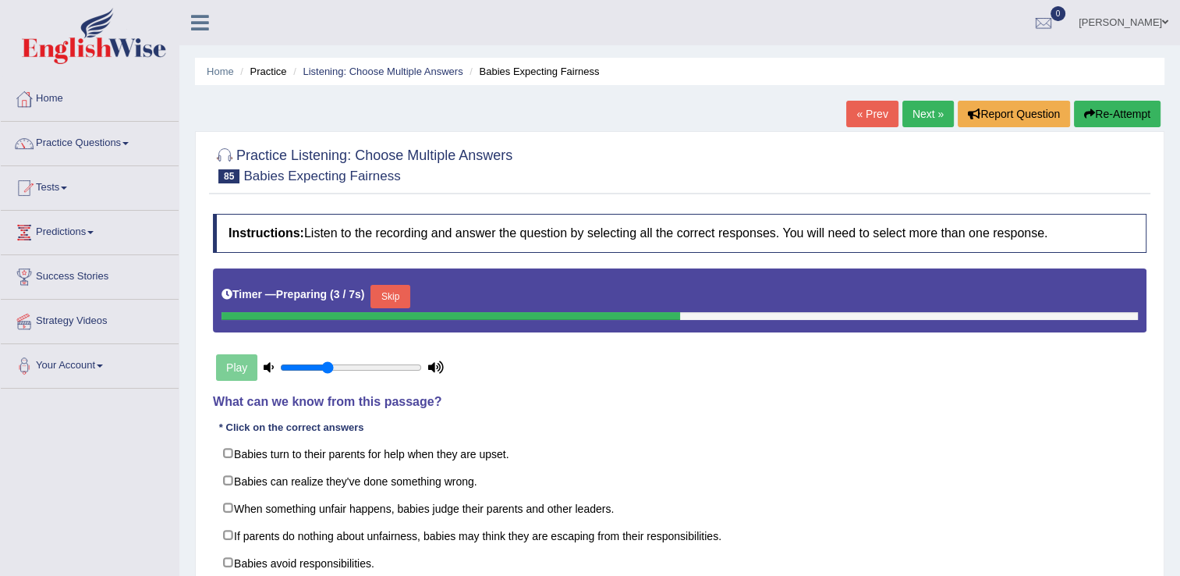
click at [382, 304] on button "Skip" at bounding box center [390, 296] width 39 height 23
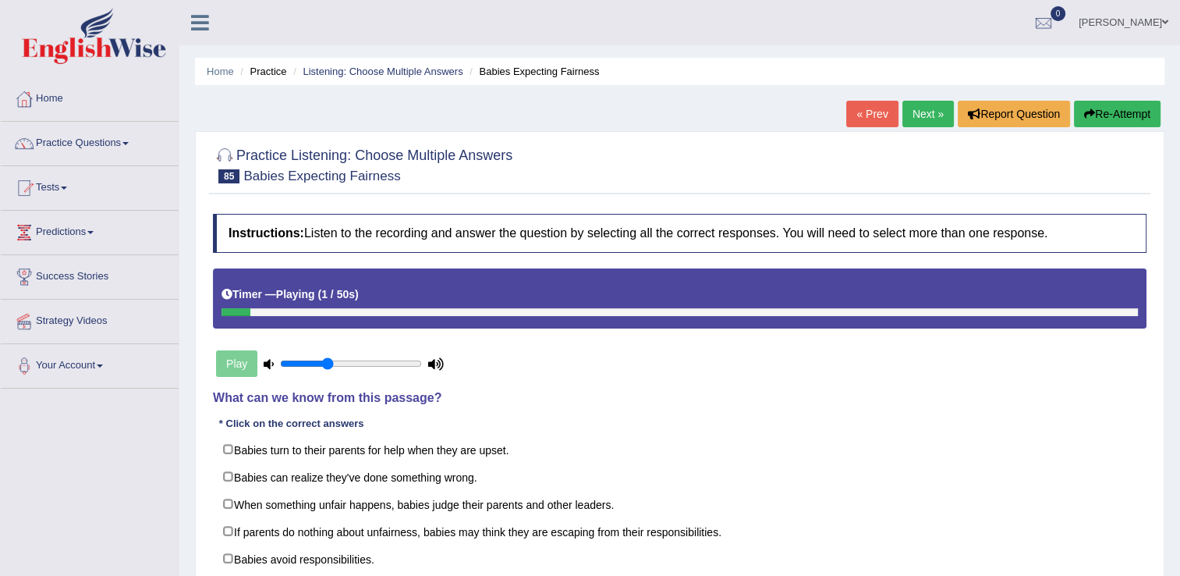
click at [933, 108] on link "Next »" at bounding box center [928, 114] width 51 height 27
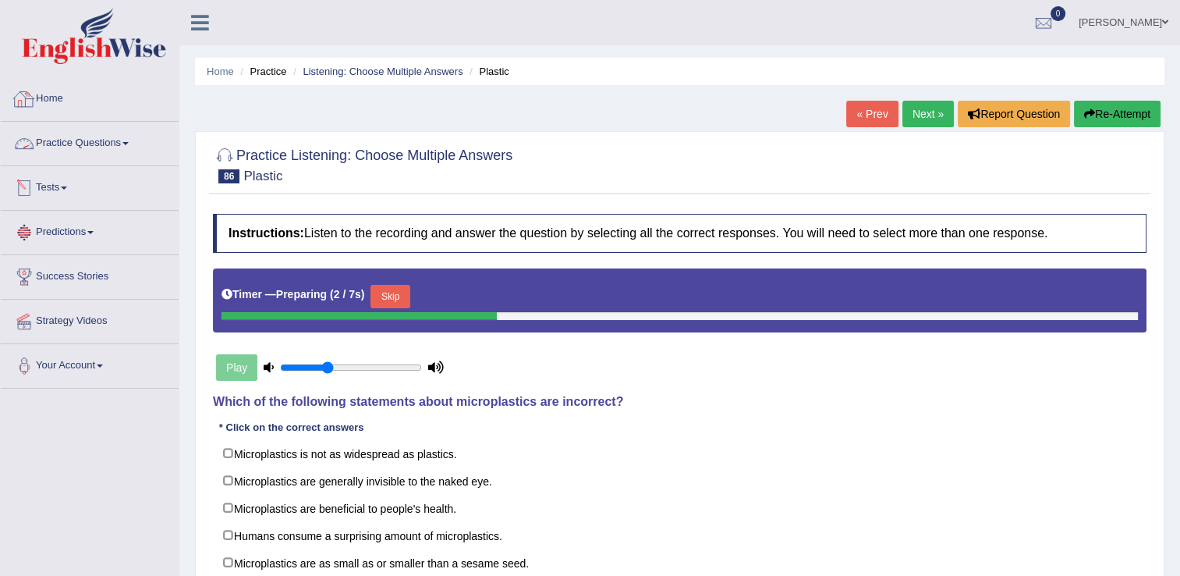
click at [94, 129] on link "Practice Questions" at bounding box center [90, 141] width 178 height 39
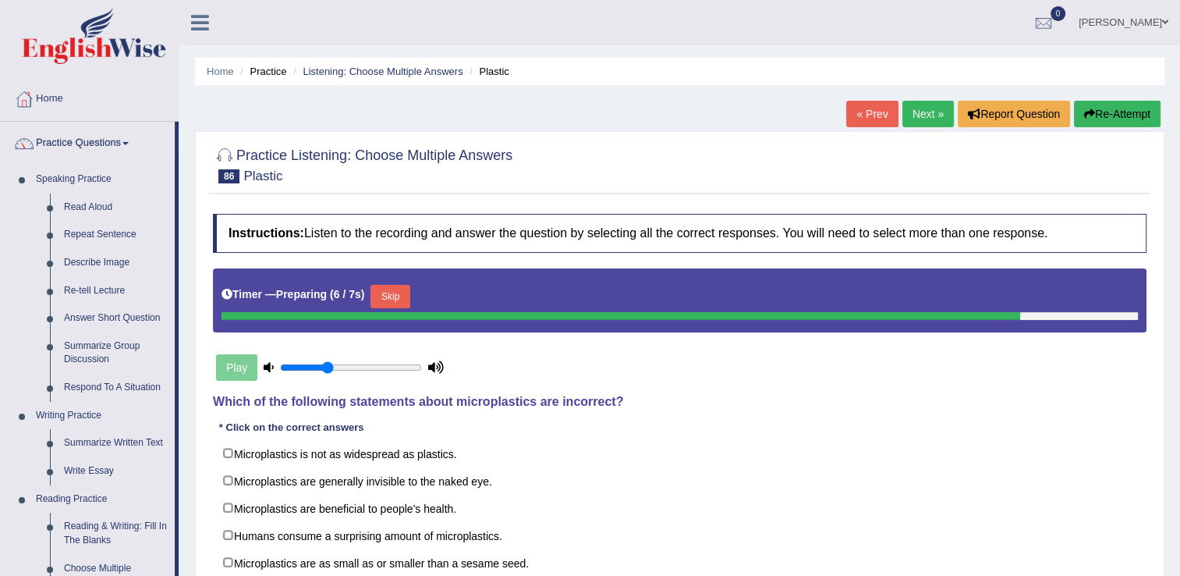
drag, startPoint x: 1176, startPoint y: 151, endPoint x: 1194, endPoint y: 165, distance: 23.3
click at [1179, 165] on html "Toggle navigation Home Practice Questions Speaking Practice Read Aloud Repeat S…" at bounding box center [590, 288] width 1180 height 576
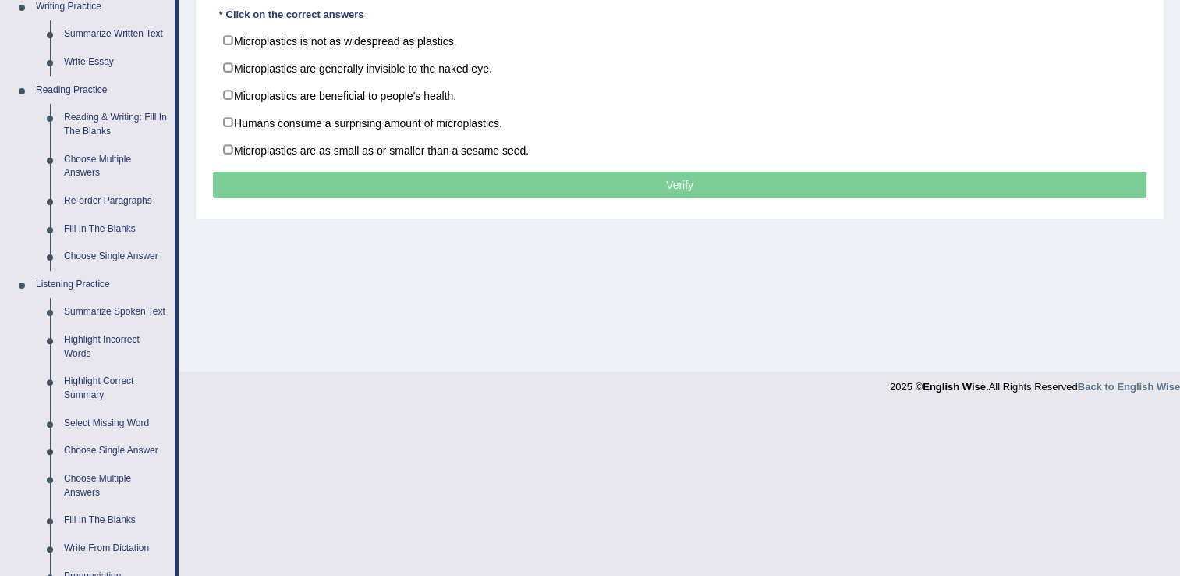
scroll to position [426, 0]
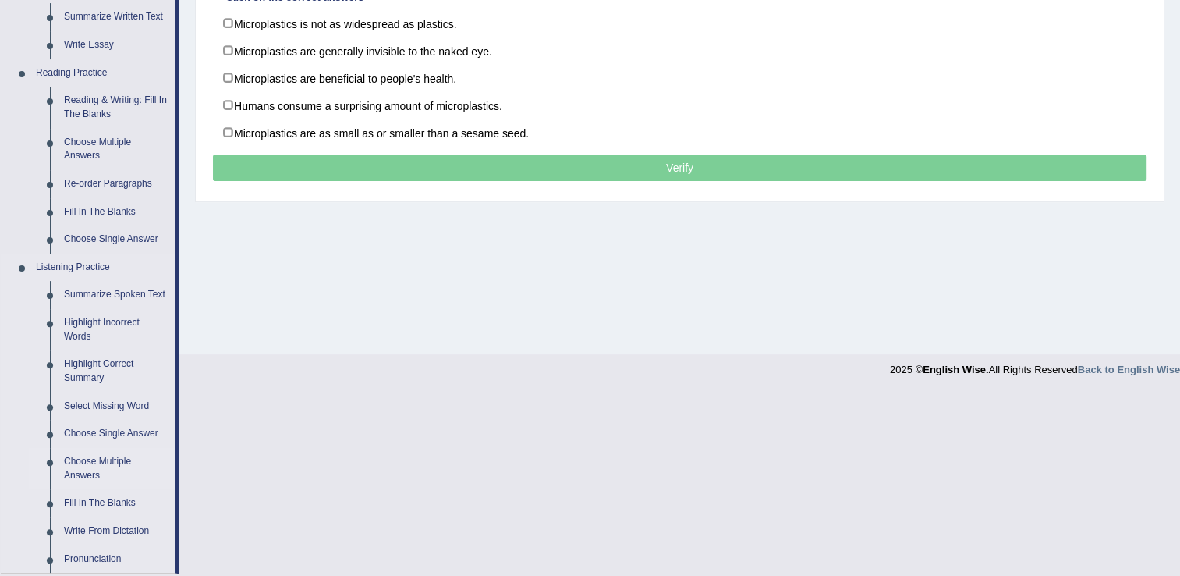
click at [87, 462] on link "Choose Multiple Answers" at bounding box center [116, 468] width 118 height 41
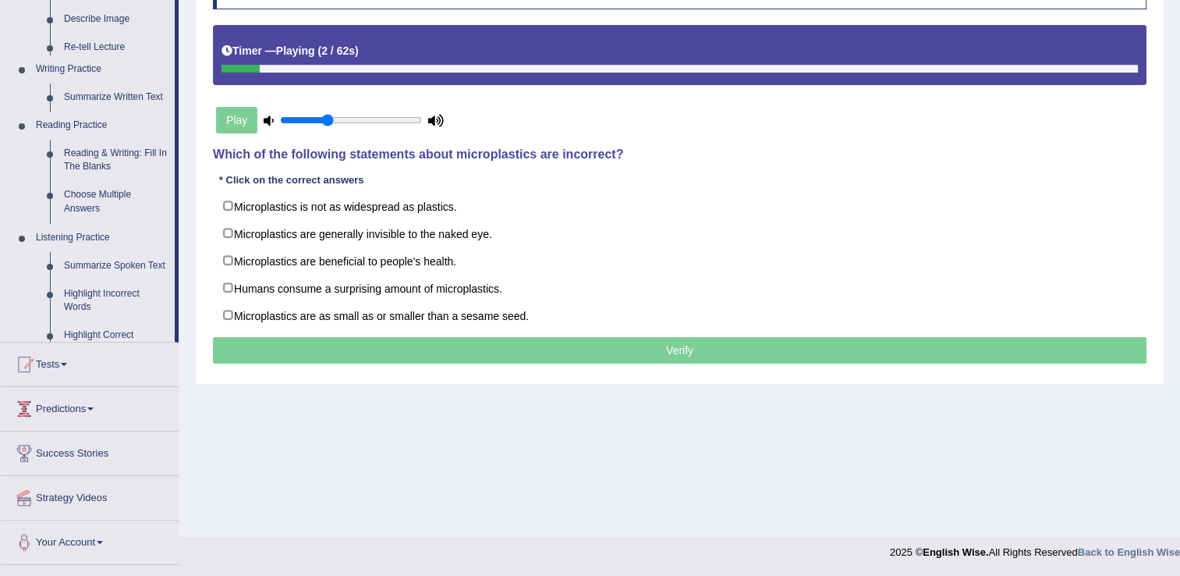
scroll to position [243, 0]
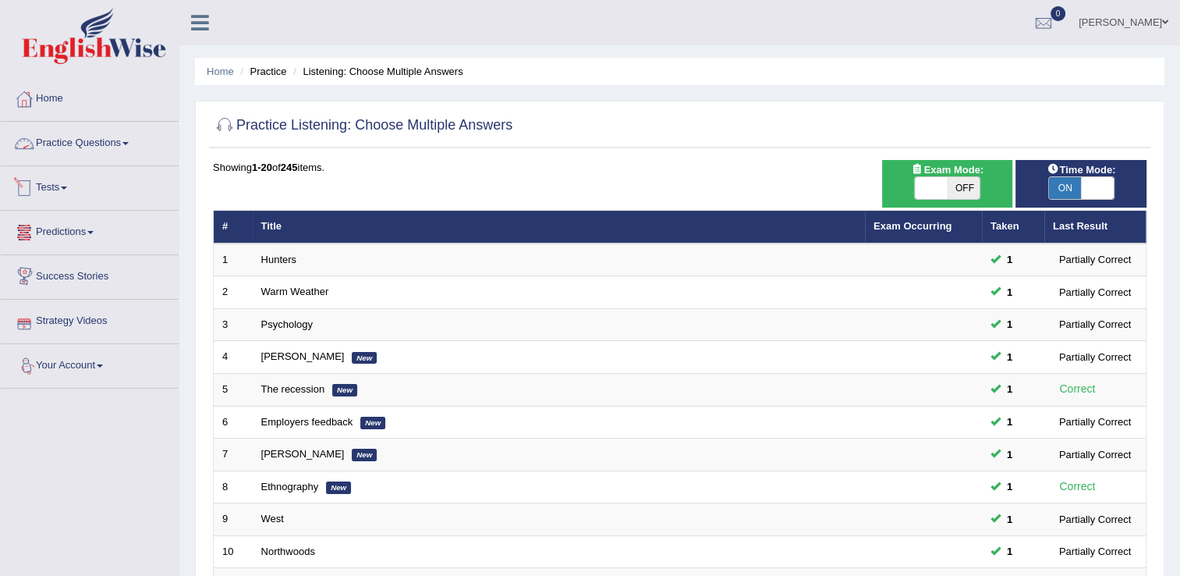
click at [122, 146] on link "Practice Questions" at bounding box center [90, 141] width 178 height 39
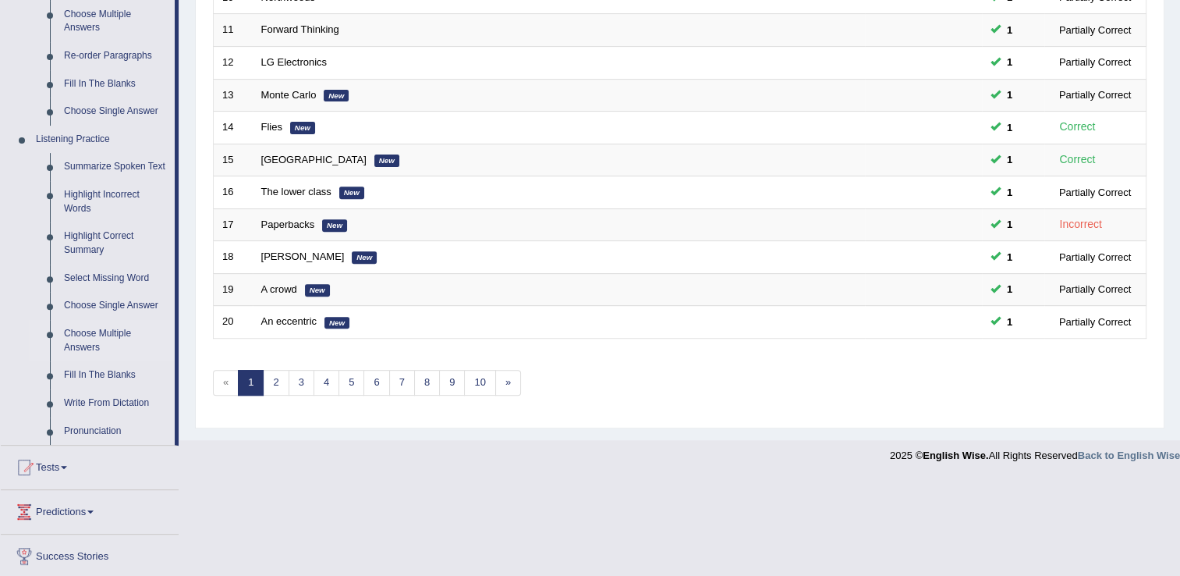
scroll to position [555, 0]
click at [101, 303] on link "Choose Single Answer" at bounding box center [116, 304] width 118 height 28
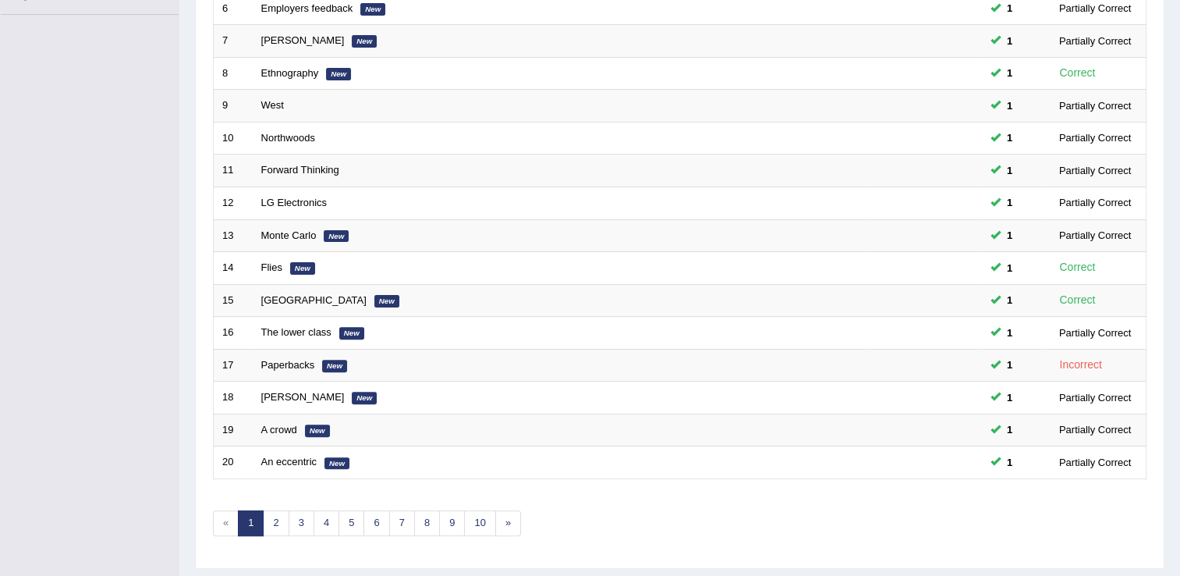
scroll to position [452, 0]
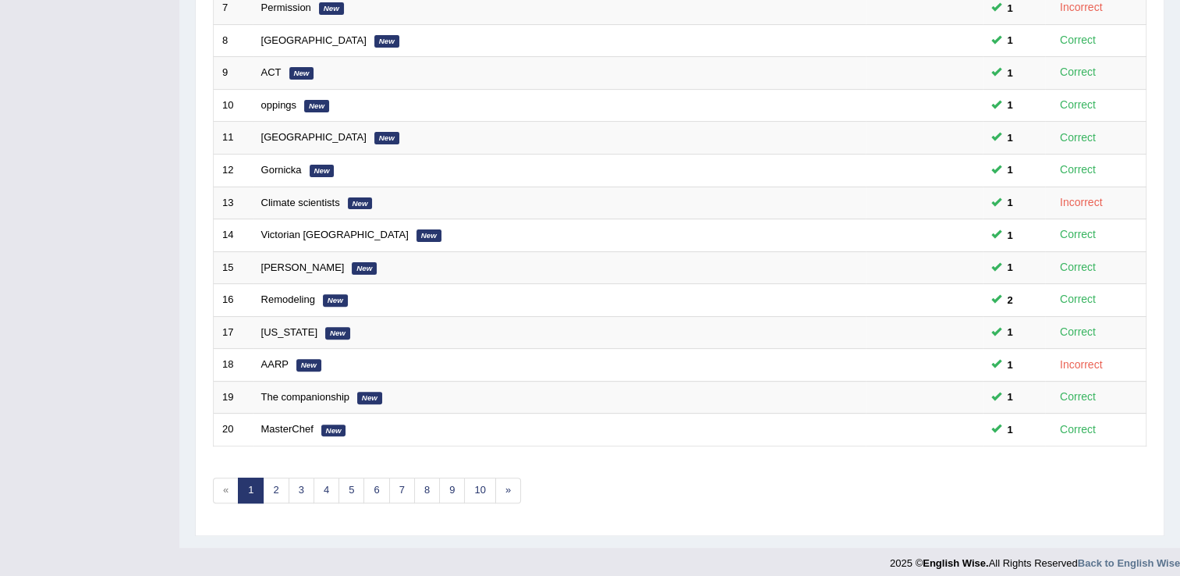
scroll to position [452, 0]
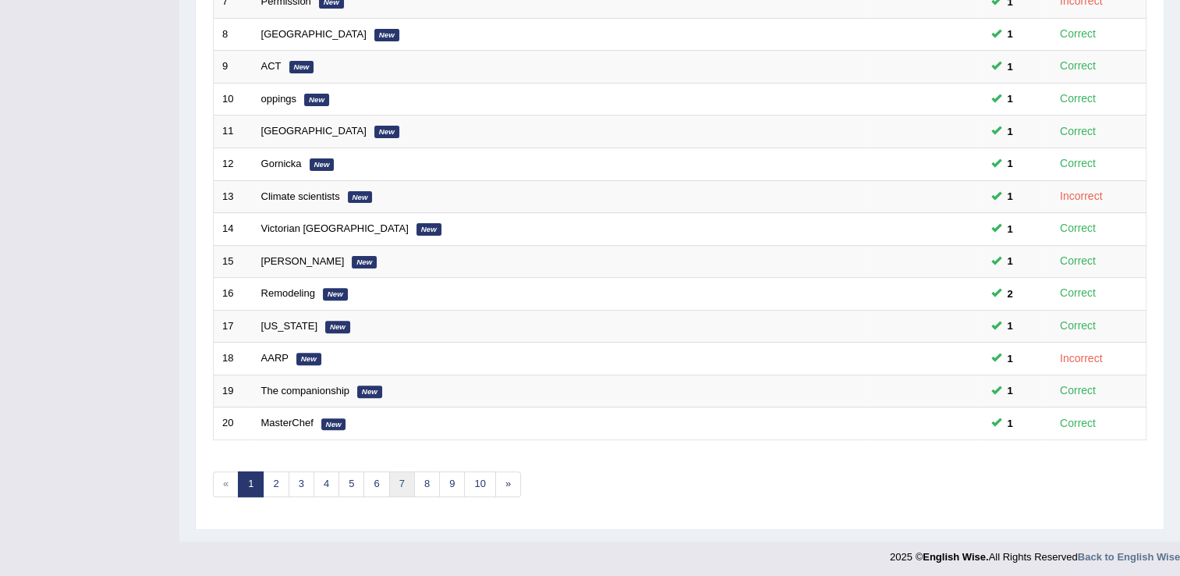
click at [406, 476] on link "7" at bounding box center [402, 484] width 26 height 26
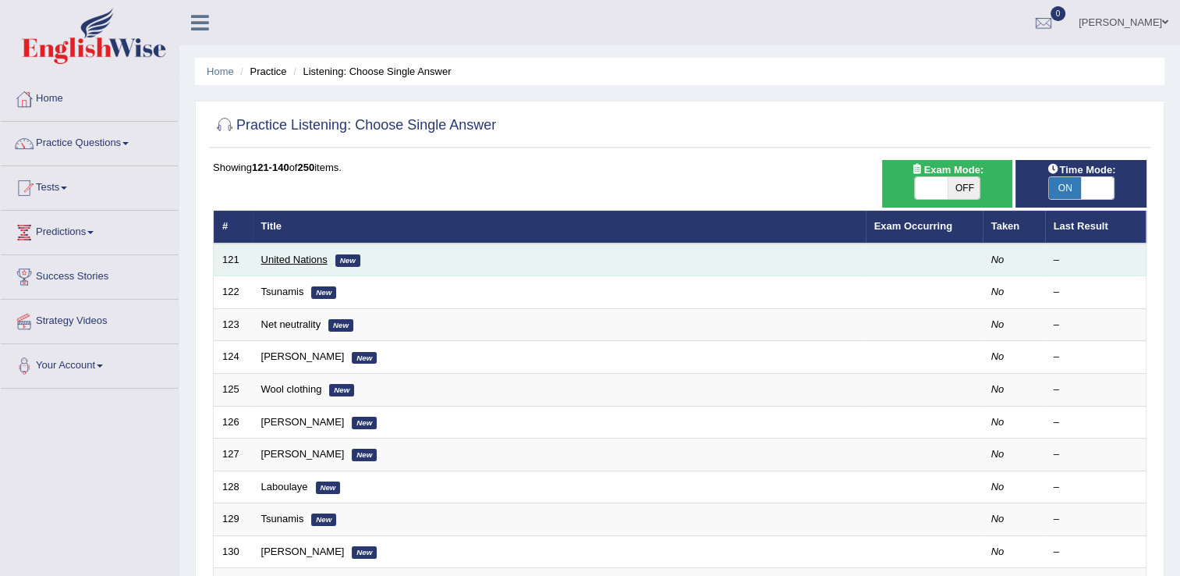
click at [281, 254] on link "United Nations" at bounding box center [294, 260] width 66 height 12
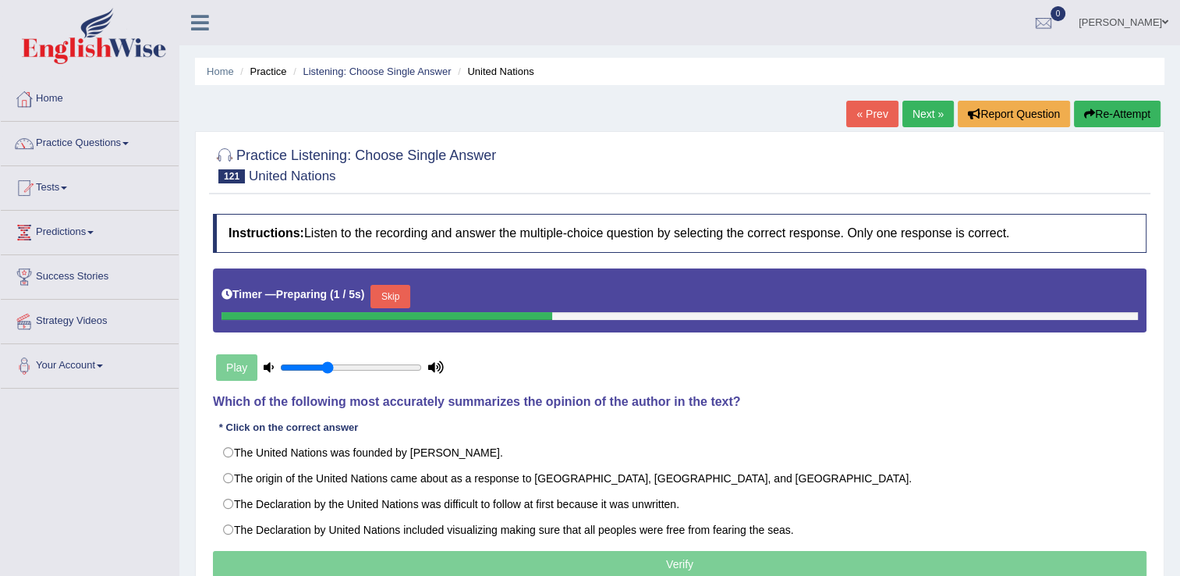
click at [389, 303] on button "Skip" at bounding box center [390, 296] width 39 height 23
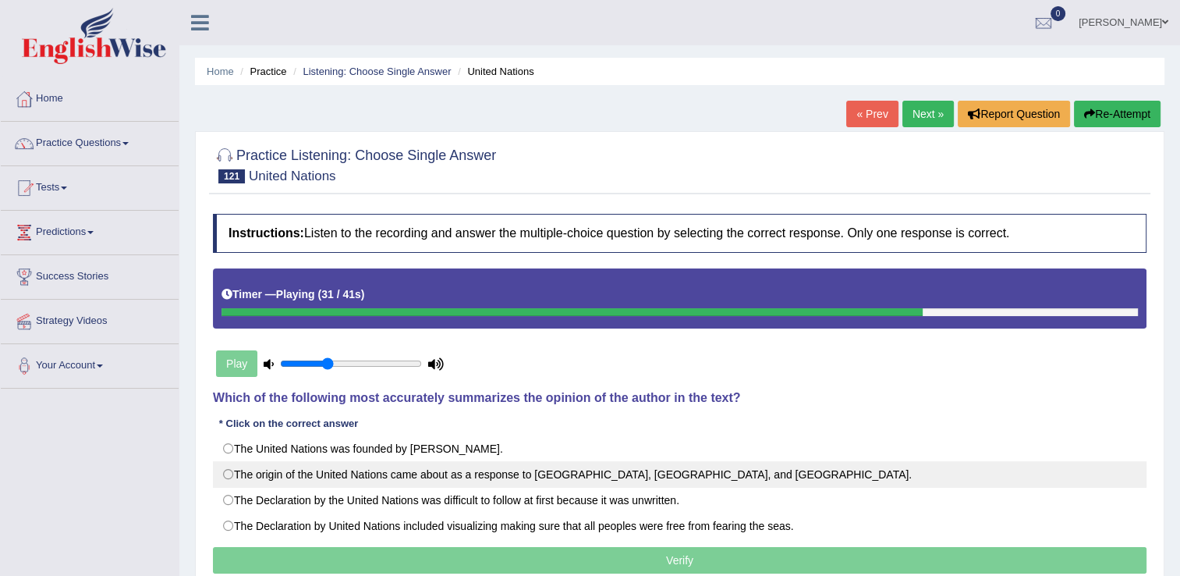
click at [231, 467] on label "The origin of the United Nations came about as a response to [GEOGRAPHIC_DATA],…" at bounding box center [680, 474] width 934 height 27
radio input "true"
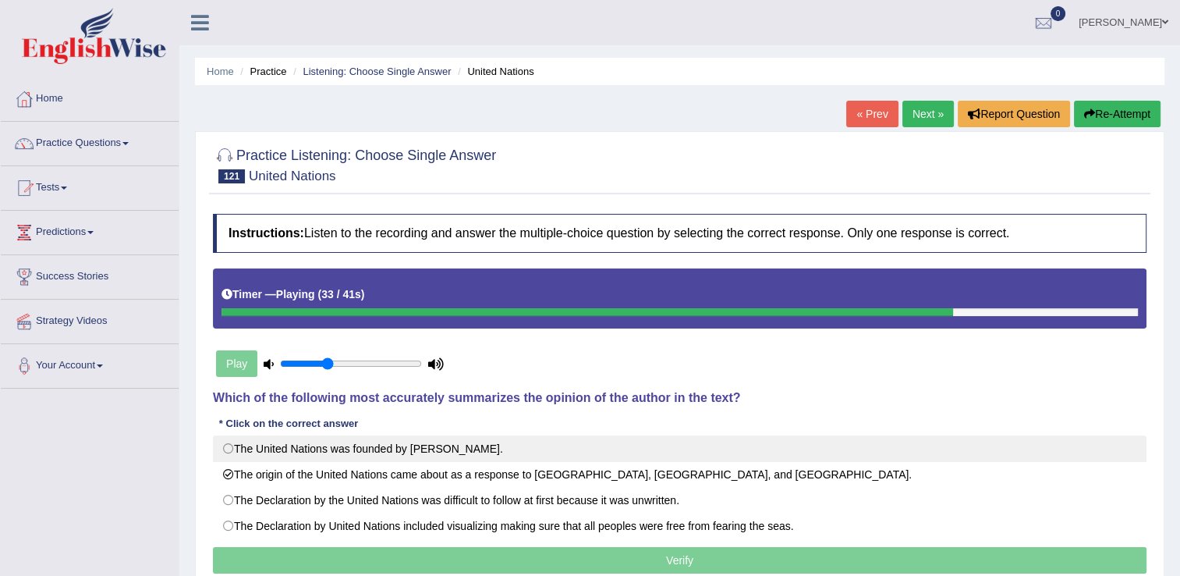
click at [229, 450] on label "The United Nations was founded by [PERSON_NAME]." at bounding box center [680, 448] width 934 height 27
radio input "true"
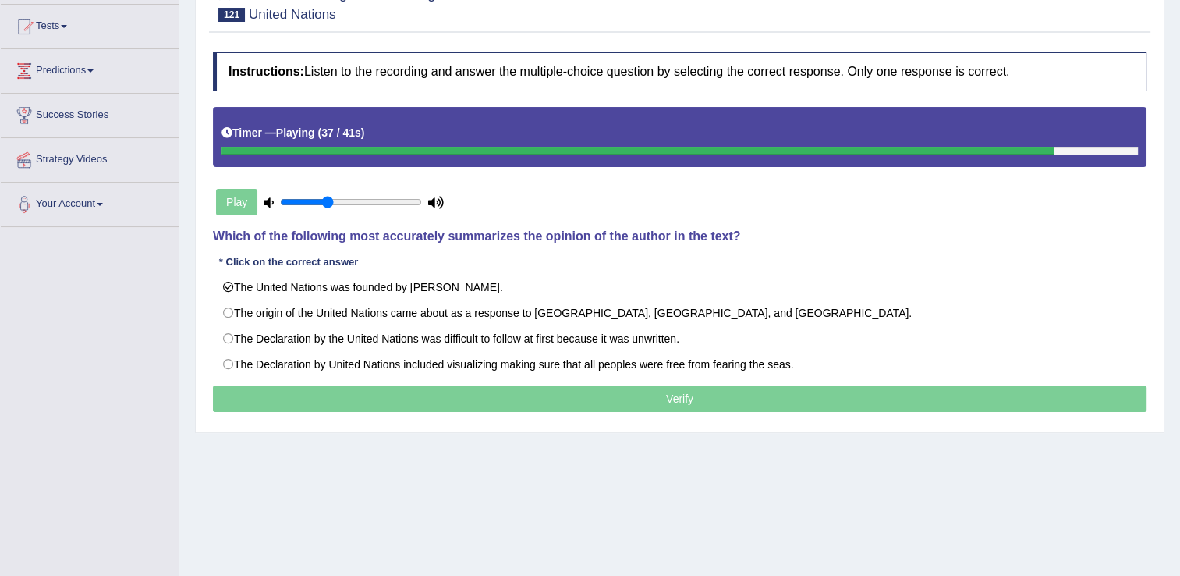
scroll to position [162, 0]
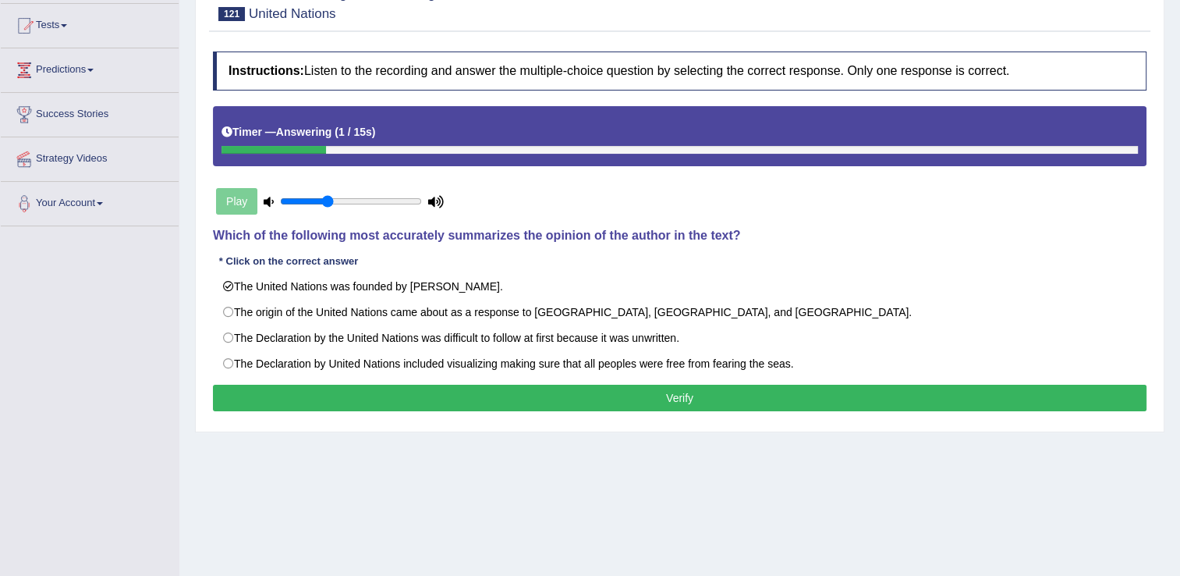
click at [606, 395] on button "Verify" at bounding box center [680, 398] width 934 height 27
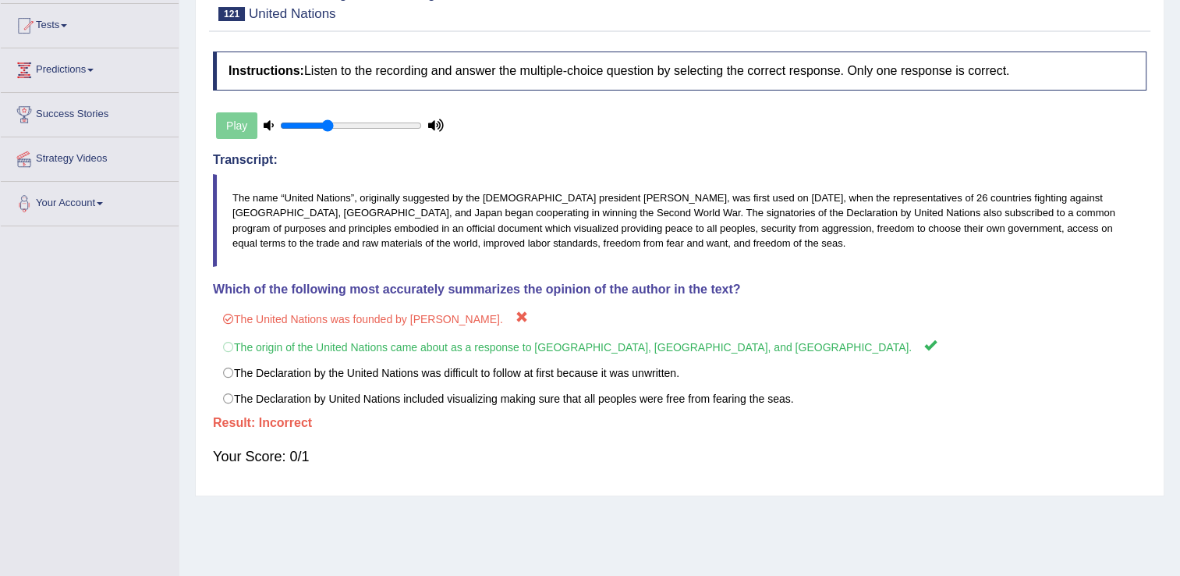
drag, startPoint x: 1167, startPoint y: 239, endPoint x: 1167, endPoint y: 176, distance: 63.2
click at [1167, 176] on div "Home Practice Listening: Choose Single Answer United Nations « Prev Next » Repo…" at bounding box center [679, 228] width 1001 height 780
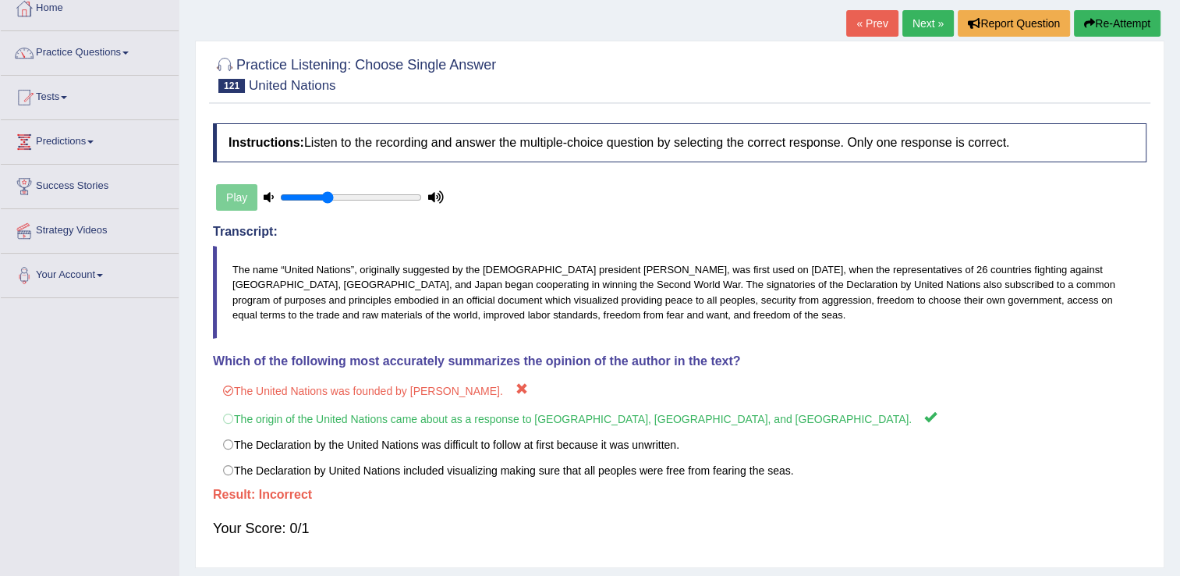
scroll to position [82, 0]
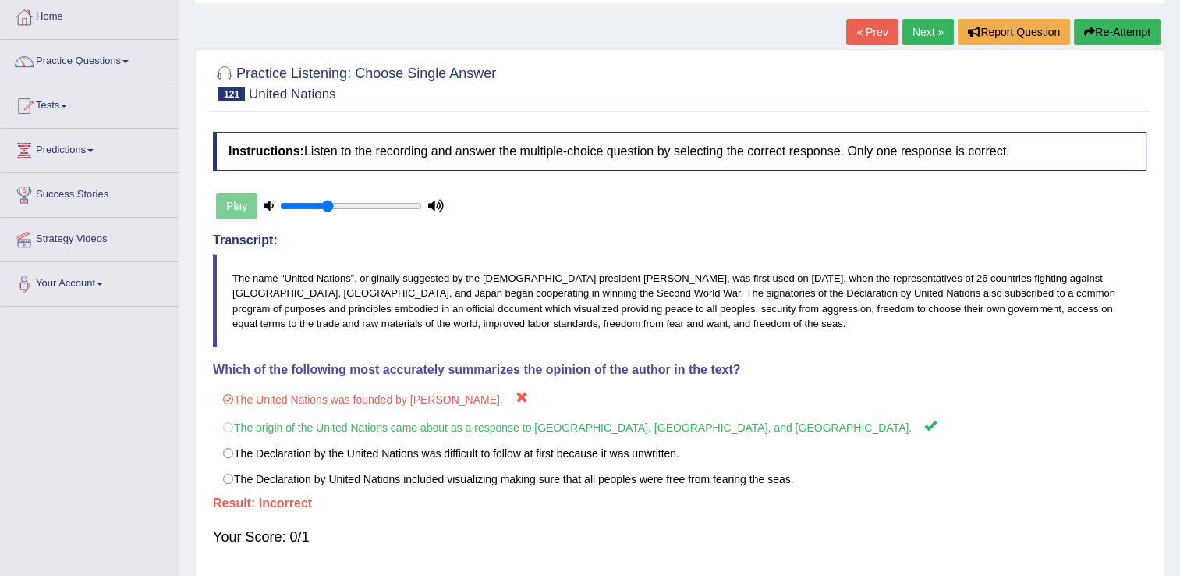
click at [922, 23] on link "Next »" at bounding box center [928, 32] width 51 height 27
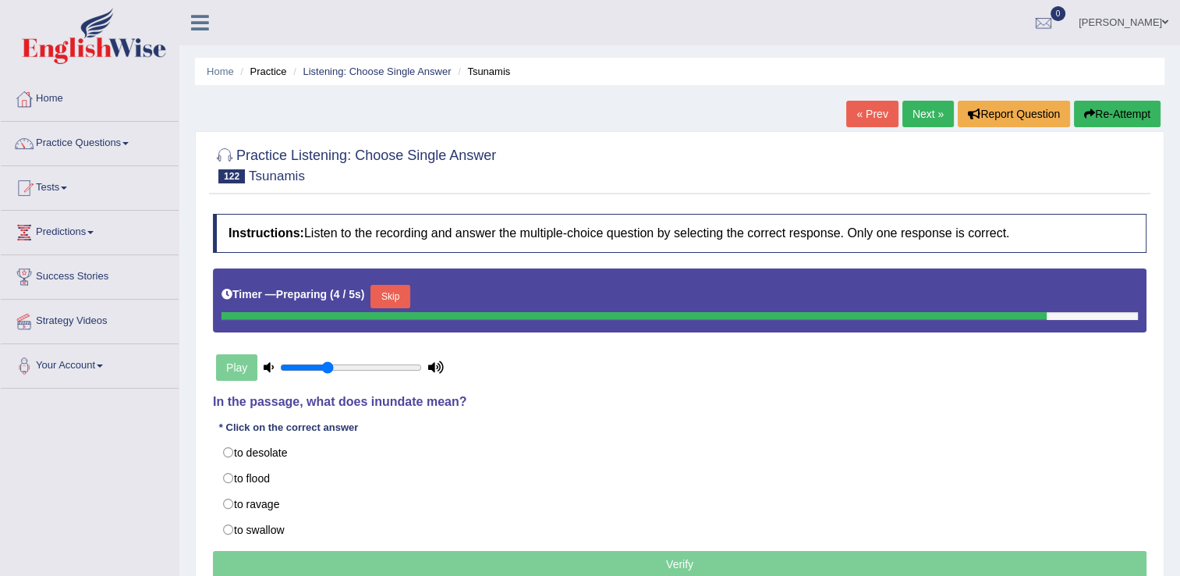
drag, startPoint x: 1140, startPoint y: 41, endPoint x: 1064, endPoint y: 94, distance: 93.0
click at [1064, 94] on div "Toggle navigation Home Practice Questions Speaking Practice Read Aloud Repeat S…" at bounding box center [590, 405] width 1180 height 811
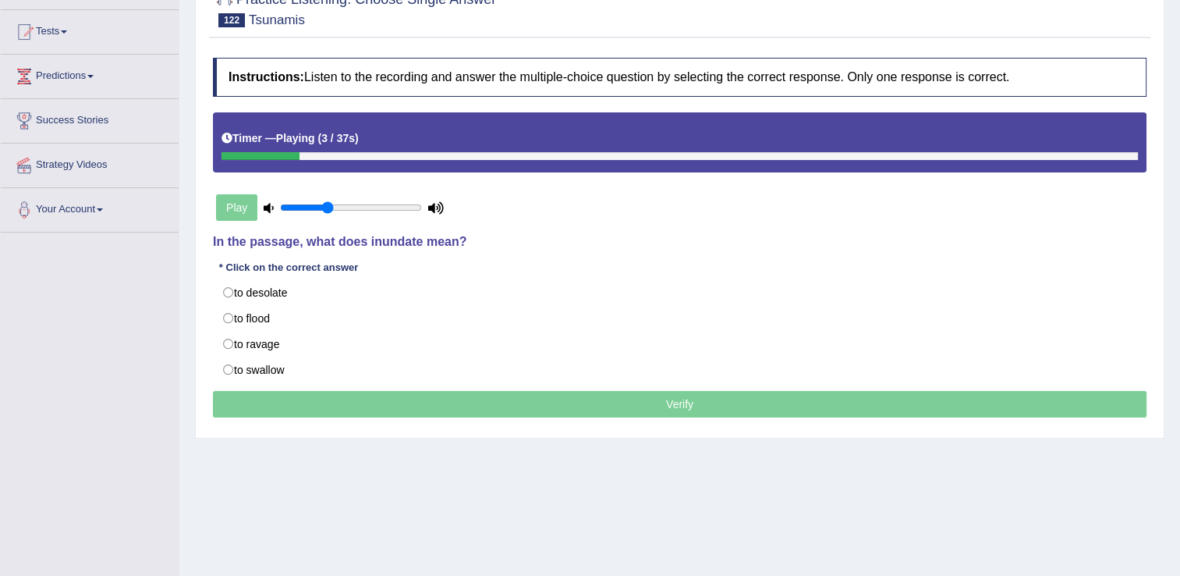
scroll to position [158, 0]
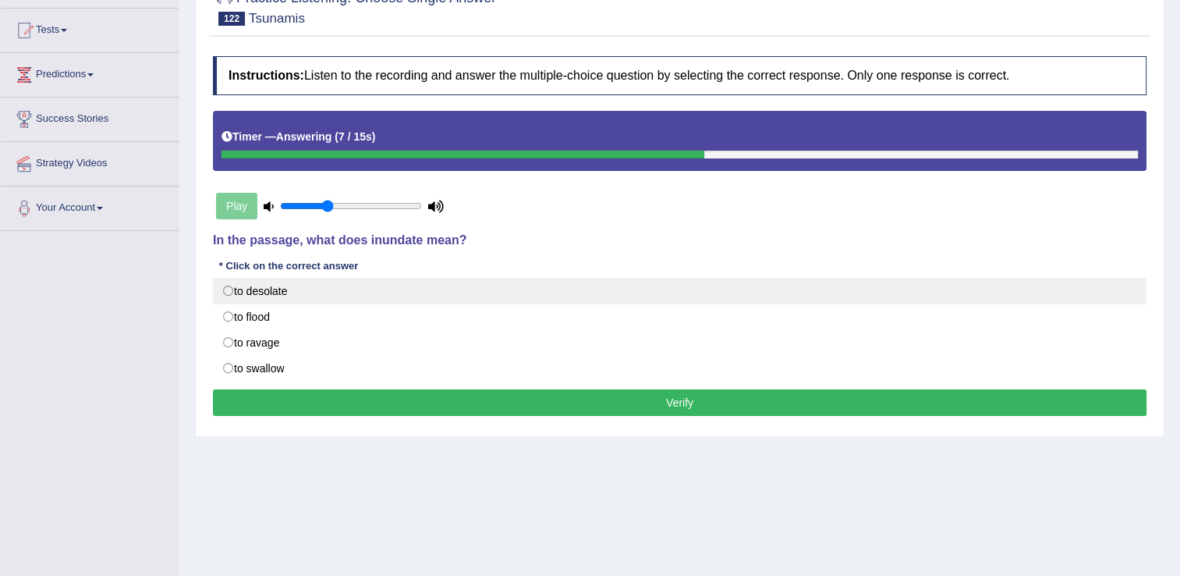
click at [230, 289] on label "to desolate" at bounding box center [680, 291] width 934 height 27
radio input "true"
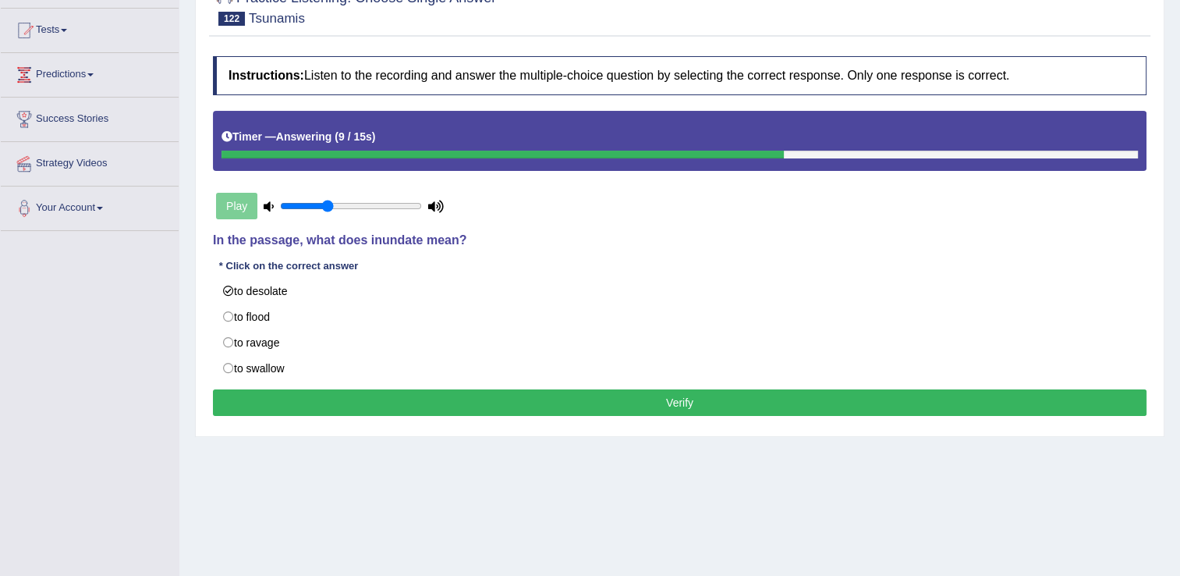
click at [252, 389] on button "Verify" at bounding box center [680, 402] width 934 height 27
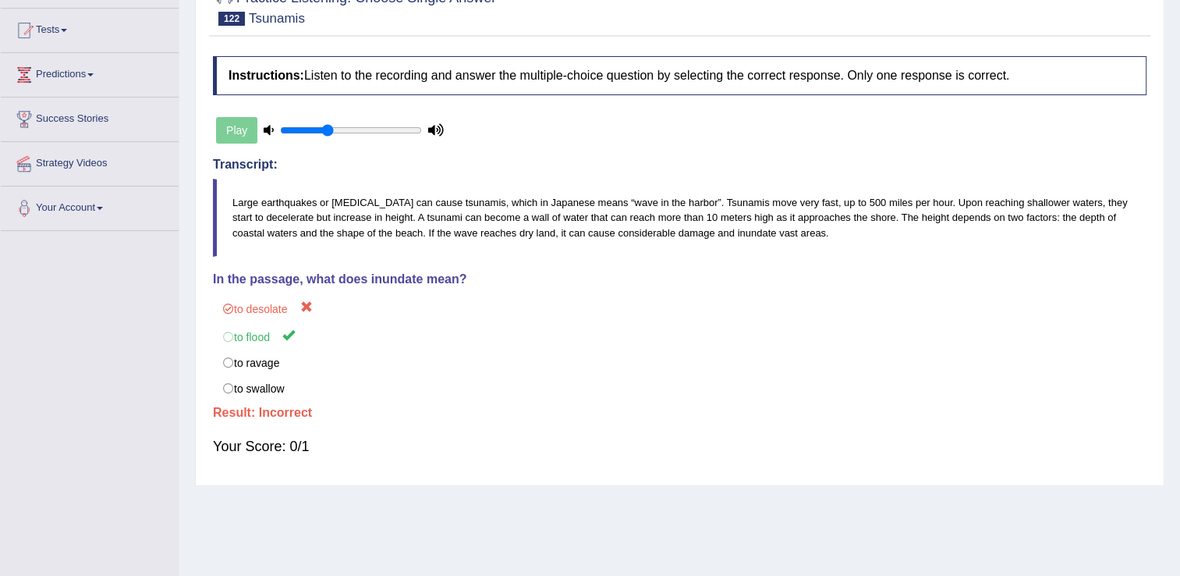
scroll to position [0, 0]
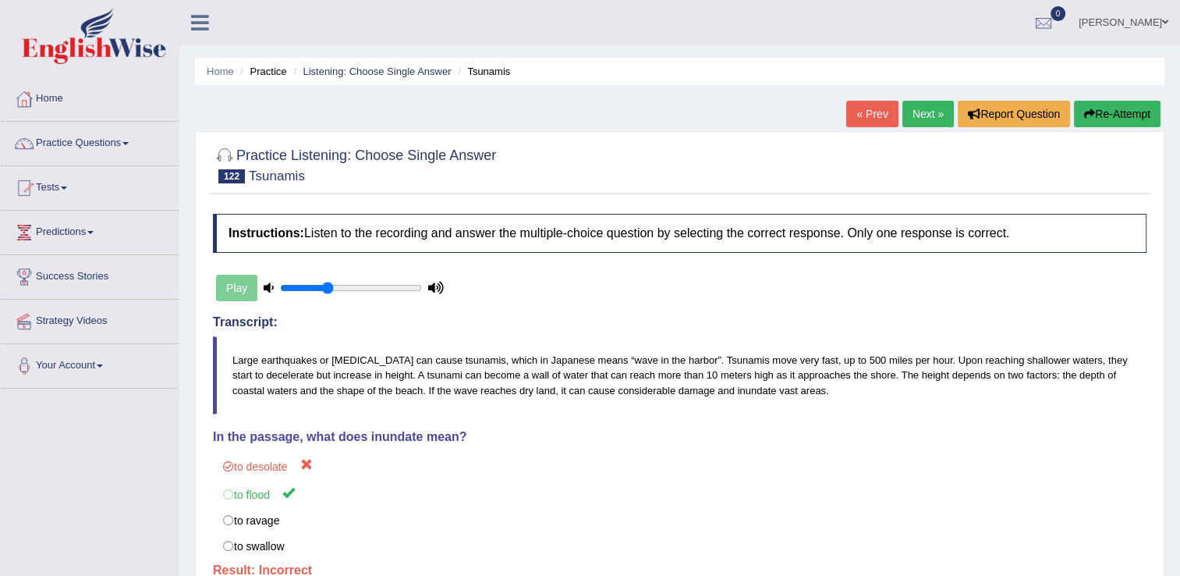
click at [945, 101] on link "Next »" at bounding box center [928, 114] width 51 height 27
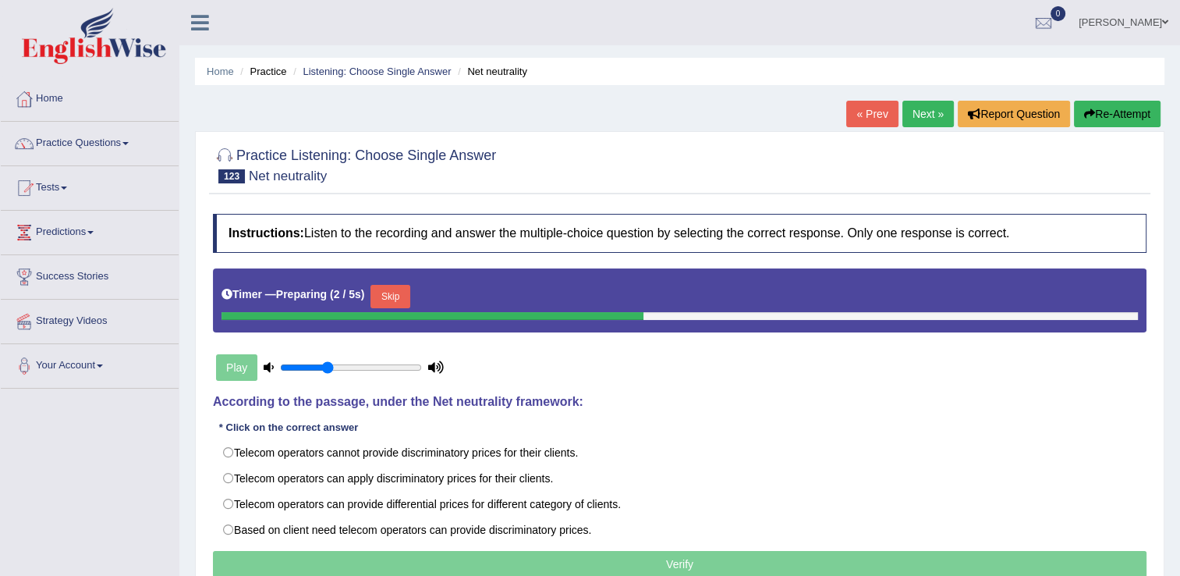
click at [403, 292] on button "Skip" at bounding box center [390, 296] width 39 height 23
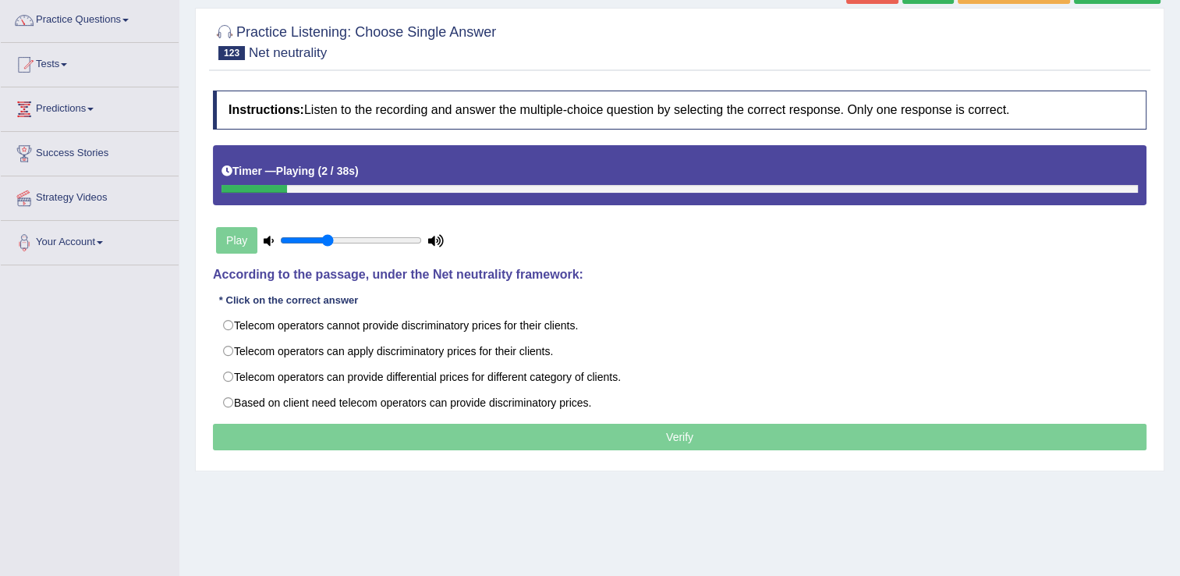
scroll to position [125, 0]
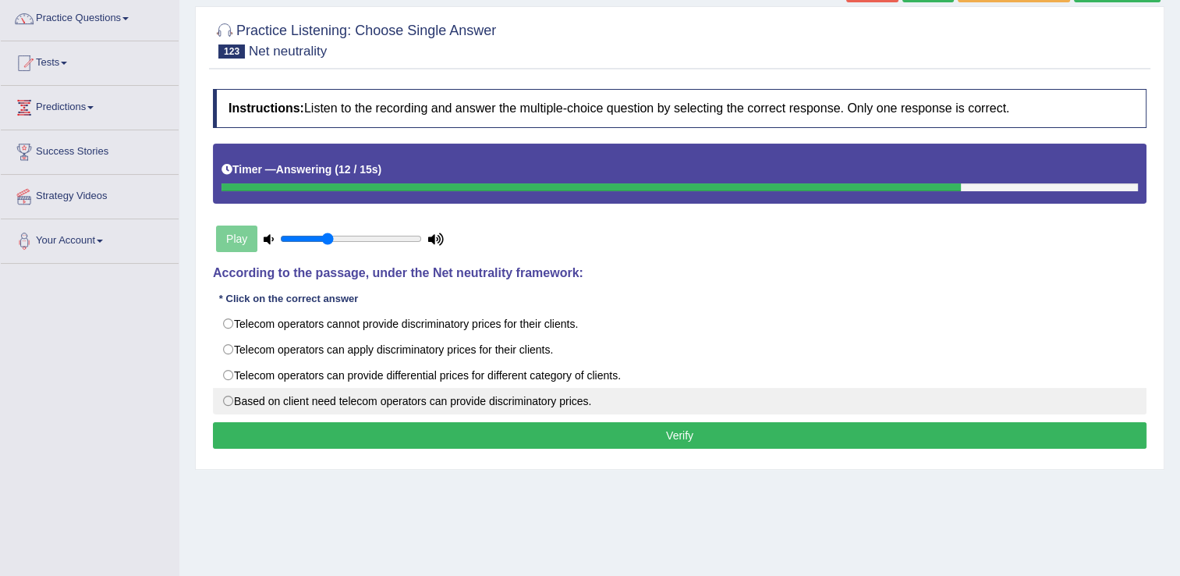
click at [235, 404] on label "Based on client need telecom operators can provide discriminatory prices." at bounding box center [680, 401] width 934 height 27
radio input "true"
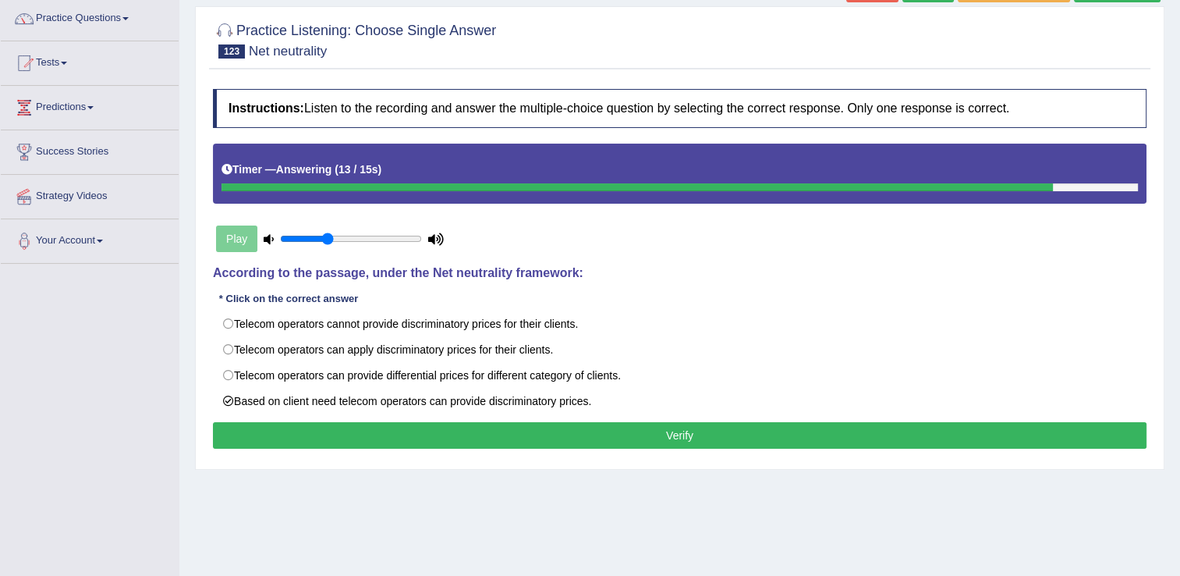
click at [353, 429] on button "Verify" at bounding box center [680, 435] width 934 height 27
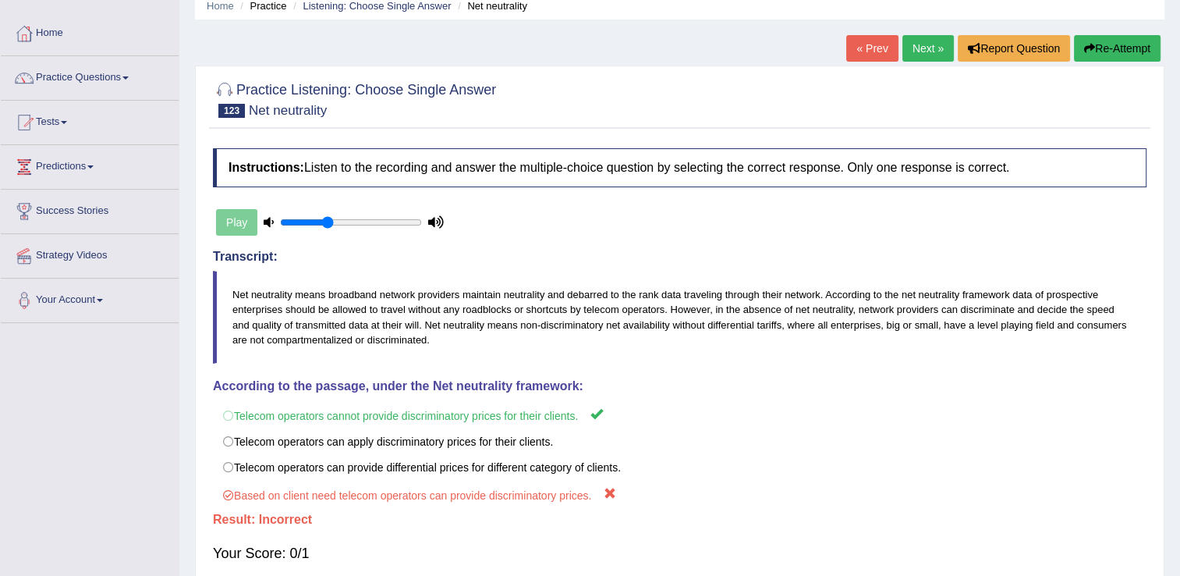
scroll to position [0, 0]
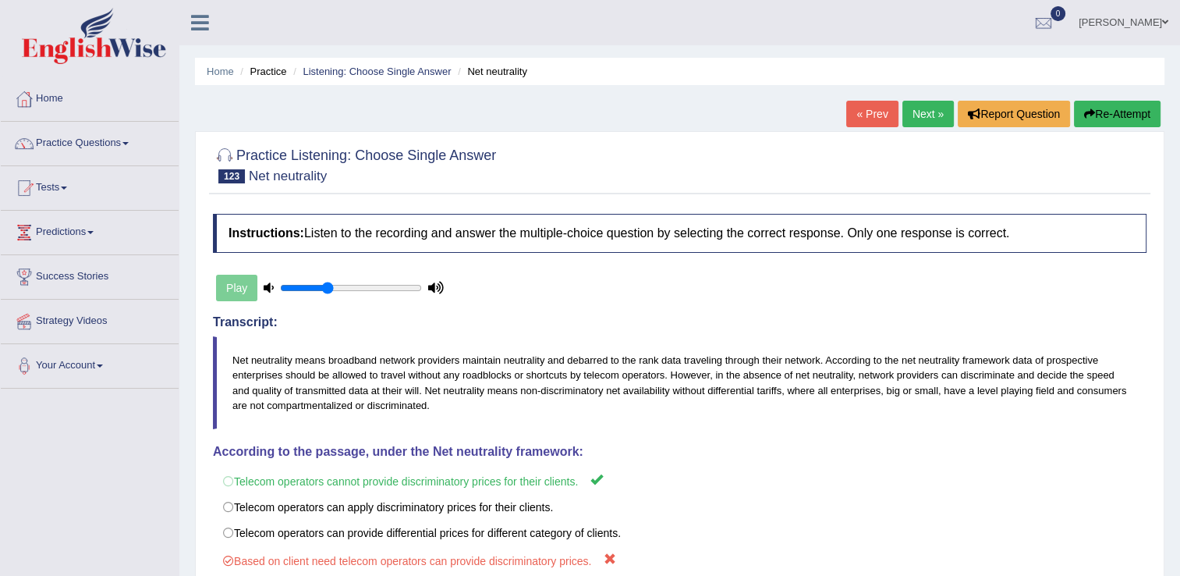
click at [937, 109] on link "Next »" at bounding box center [928, 114] width 51 height 27
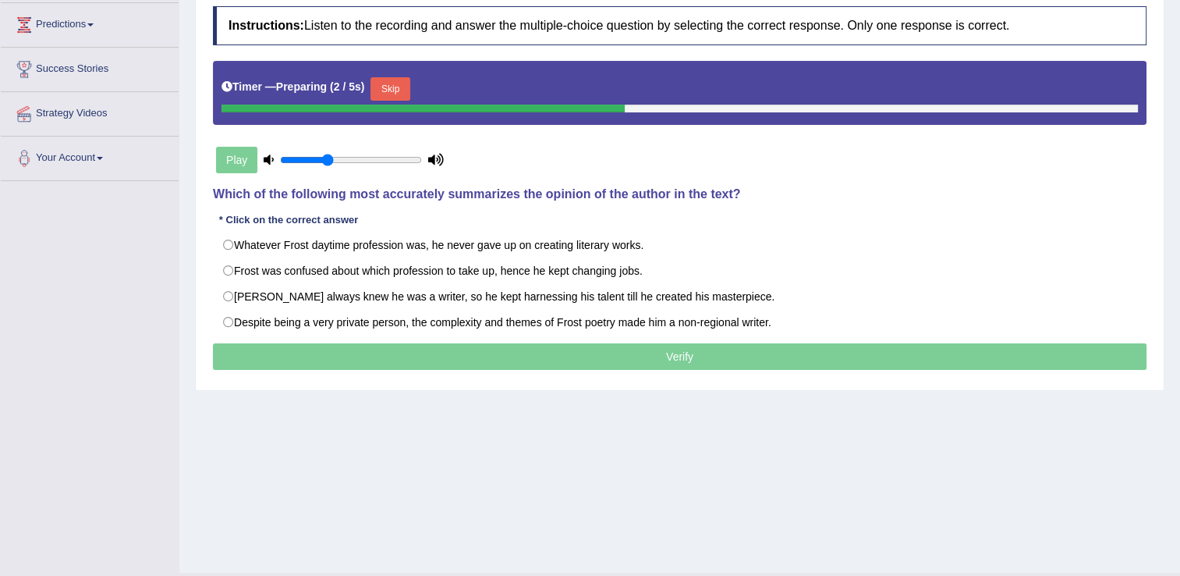
scroll to position [211, 0]
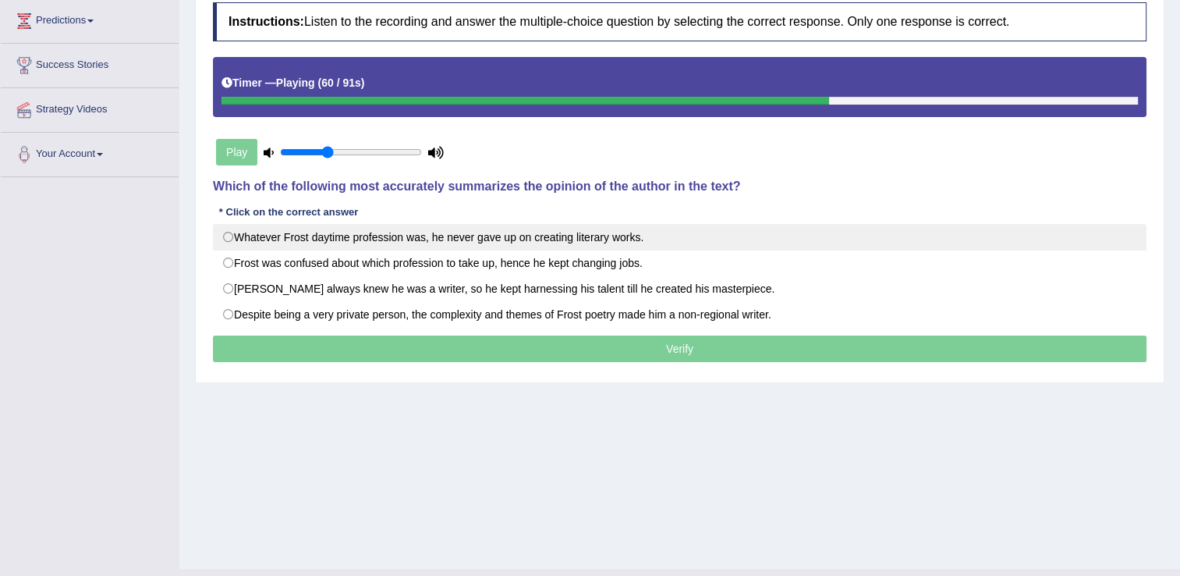
click at [226, 236] on label "Whatever Frost daytime profession was, he never gave up on creating literary wo…" at bounding box center [680, 237] width 934 height 27
radio input "true"
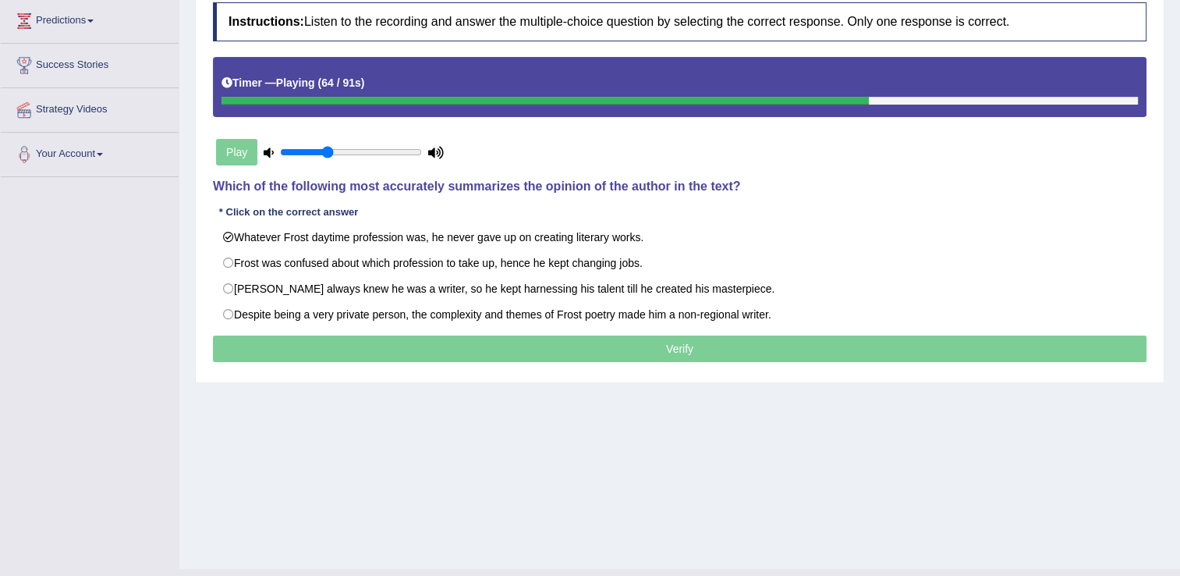
click at [891, 98] on div at bounding box center [680, 101] width 917 height 8
drag, startPoint x: 891, startPoint y: 98, endPoint x: 612, endPoint y: 339, distance: 367.8
click at [612, 339] on div "Instructions: Listen to the recording and answer the multiple-choice question b…" at bounding box center [680, 185] width 942 height 380
drag, startPoint x: 598, startPoint y: 326, endPoint x: 603, endPoint y: 367, distance: 40.8
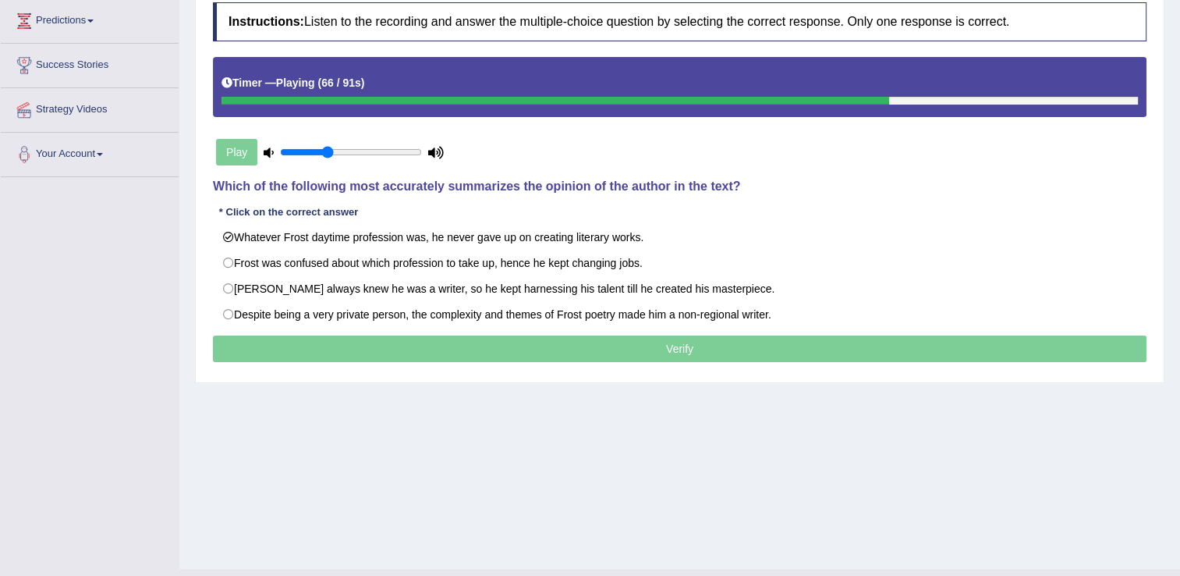
click at [603, 367] on div "Instructions: Listen to the recording and answer the multiple-choice question b…" at bounding box center [680, 185] width 942 height 380
drag, startPoint x: 603, startPoint y: 367, endPoint x: 677, endPoint y: -58, distance: 430.8
click at [677, 0] on html "Toggle navigation Home Practice Questions Speaking Practice Read Aloud Repeat S…" at bounding box center [590, 77] width 1180 height 576
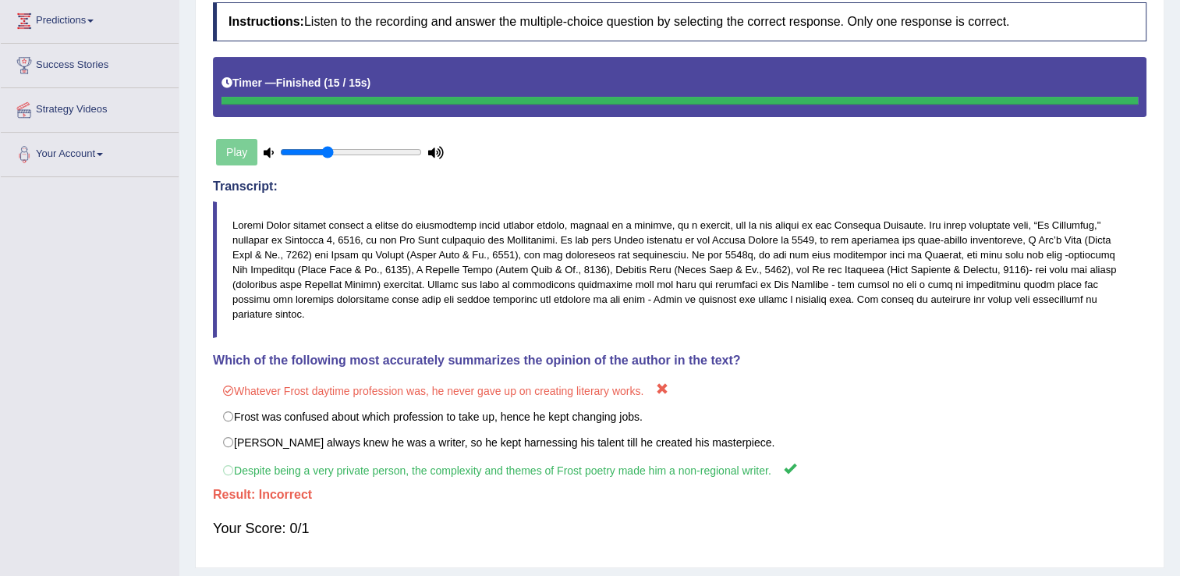
click at [1176, 137] on div "Home Practice Listening: Choose Single Answer Robert Frost « Prev Next » Report…" at bounding box center [679, 184] width 1001 height 791
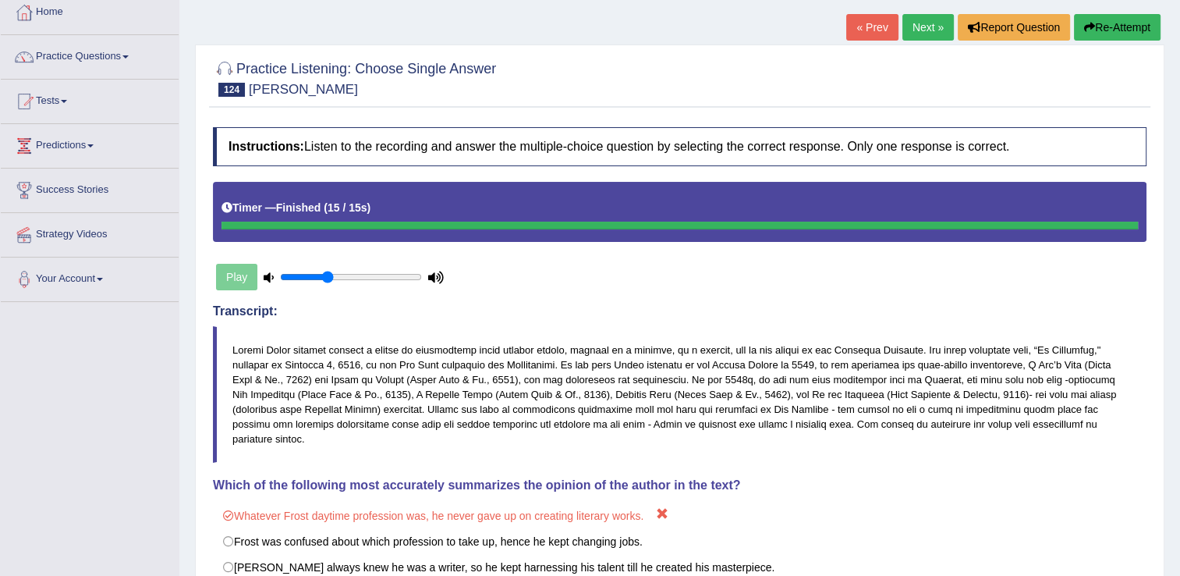
scroll to position [0, 0]
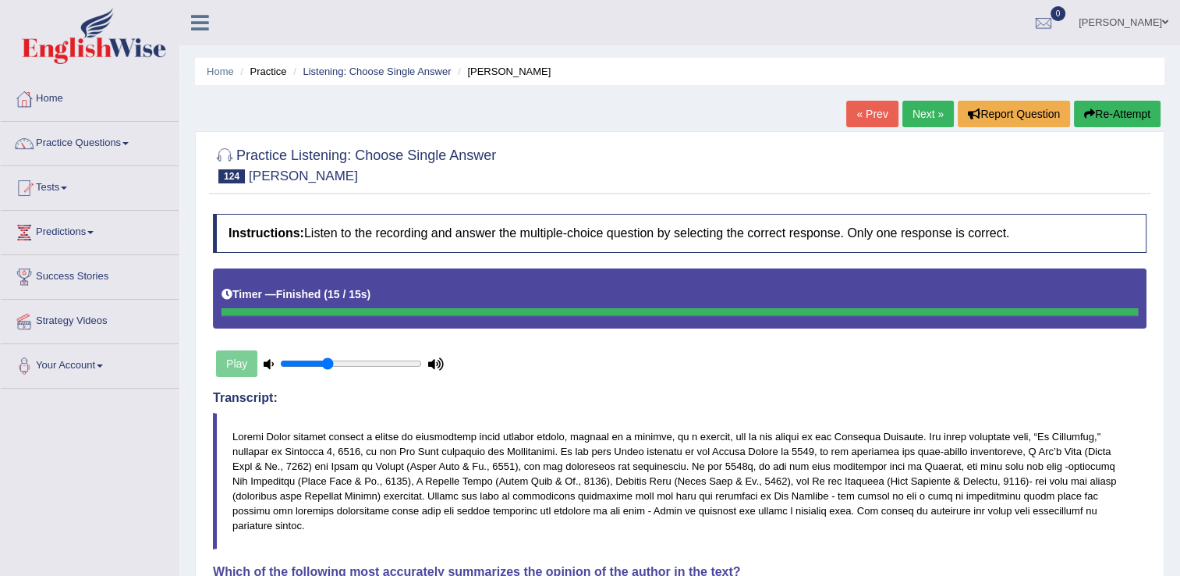
click at [927, 111] on link "Next »" at bounding box center [928, 114] width 51 height 27
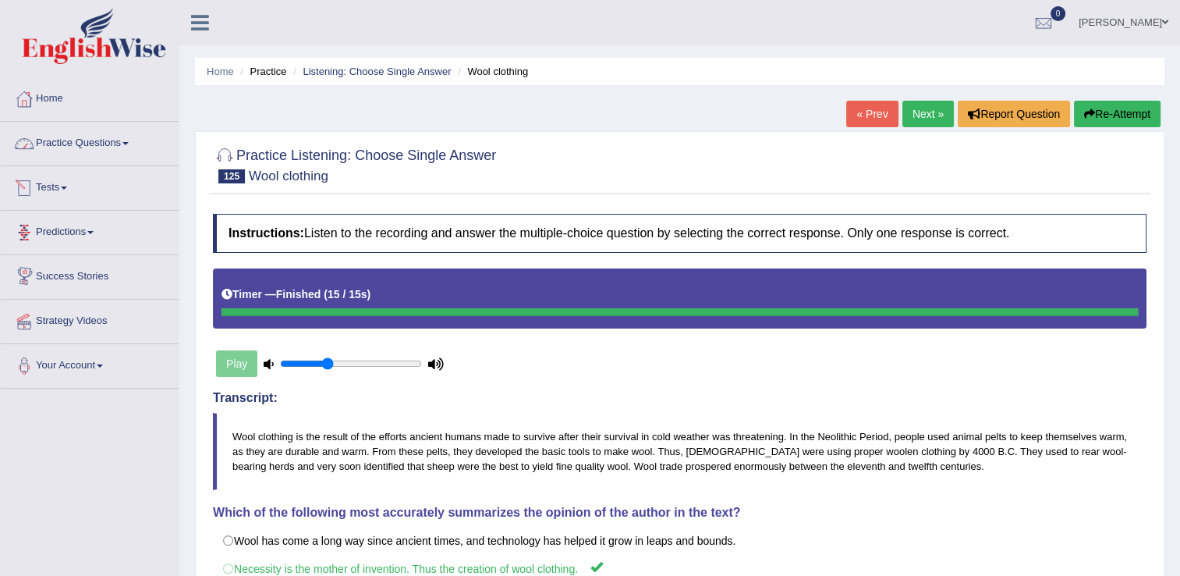
click at [132, 158] on link "Practice Questions" at bounding box center [90, 141] width 178 height 39
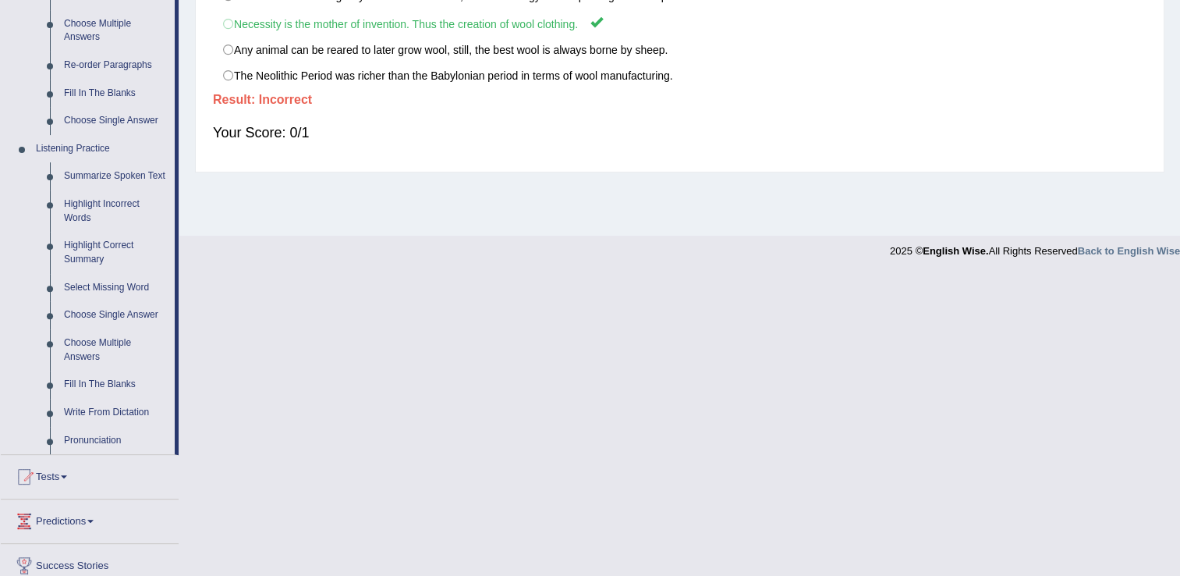
scroll to position [586, 0]
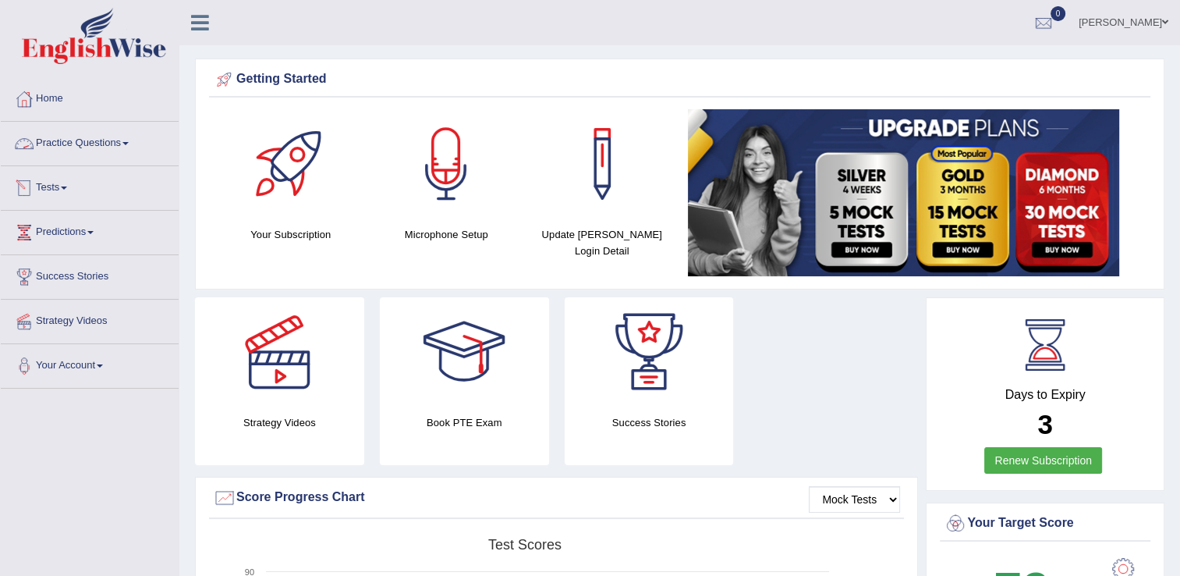
click at [115, 137] on link "Practice Questions" at bounding box center [90, 141] width 178 height 39
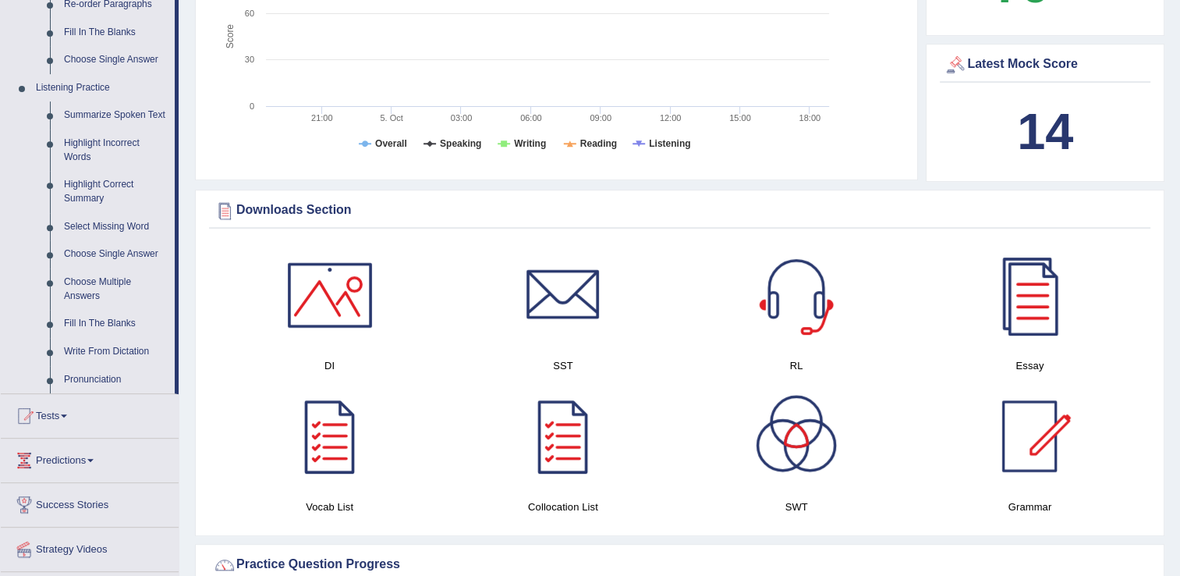
scroll to position [642, 0]
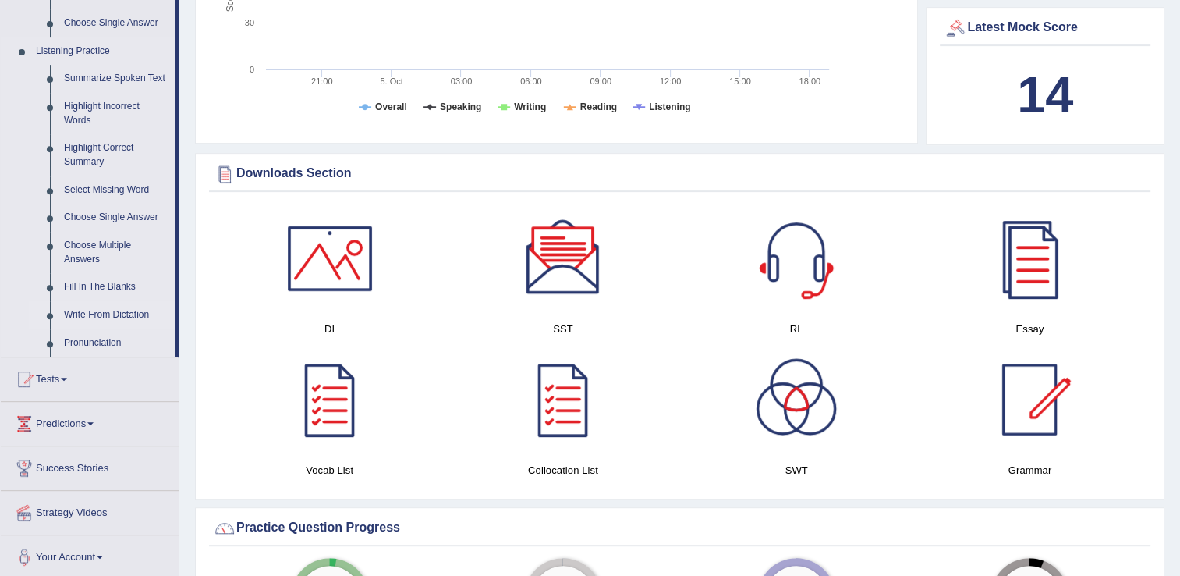
click at [130, 306] on link "Write From Dictation" at bounding box center [116, 315] width 118 height 28
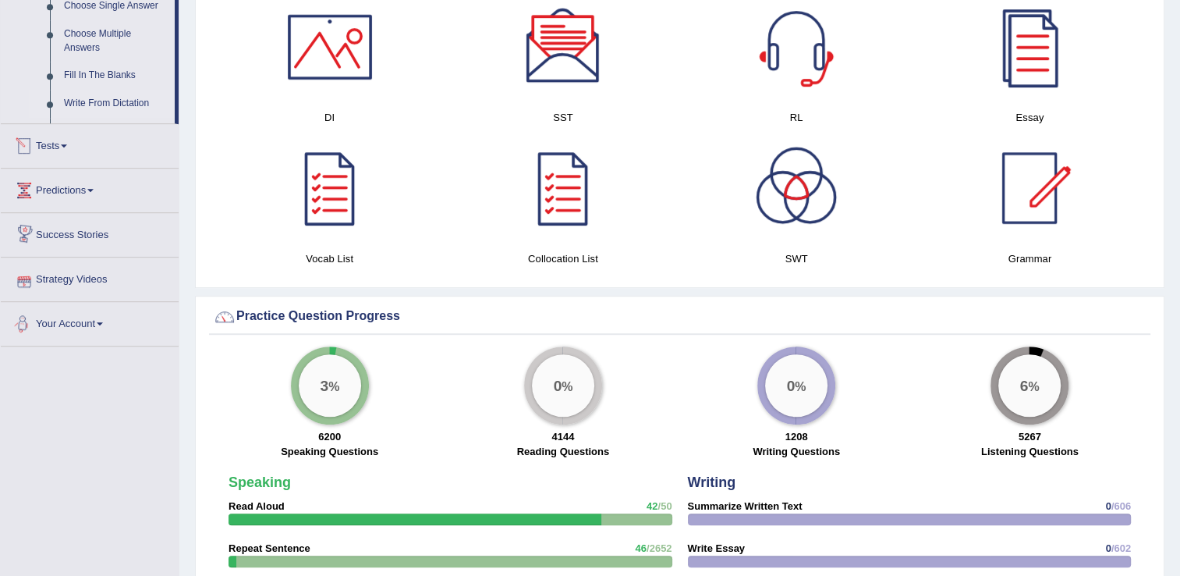
scroll to position [772, 0]
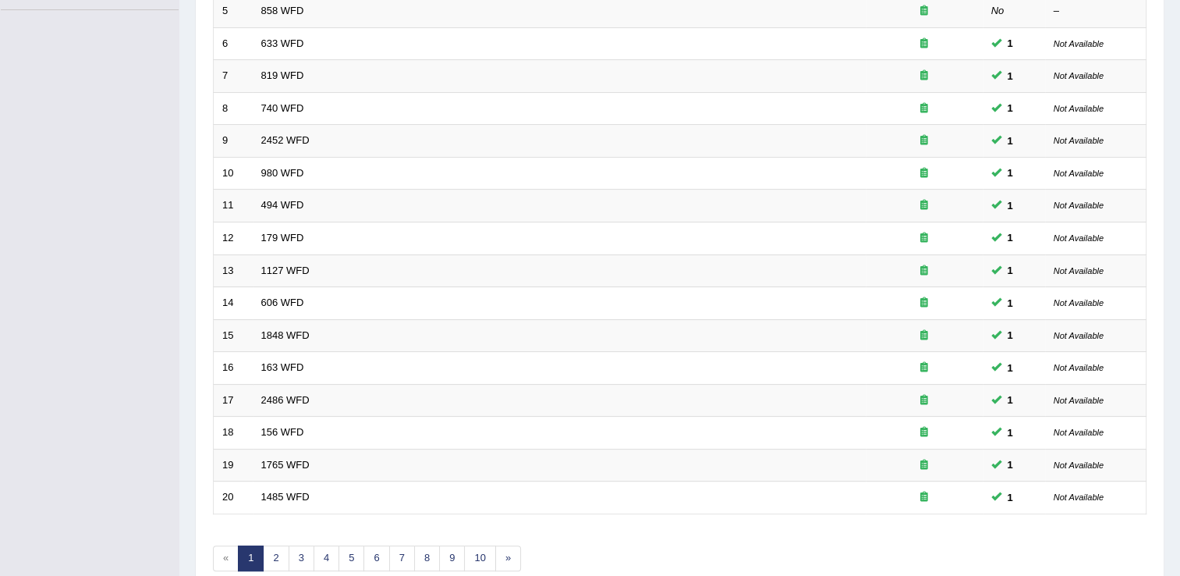
scroll to position [413, 0]
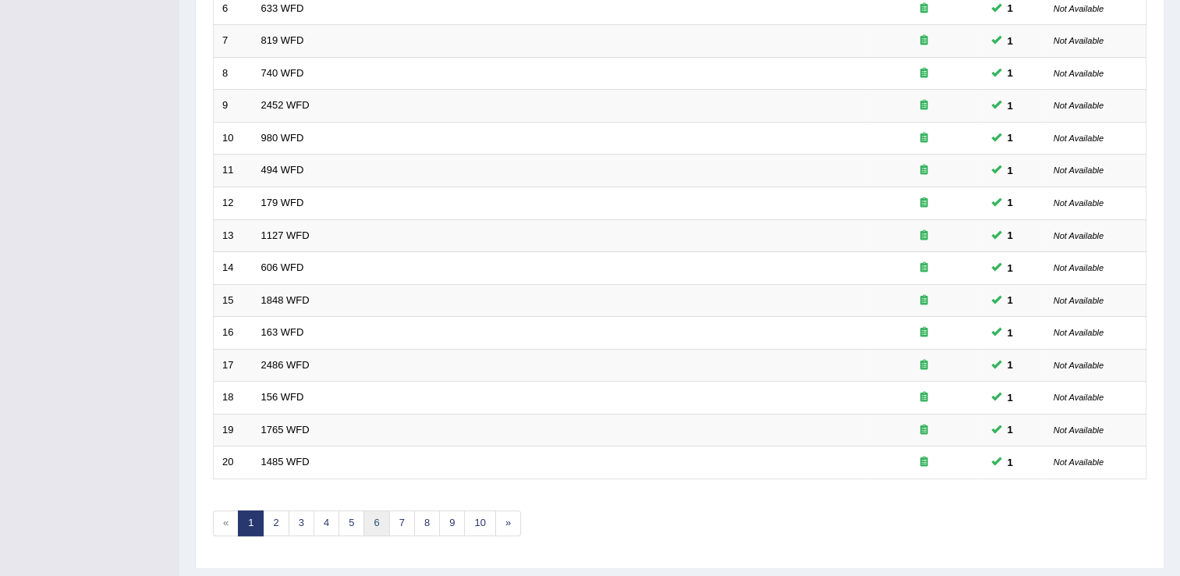
click at [371, 510] on link "6" at bounding box center [377, 523] width 26 height 26
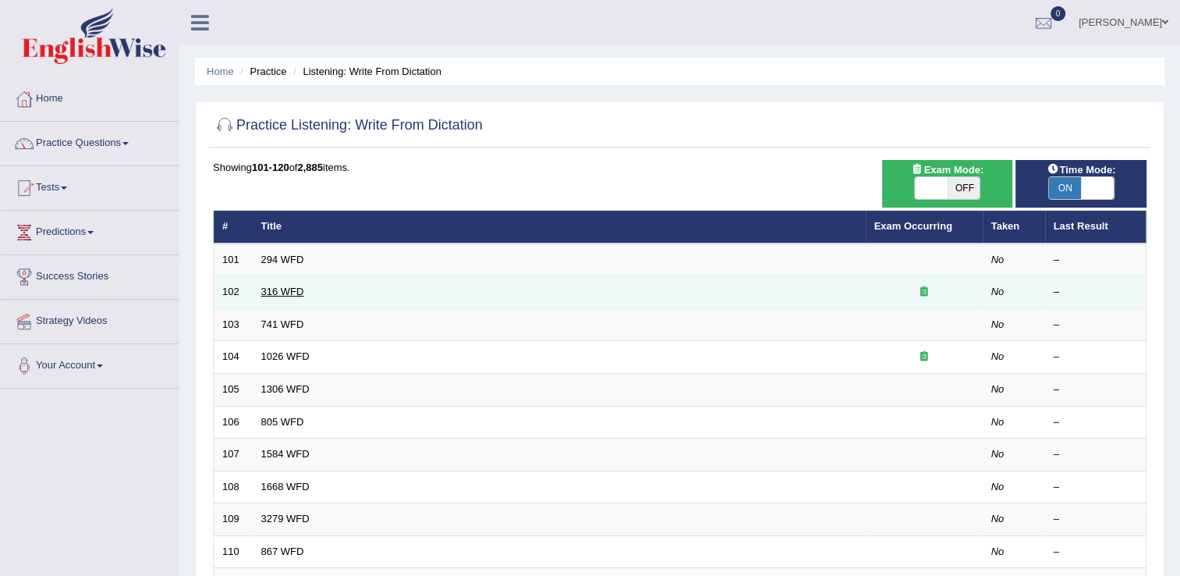
click at [292, 287] on link "316 WFD" at bounding box center [282, 292] width 43 height 12
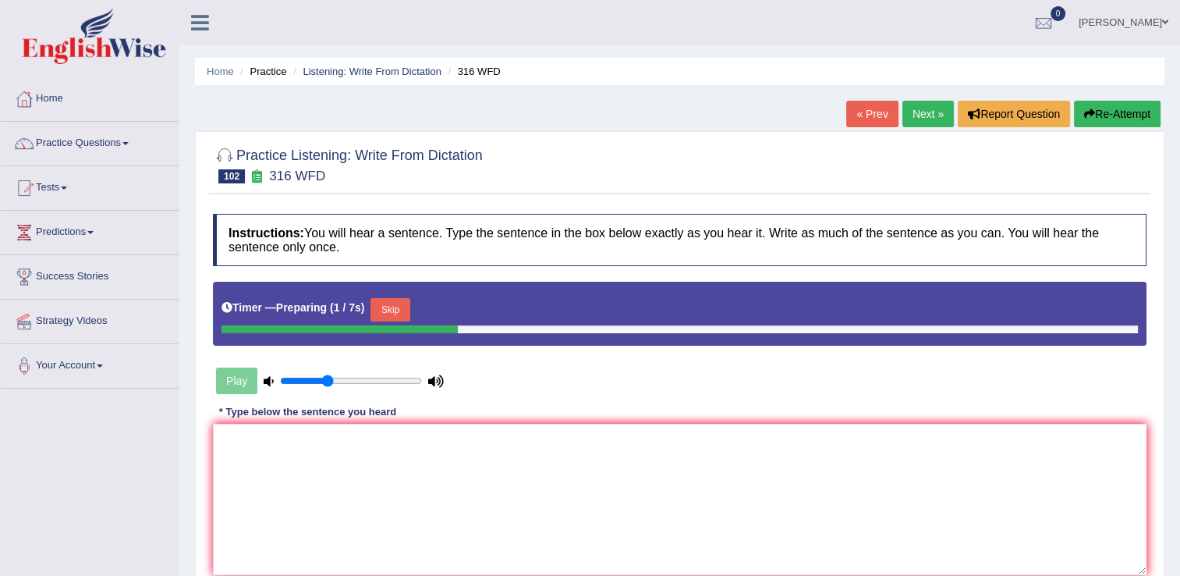
click at [387, 305] on button "Skip" at bounding box center [390, 309] width 39 height 23
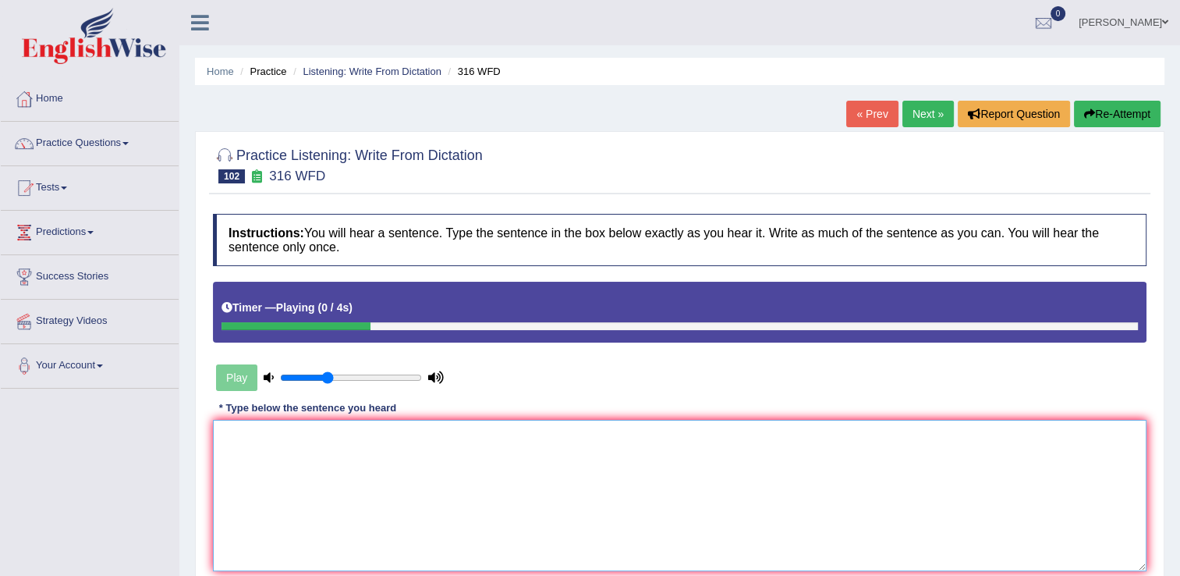
click at [334, 435] on textarea at bounding box center [680, 495] width 934 height 151
click at [225, 442] on textarea "students were on changing media world." at bounding box center [680, 495] width 934 height 151
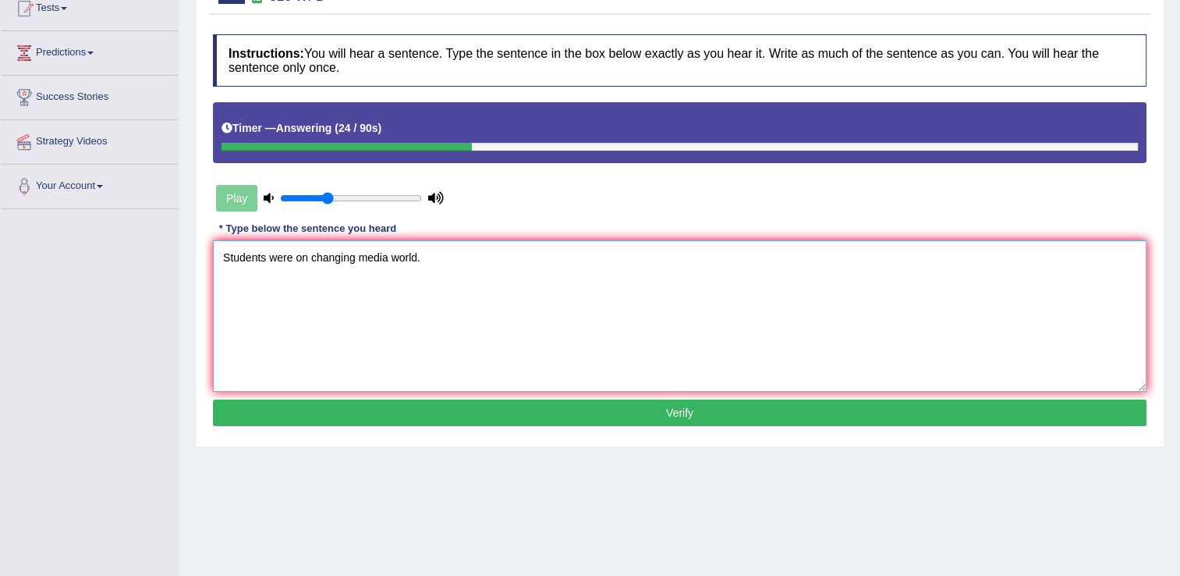
scroll to position [190, 0]
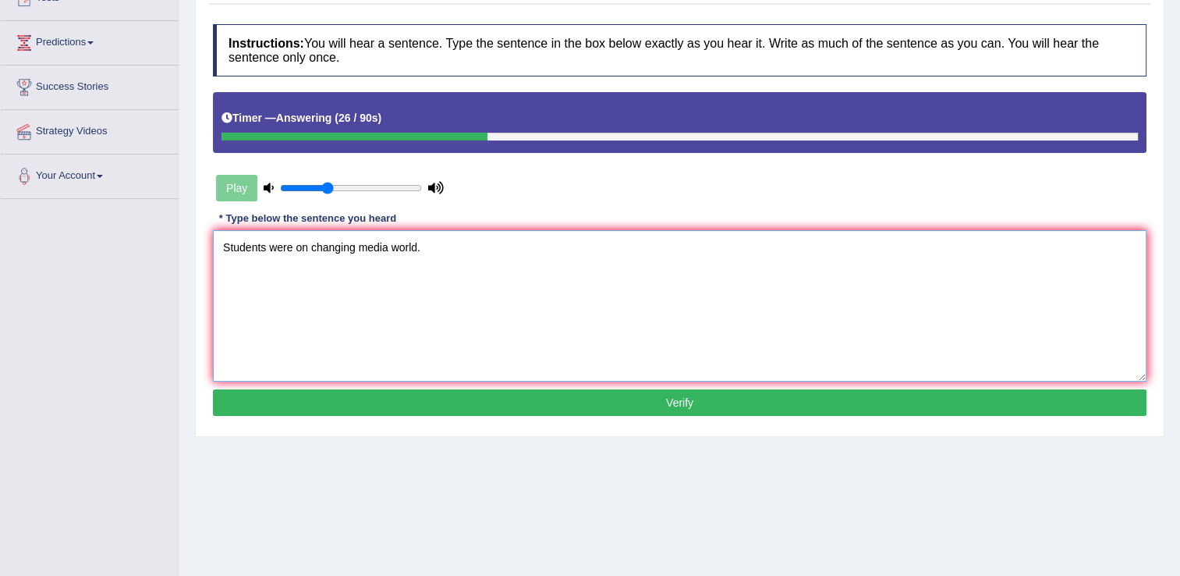
type textarea "Students were on changing media world."
click at [690, 403] on button "Verify" at bounding box center [680, 402] width 934 height 27
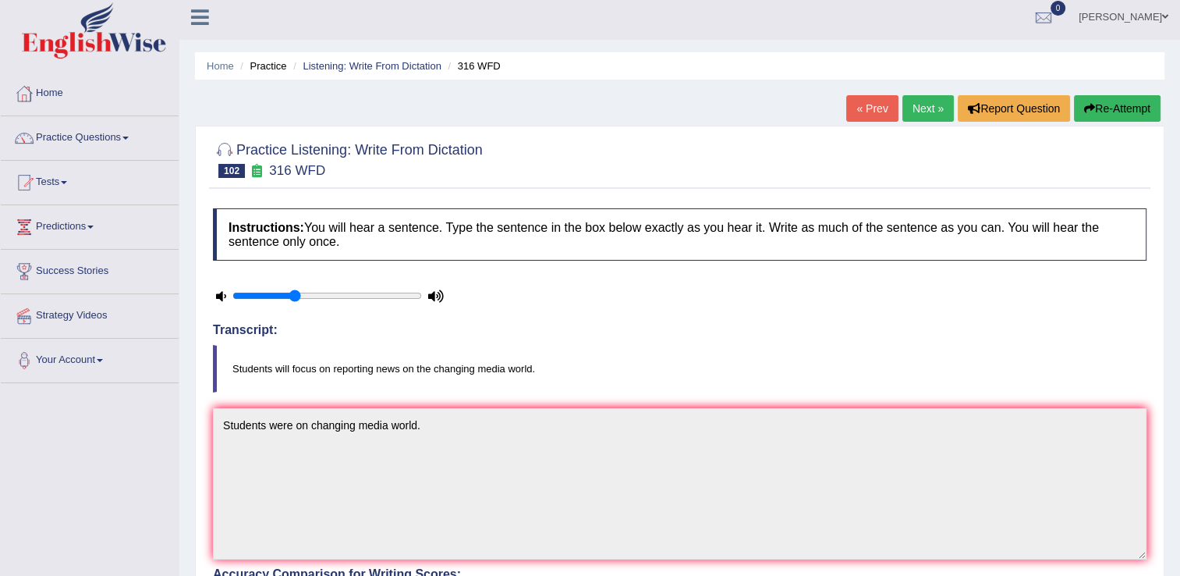
scroll to position [0, 0]
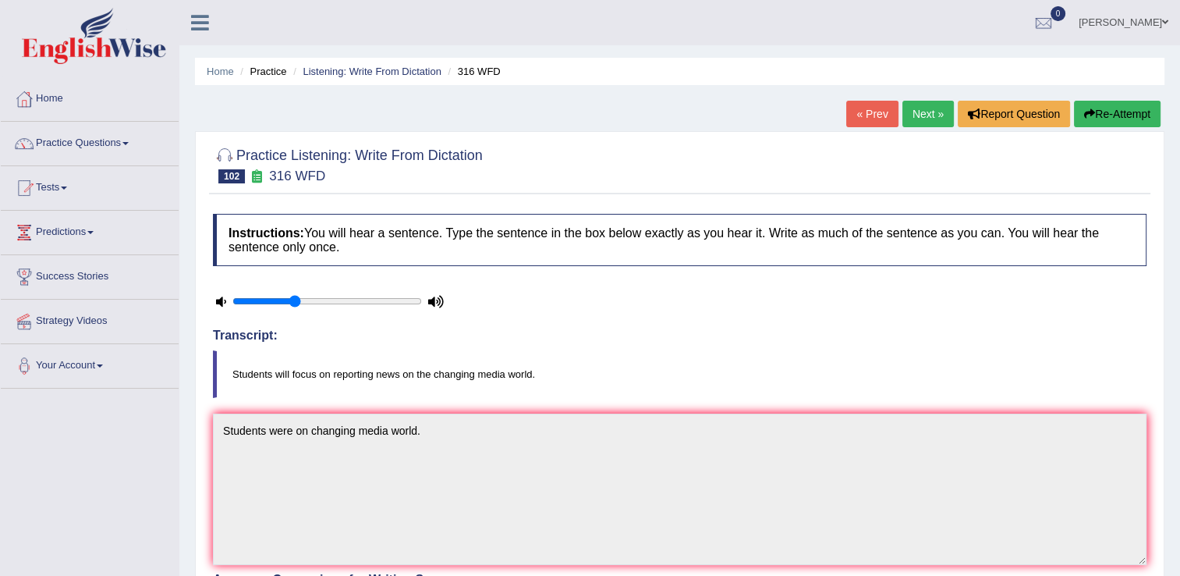
click at [914, 108] on link "Next »" at bounding box center [928, 114] width 51 height 27
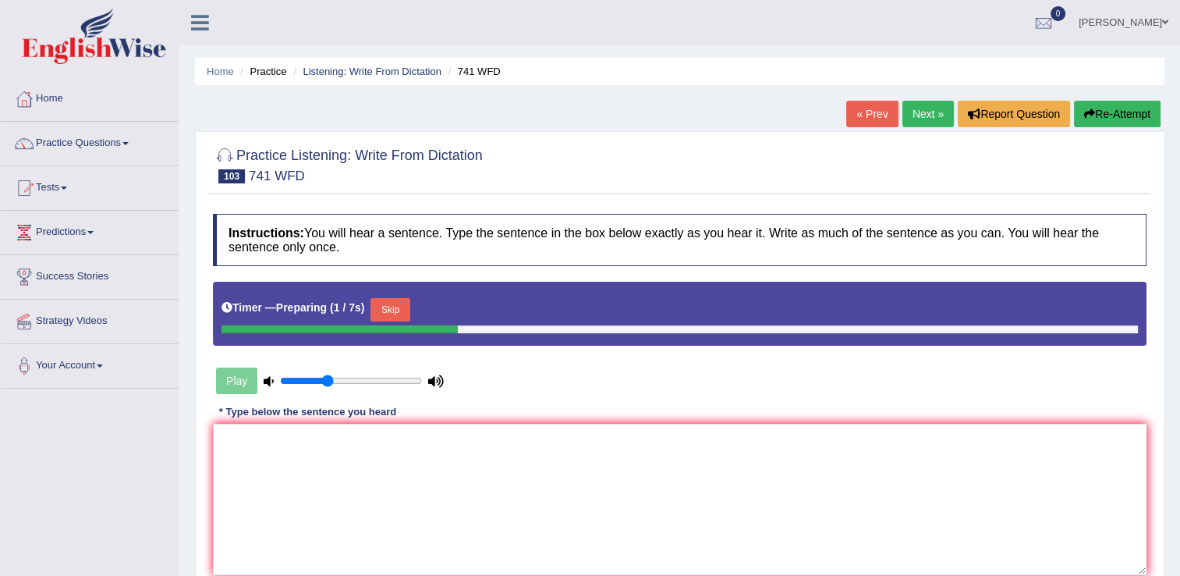
click at [387, 308] on button "Skip" at bounding box center [390, 309] width 39 height 23
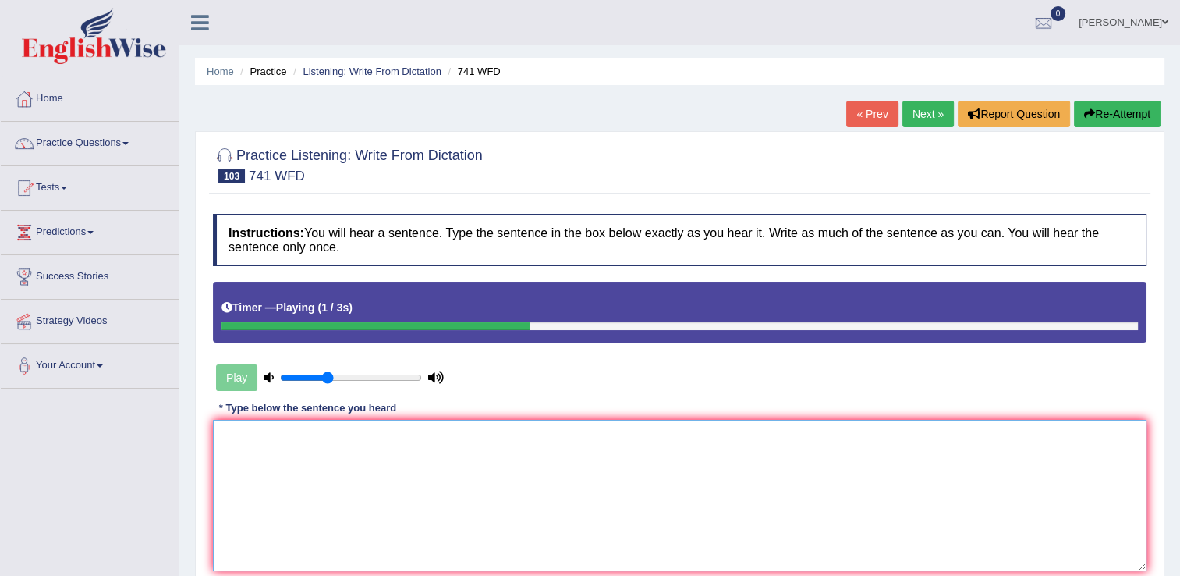
click at [337, 430] on textarea at bounding box center [680, 495] width 934 height 151
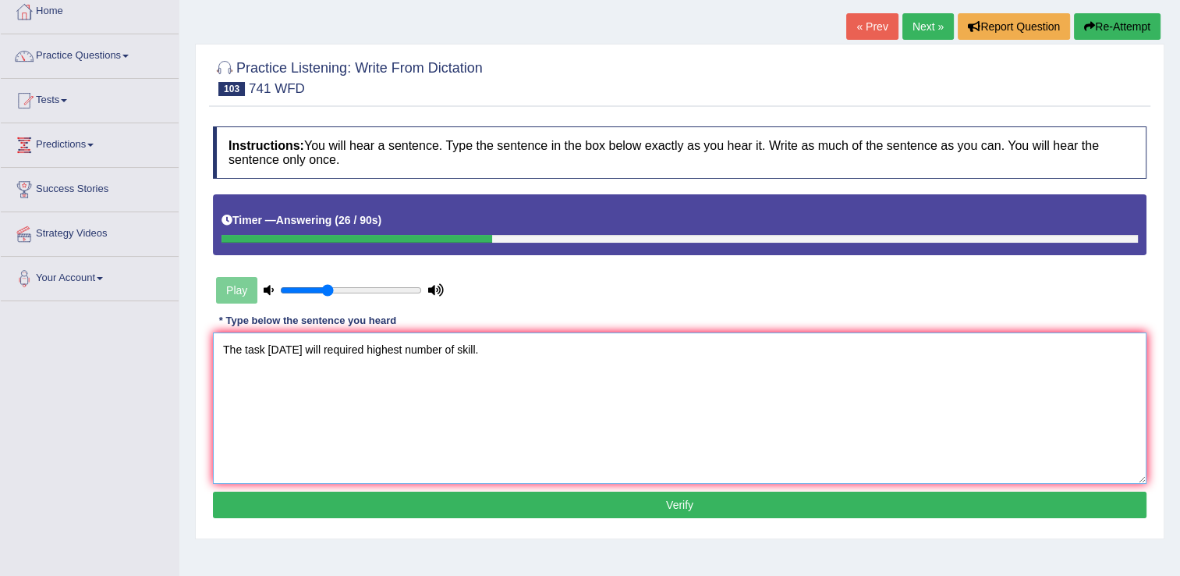
scroll to position [119, 0]
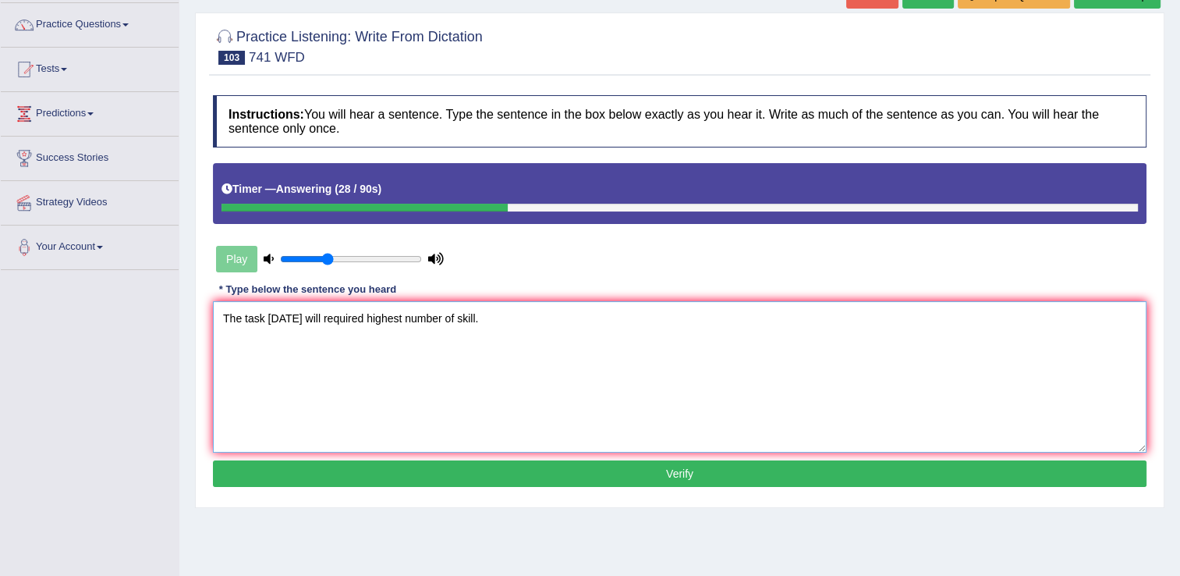
type textarea "The task [DATE] will required highest number of skill."
click at [747, 465] on button "Verify" at bounding box center [680, 473] width 934 height 27
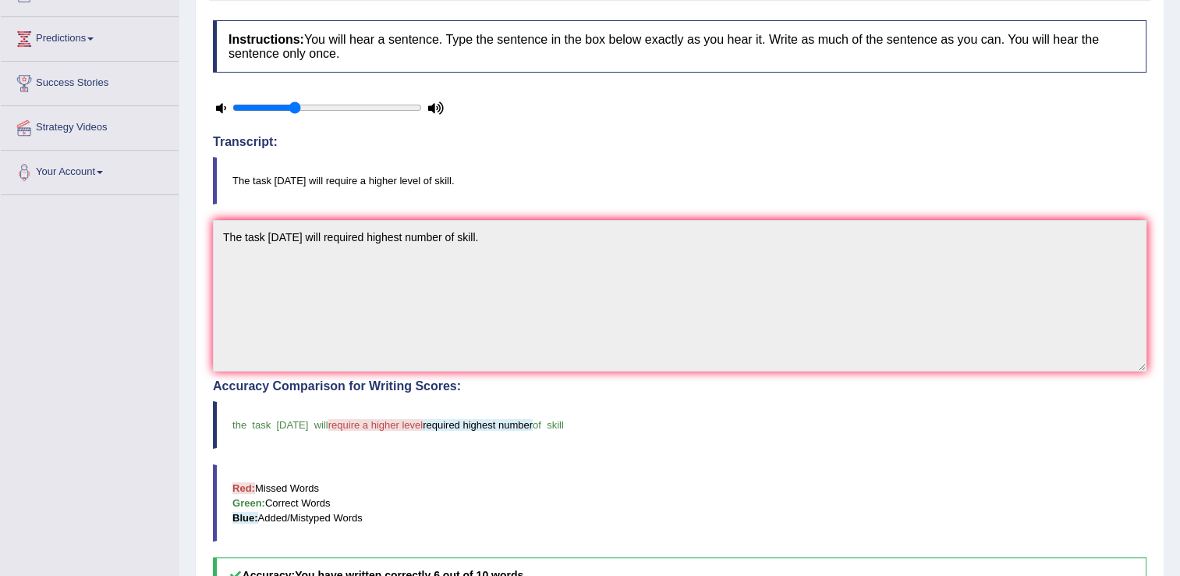
scroll to position [65, 0]
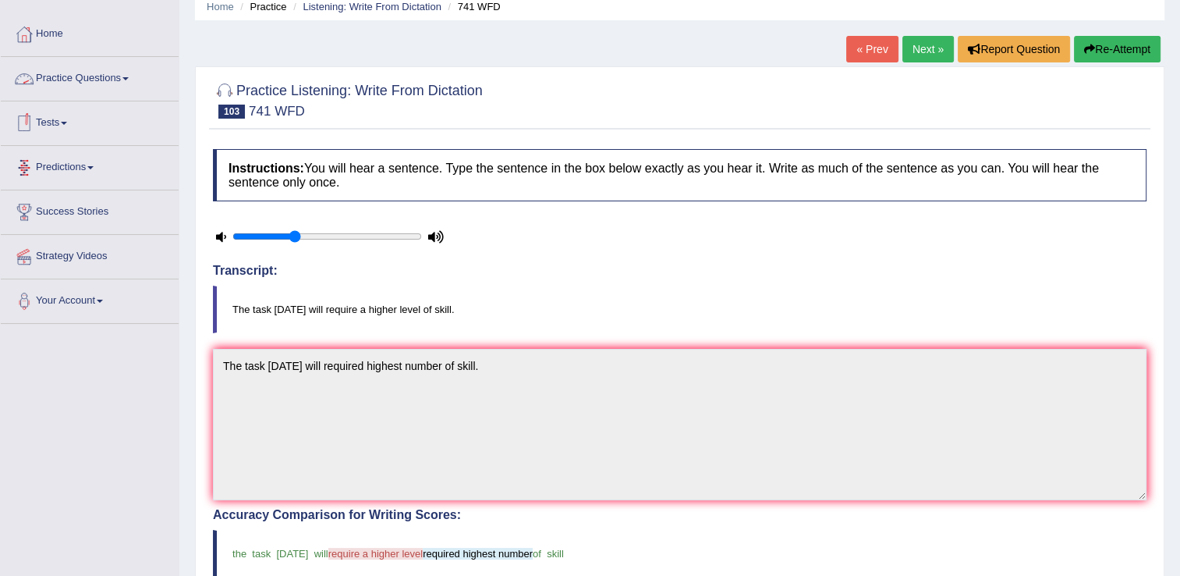
click at [128, 80] on link "Practice Questions" at bounding box center [90, 76] width 178 height 39
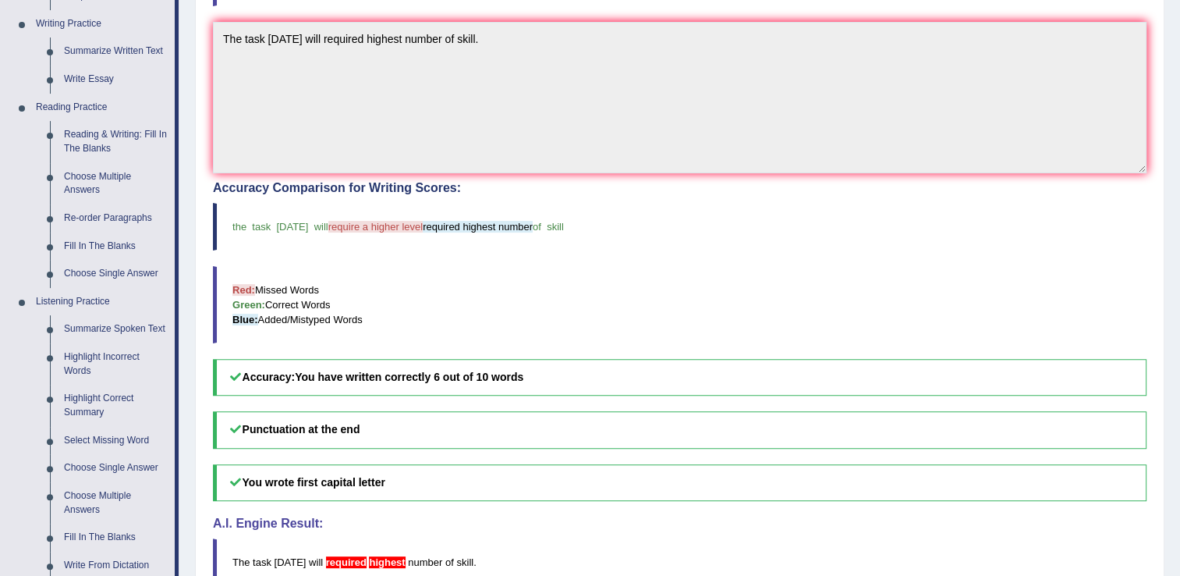
scroll to position [406, 0]
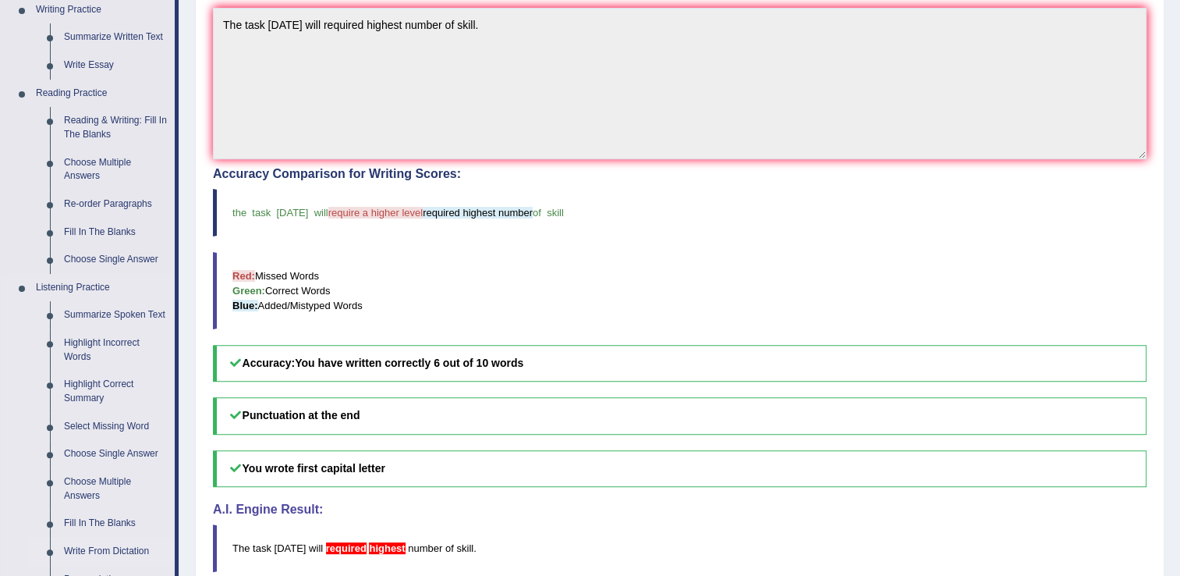
click at [135, 545] on link "Write From Dictation" at bounding box center [116, 551] width 118 height 28
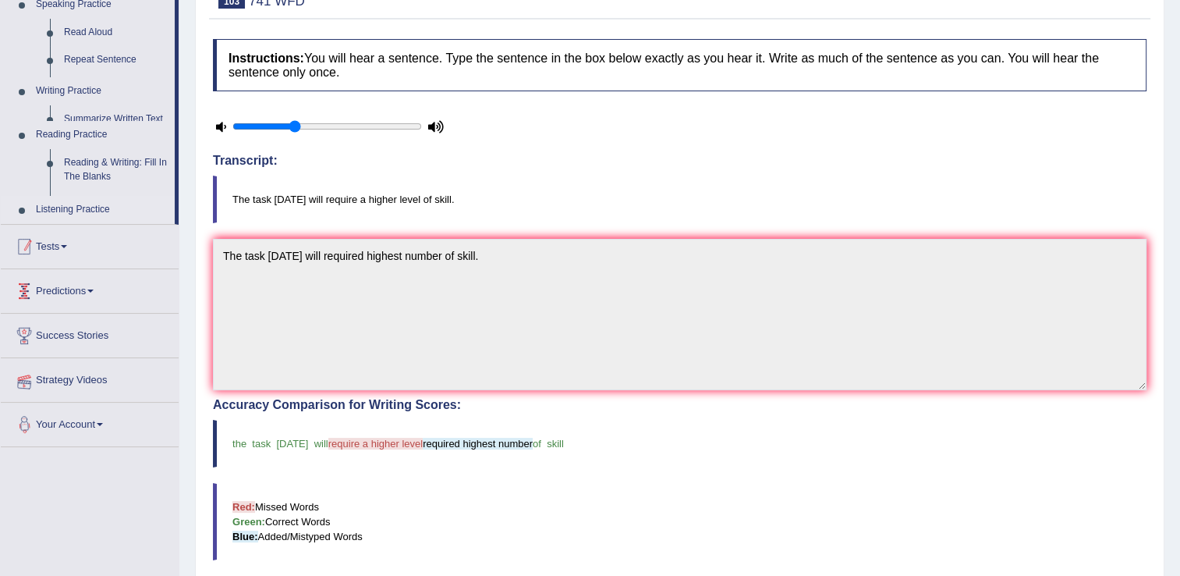
scroll to position [241, 0]
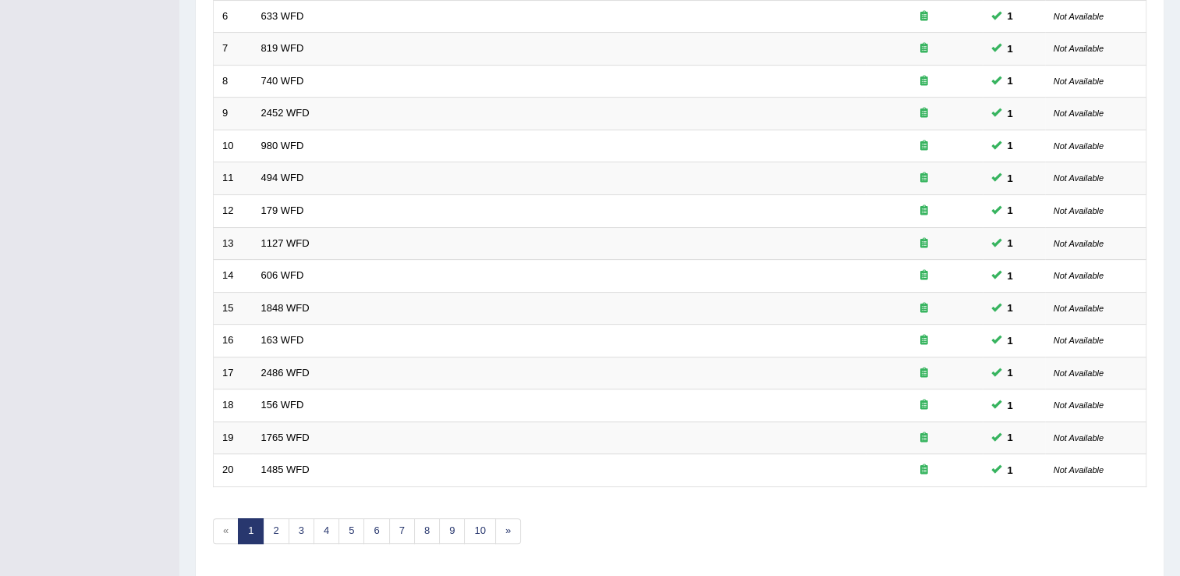
scroll to position [452, 0]
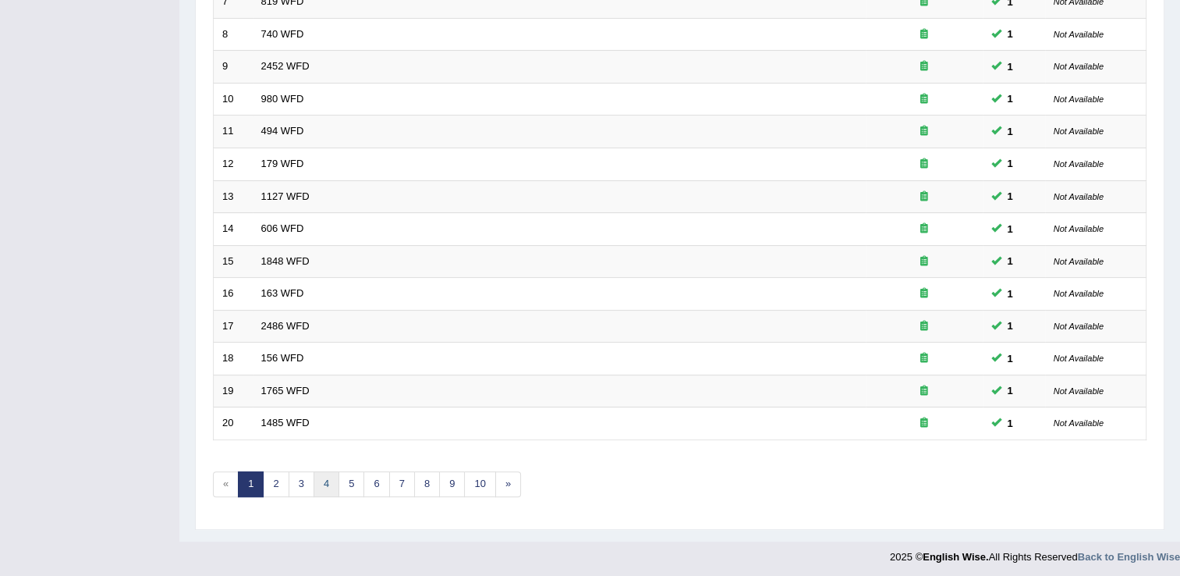
click at [318, 482] on link "4" at bounding box center [327, 484] width 26 height 26
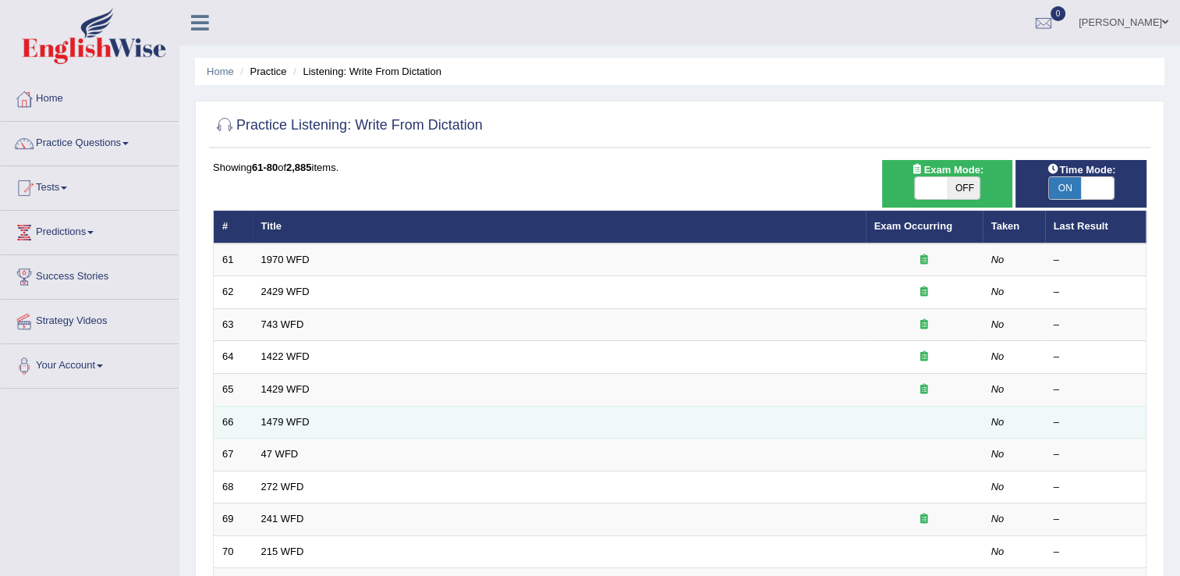
click at [287, 406] on td "1479 WFD" at bounding box center [559, 422] width 613 height 33
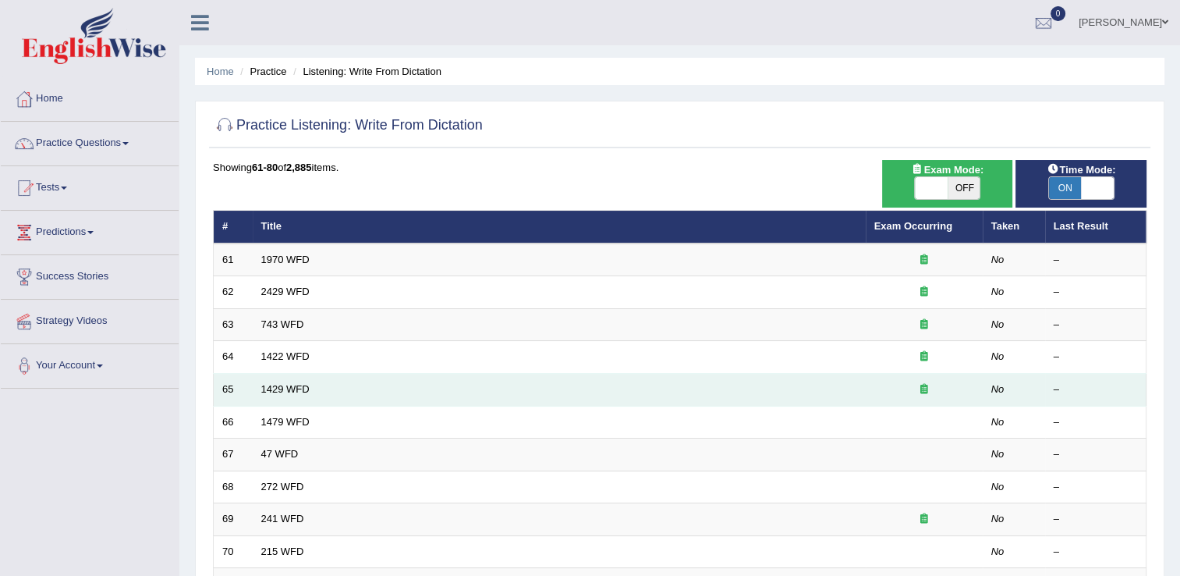
click at [287, 401] on td "1429 WFD" at bounding box center [559, 390] width 613 height 33
click at [286, 398] on td "1429 WFD" at bounding box center [559, 390] width 613 height 33
click at [282, 392] on link "1429 WFD" at bounding box center [285, 389] width 48 height 12
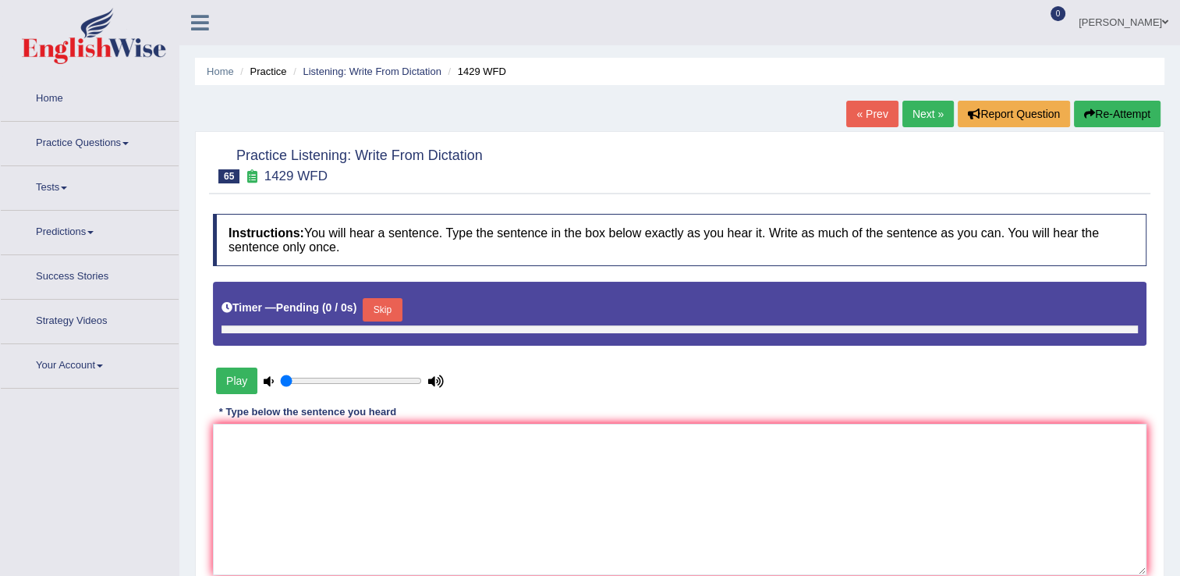
type input "0.35"
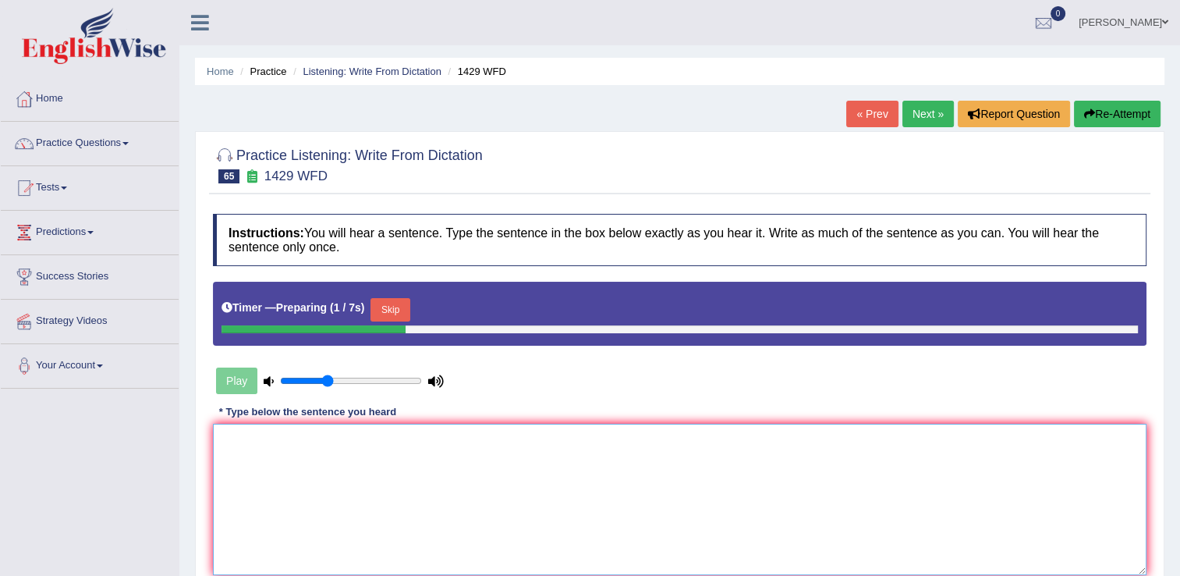
click at [259, 467] on textarea at bounding box center [680, 499] width 934 height 151
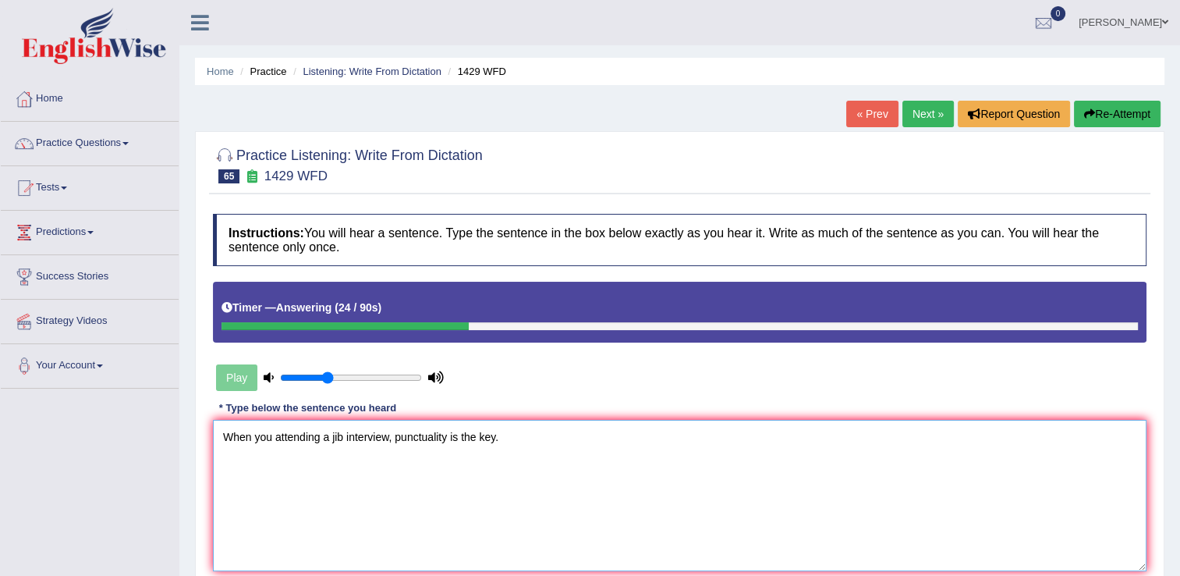
click at [341, 442] on textarea "When you attending a jib interview, punctuality is the key." at bounding box center [680, 495] width 934 height 151
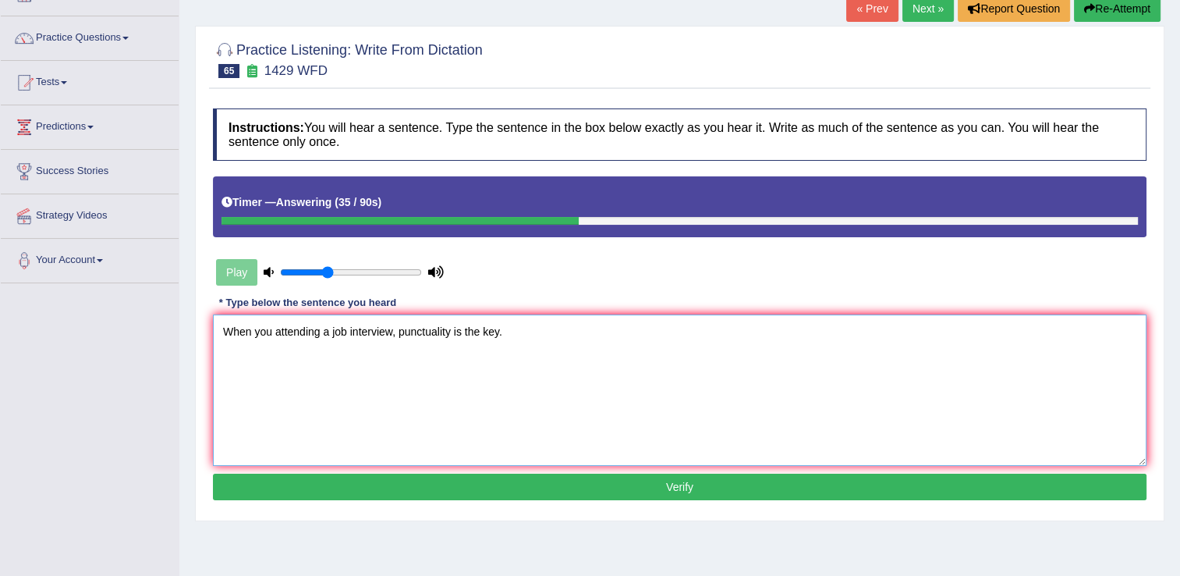
scroll to position [130, 0]
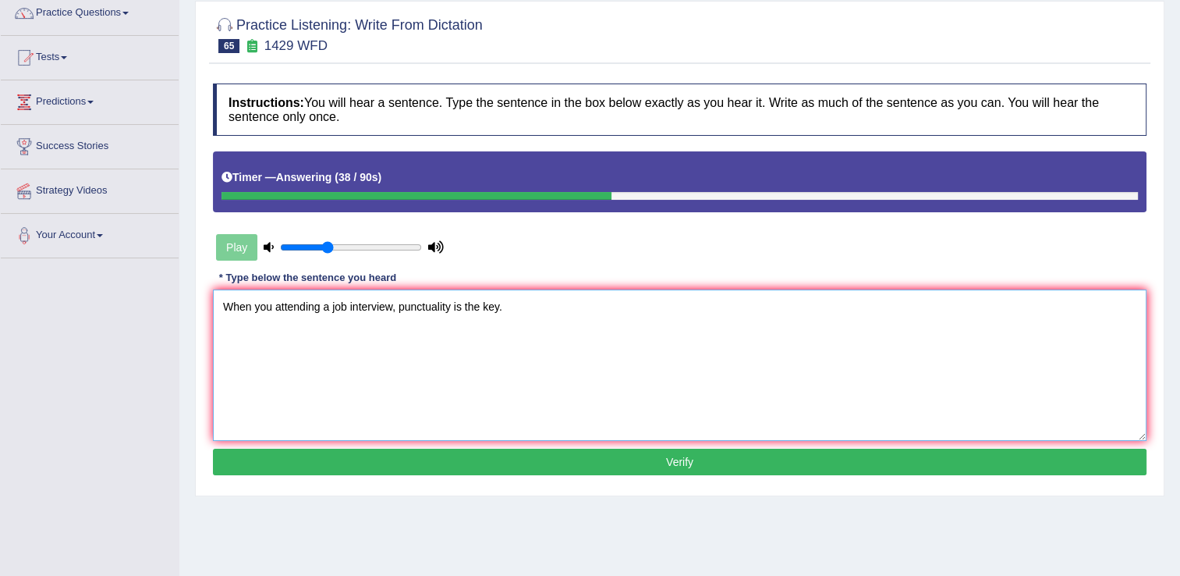
type textarea "When you attending a job interview, punctuality is the key."
click at [855, 458] on button "Verify" at bounding box center [680, 462] width 934 height 27
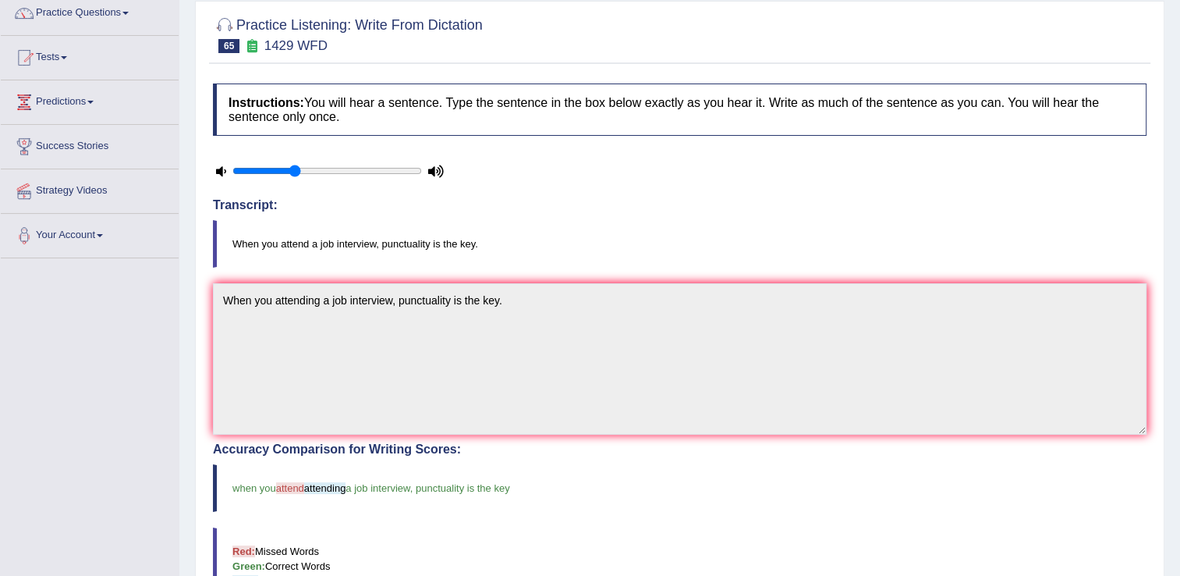
drag, startPoint x: 1191, startPoint y: 87, endPoint x: 1181, endPoint y: 120, distance: 35.0
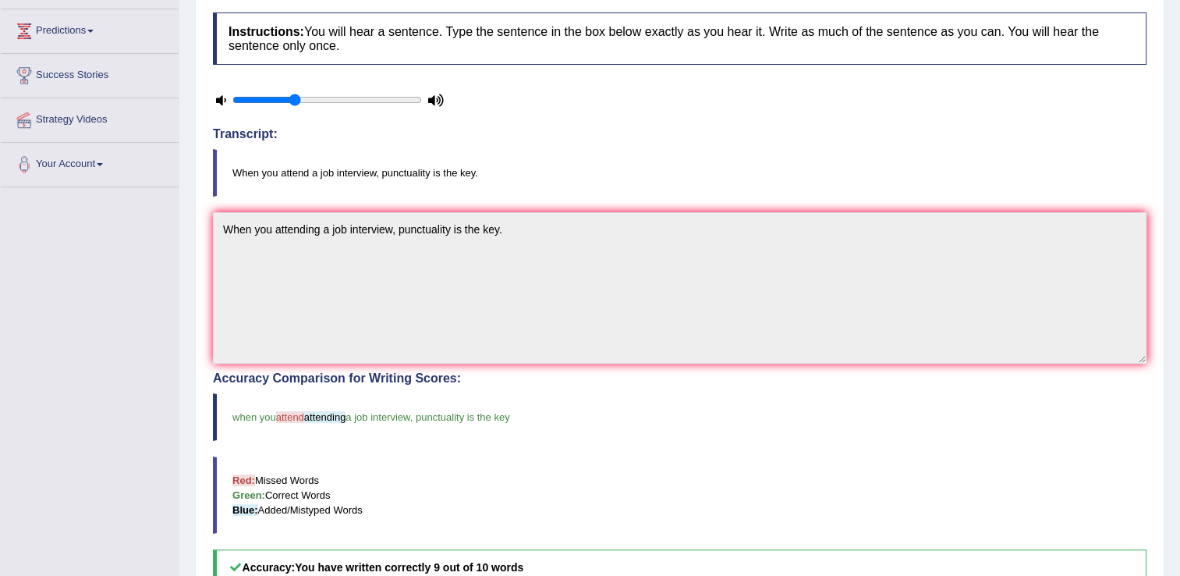
scroll to position [0, 0]
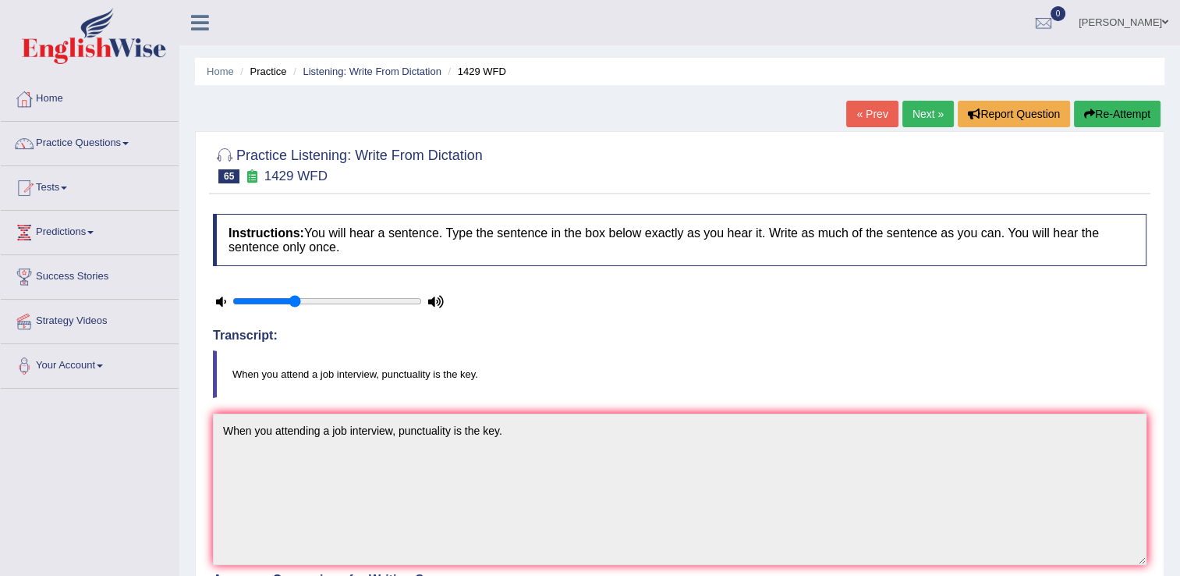
drag, startPoint x: 928, startPoint y: 21, endPoint x: 1008, endPoint y: 8, distance: 80.7
click at [1008, 8] on ul "[PERSON_NAME] Toggle navigation Username: Hkaur133 Access Type: Online Subscrip…" at bounding box center [830, 22] width 701 height 44
